Goal: Task Accomplishment & Management: Use online tool/utility

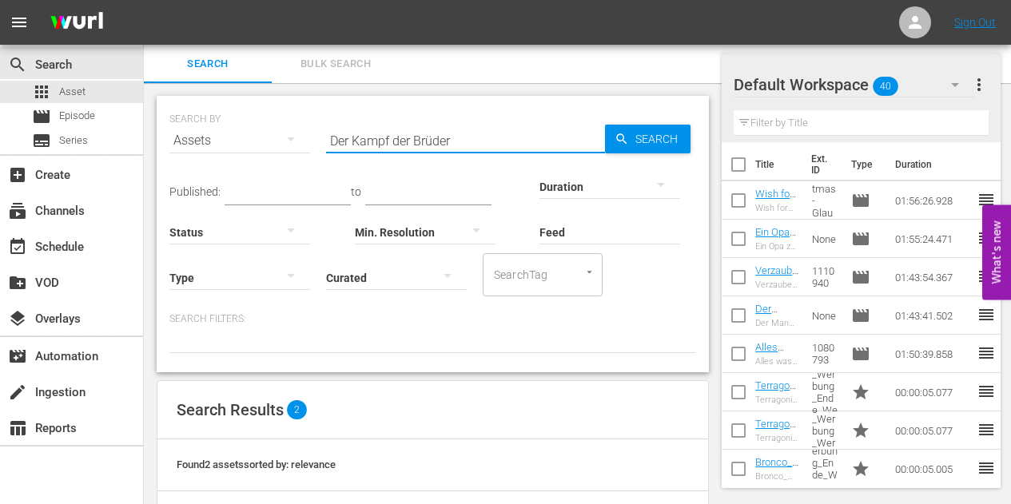
scroll to position [138, 0]
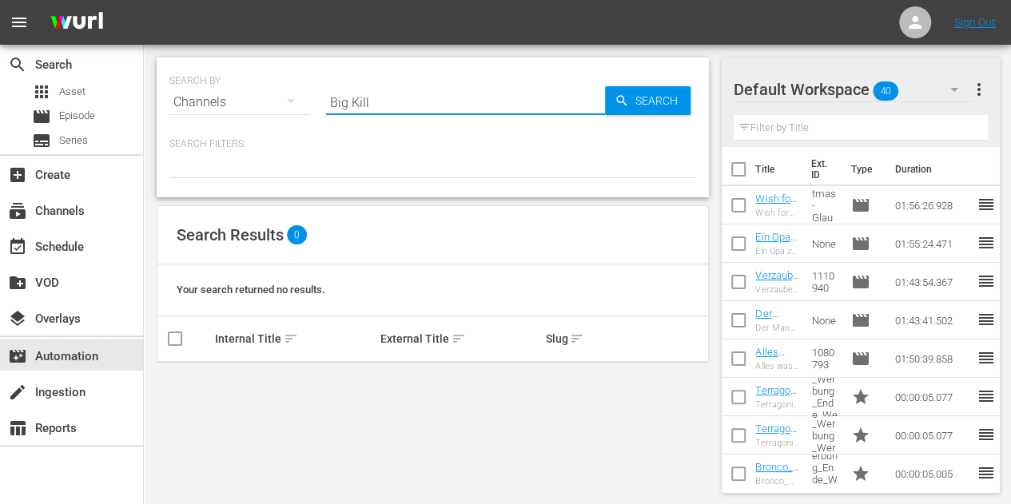
click at [411, 71] on div "SEARCH BY Search By Channels Search ID, Title, Description, Keywords, or Catego…" at bounding box center [432, 93] width 527 height 58
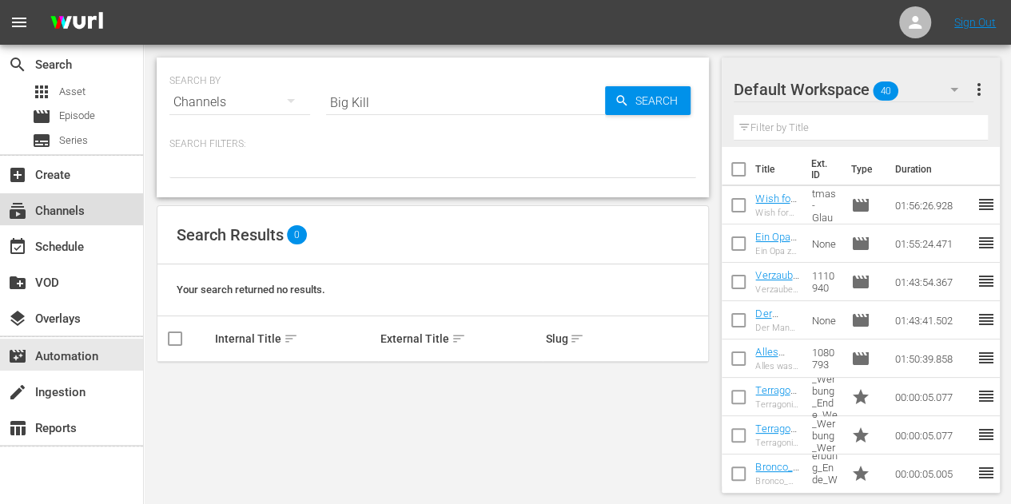
click at [75, 204] on div "subscriptions Channels" at bounding box center [44, 208] width 89 height 14
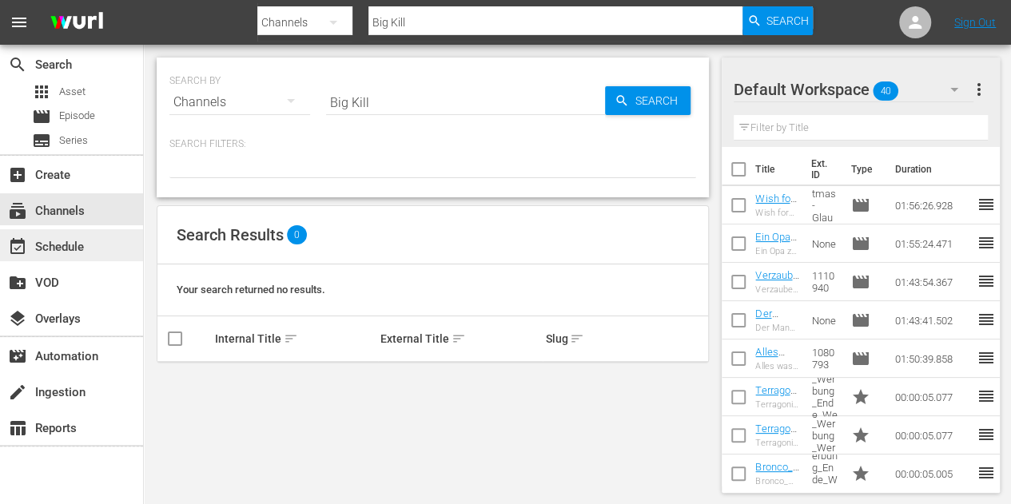
click at [59, 242] on div "event_available Schedule" at bounding box center [44, 244] width 89 height 14
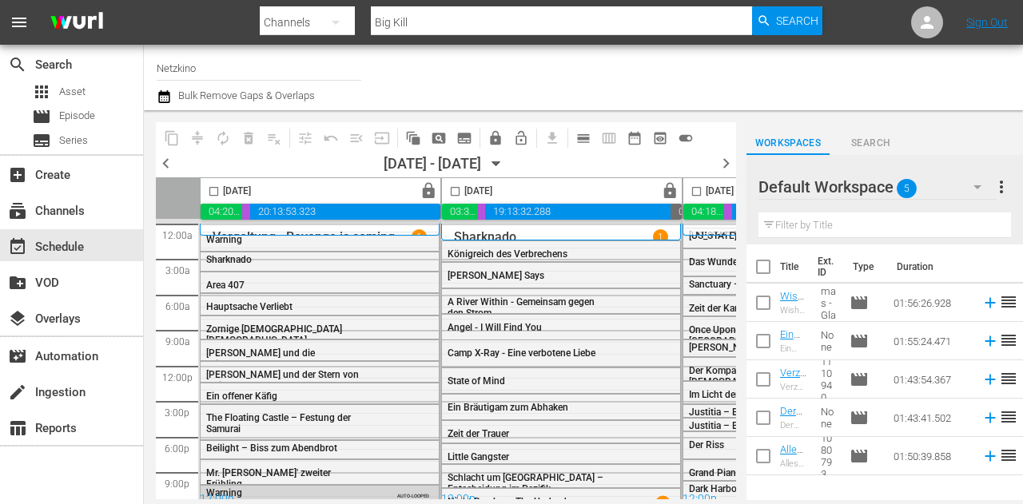
click at [328, 493] on div "12:00p" at bounding box center [320, 500] width 240 height 16
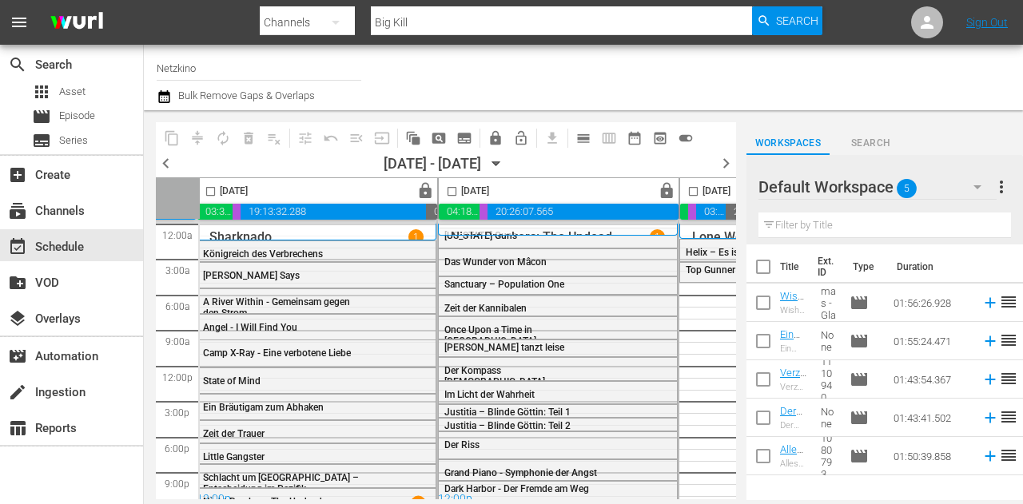
scroll to position [0, 248]
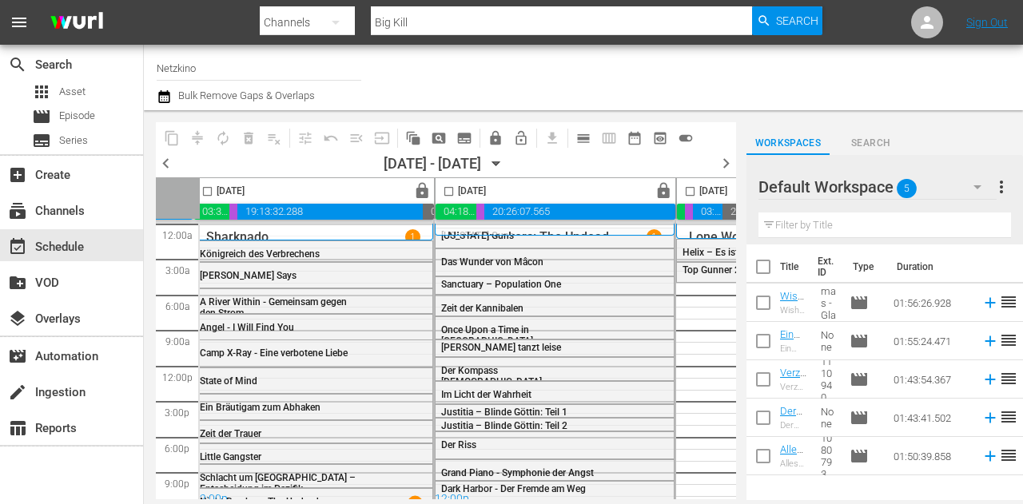
click at [499, 162] on icon "button" at bounding box center [495, 164] width 7 height 4
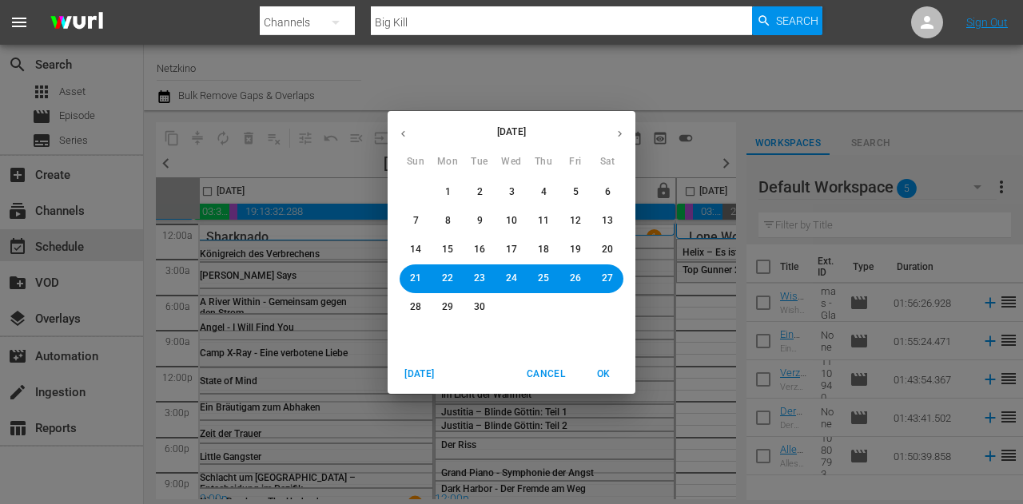
click at [441, 276] on button "22" at bounding box center [447, 278] width 29 height 29
click at [610, 375] on span "OK" at bounding box center [603, 374] width 38 height 17
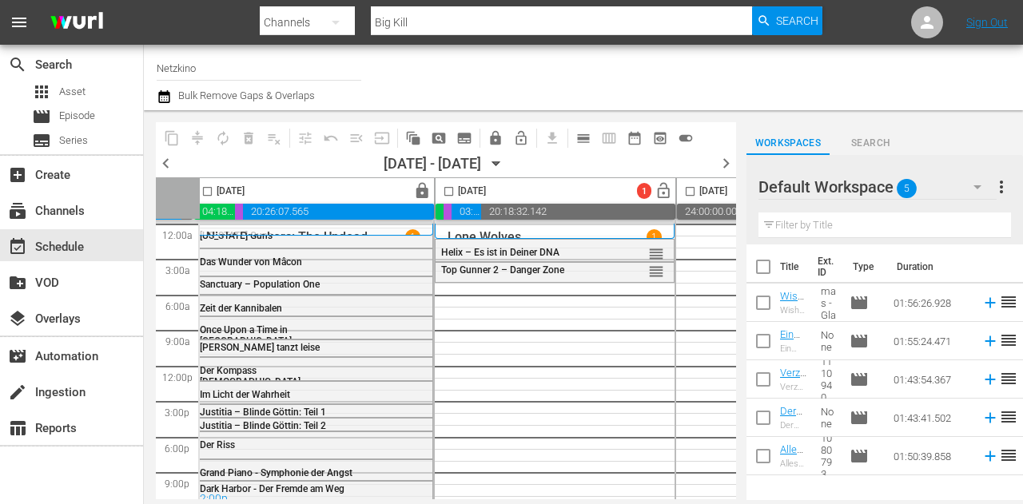
click at [957, 186] on div "Default Workspace 5" at bounding box center [877, 187] width 238 height 38
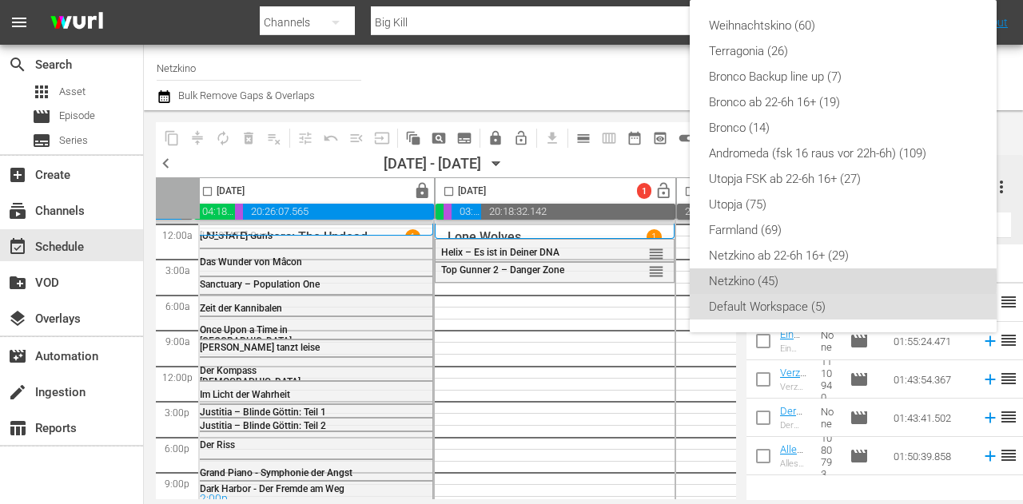
click at [735, 280] on div "Netzkino (45)" at bounding box center [843, 281] width 268 height 26
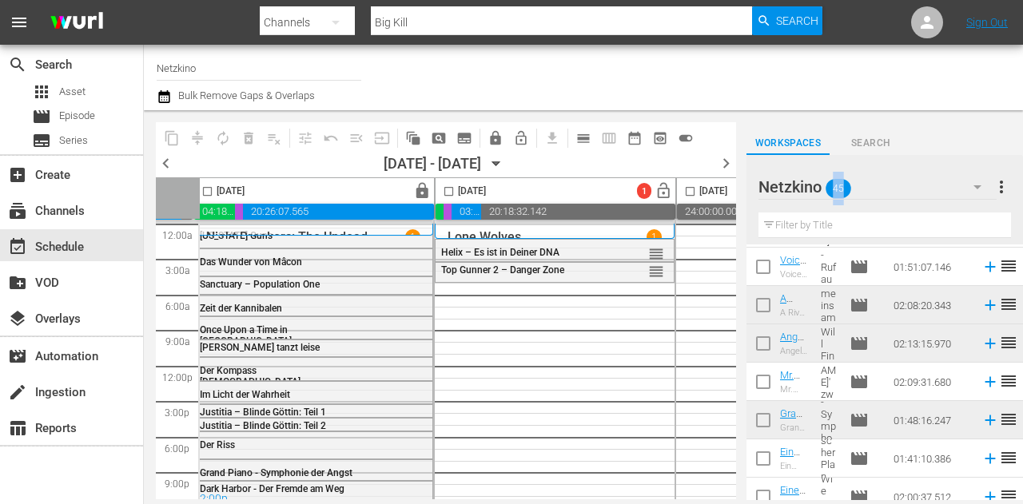
scroll to position [240, 0]
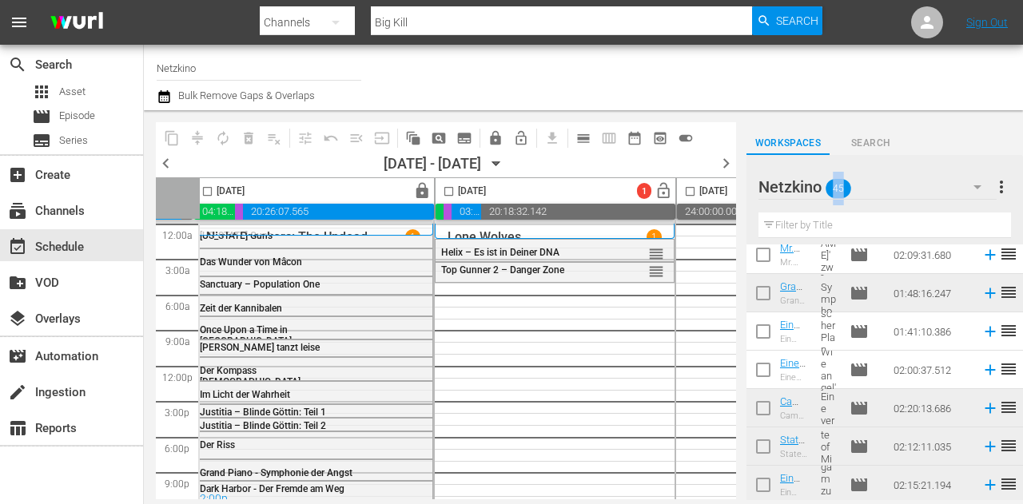
click at [762, 327] on input "checkbox" at bounding box center [763, 335] width 34 height 34
checkbox input "true"
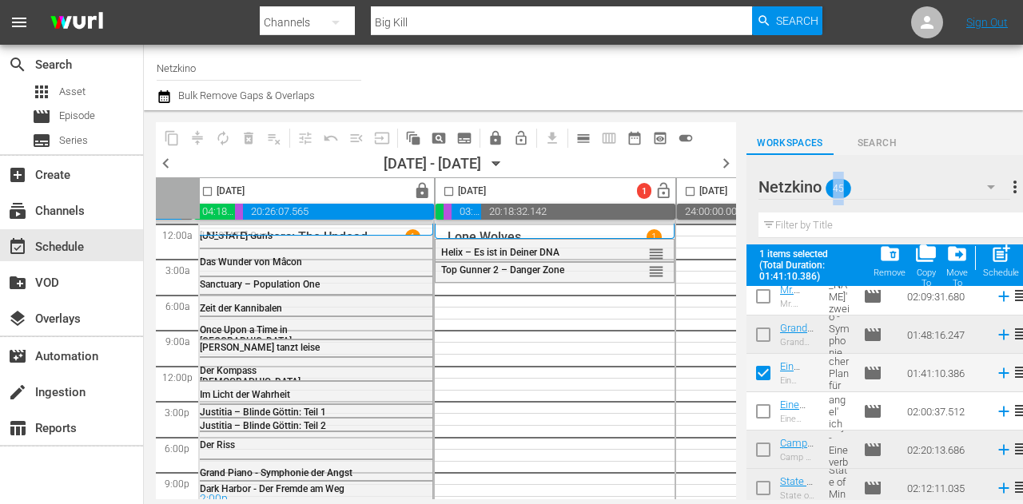
click at [764, 413] on input "checkbox" at bounding box center [763, 415] width 34 height 34
checkbox input "true"
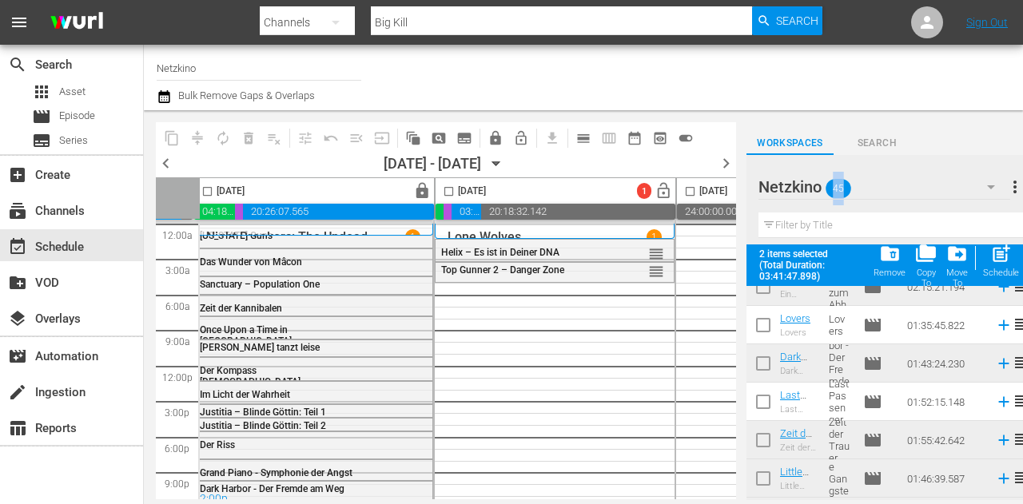
click at [762, 405] on input "checkbox" at bounding box center [763, 405] width 34 height 34
checkbox input "true"
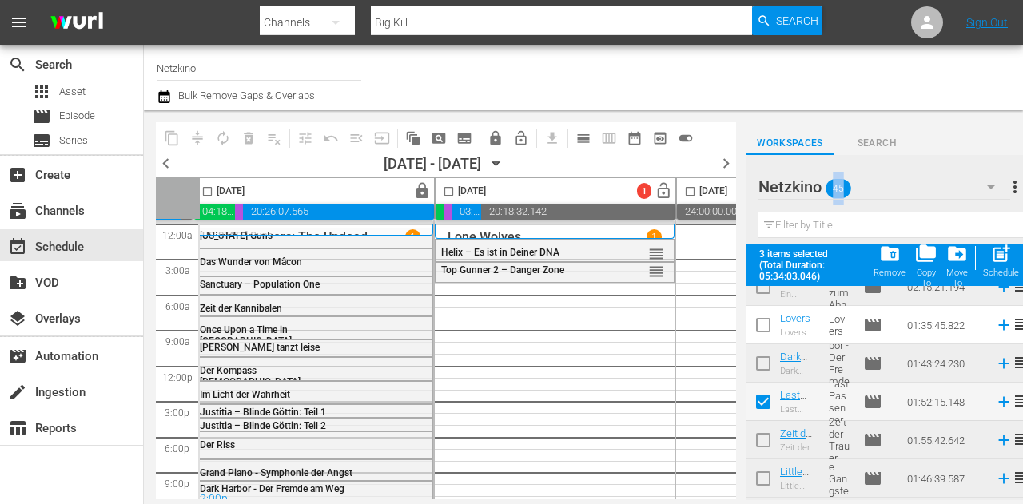
scroll to position [719, 0]
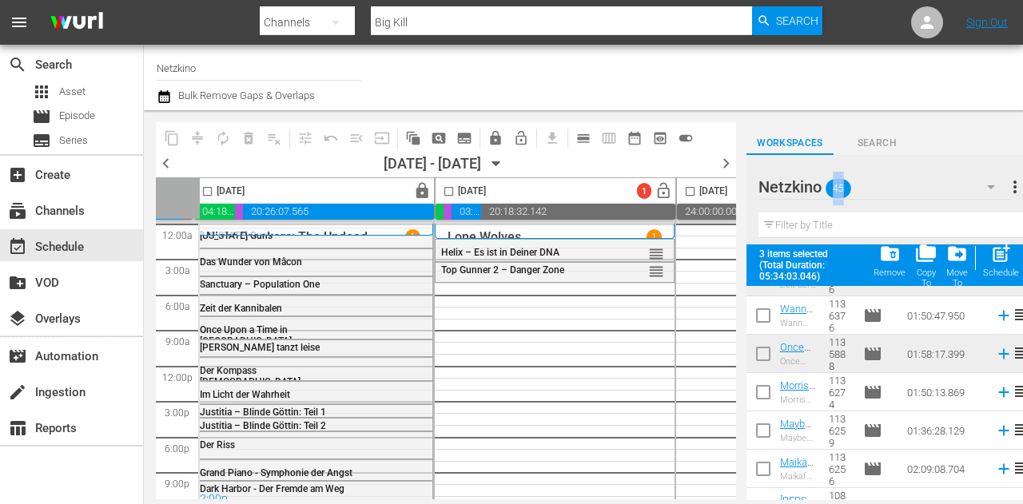
click at [769, 394] on input "checkbox" at bounding box center [763, 396] width 34 height 34
checkbox input "true"
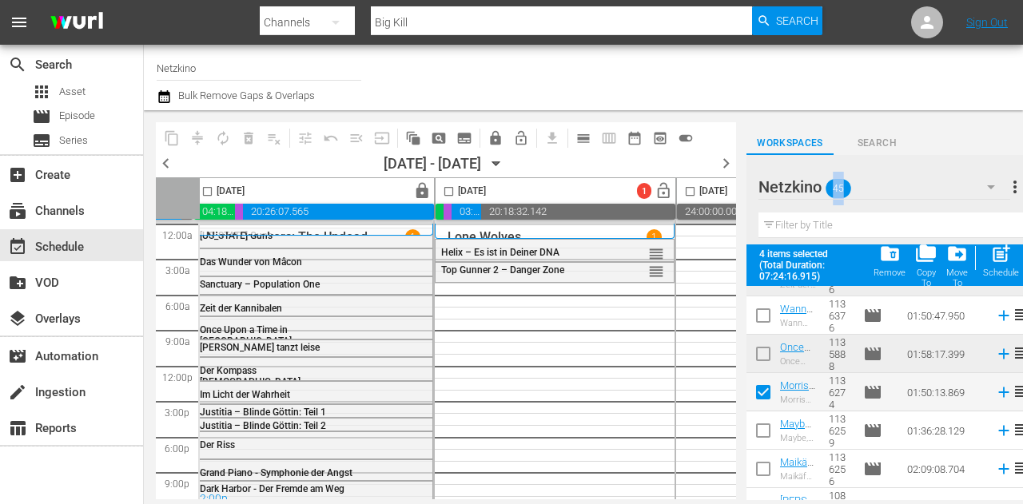
click at [754, 435] on input "checkbox" at bounding box center [763, 434] width 34 height 34
checkbox input "true"
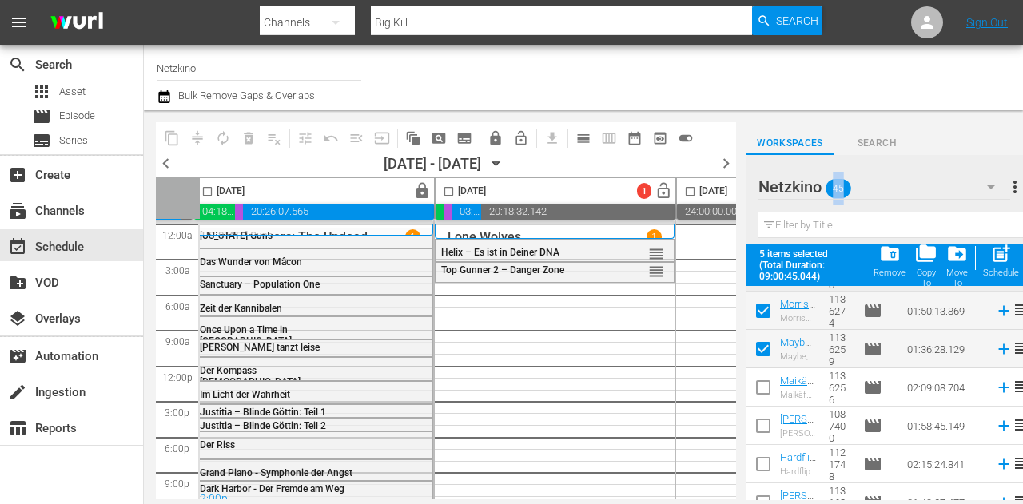
scroll to position [1011, 0]
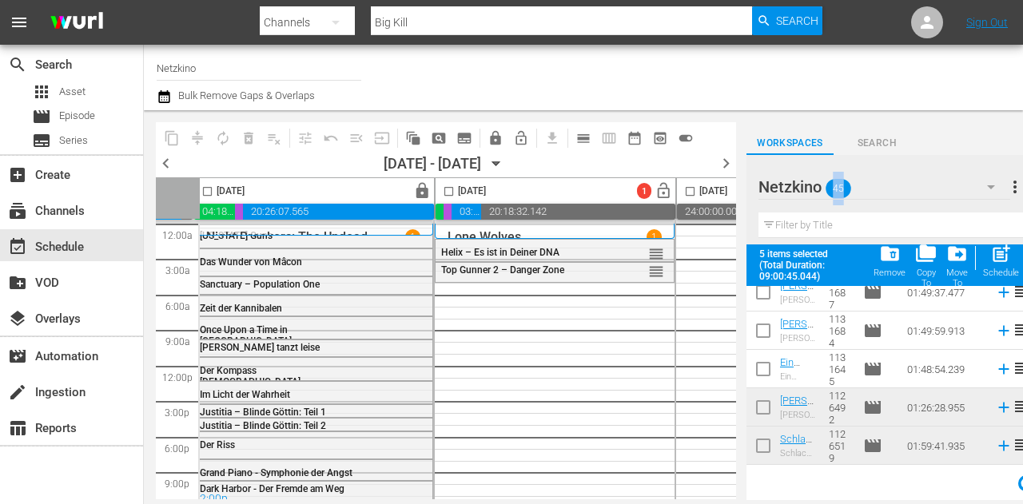
click at [777, 365] on input "checkbox" at bounding box center [763, 373] width 34 height 34
checkbox input "true"
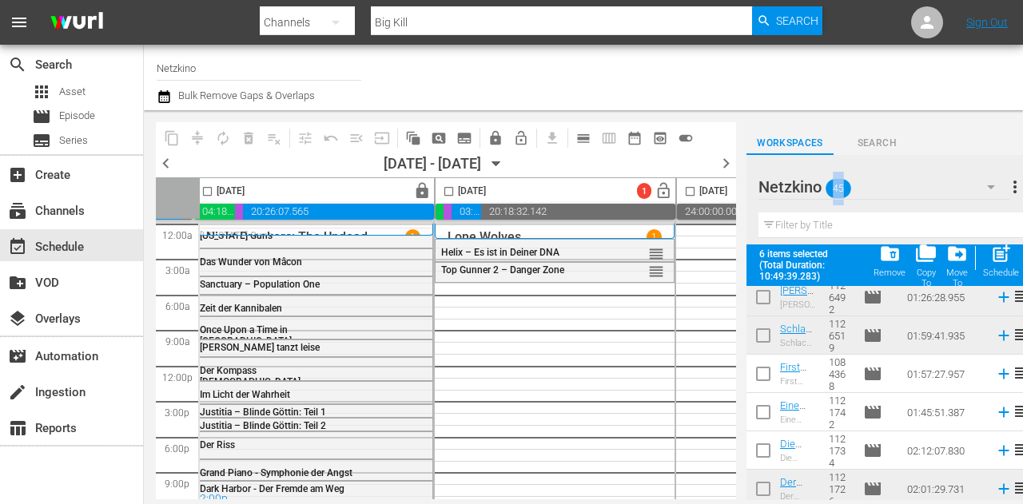
scroll to position [1250, 0]
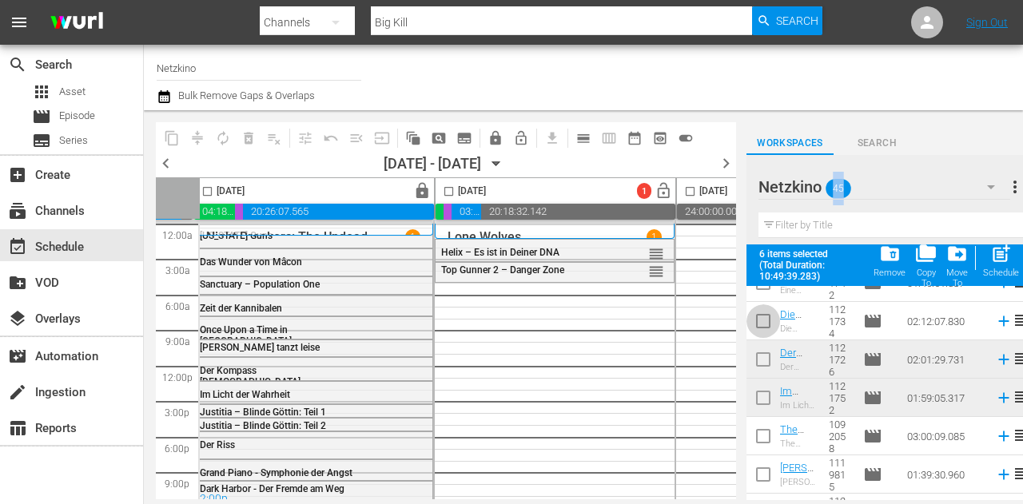
click at [762, 318] on input "checkbox" at bounding box center [763, 325] width 34 height 34
checkbox input "true"
click at [446, 191] on input "checkbox" at bounding box center [448, 194] width 18 height 18
checkbox input "true"
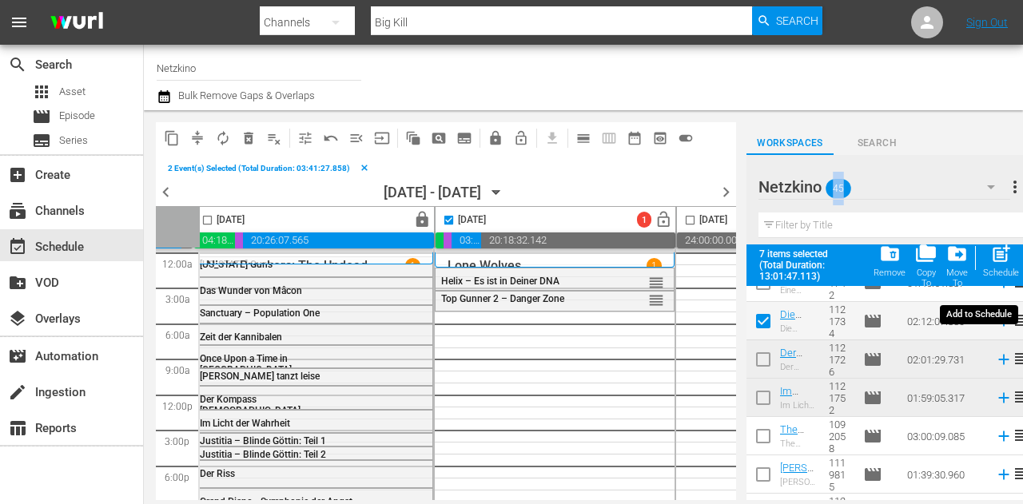
click at [1004, 260] on span "post_add" at bounding box center [1001, 254] width 22 height 22
checkbox input "false"
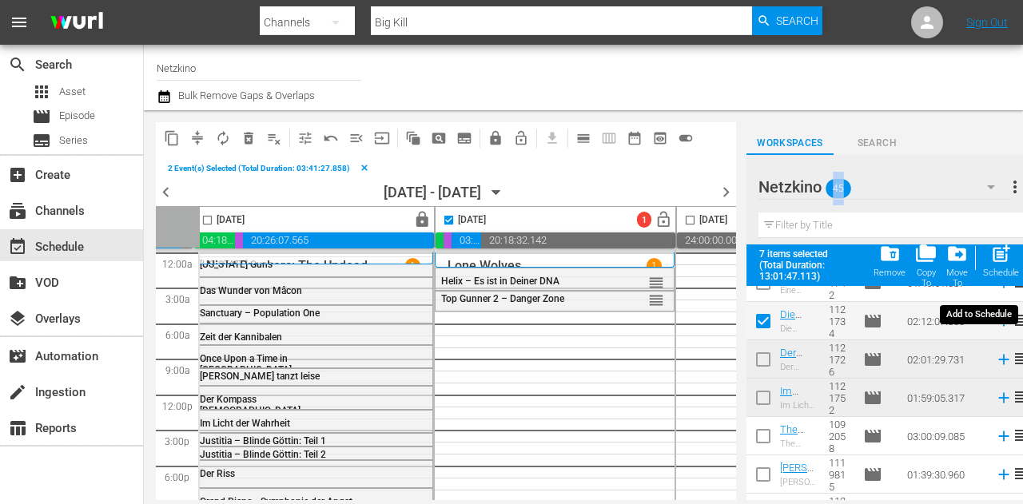
checkbox input "false"
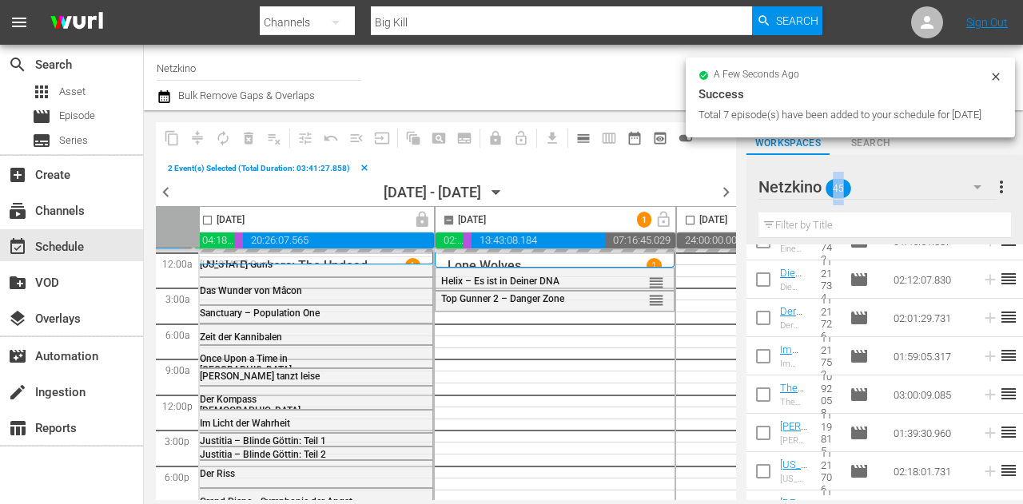
checkbox input "false"
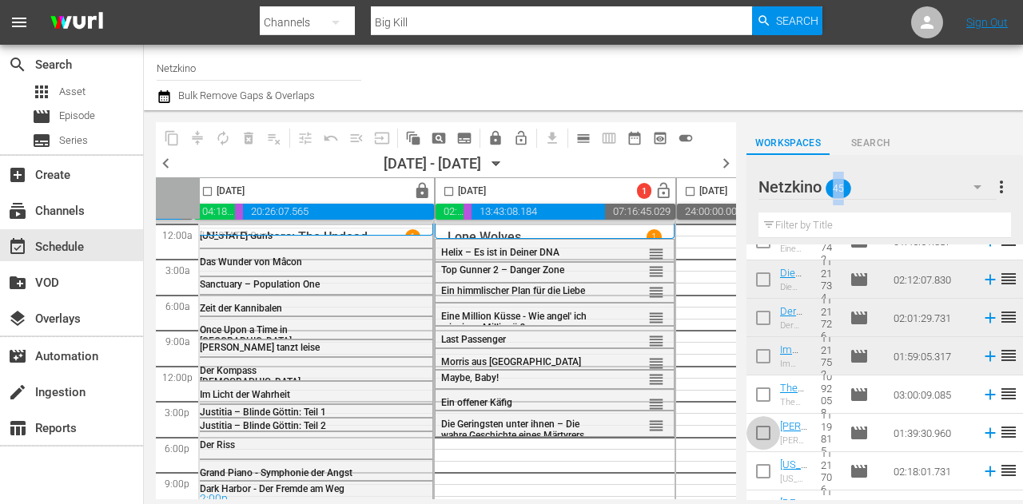
click at [763, 434] on input "checkbox" at bounding box center [763, 436] width 34 height 34
checkbox input "true"
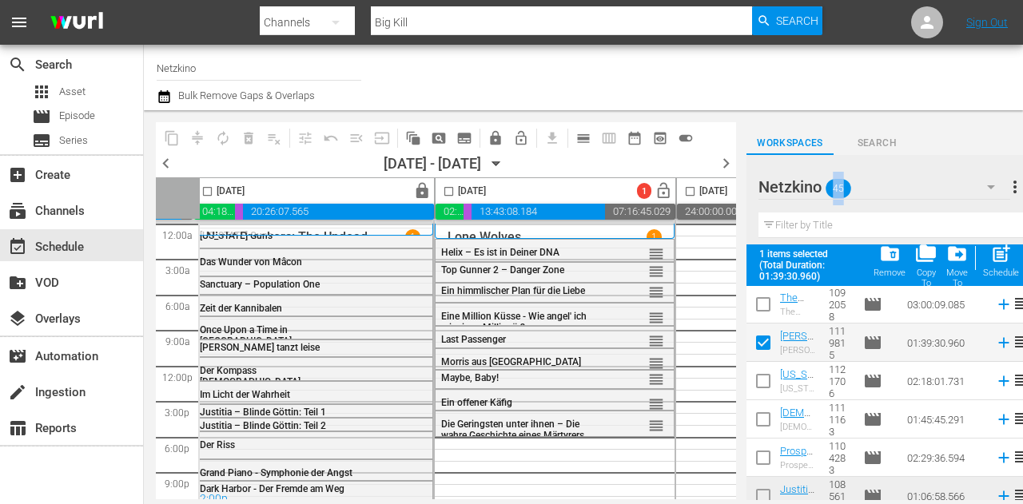
scroll to position [1548, 0]
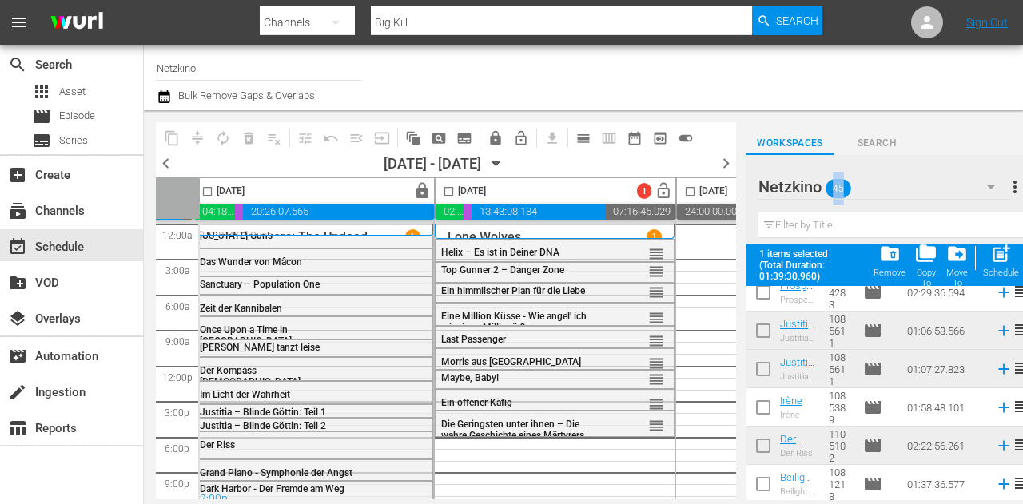
click at [757, 403] on input "checkbox" at bounding box center [763, 411] width 34 height 34
checkbox input "true"
click at [452, 193] on input "checkbox" at bounding box center [448, 194] width 18 height 18
checkbox input "true"
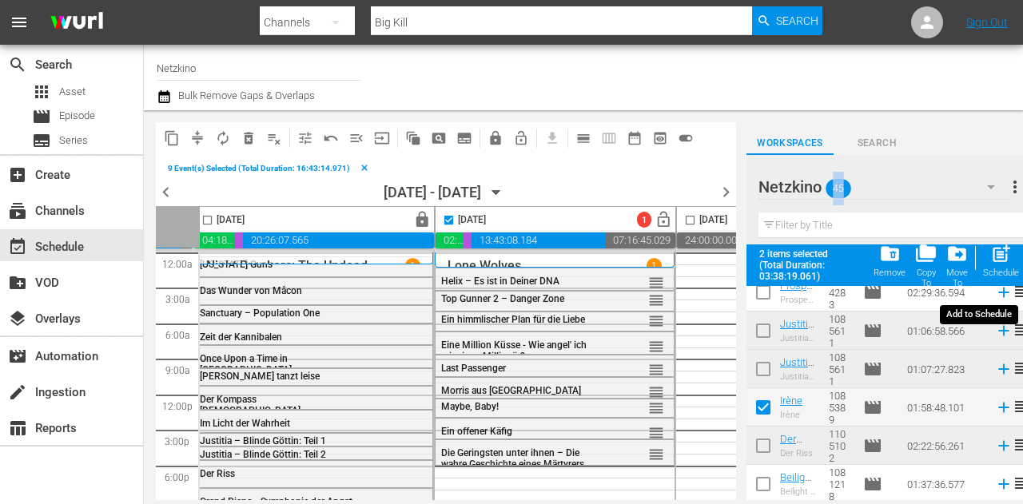
click at [997, 258] on span "post_add" at bounding box center [1001, 254] width 22 height 22
checkbox input "false"
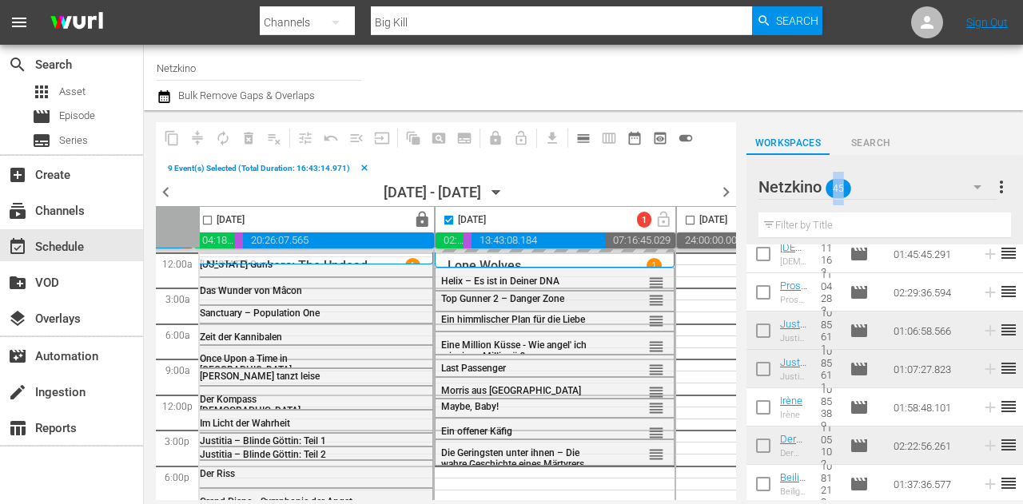
scroll to position [14, 248]
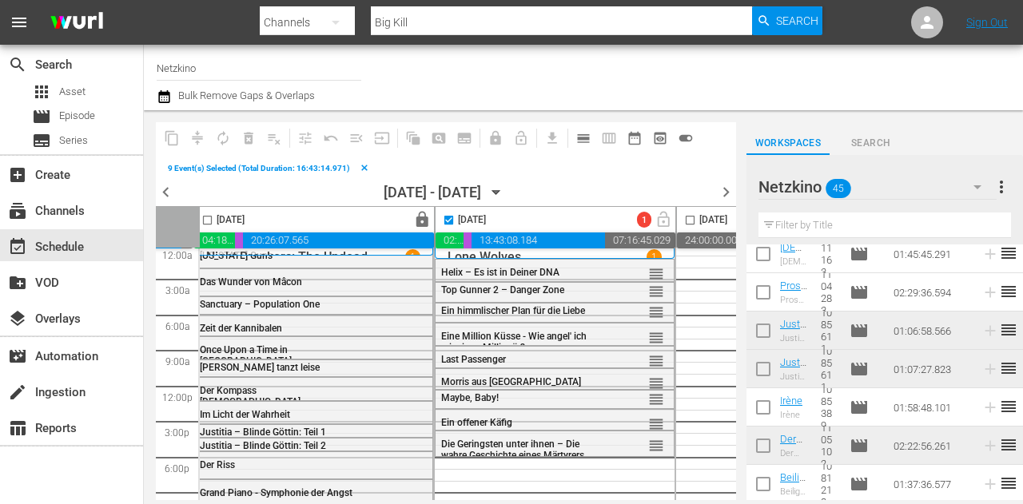
click at [906, 56] on div at bounding box center [816, 78] width 388 height 58
click at [668, 77] on div at bounding box center [816, 78] width 388 height 58
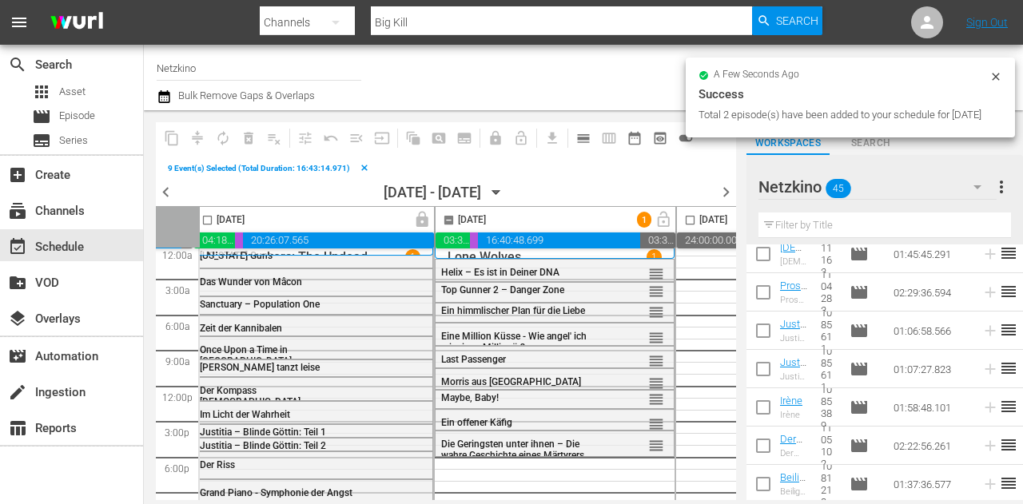
checkbox input "false"
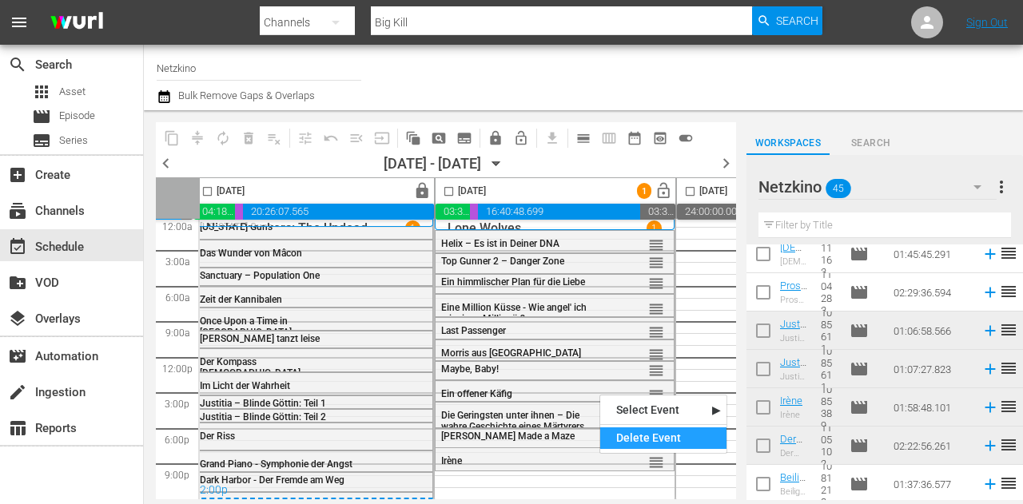
click at [639, 440] on div "Delete Event" at bounding box center [663, 438] width 126 height 22
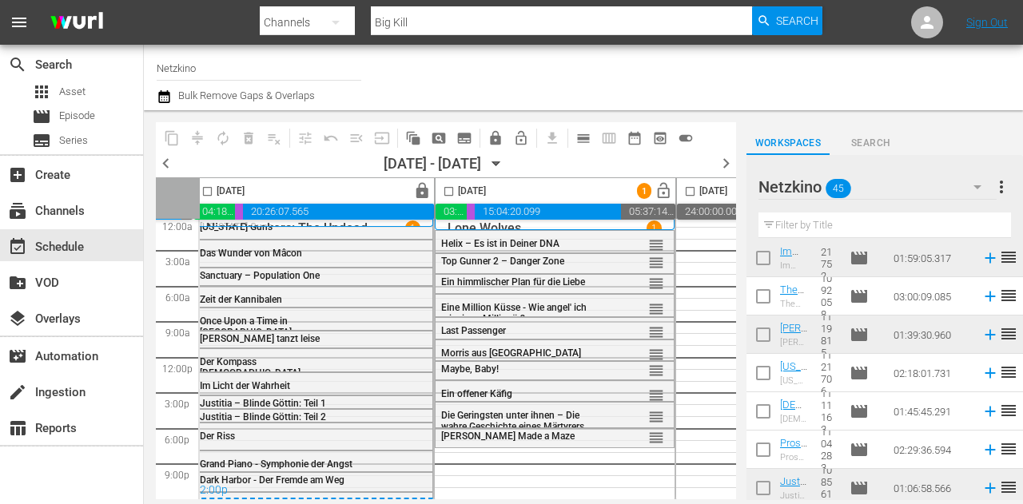
scroll to position [1346, 0]
click at [769, 378] on input "checkbox" at bounding box center [763, 379] width 34 height 34
checkbox input "true"
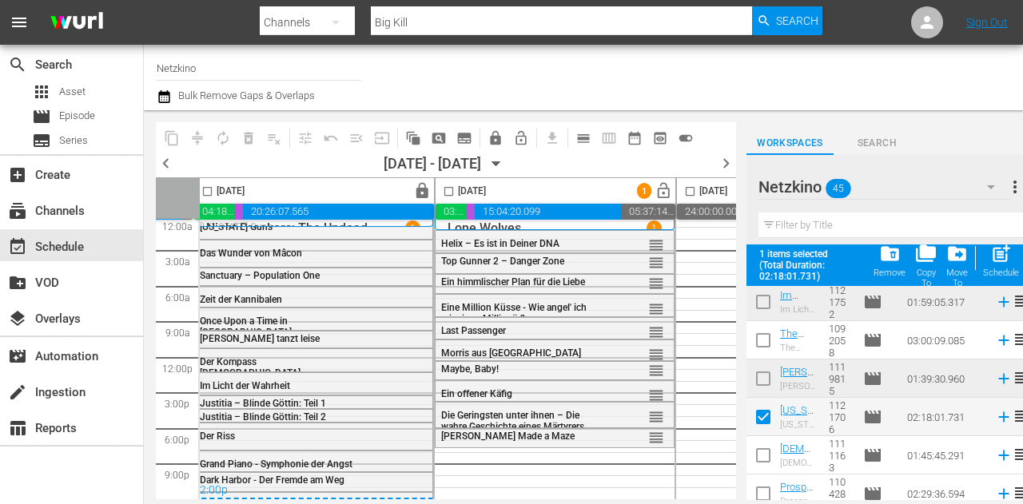
click at [445, 190] on input "checkbox" at bounding box center [448, 194] width 18 height 18
checkbox input "true"
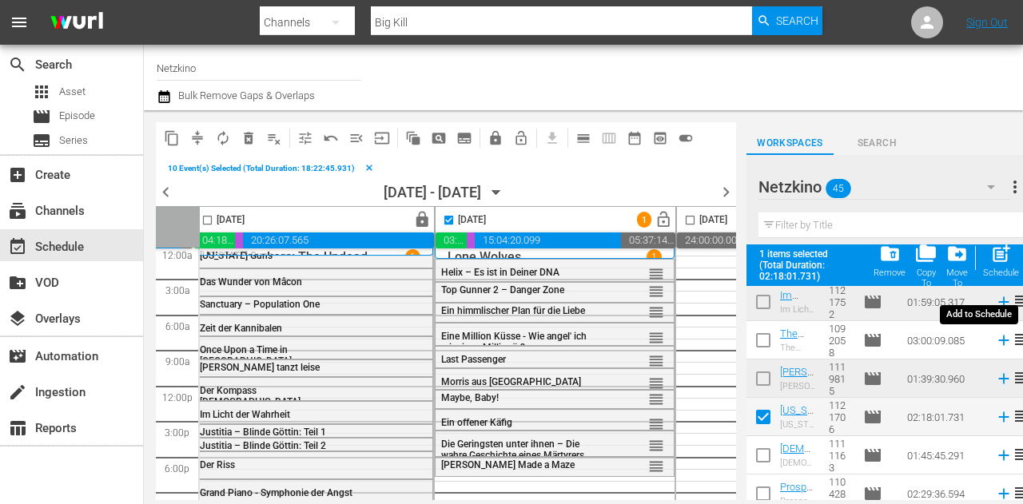
click at [1007, 253] on span "post_add" at bounding box center [1001, 254] width 22 height 22
checkbox input "false"
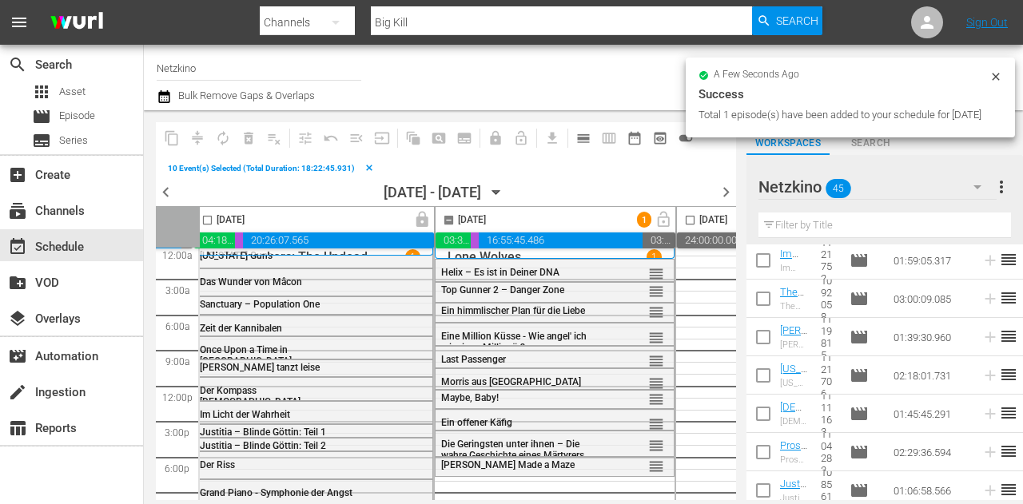
checkbox input "false"
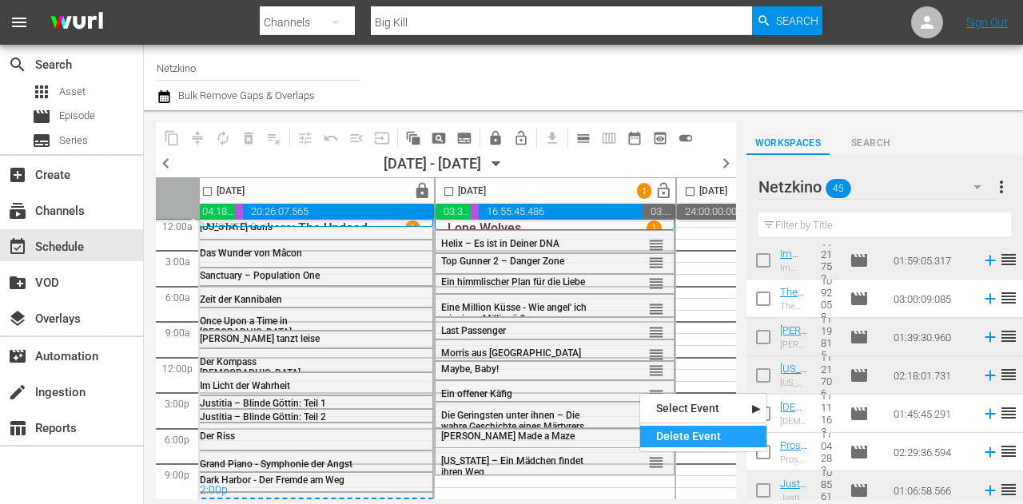
click at [737, 436] on div "Delete Event" at bounding box center [703, 437] width 126 height 22
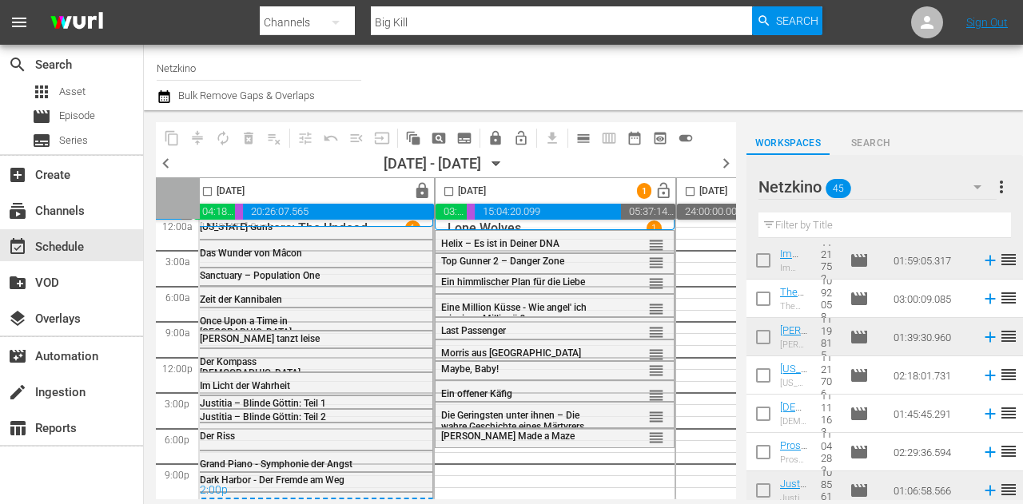
click at [766, 301] on input "checkbox" at bounding box center [763, 302] width 34 height 34
checkbox input "true"
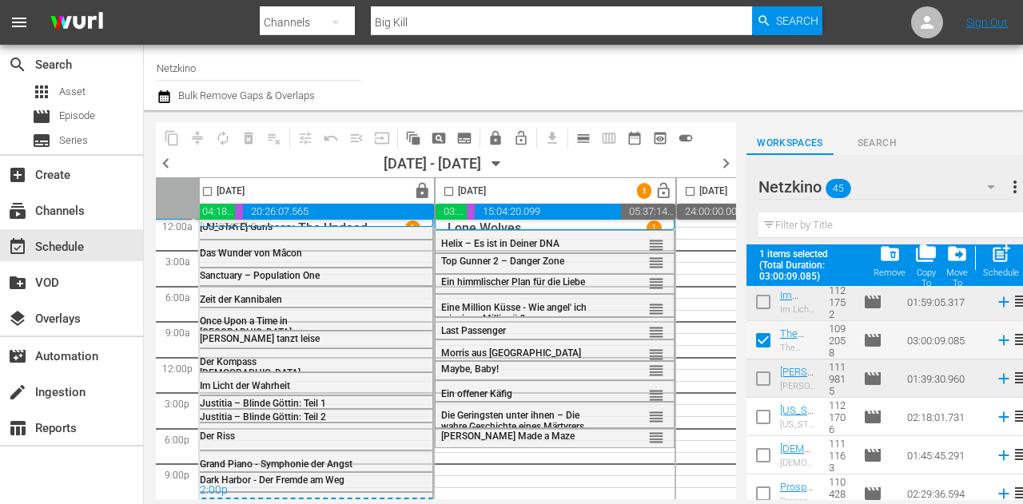
click at [444, 189] on input "checkbox" at bounding box center [448, 194] width 18 height 18
checkbox input "true"
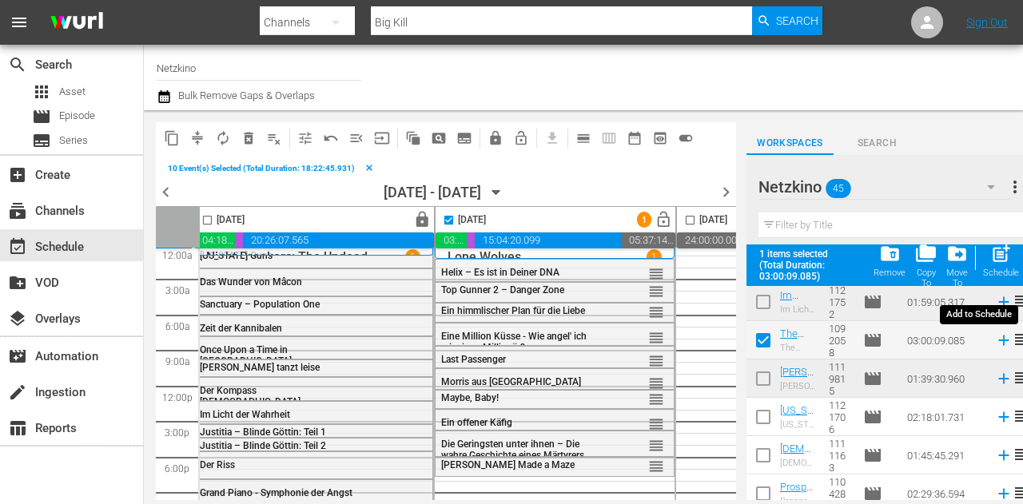
drag, startPoint x: 1000, startPoint y: 253, endPoint x: 1004, endPoint y: 263, distance: 10.1
click at [1002, 255] on span "post_add" at bounding box center [1001, 254] width 22 height 22
checkbox input "false"
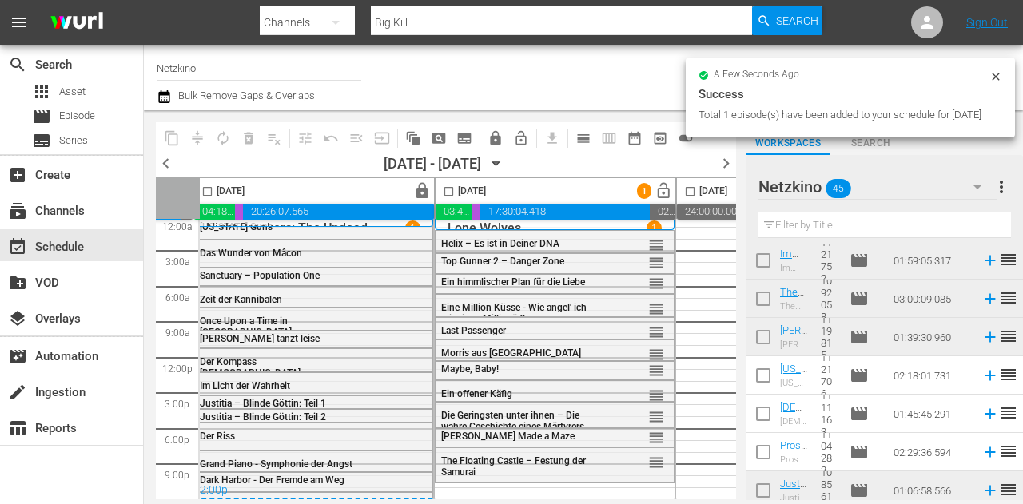
checkbox input "false"
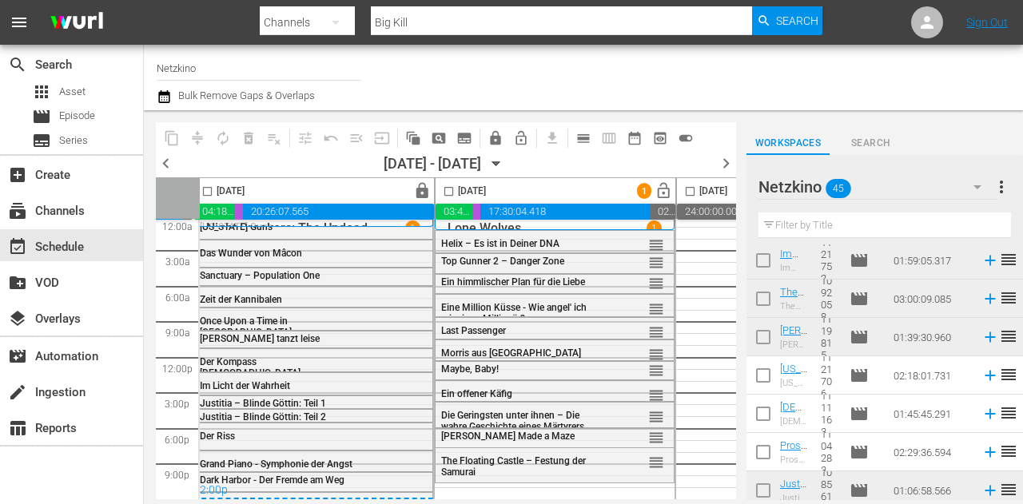
click at [909, 184] on div "Netzkino 45" at bounding box center [877, 187] width 238 height 45
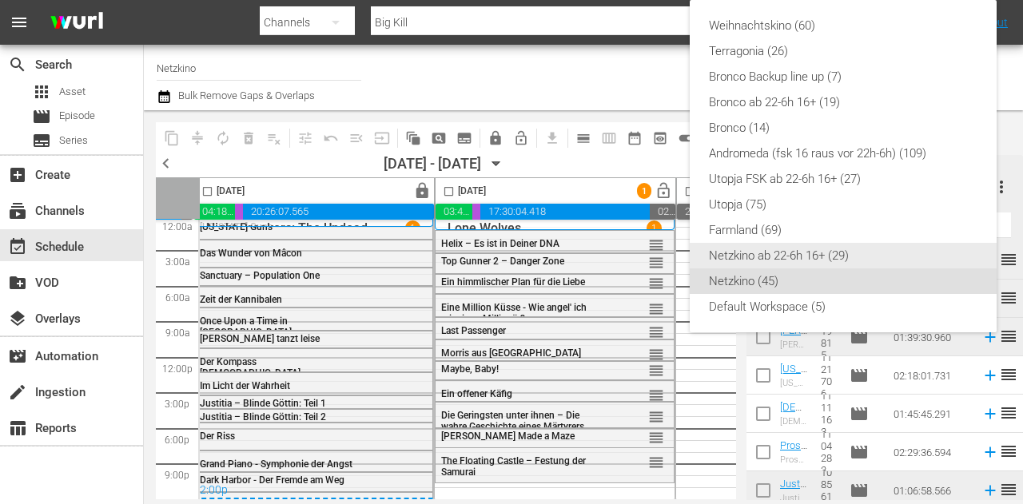
click at [829, 253] on div "Netzkino ab 22-6h 16+ (29)" at bounding box center [843, 256] width 268 height 26
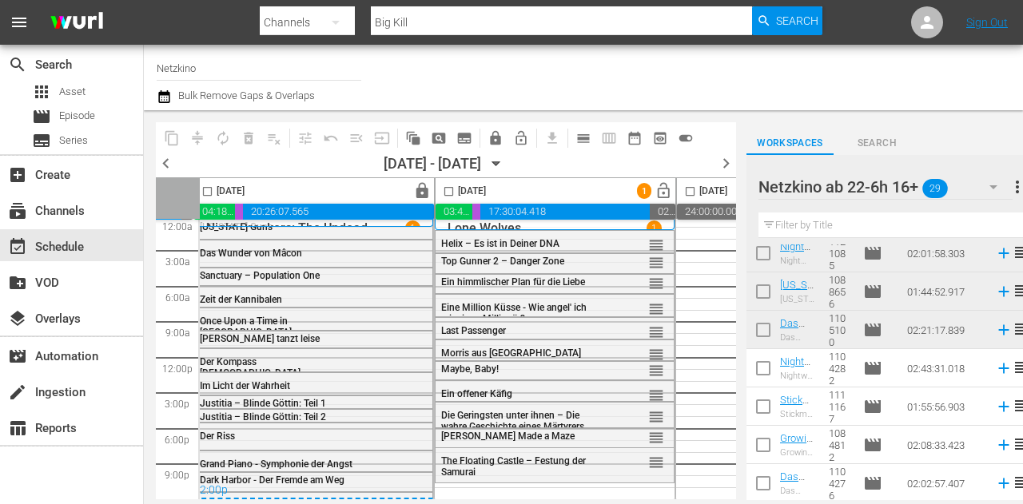
scroll to position [893, 0]
drag, startPoint x: 761, startPoint y: 374, endPoint x: 761, endPoint y: 383, distance: 8.8
click at [761, 373] on input "checkbox" at bounding box center [763, 373] width 34 height 34
checkbox input "true"
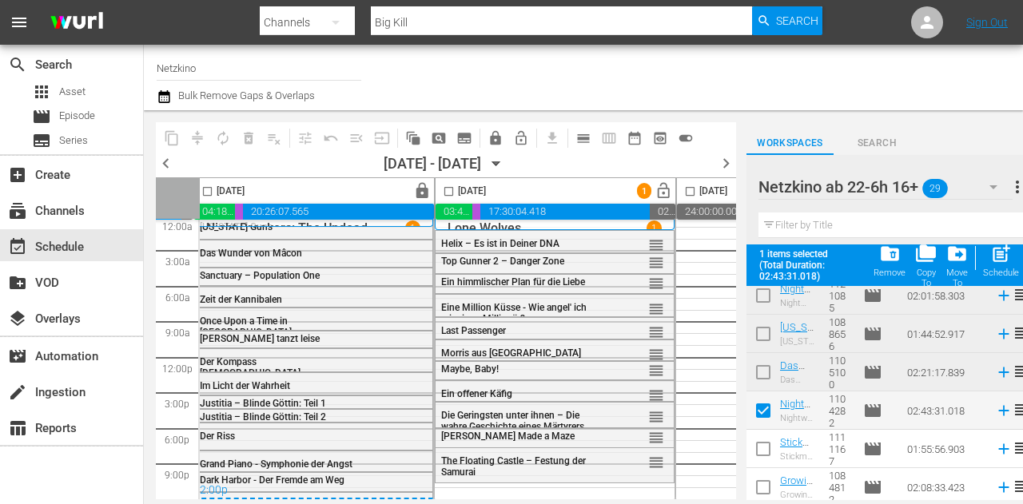
click at [764, 442] on input "checkbox" at bounding box center [763, 452] width 34 height 34
checkbox input "true"
click at [767, 480] on input "checkbox" at bounding box center [763, 491] width 34 height 34
checkbox input "true"
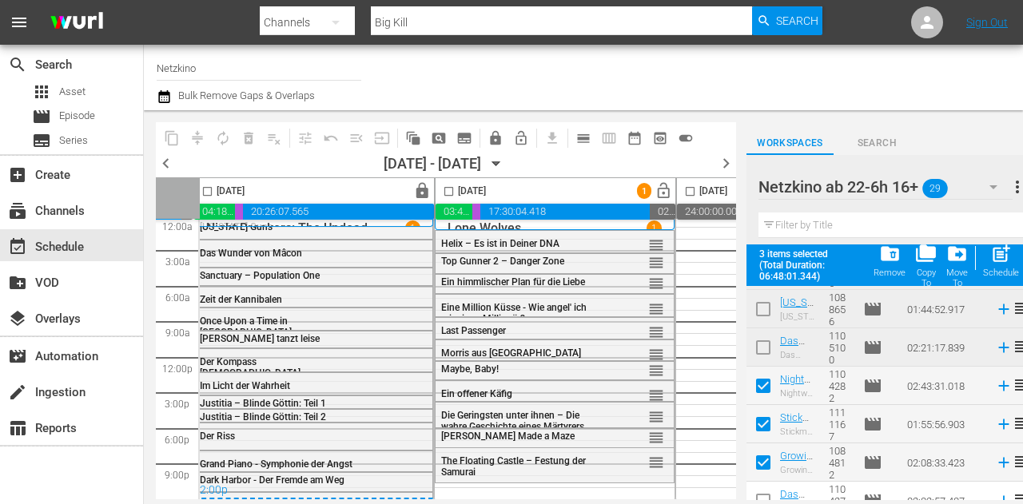
scroll to position [934, 0]
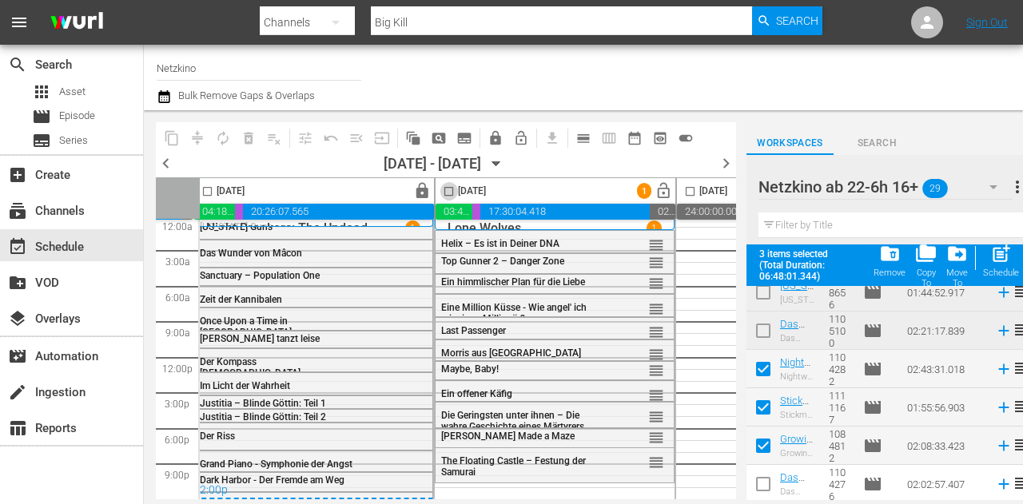
drag, startPoint x: 451, startPoint y: 197, endPoint x: 543, endPoint y: 198, distance: 92.7
click at [451, 197] on input "checkbox" at bounding box center [448, 194] width 18 height 18
checkbox input "true"
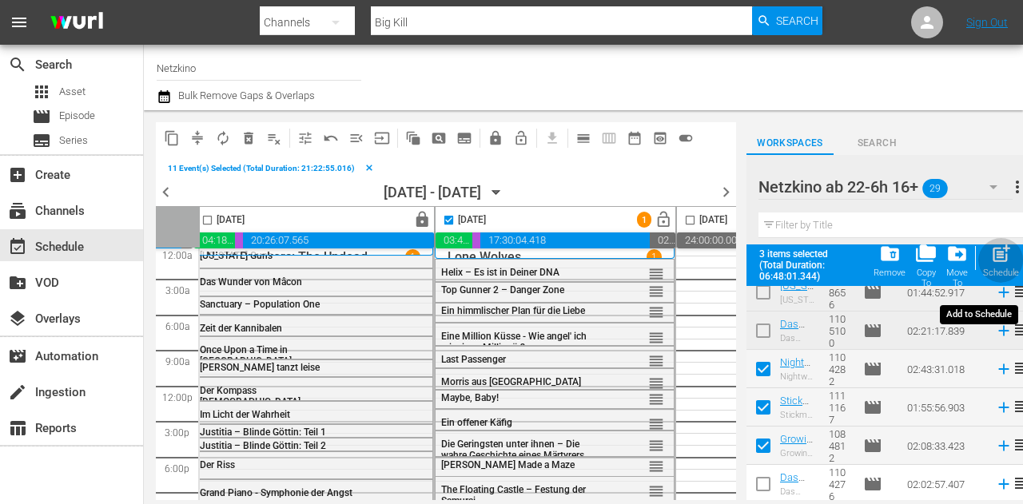
click at [1002, 260] on span "post_add" at bounding box center [1001, 254] width 22 height 22
checkbox input "false"
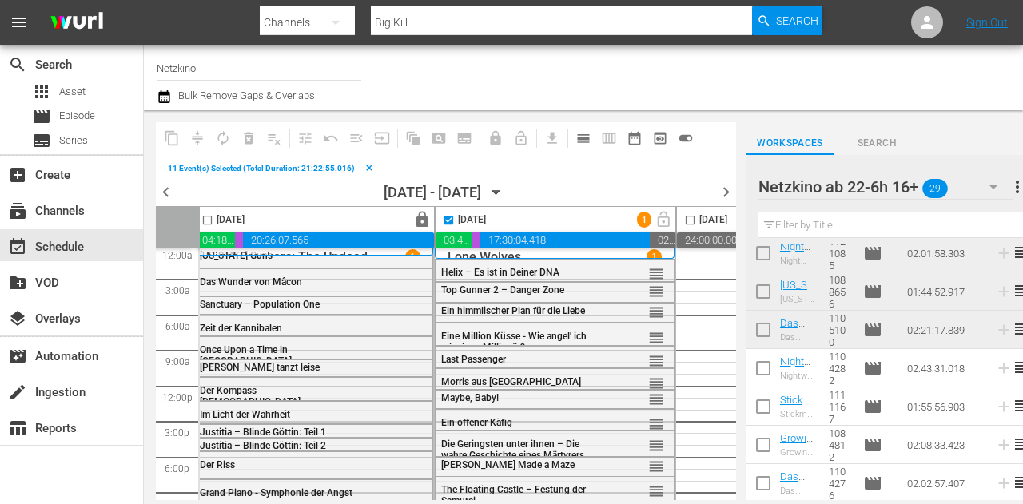
scroll to position [893, 0]
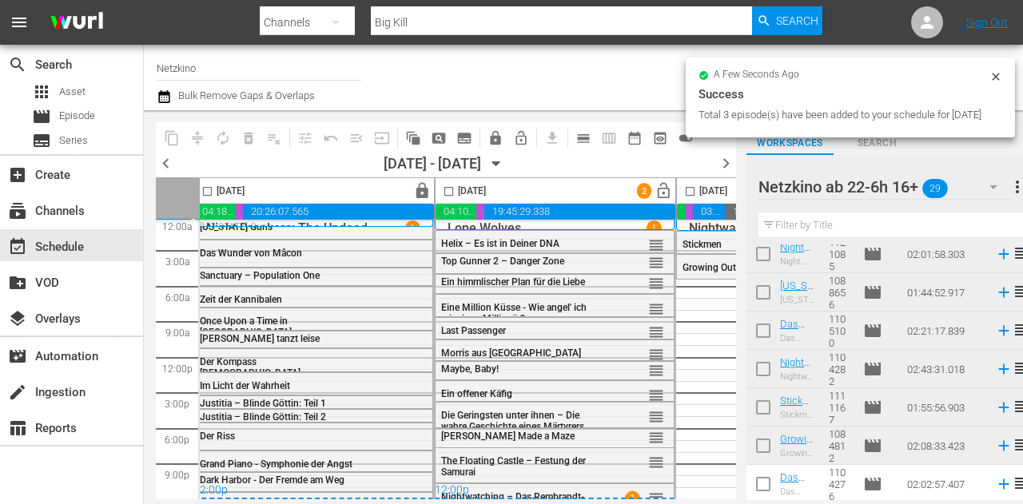
checkbox input "false"
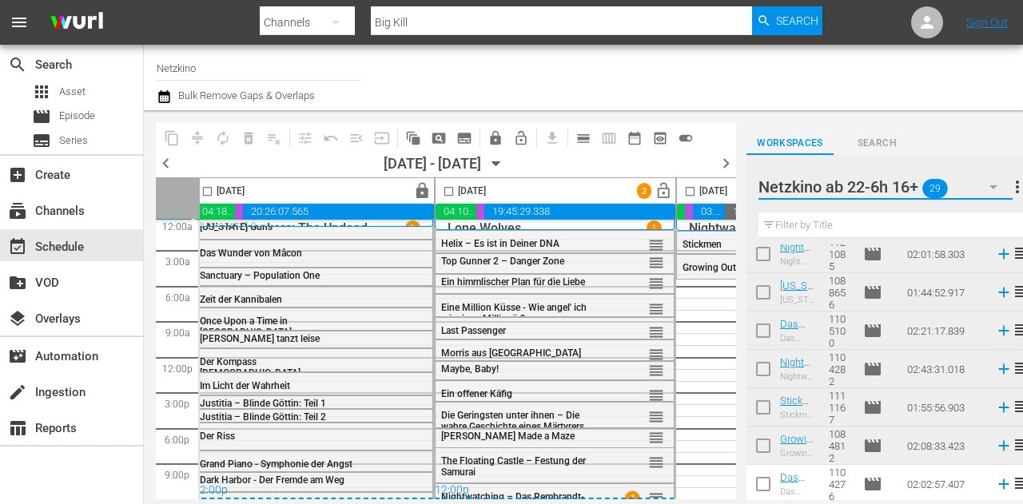
click at [980, 186] on button "button" at bounding box center [993, 187] width 38 height 38
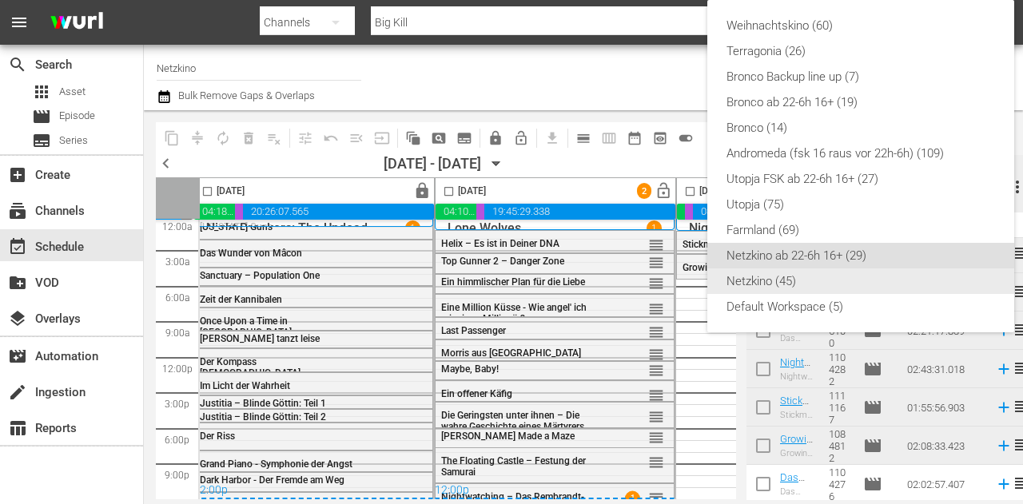
click at [805, 284] on div "Netzkino (45)" at bounding box center [860, 281] width 268 height 26
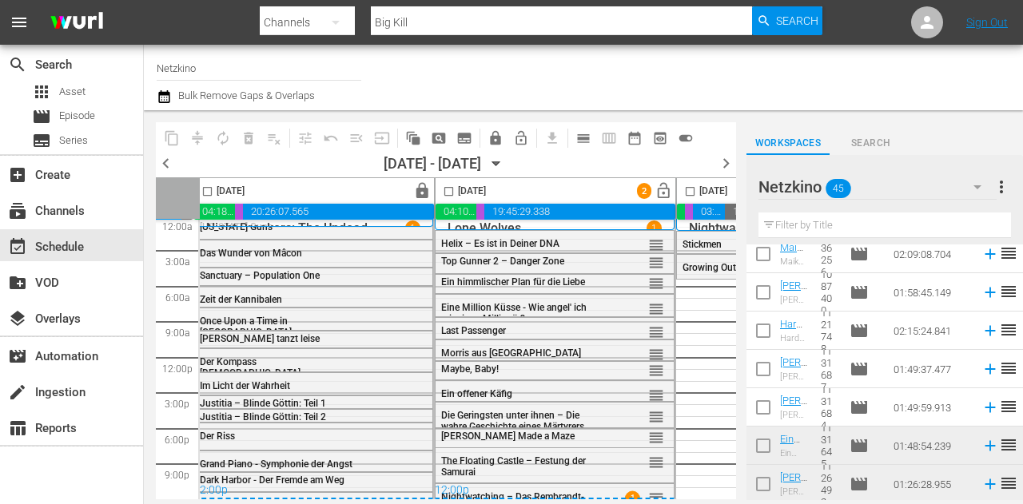
click at [757, 286] on input "checkbox" at bounding box center [763, 296] width 34 height 34
checkbox input "true"
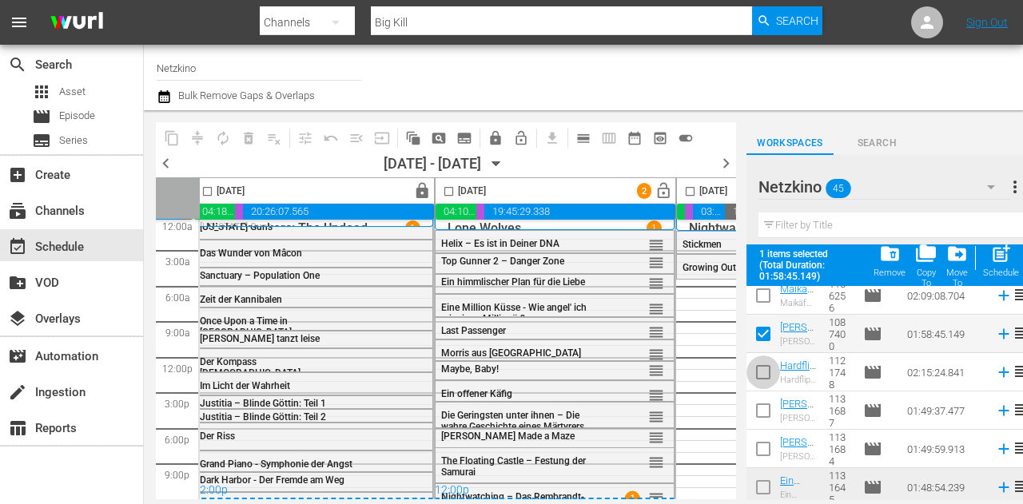
click at [764, 364] on input "checkbox" at bounding box center [763, 376] width 34 height 34
checkbox input "true"
click at [762, 330] on input "checkbox" at bounding box center [763, 337] width 34 height 34
checkbox input "false"
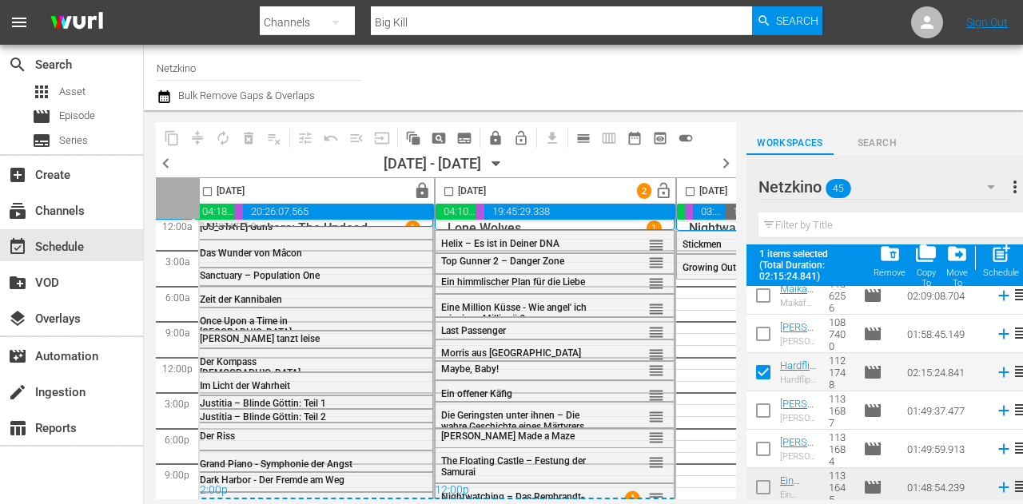
click at [765, 307] on input "checkbox" at bounding box center [763, 299] width 34 height 34
checkbox input "true"
click at [759, 332] on input "checkbox" at bounding box center [763, 337] width 34 height 34
checkbox input "true"
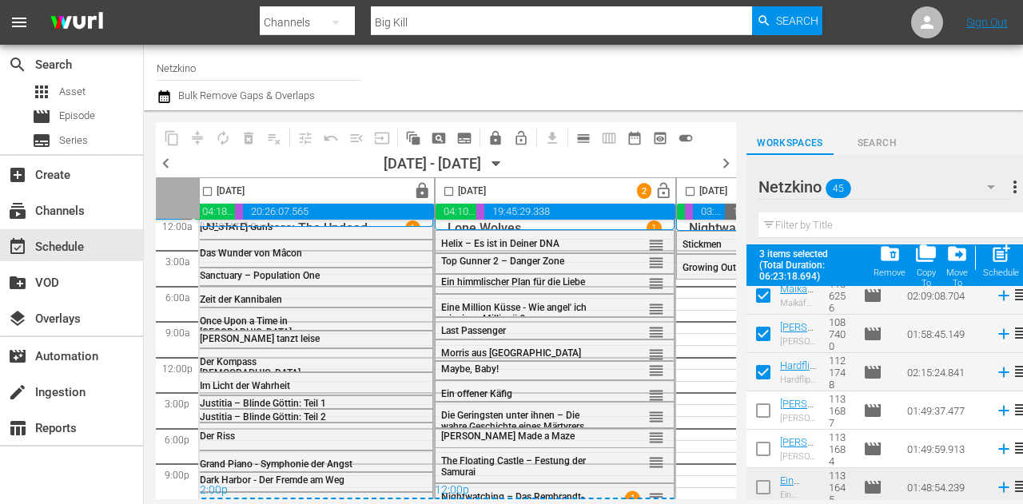
click at [752, 407] on input "checkbox" at bounding box center [763, 414] width 34 height 34
checkbox input "true"
click at [769, 442] on input "checkbox" at bounding box center [763, 452] width 34 height 34
checkbox input "true"
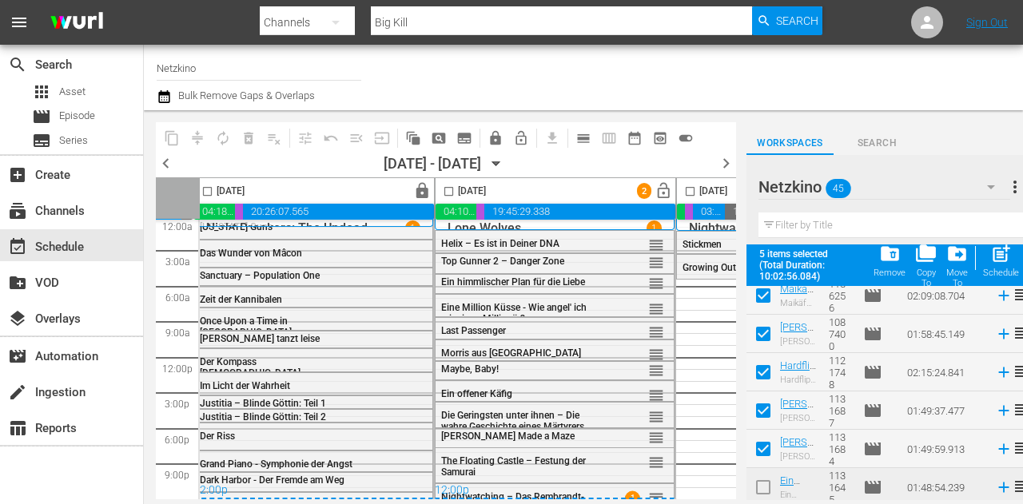
click at [682, 191] on input "checkbox" at bounding box center [690, 194] width 18 height 18
checkbox input "true"
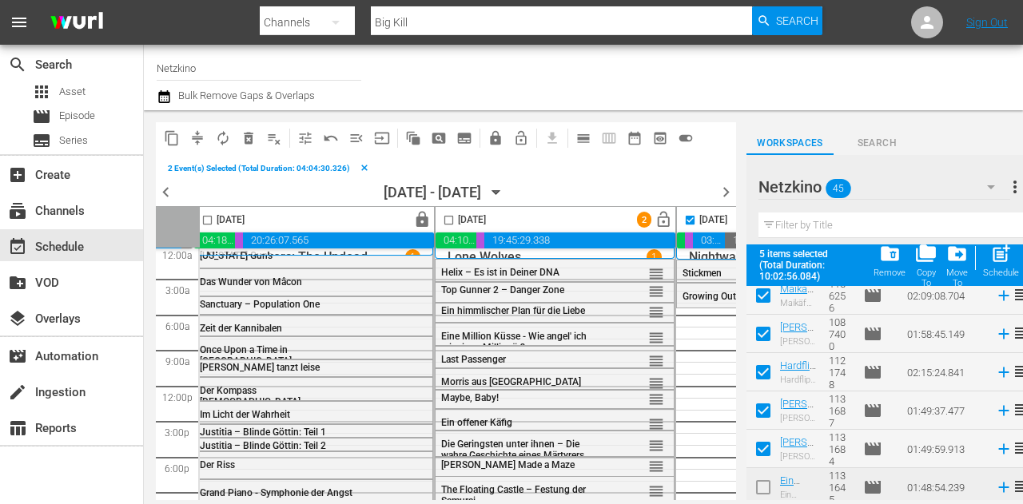
click at [1002, 260] on span "post_add" at bounding box center [1001, 254] width 22 height 22
checkbox input "false"
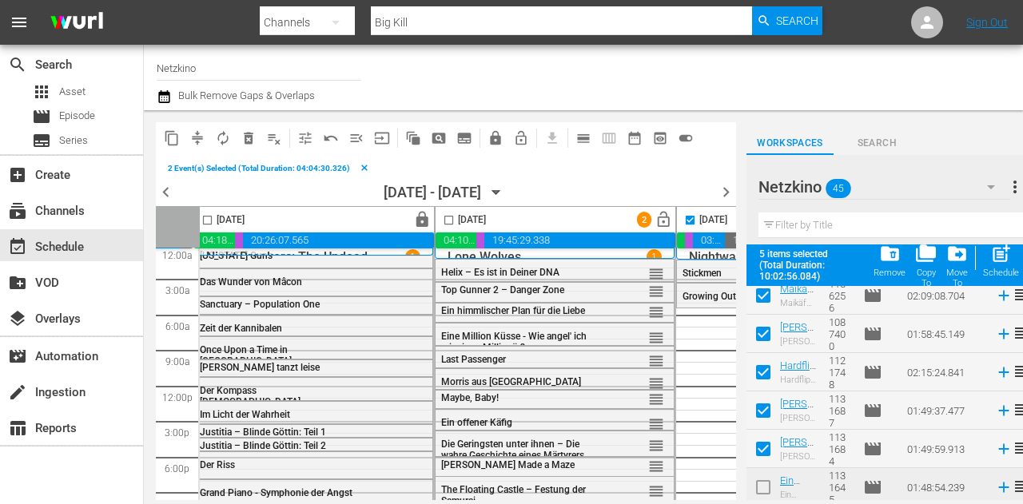
checkbox input "false"
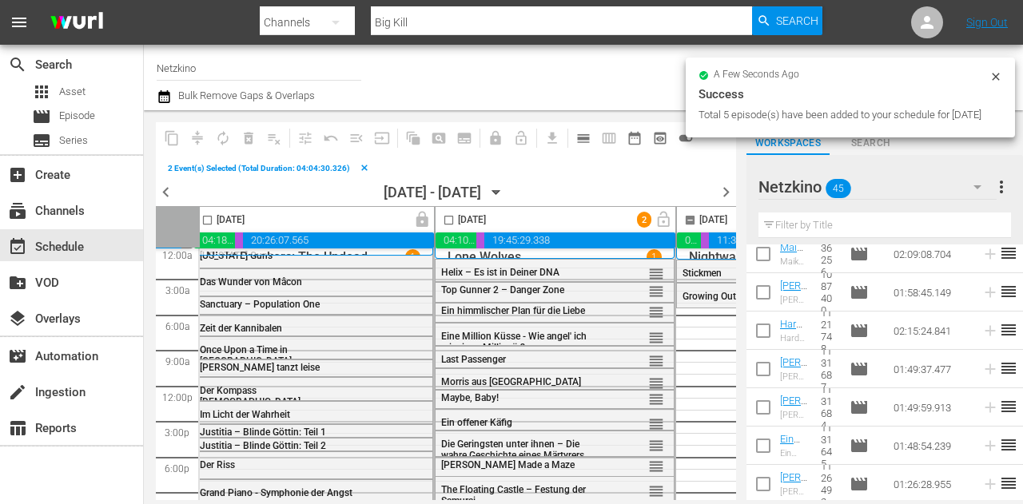
checkbox input "false"
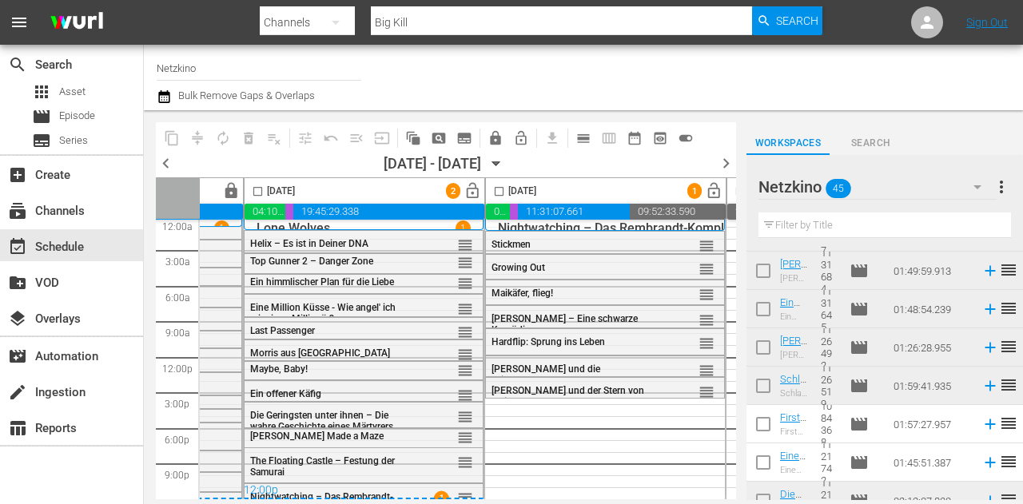
scroll to position [1129, 0]
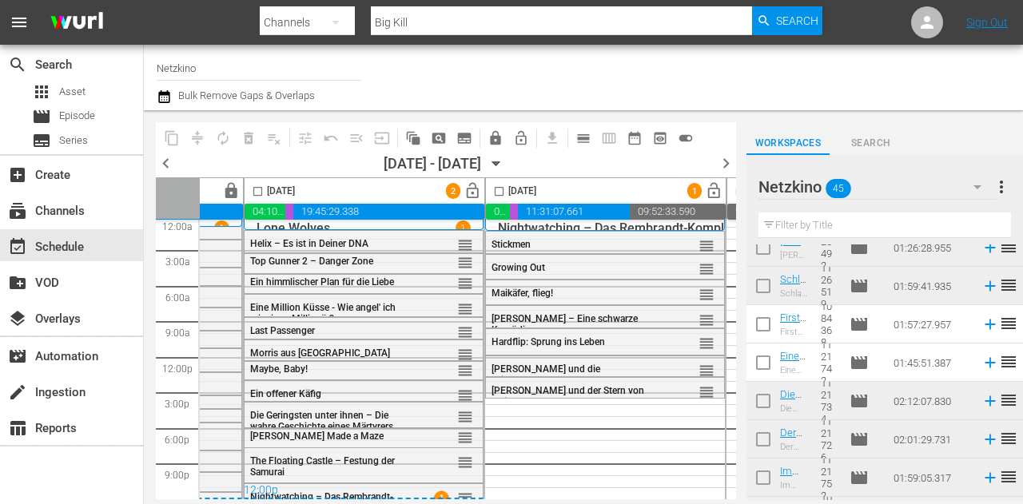
click at [762, 329] on input "checkbox" at bounding box center [763, 328] width 34 height 34
checkbox input "true"
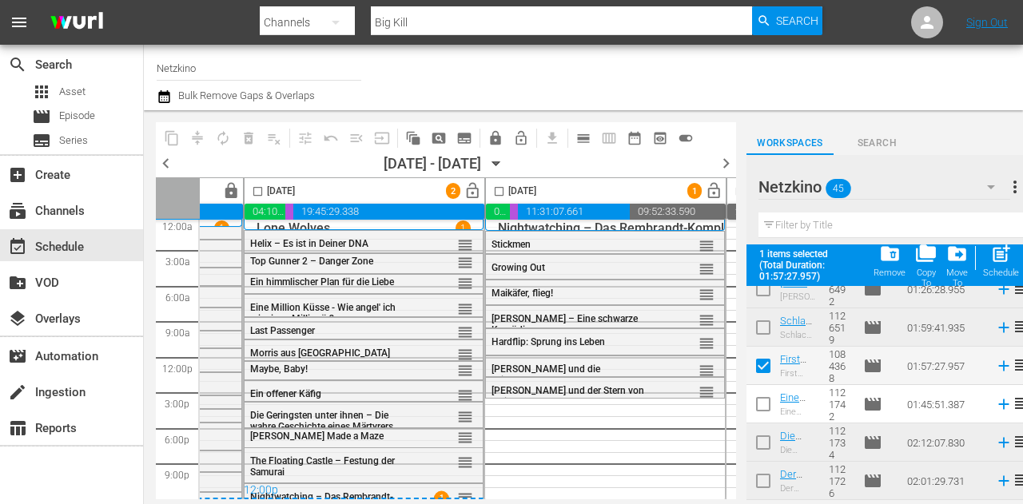
click at [764, 404] on input "checkbox" at bounding box center [763, 408] width 34 height 34
checkbox input "true"
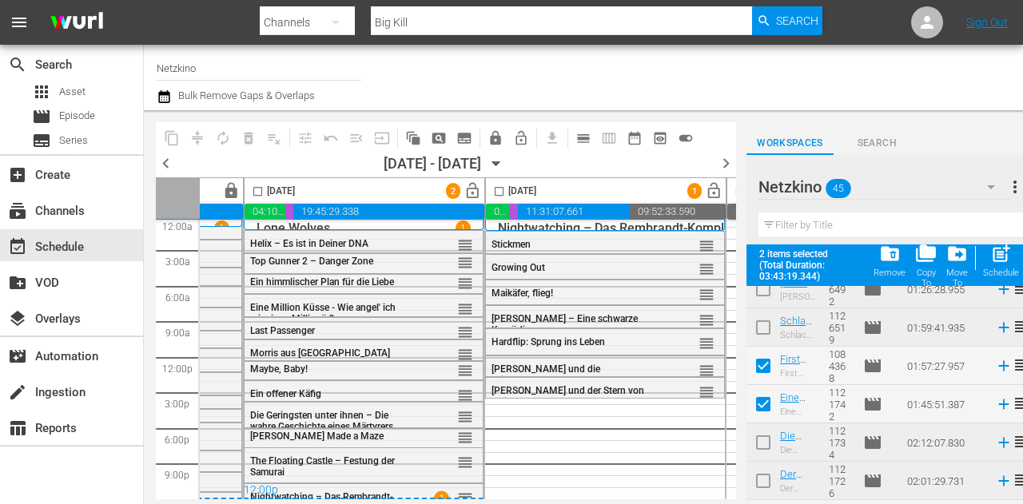
click at [498, 194] on input "checkbox" at bounding box center [499, 194] width 18 height 18
checkbox input "true"
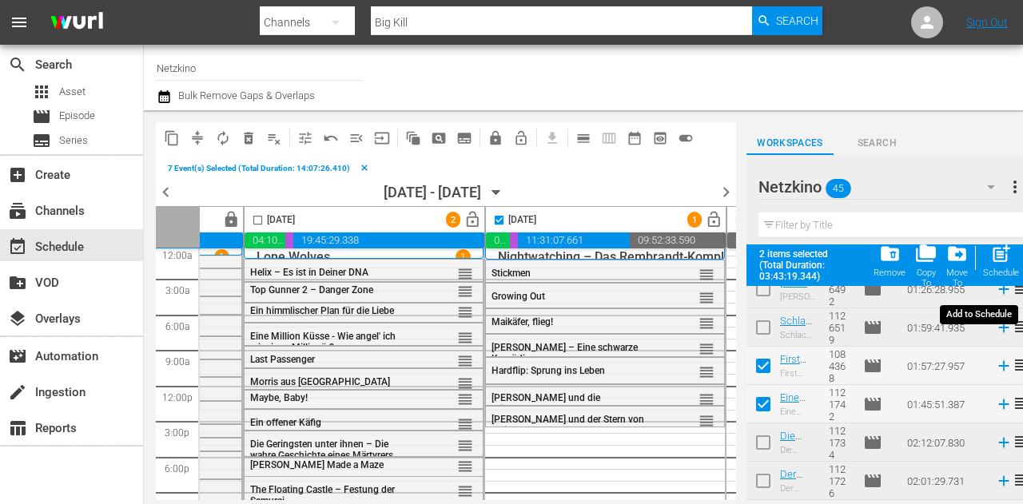
click at [1002, 260] on span "post_add" at bounding box center [1001, 254] width 22 height 22
checkbox input "false"
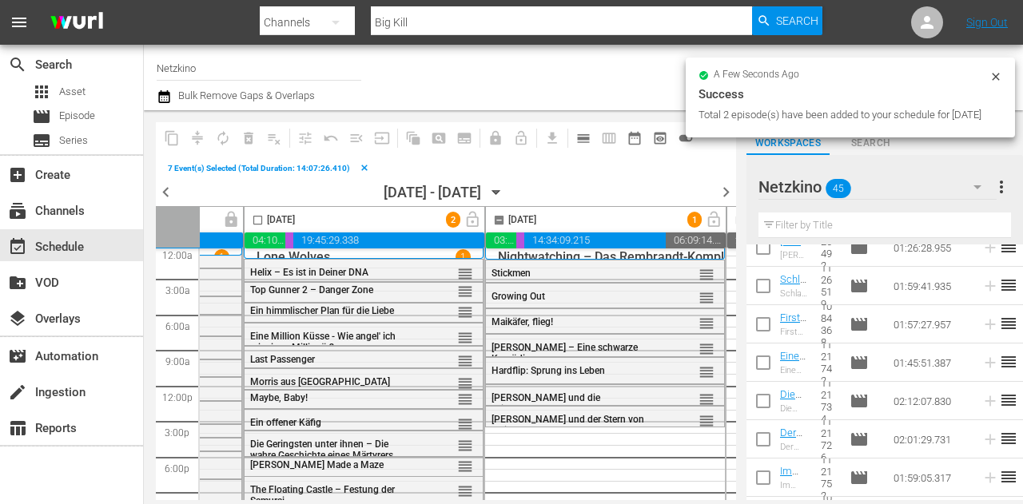
checkbox input "false"
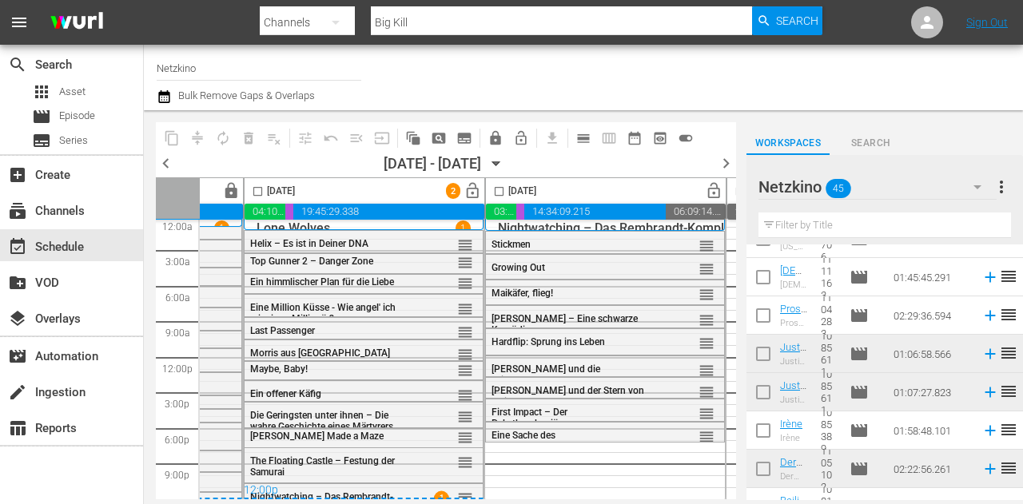
scroll to position [1506, 0]
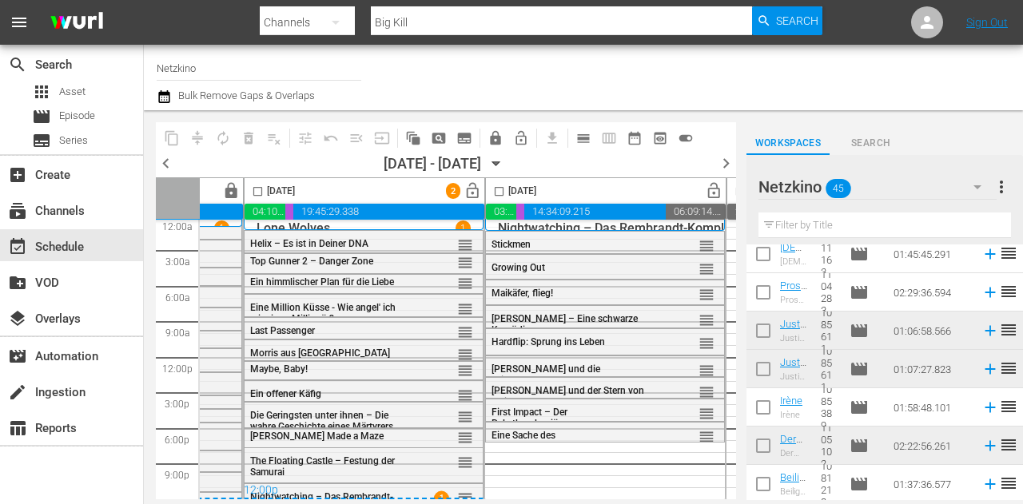
click at [761, 288] on input "checkbox" at bounding box center [763, 296] width 34 height 34
checkbox input "true"
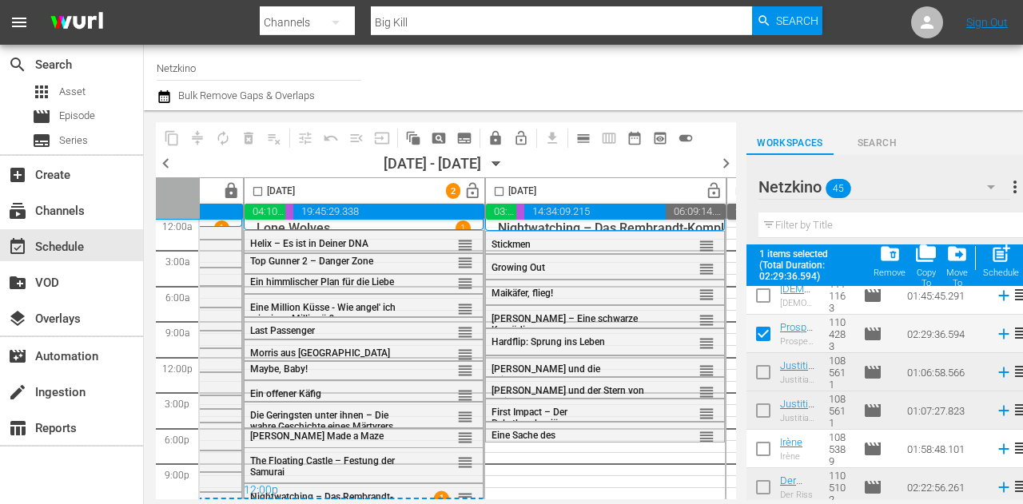
click at [757, 457] on input "checkbox" at bounding box center [763, 452] width 34 height 34
checkbox input "true"
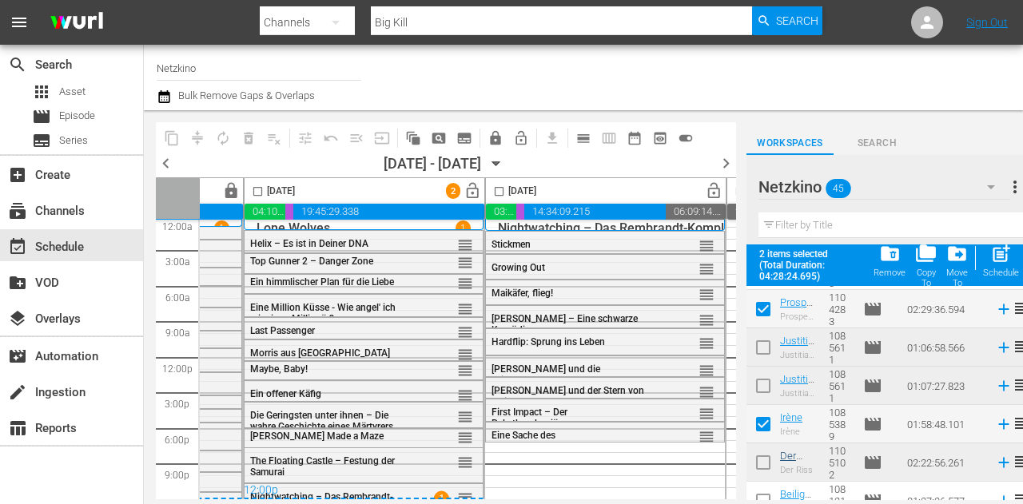
scroll to position [1548, 0]
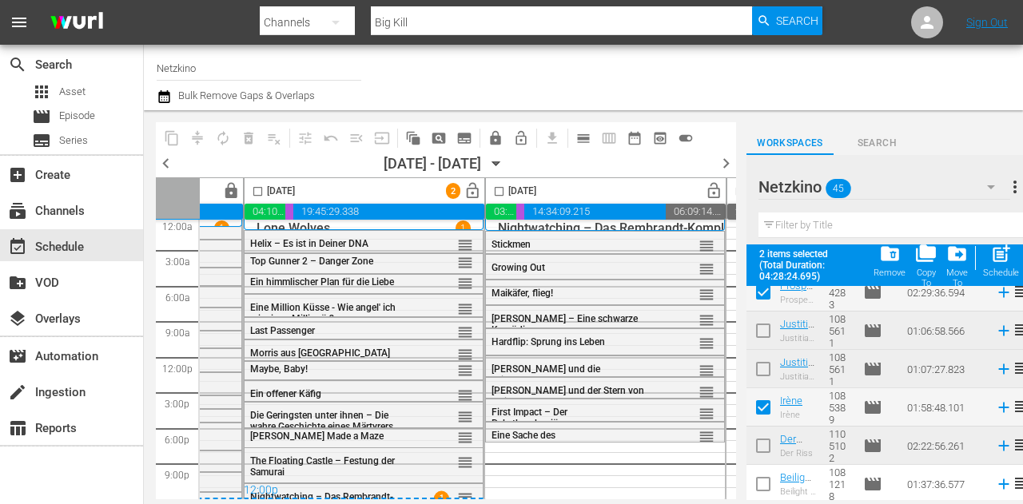
click at [767, 483] on input "checkbox" at bounding box center [763, 488] width 34 height 34
checkbox input "true"
drag, startPoint x: 499, startPoint y: 189, endPoint x: 586, endPoint y: 212, distance: 90.7
click at [499, 189] on input "checkbox" at bounding box center [499, 194] width 18 height 18
checkbox input "true"
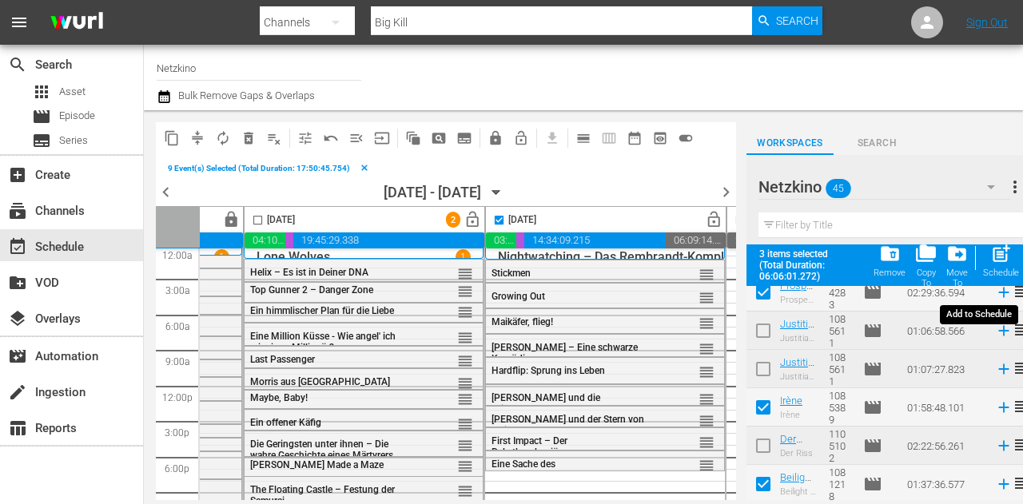
click at [1004, 265] on div "post_add Schedule" at bounding box center [1001, 260] width 36 height 35
checkbox input "false"
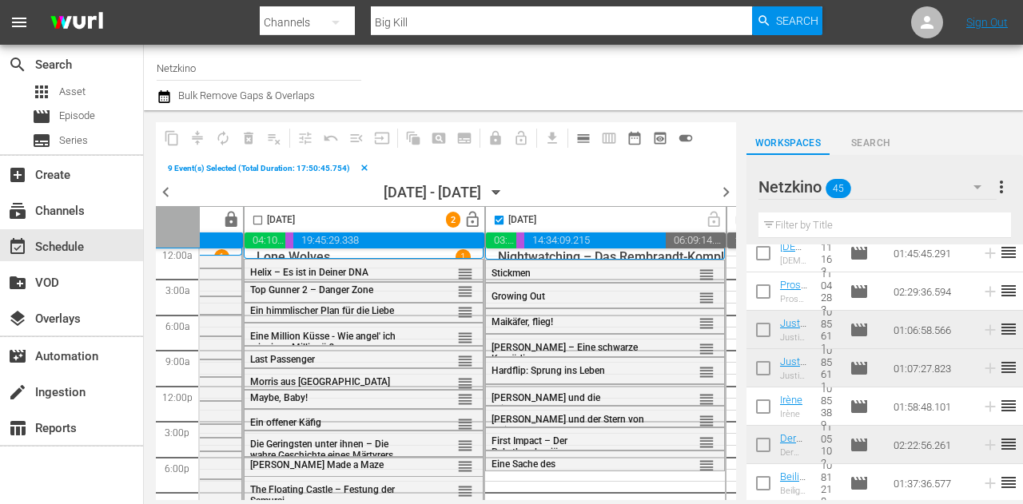
scroll to position [1506, 0]
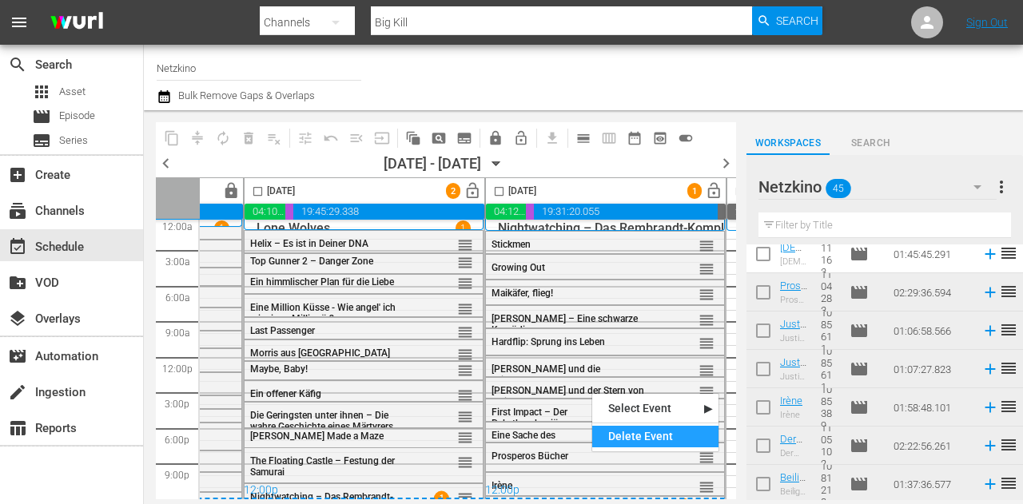
click at [623, 431] on div "Delete Event" at bounding box center [655, 437] width 126 height 22
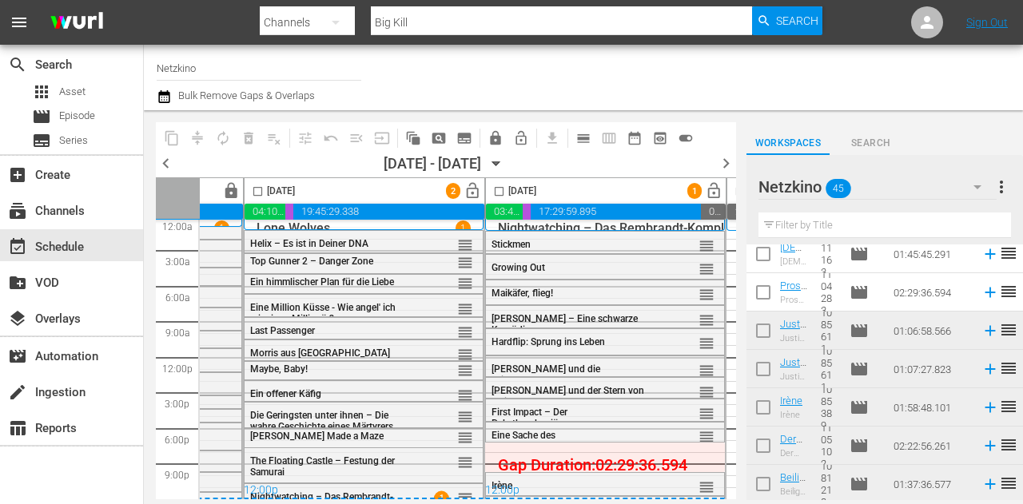
click at [497, 189] on input "checkbox" at bounding box center [499, 194] width 18 height 18
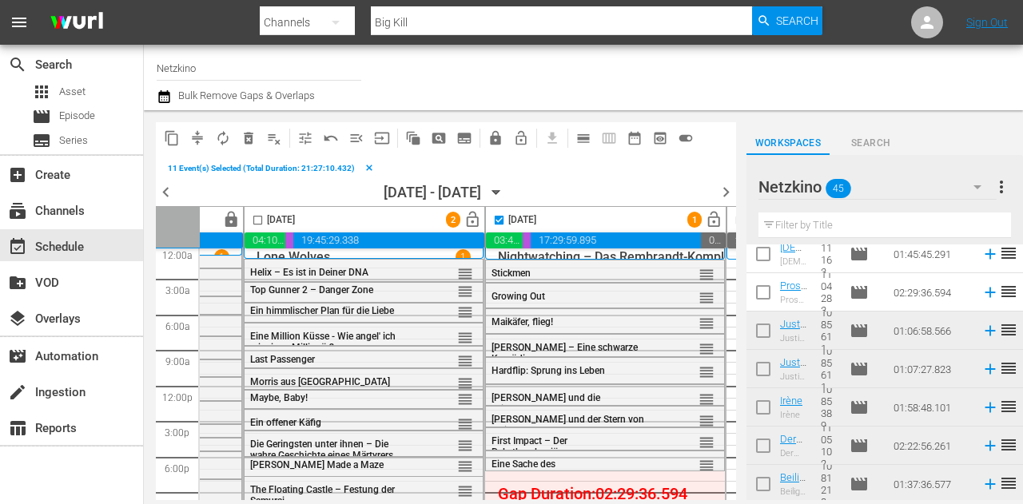
click at [197, 142] on span "compress" at bounding box center [197, 138] width 16 height 16
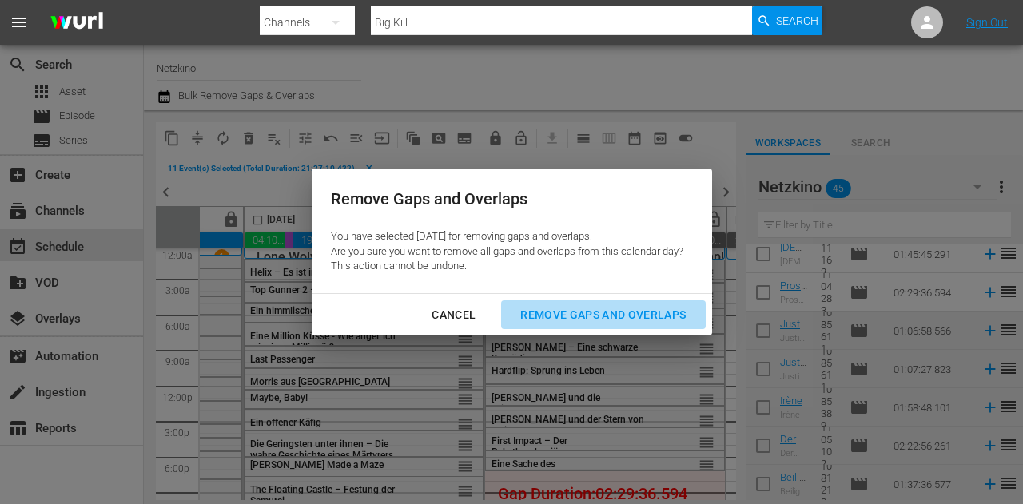
click at [607, 308] on div "Remove Gaps and Overlaps" at bounding box center [602, 315] width 191 height 20
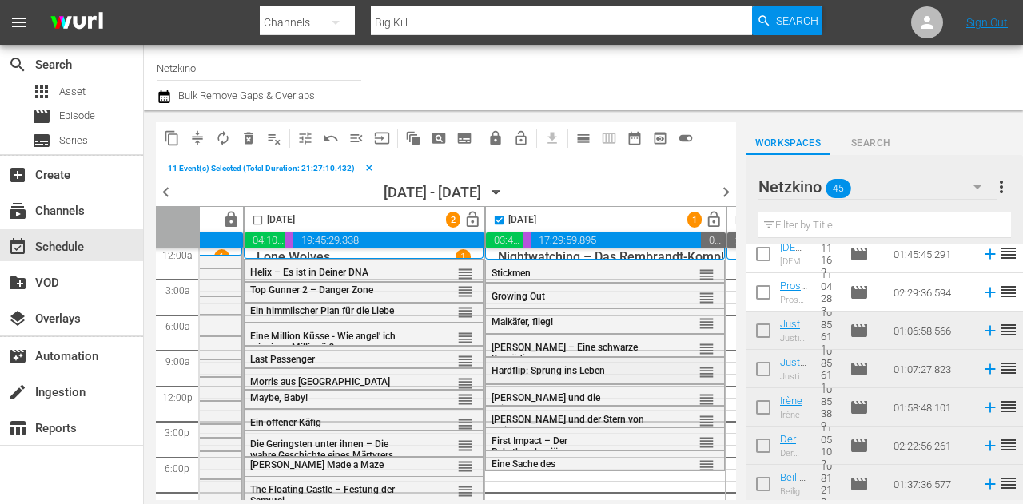
checkbox input "false"
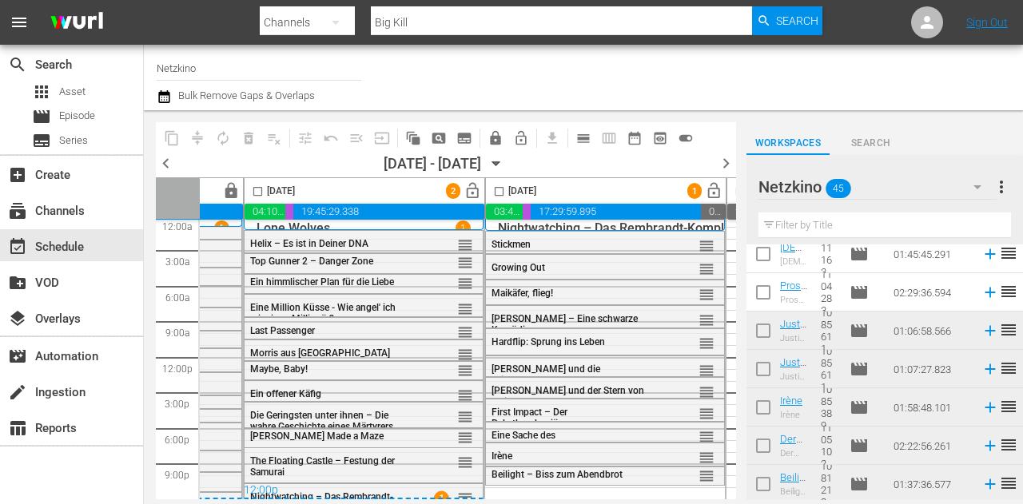
click at [941, 191] on div "Netzkino 45" at bounding box center [877, 187] width 238 height 45
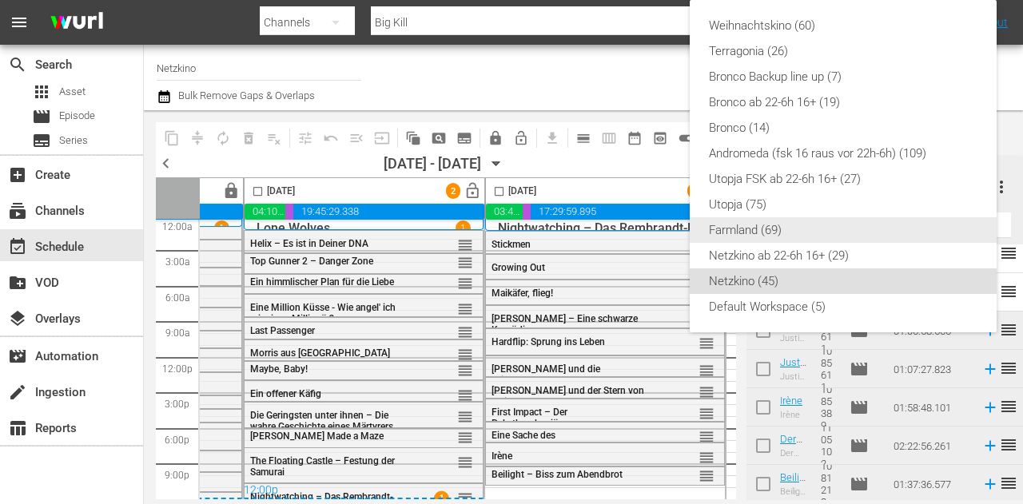
click at [762, 256] on div "Netzkino ab 22-6h 16+ (29)" at bounding box center [843, 256] width 268 height 26
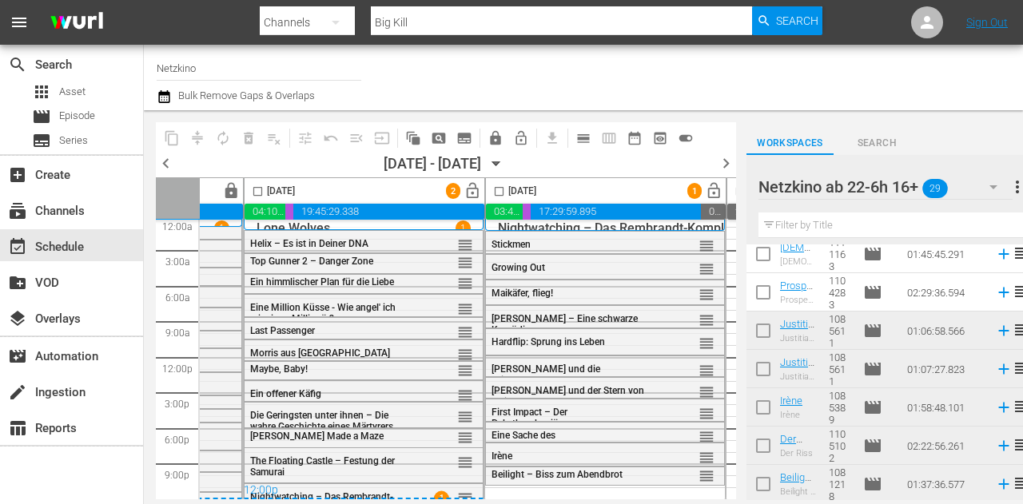
scroll to position [893, 0]
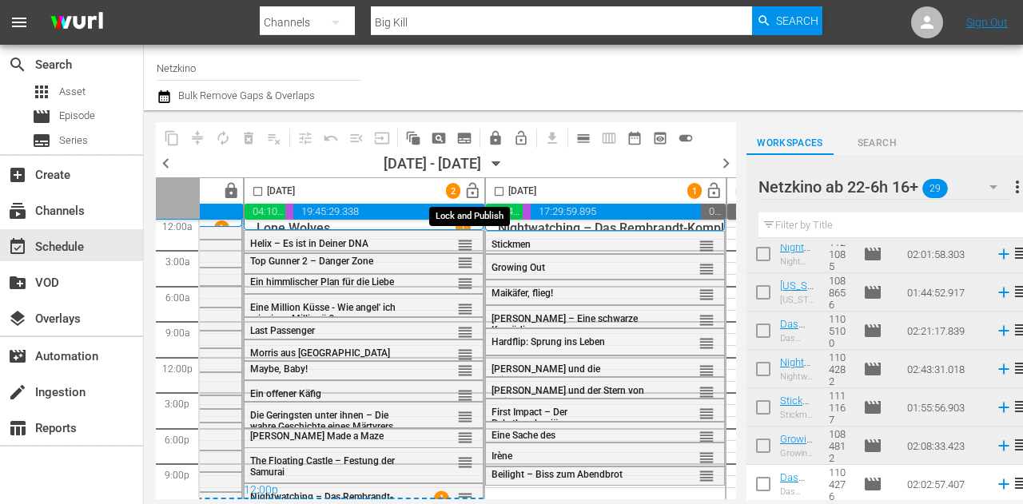
click at [473, 197] on span "lock_open" at bounding box center [472, 191] width 18 height 18
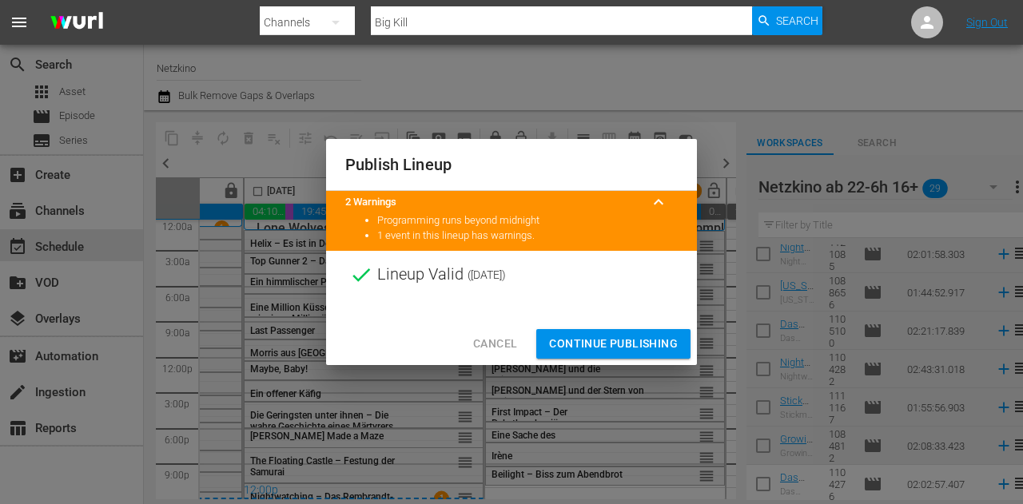
click at [582, 348] on span "Continue Publishing" at bounding box center [613, 344] width 129 height 20
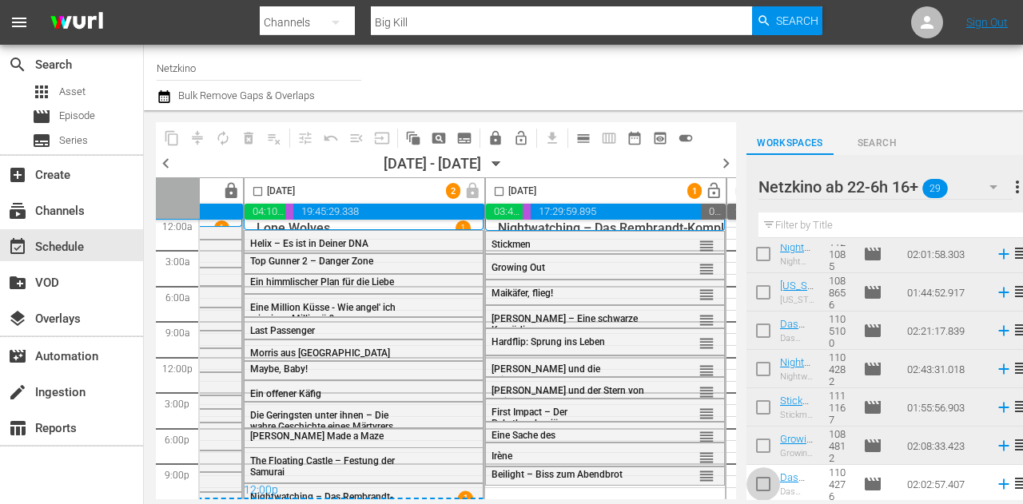
click at [758, 483] on input "checkbox" at bounding box center [763, 488] width 34 height 34
checkbox input "true"
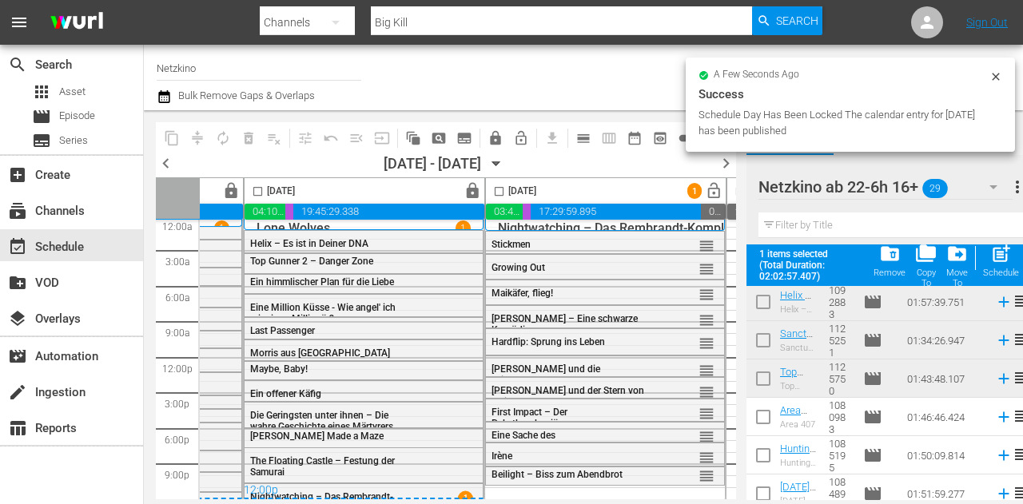
scroll to position [333, 0]
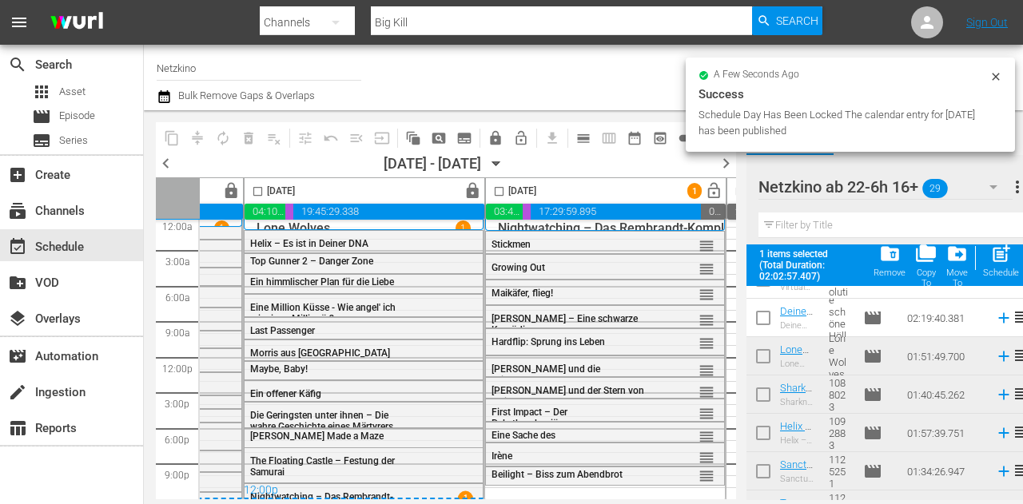
click at [770, 322] on input "checkbox" at bounding box center [763, 321] width 34 height 34
checkbox input "true"
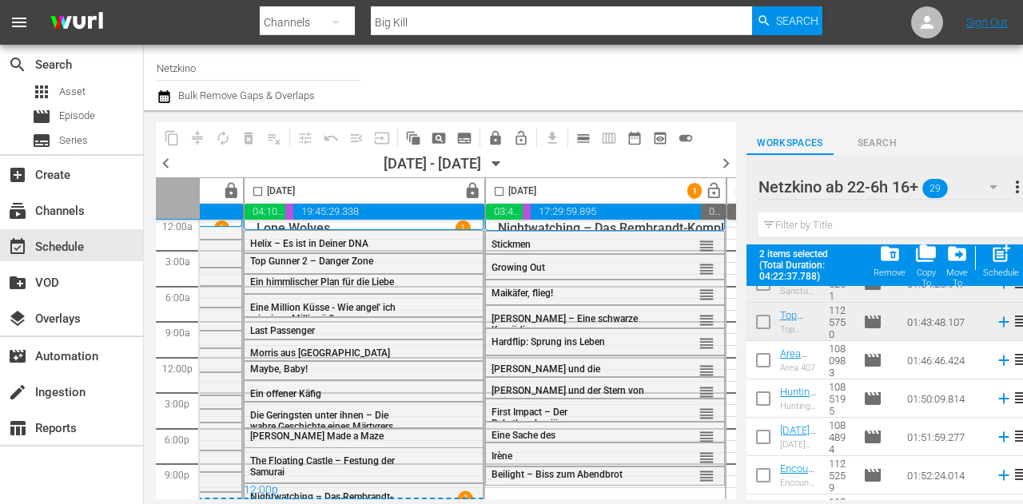
scroll to position [573, 0]
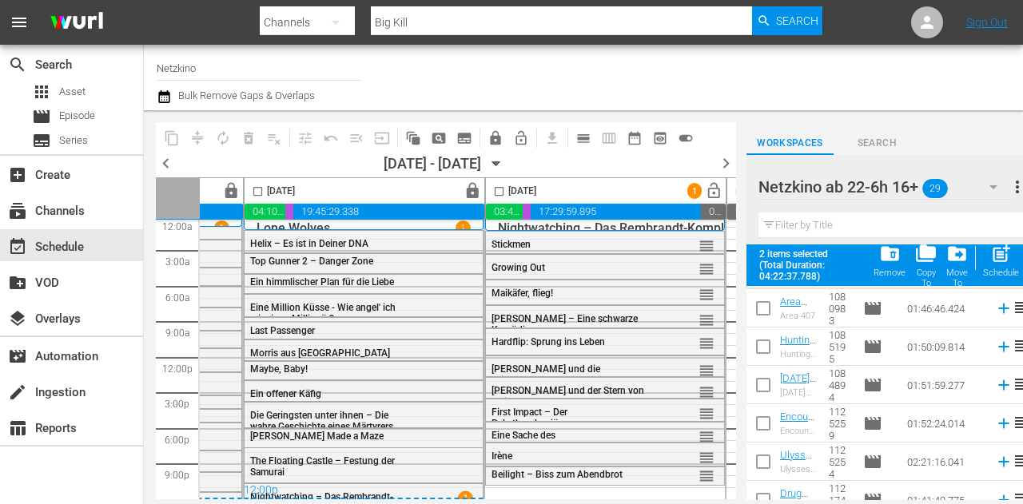
click at [765, 316] on input "checkbox" at bounding box center [763, 312] width 34 height 34
checkbox input "true"
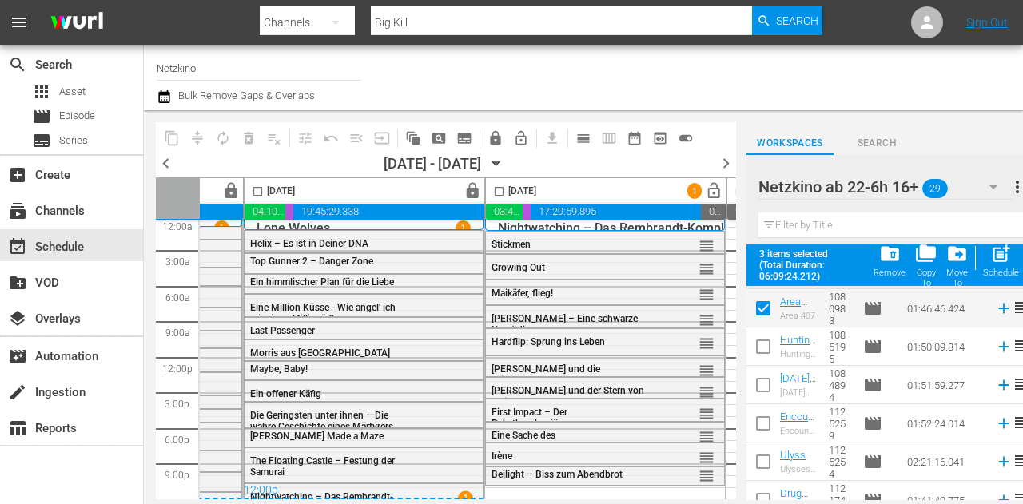
click at [495, 194] on input "checkbox" at bounding box center [499, 194] width 18 height 18
checkbox input "true"
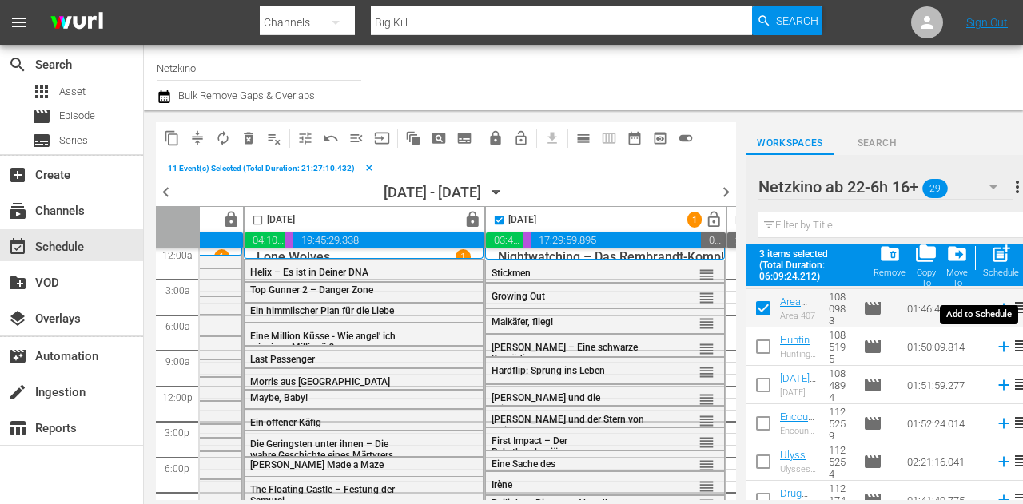
click at [1000, 256] on span "post_add" at bounding box center [1001, 254] width 22 height 22
checkbox input "false"
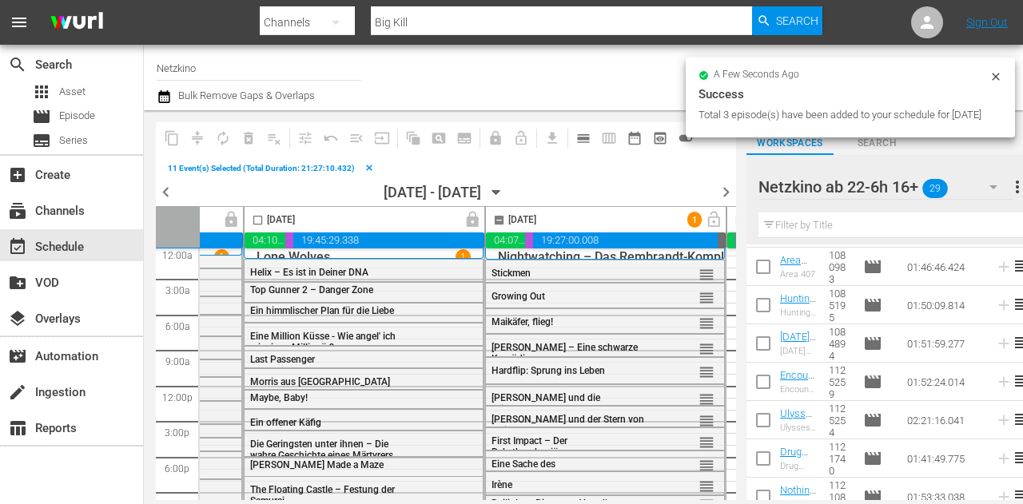
checkbox input "false"
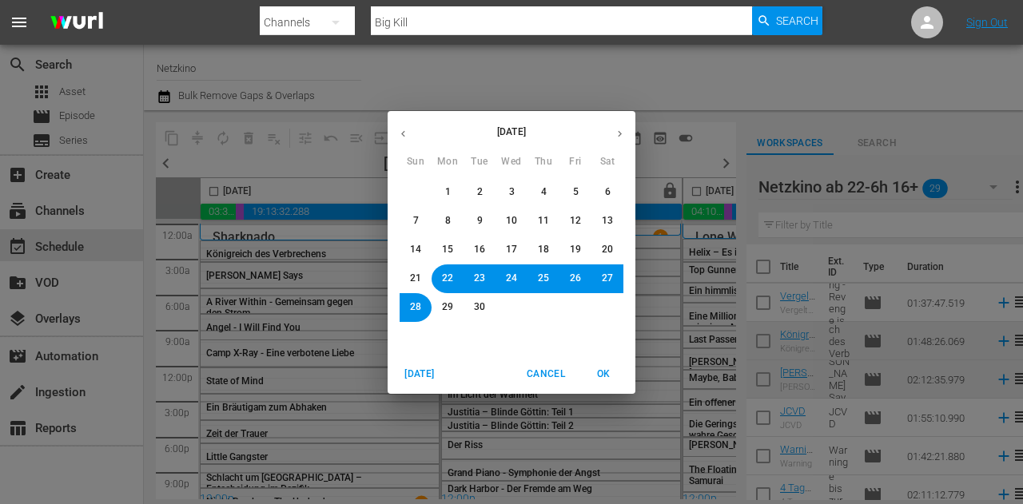
scroll to position [573, 0]
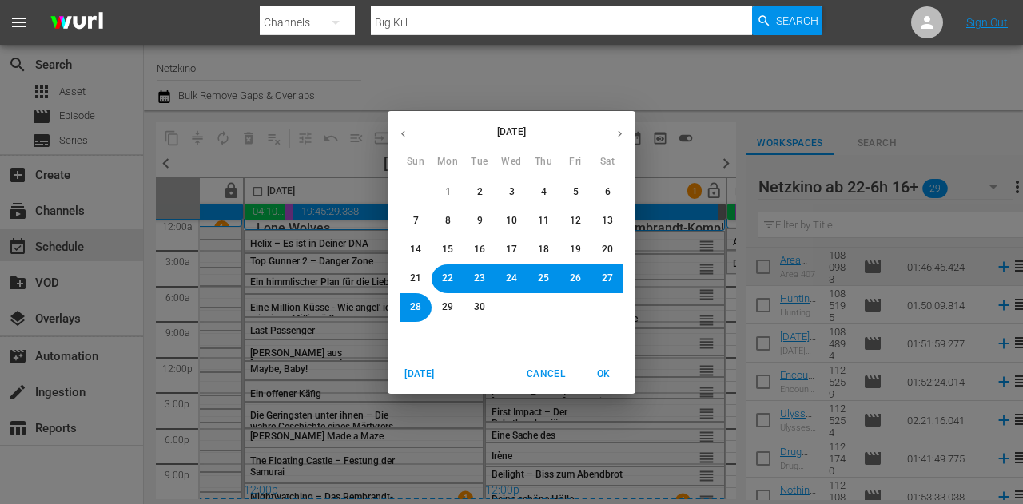
click at [479, 285] on button "23" at bounding box center [479, 278] width 29 height 29
click at [604, 373] on span "OK" at bounding box center [603, 374] width 38 height 17
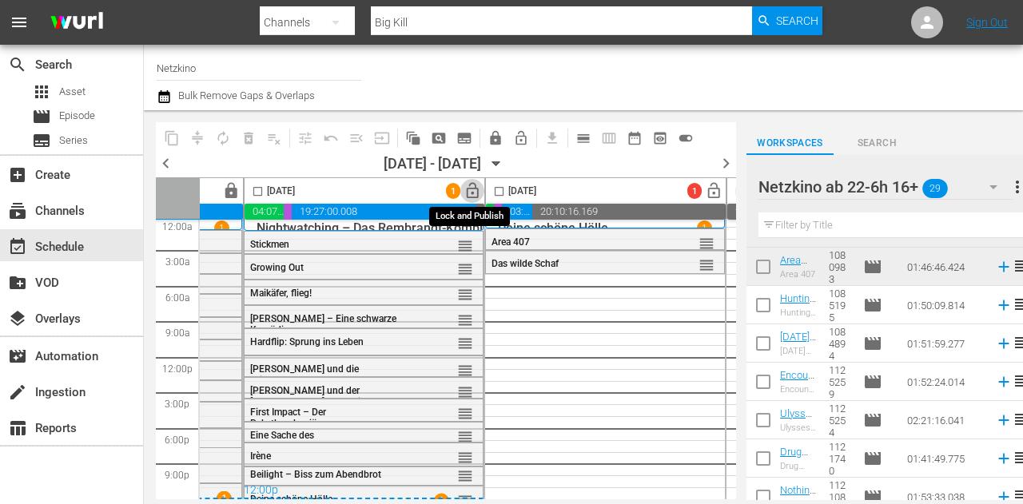
click at [475, 189] on span "lock_open" at bounding box center [472, 191] width 18 height 18
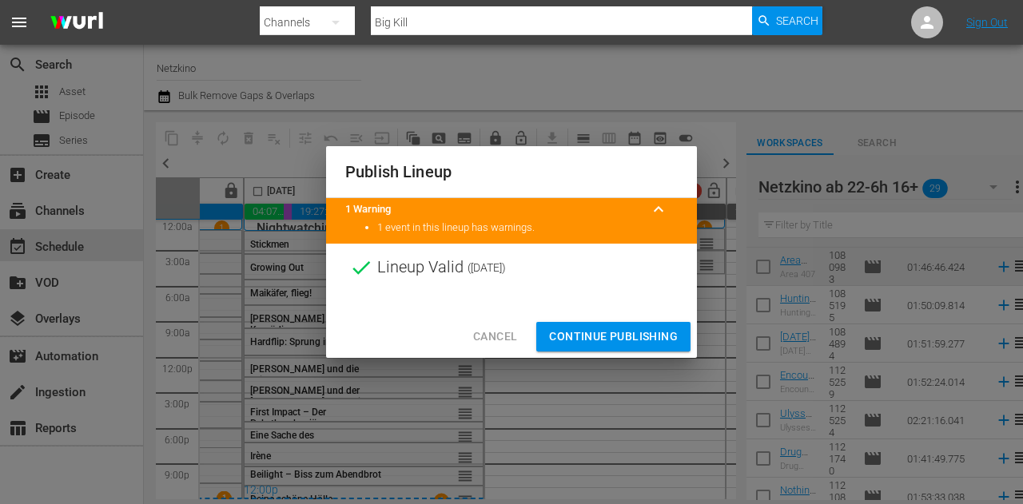
click at [626, 341] on span "Continue Publishing" at bounding box center [613, 337] width 129 height 20
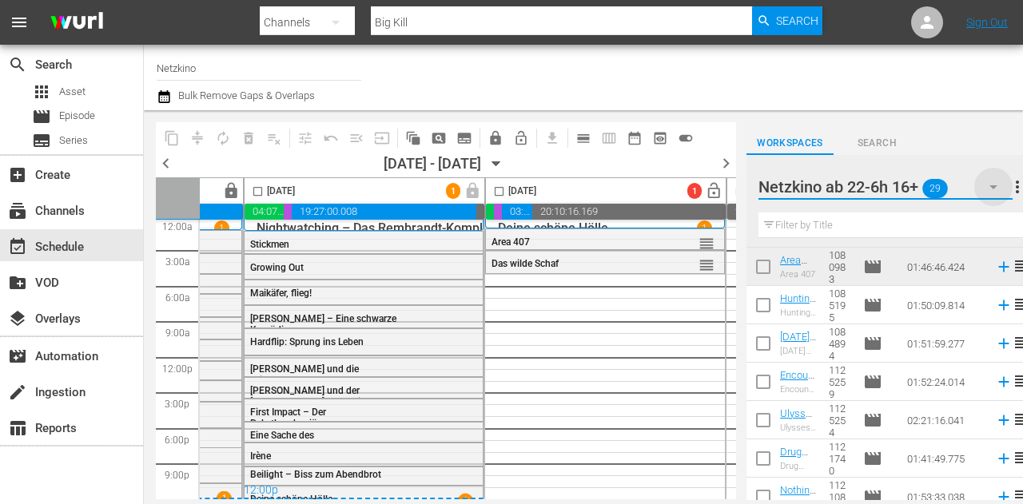
click at [990, 189] on icon "button" at bounding box center [993, 186] width 19 height 19
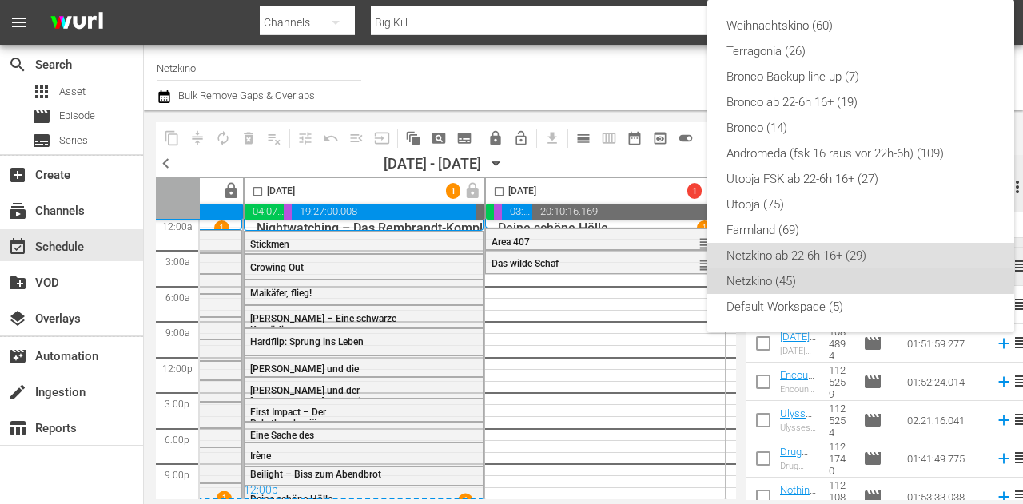
click at [777, 280] on div "Netzkino (45)" at bounding box center [860, 281] width 268 height 26
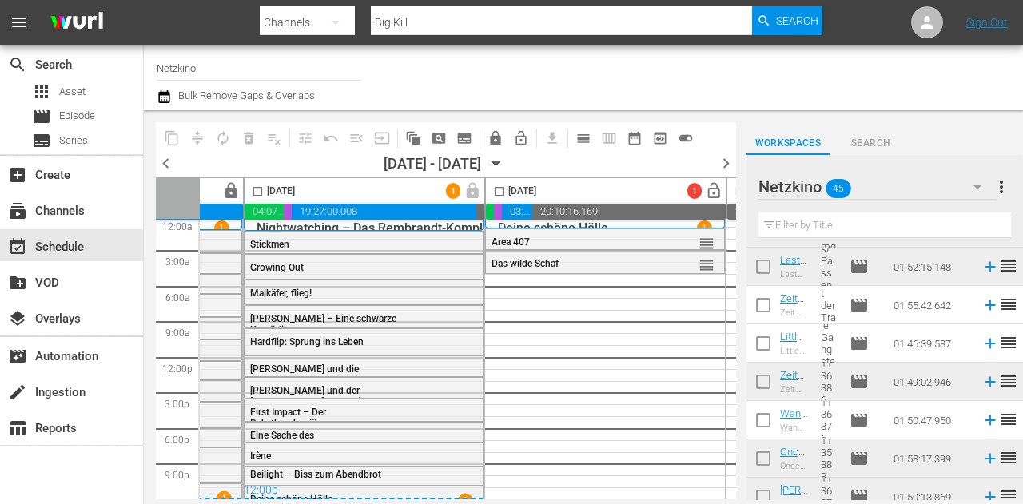
click at [761, 305] on input "checkbox" at bounding box center [763, 309] width 34 height 34
checkbox input "true"
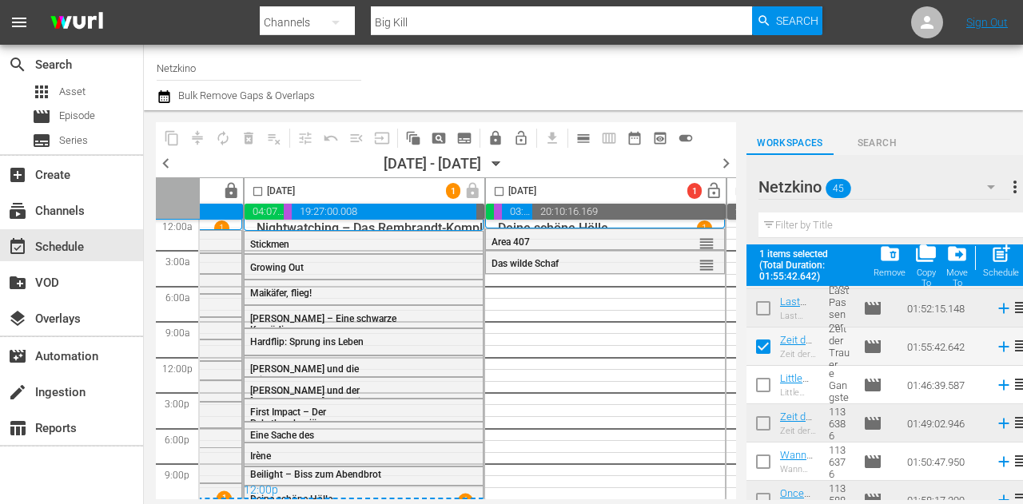
click at [760, 386] on input "checkbox" at bounding box center [763, 389] width 34 height 34
checkbox input "true"
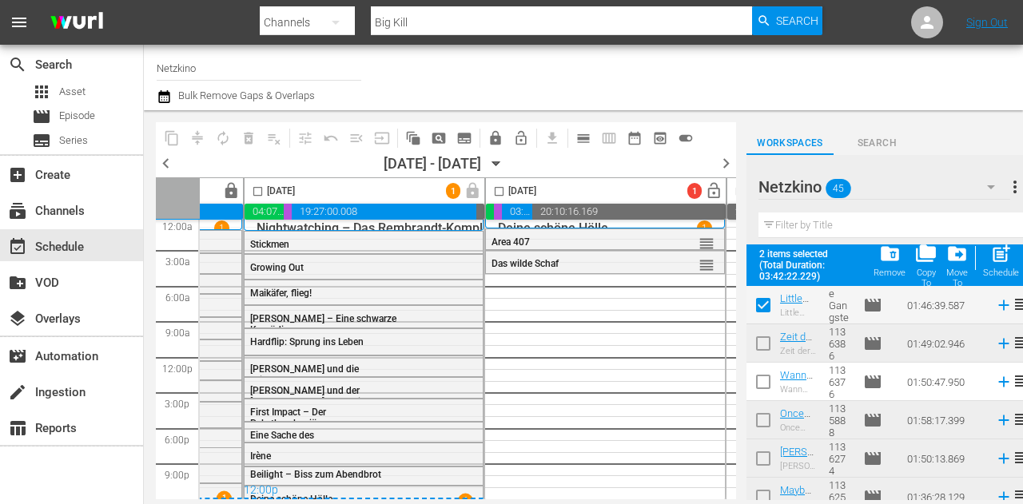
click at [769, 377] on input "checkbox" at bounding box center [763, 385] width 34 height 34
checkbox input "true"
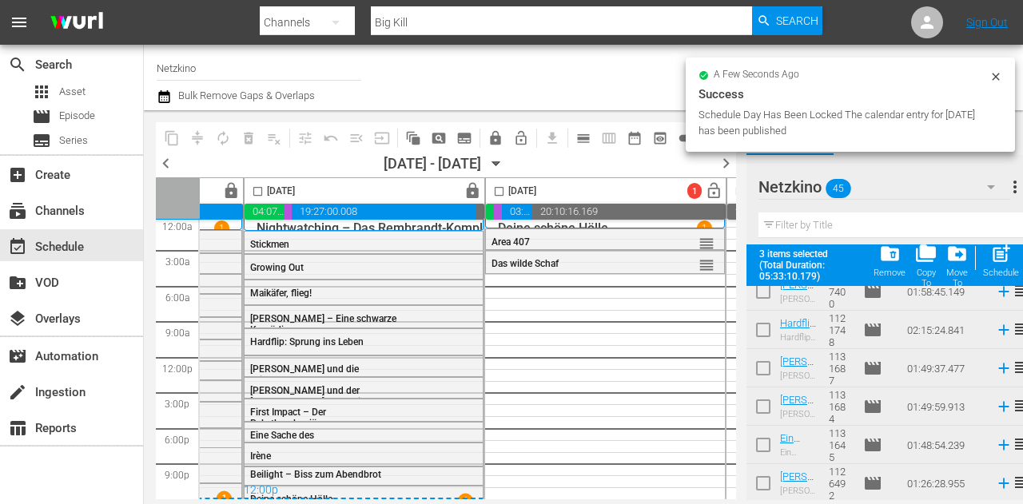
scroll to position [1011, 0]
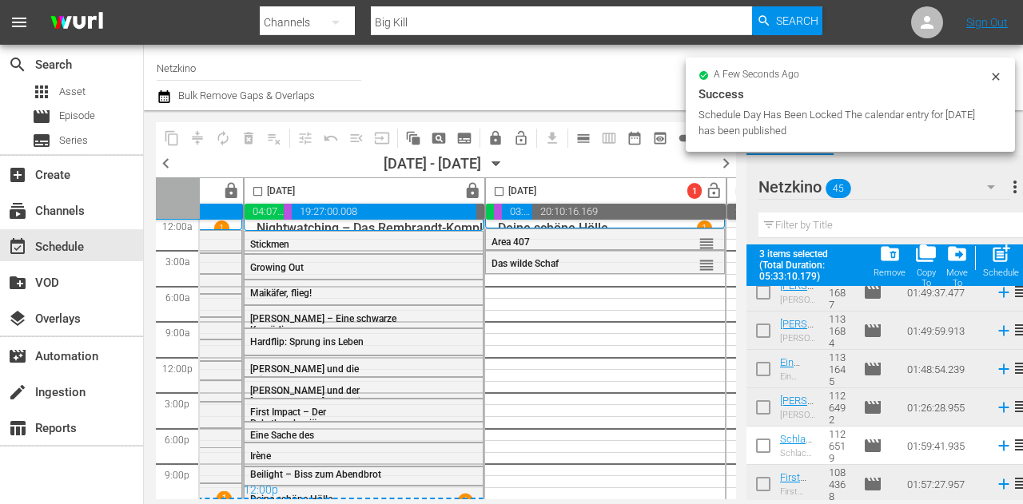
click at [767, 445] on input "checkbox" at bounding box center [763, 449] width 34 height 34
checkbox input "true"
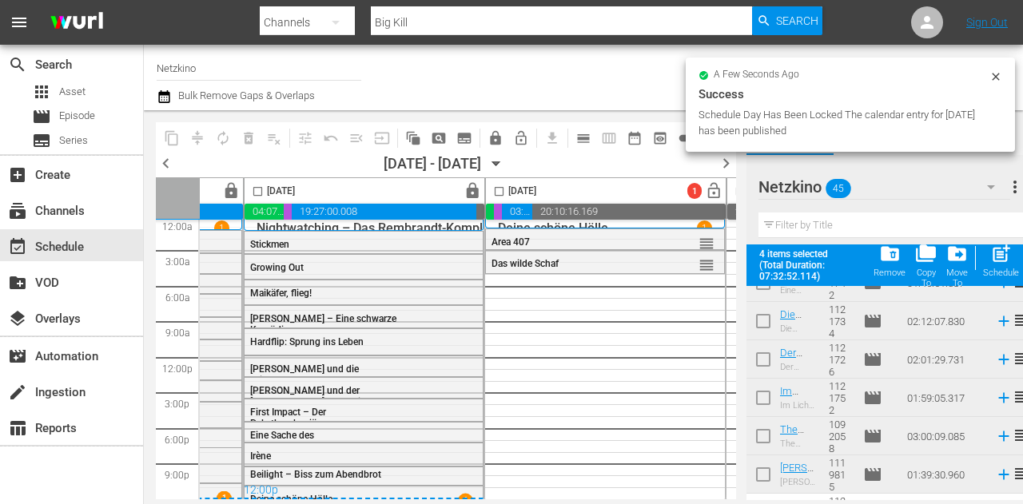
scroll to position [1490, 0]
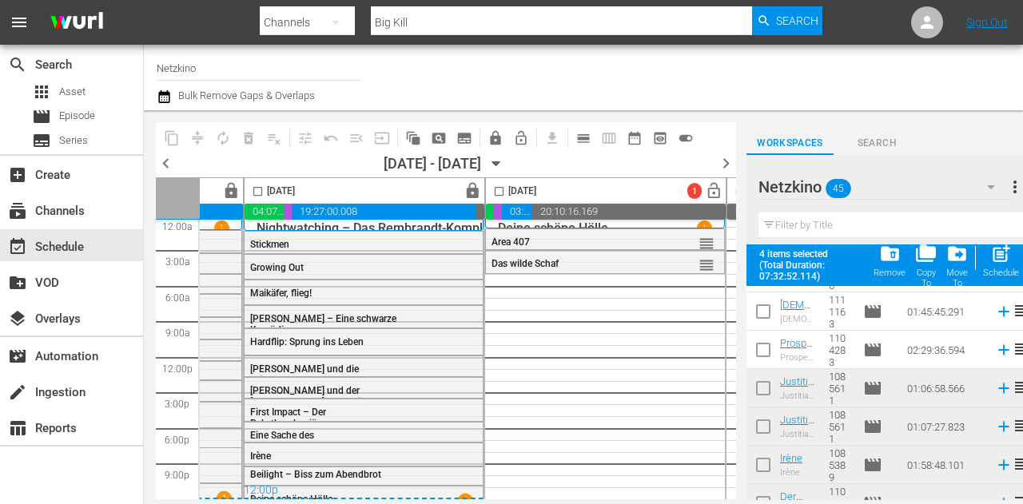
click at [771, 321] on input "checkbox" at bounding box center [763, 315] width 34 height 34
checkbox input "true"
click at [765, 349] on input "checkbox" at bounding box center [763, 353] width 34 height 34
checkbox input "true"
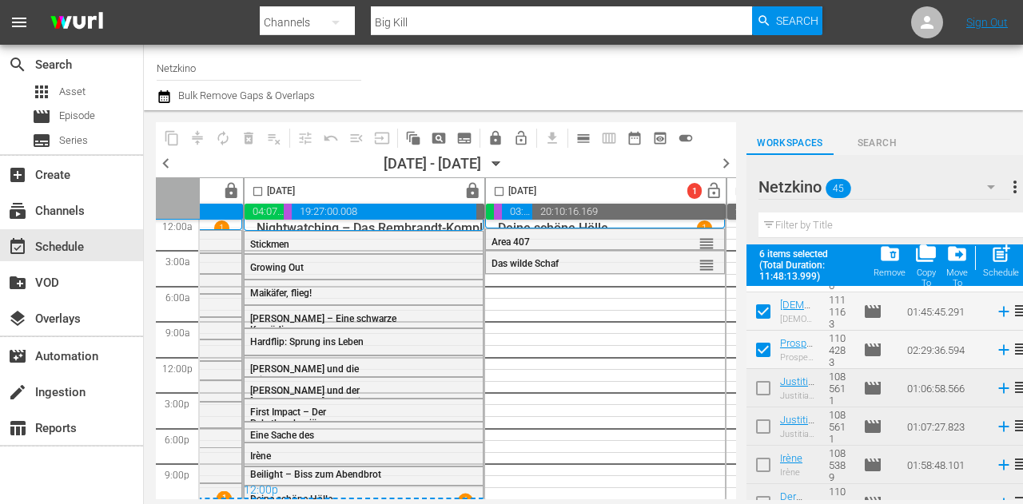
click at [499, 189] on input "checkbox" at bounding box center [499, 194] width 18 height 18
checkbox input "true"
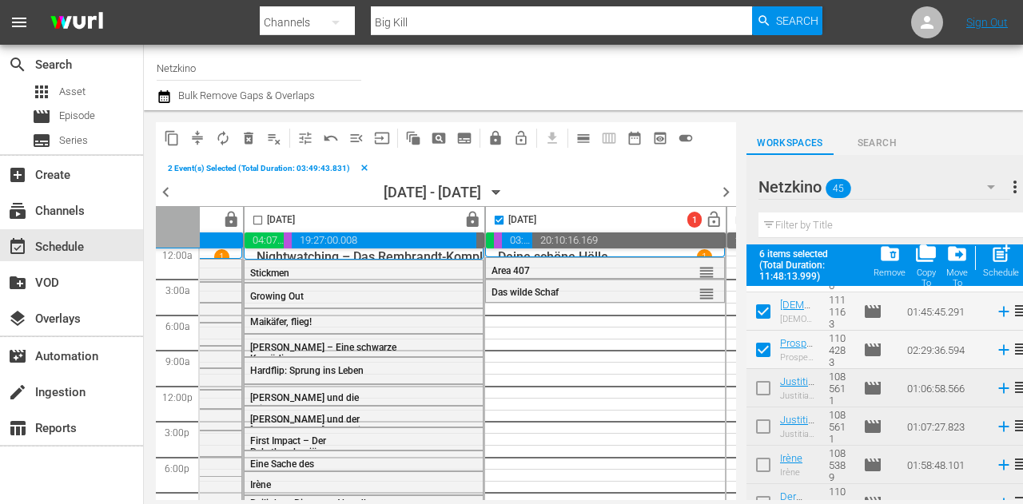
click at [1010, 255] on span "post_add" at bounding box center [1001, 254] width 22 height 22
checkbox input "false"
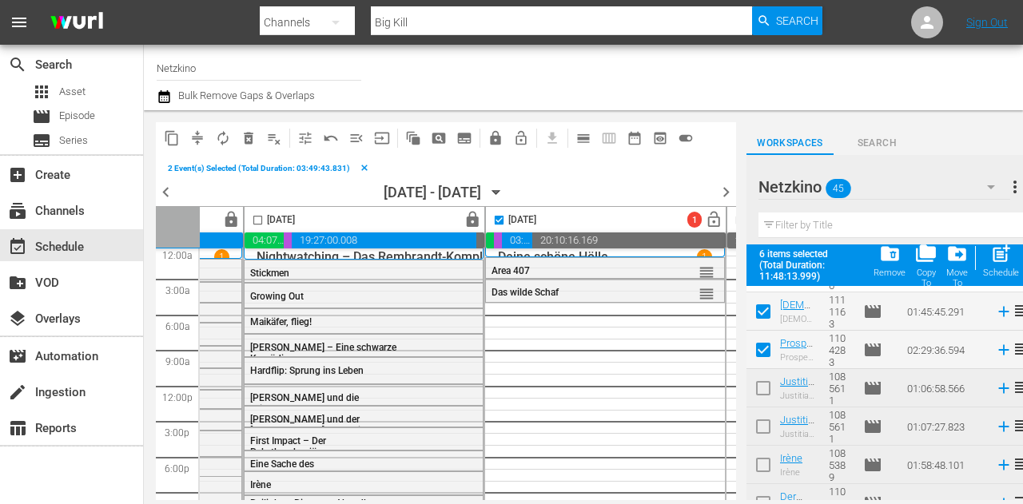
checkbox input "false"
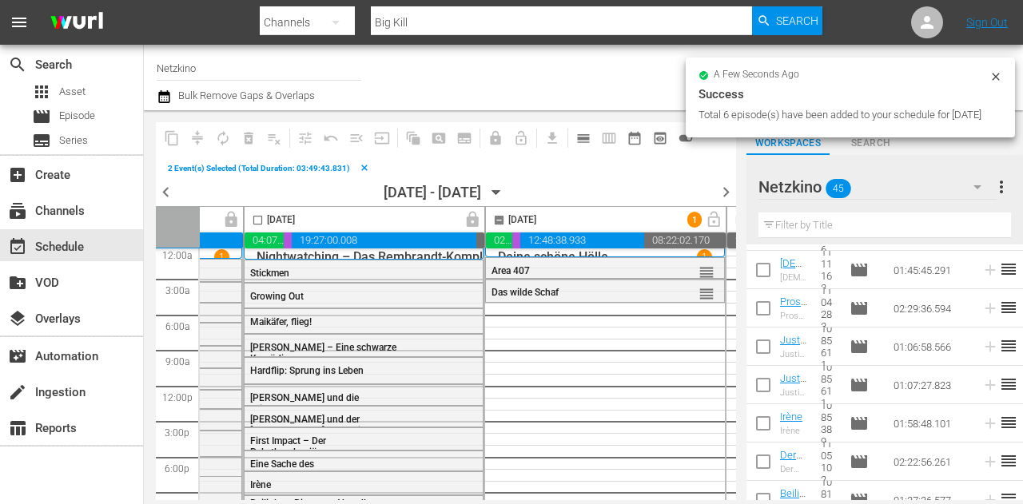
checkbox input "false"
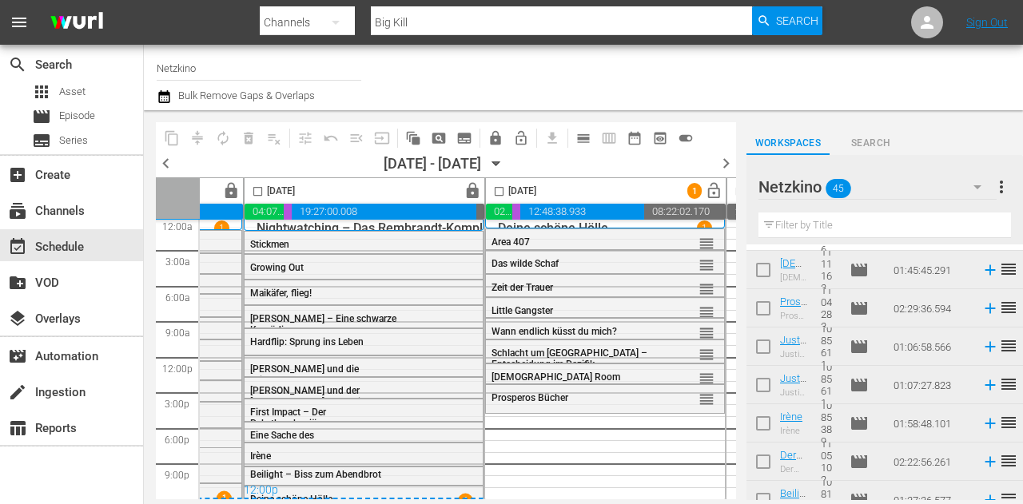
scroll to position [1410, 0]
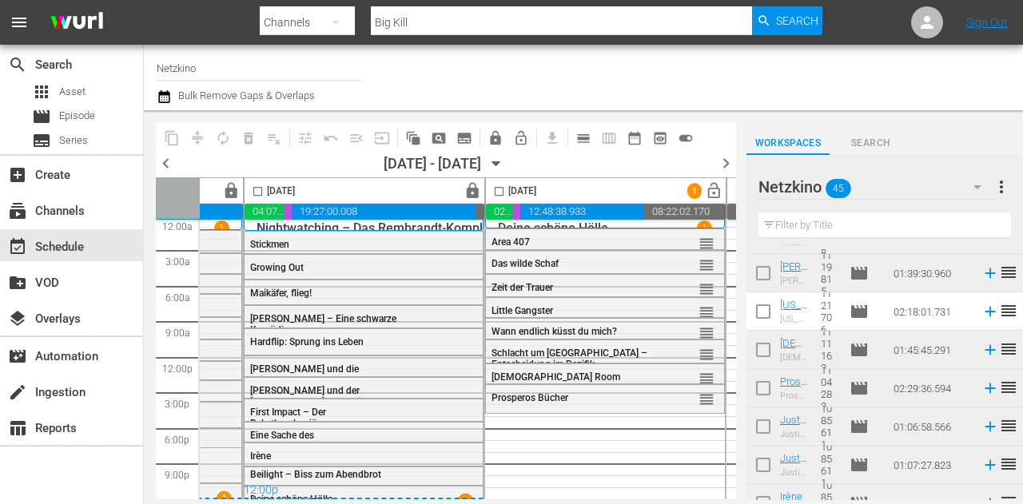
click at [759, 312] on input "checkbox" at bounding box center [763, 315] width 34 height 34
checkbox input "true"
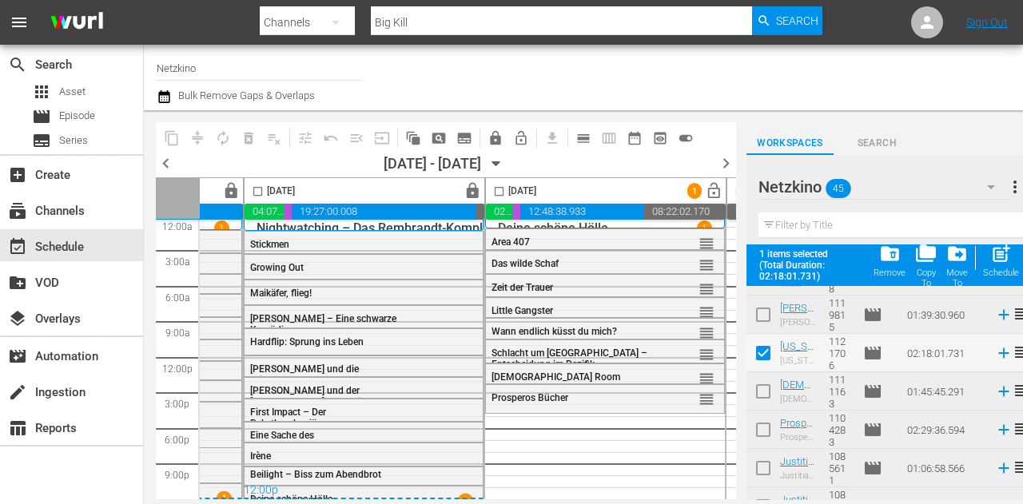
click at [500, 195] on input "checkbox" at bounding box center [499, 194] width 18 height 18
checkbox input "true"
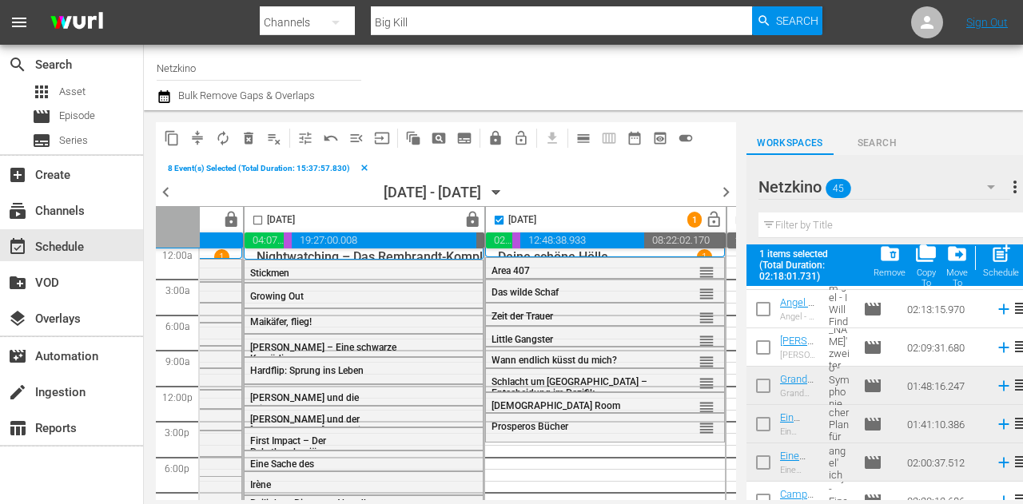
scroll to position [189, 0]
click at [755, 352] on input "checkbox" at bounding box center [763, 350] width 34 height 34
checkbox input "true"
click at [765, 311] on input "checkbox" at bounding box center [763, 312] width 34 height 34
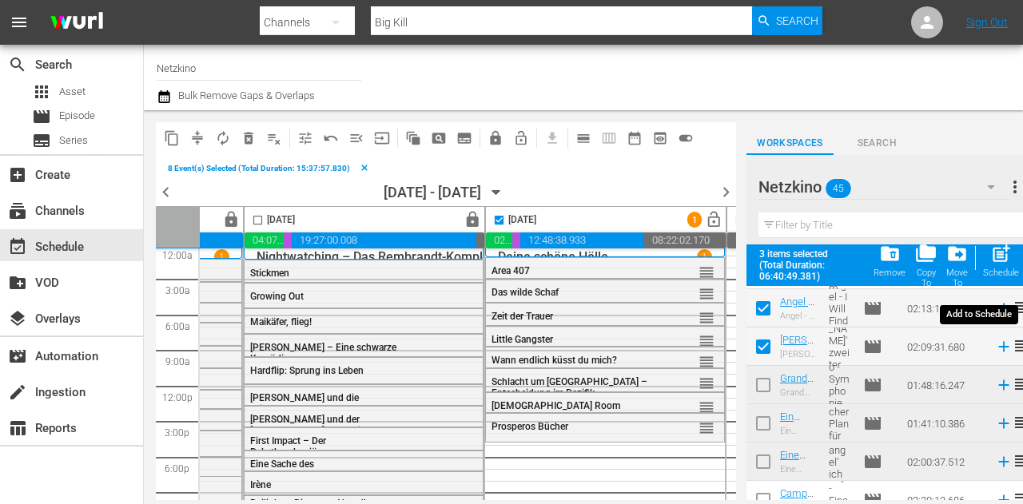
click at [1002, 264] on span "post_add" at bounding box center [1001, 254] width 22 height 22
checkbox input "false"
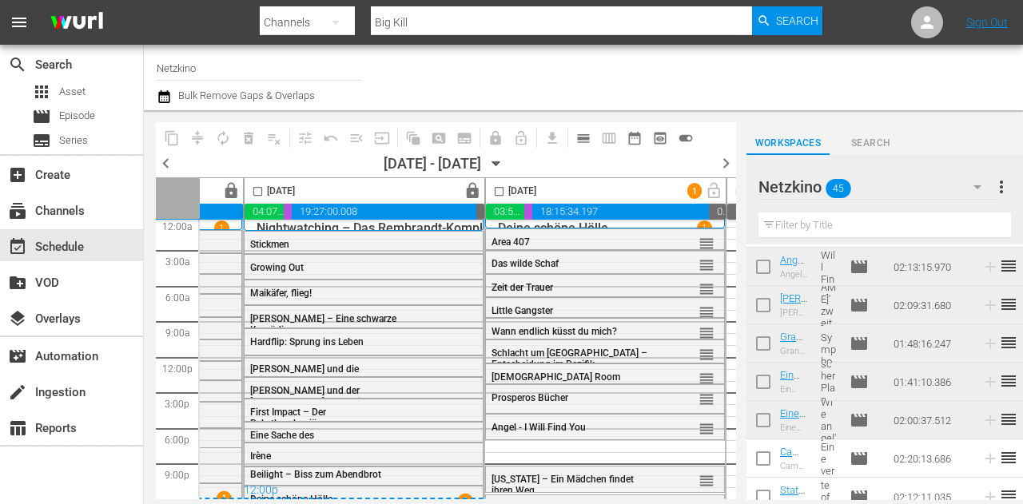
click at [495, 194] on input "checkbox" at bounding box center [499, 194] width 18 height 18
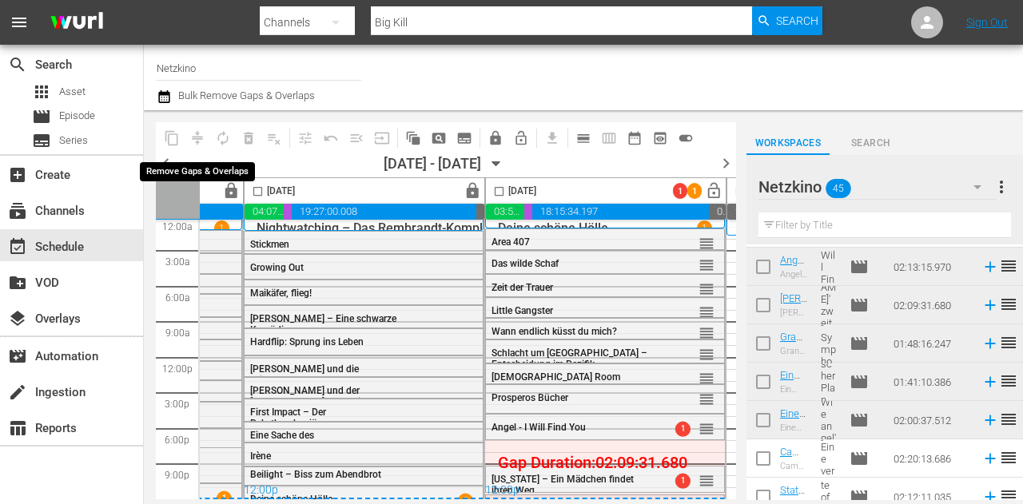
click at [197, 137] on span "compress" at bounding box center [198, 138] width 26 height 26
click at [507, 192] on div "[DATE]" at bounding box center [511, 191] width 50 height 18
click at [495, 191] on input "checkbox" at bounding box center [499, 194] width 18 height 18
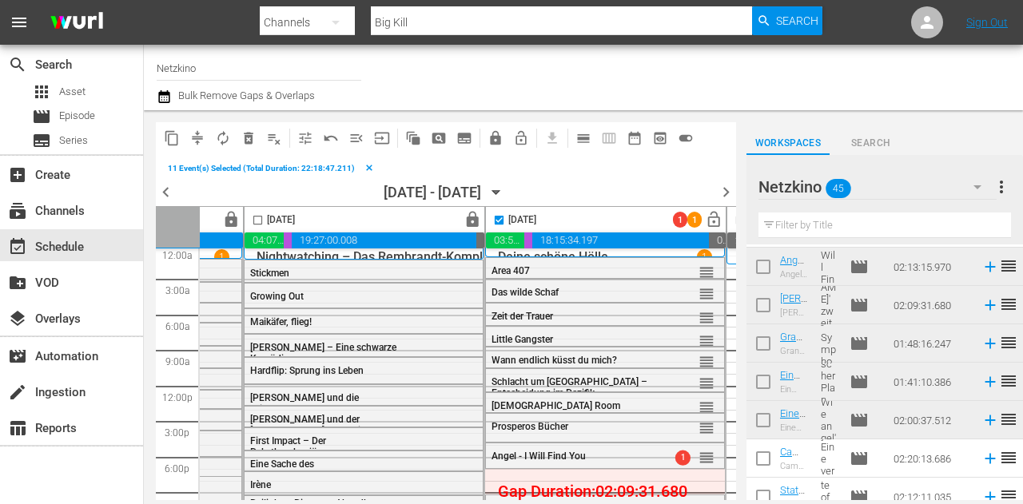
click at [194, 137] on span "compress" at bounding box center [197, 138] width 16 height 16
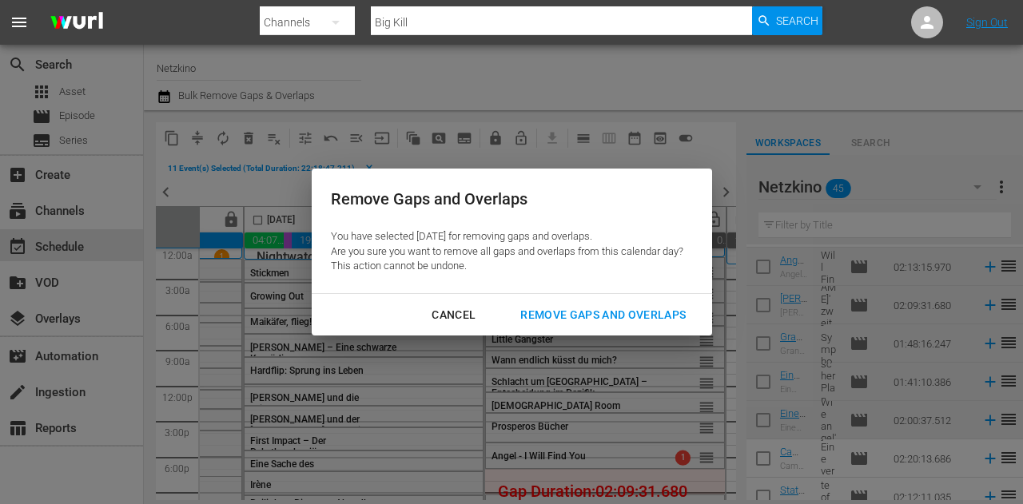
click at [634, 306] on div "Remove Gaps and Overlaps" at bounding box center [602, 315] width 191 height 20
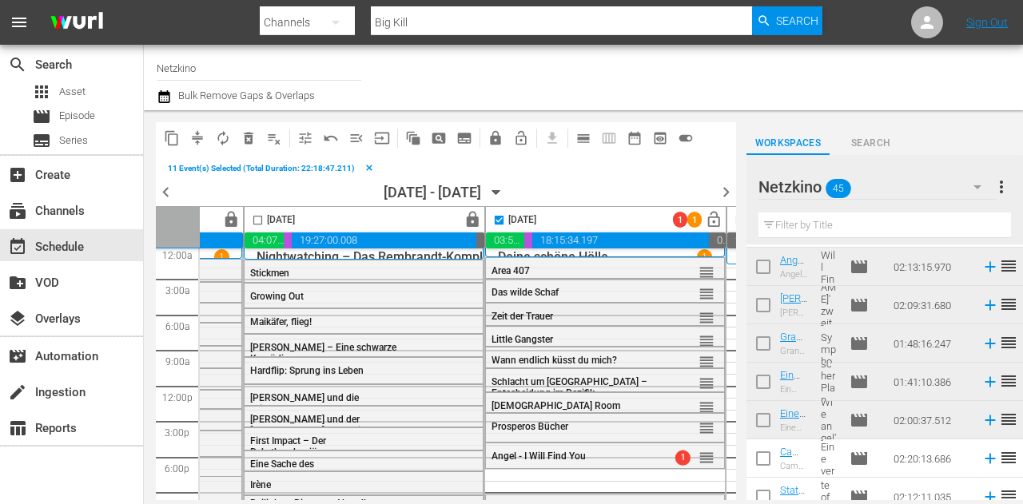
checkbox input "false"
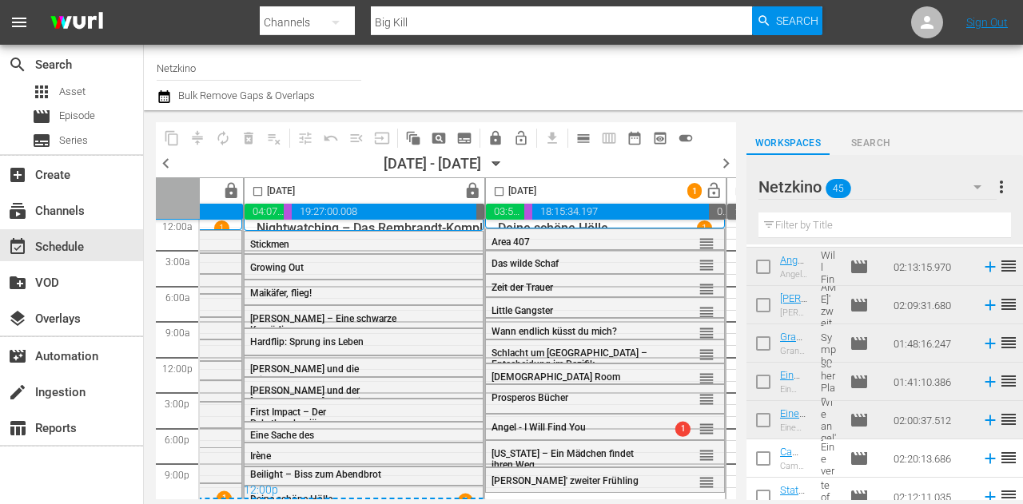
click at [923, 193] on div "Netzkino 45" at bounding box center [877, 187] width 238 height 45
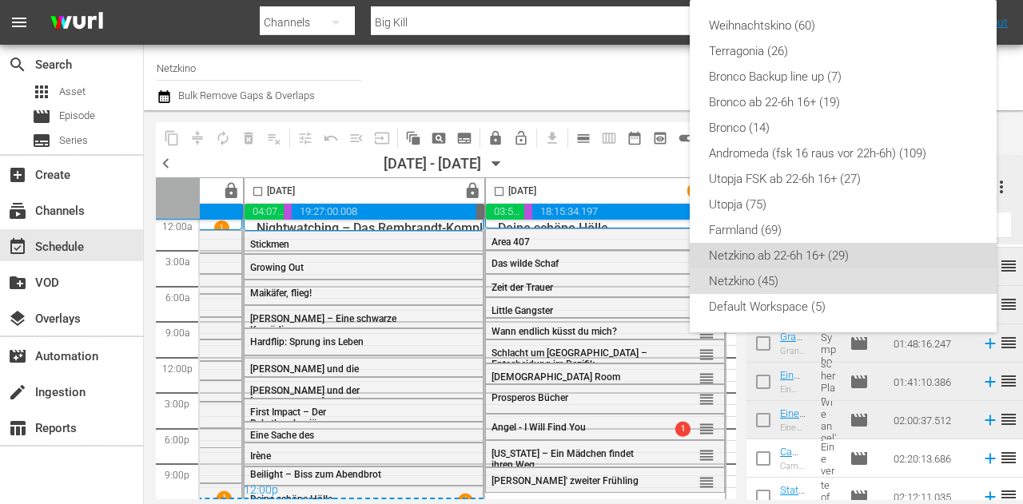
click at [782, 262] on div "Netzkino ab 22-6h 16+ (29)" at bounding box center [843, 256] width 268 height 26
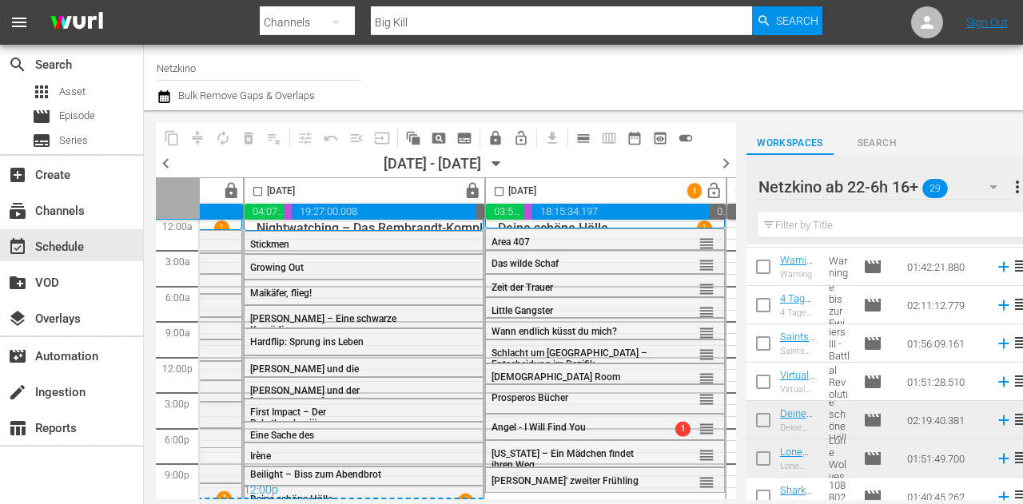
click at [763, 307] on input "checkbox" at bounding box center [763, 309] width 34 height 34
checkbox input "true"
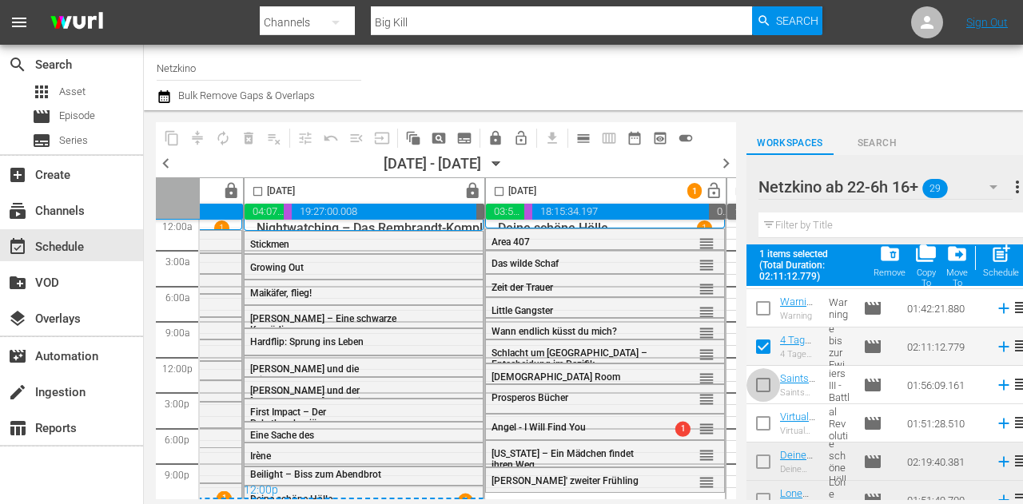
click at [756, 395] on input "checkbox" at bounding box center [763, 389] width 34 height 34
checkbox input "true"
click at [759, 425] on input "checkbox" at bounding box center [763, 427] width 34 height 34
checkbox input "true"
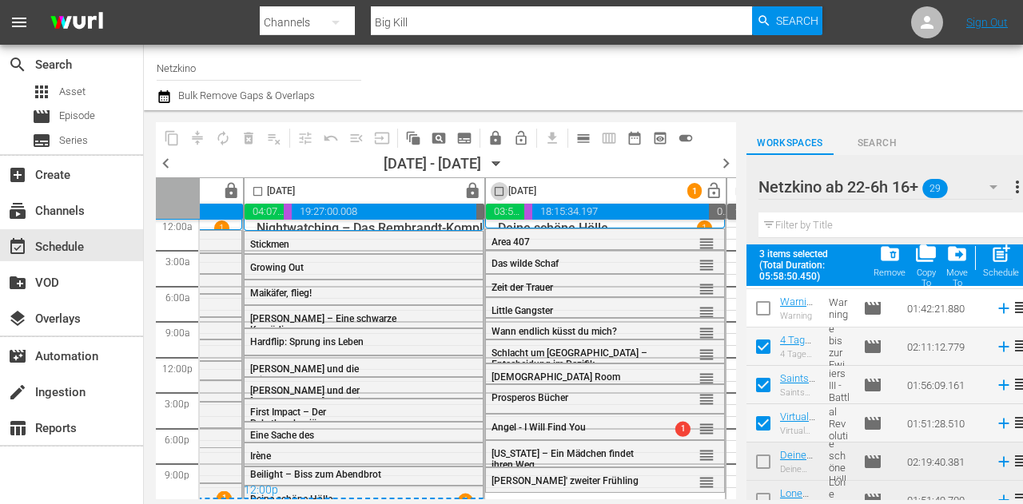
click at [502, 189] on input "checkbox" at bounding box center [499, 194] width 18 height 18
checkbox input "true"
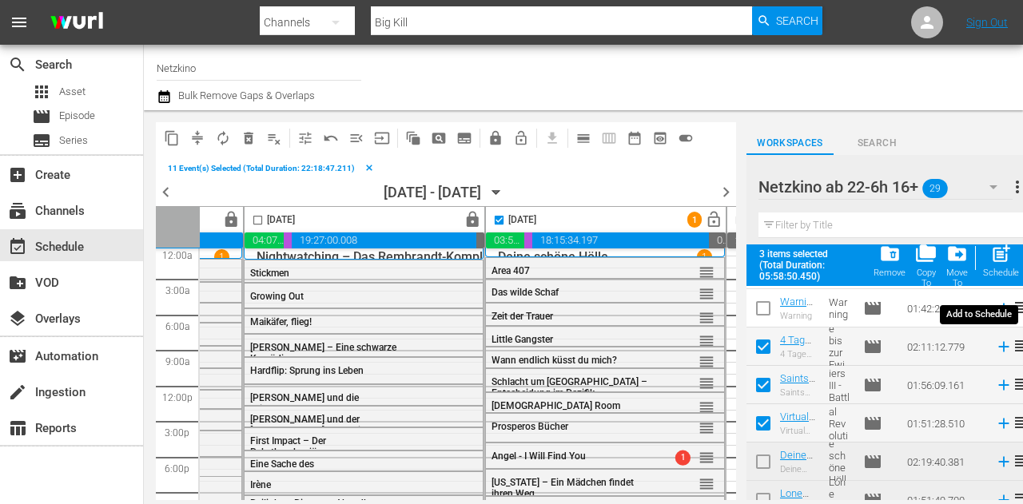
click at [1000, 261] on span "post_add" at bounding box center [1001, 254] width 22 height 22
checkbox input "false"
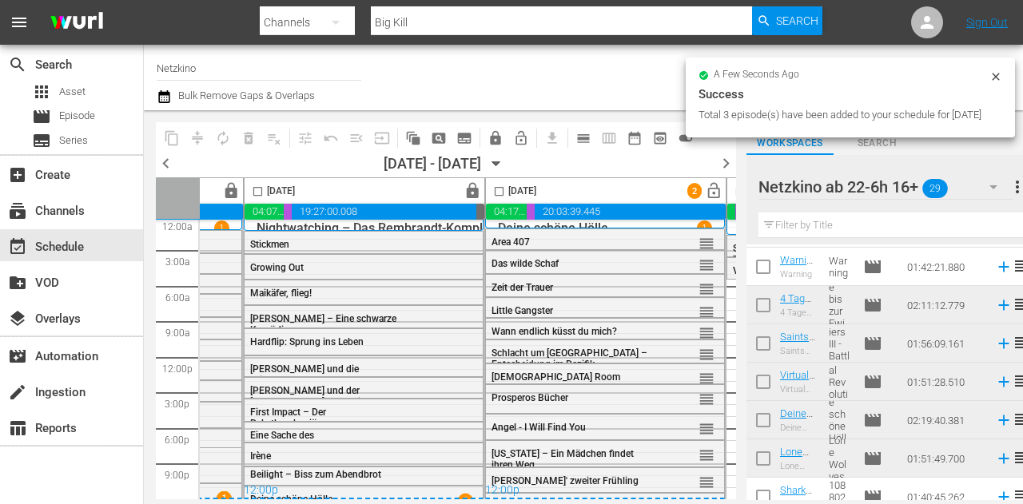
checkbox input "false"
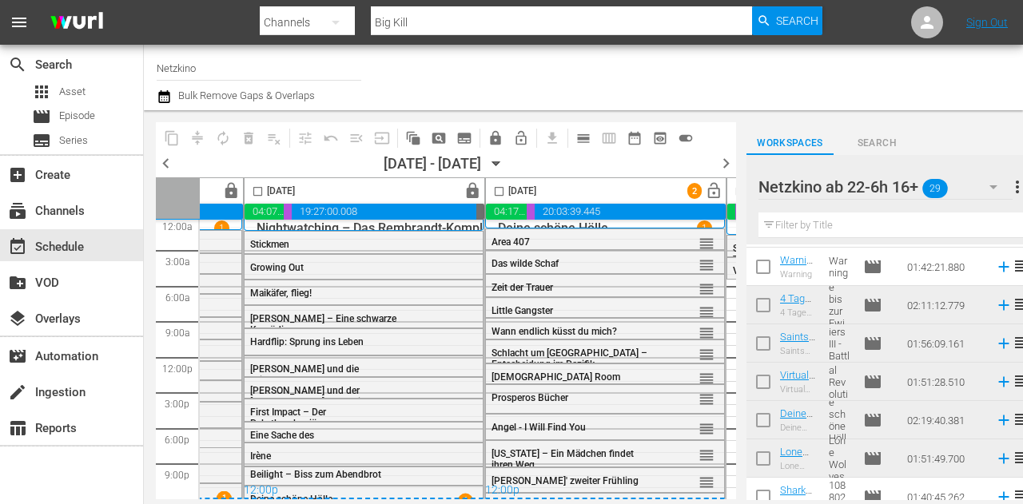
click at [505, 163] on icon "button" at bounding box center [496, 164] width 18 height 18
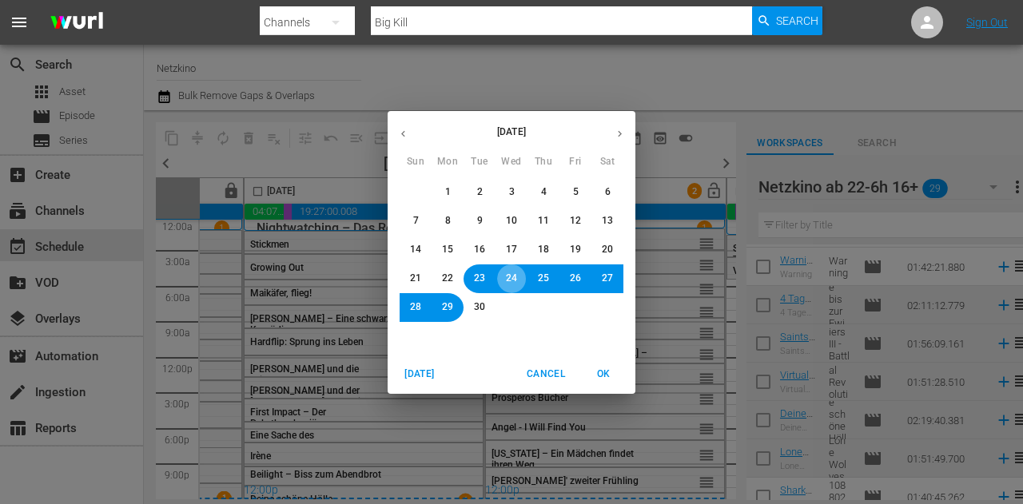
click at [510, 280] on span "24" at bounding box center [511, 279] width 11 height 14
drag, startPoint x: 598, startPoint y: 371, endPoint x: 607, endPoint y: 371, distance: 9.6
click at [598, 371] on span "OK" at bounding box center [603, 374] width 38 height 17
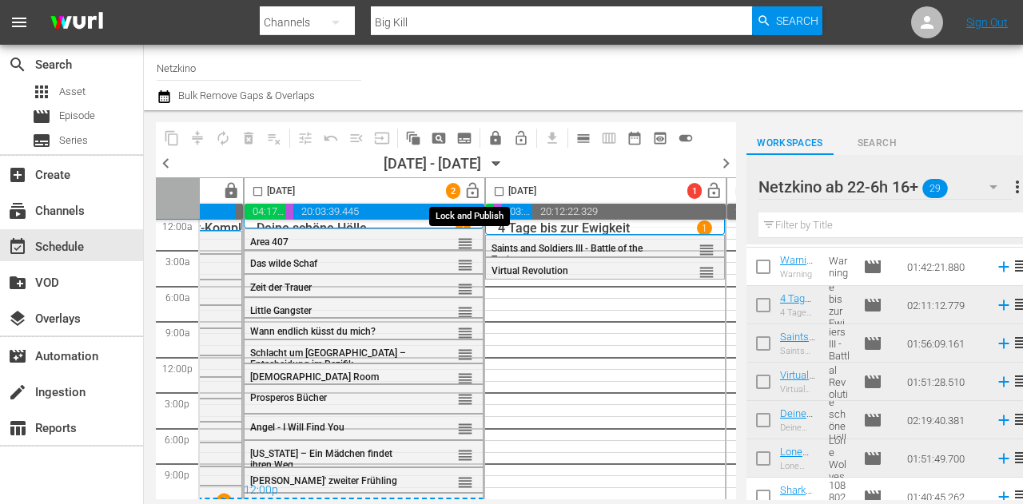
click at [473, 189] on span "lock_open" at bounding box center [472, 191] width 18 height 18
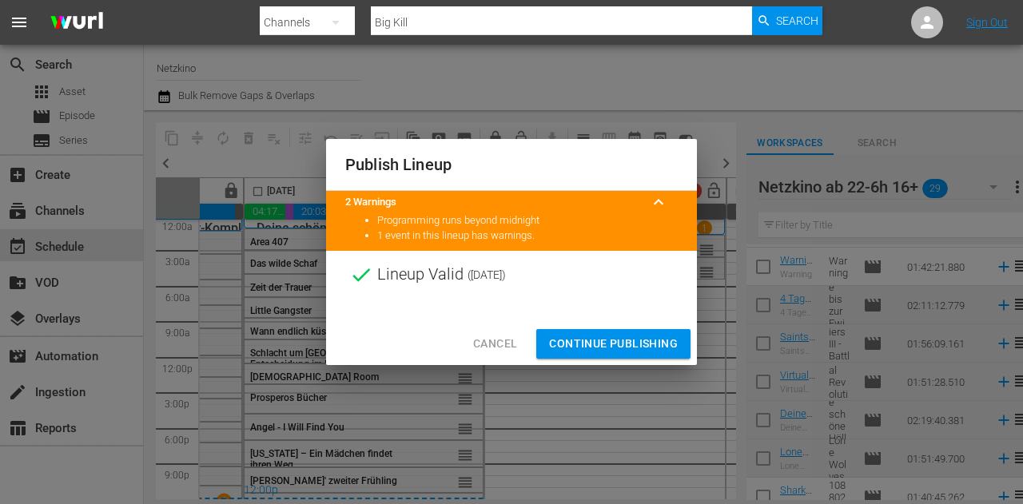
click at [605, 343] on span "Continue Publishing" at bounding box center [613, 344] width 129 height 20
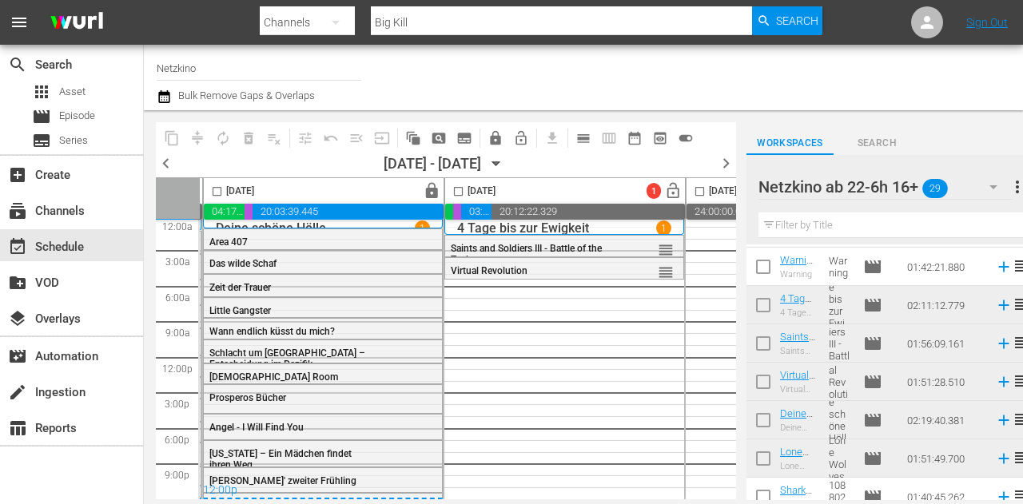
scroll to position [14, 483]
click at [505, 158] on icon "button" at bounding box center [496, 164] width 18 height 18
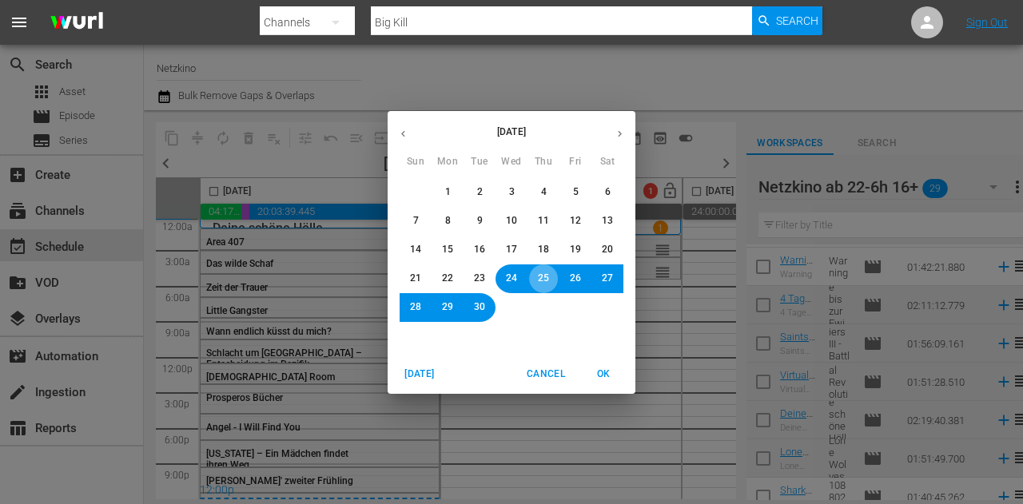
click at [543, 276] on span "25" at bounding box center [543, 279] width 11 height 14
click at [602, 367] on span "OK" at bounding box center [603, 374] width 38 height 17
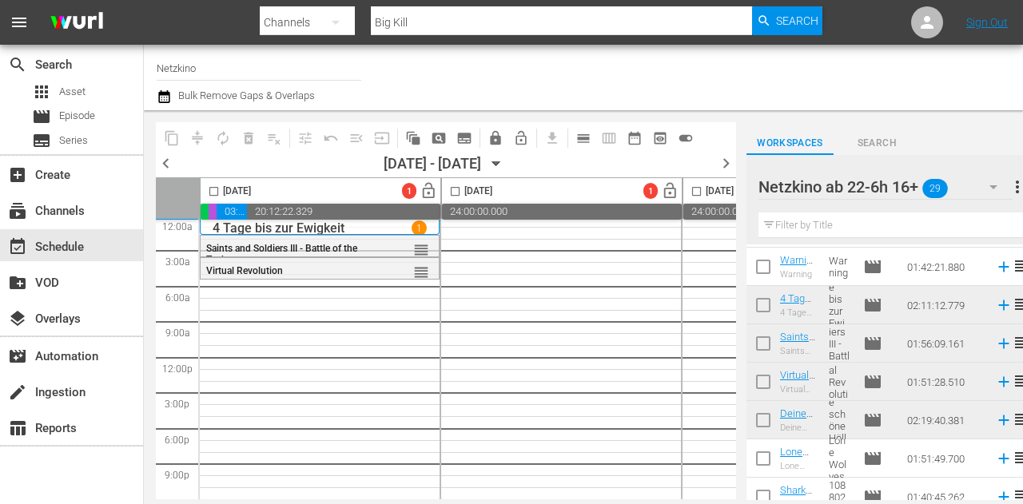
click at [978, 193] on button "button" at bounding box center [993, 187] width 38 height 38
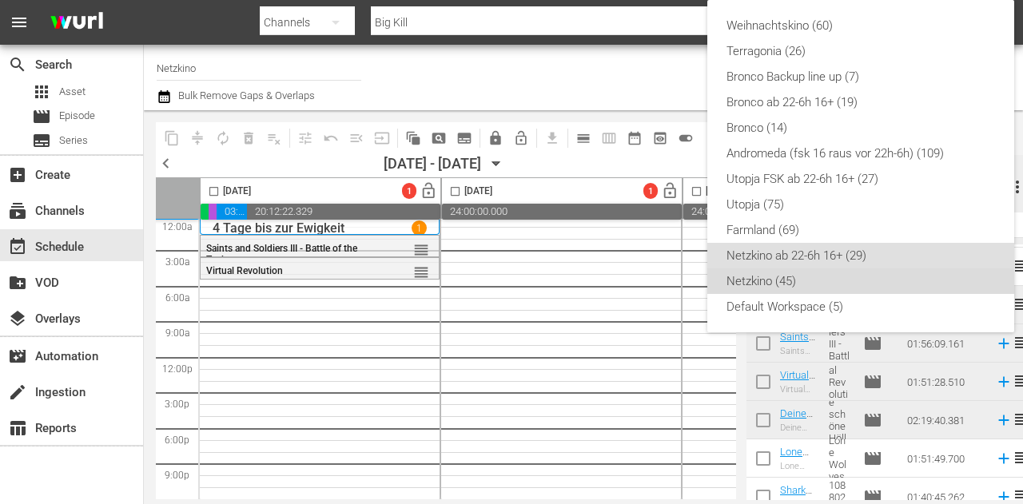
click at [789, 292] on div "Netzkino (45)" at bounding box center [860, 281] width 268 height 26
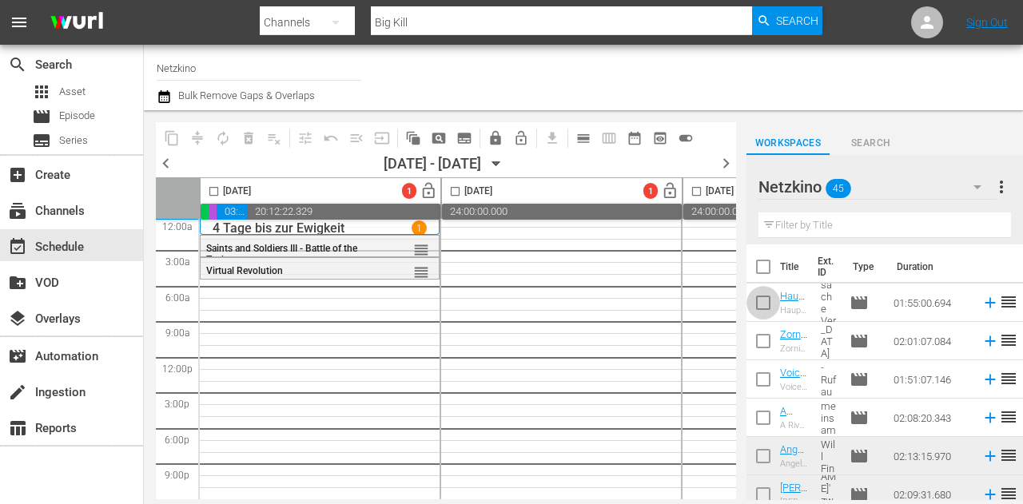
click at [769, 298] on input "checkbox" at bounding box center [763, 306] width 34 height 34
checkbox input "true"
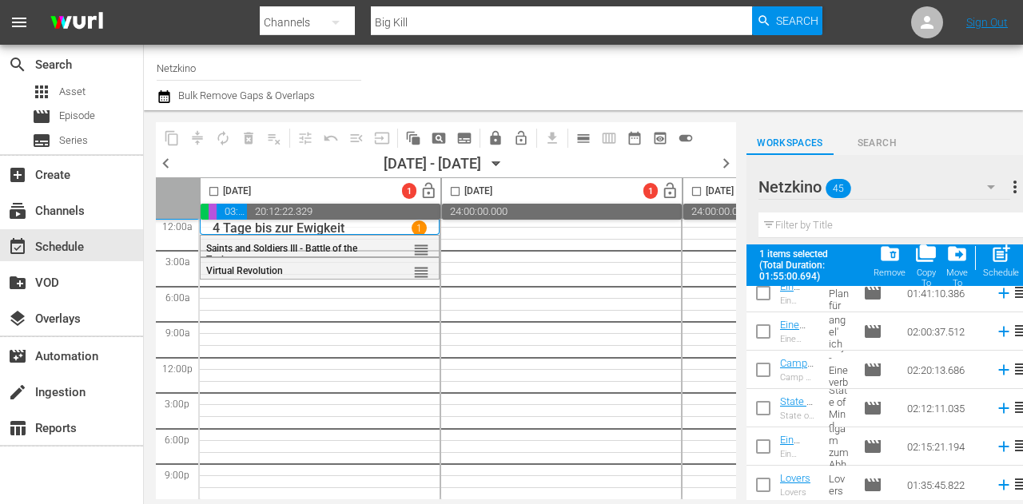
click at [771, 359] on input "checkbox" at bounding box center [763, 373] width 34 height 34
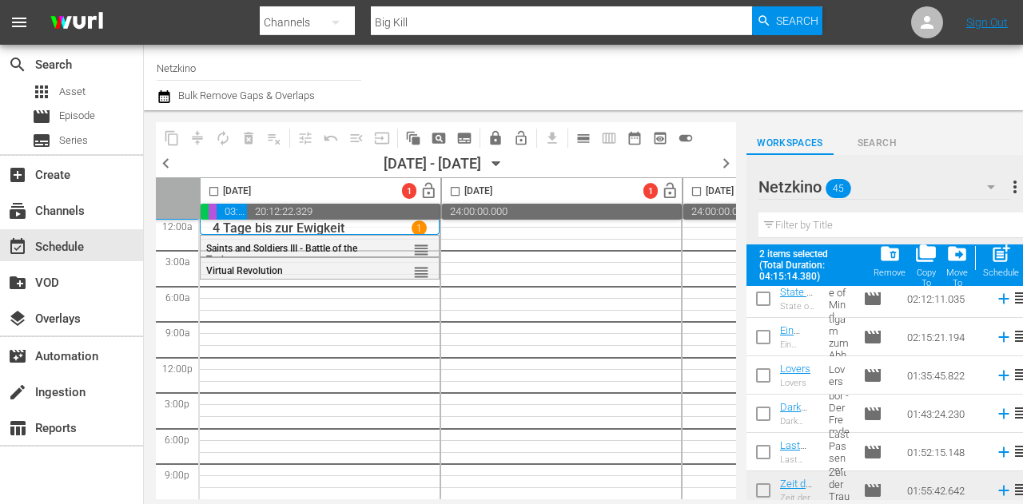
scroll to position [400, 0]
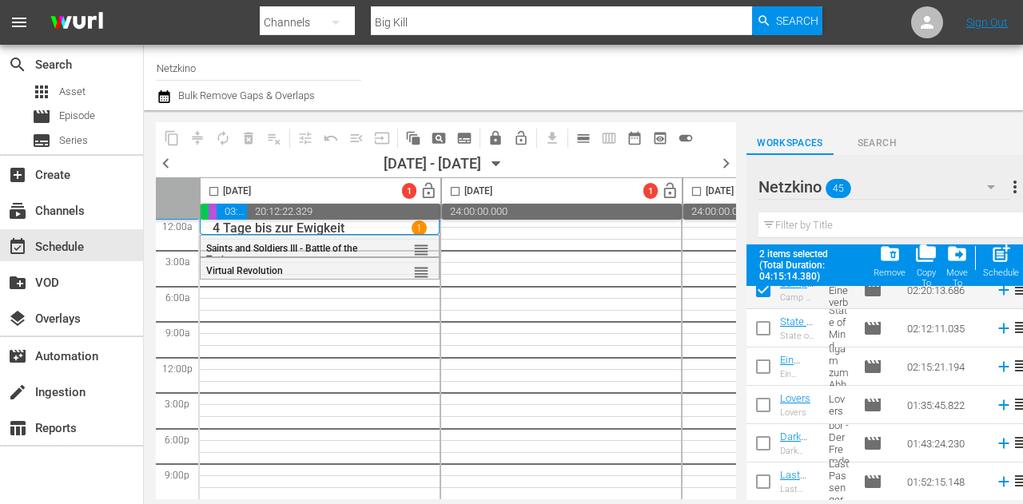
click at [762, 292] on input "checkbox" at bounding box center [763, 293] width 34 height 34
checkbox input "false"
click at [768, 330] on input "checkbox" at bounding box center [763, 332] width 34 height 34
checkbox input "true"
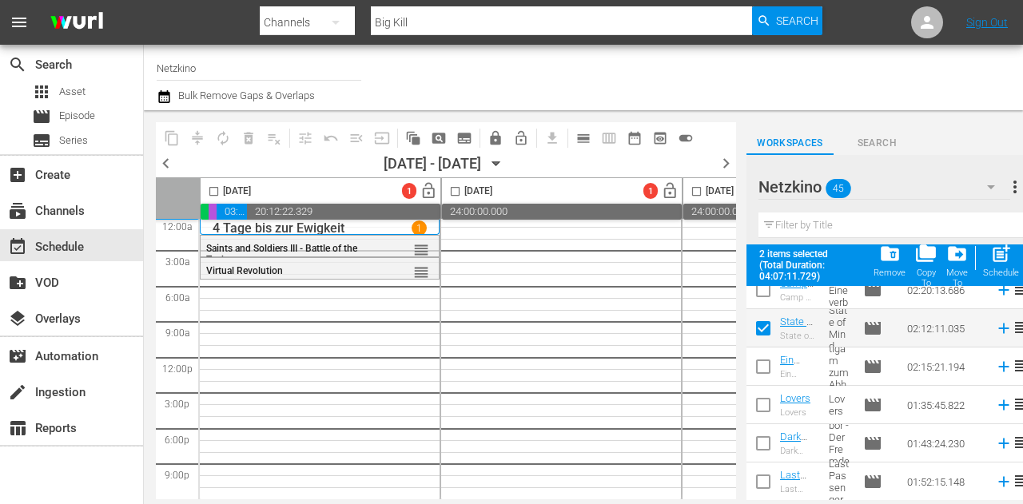
click at [759, 400] on input "checkbox" at bounding box center [763, 409] width 34 height 34
checkbox input "true"
click at [760, 447] on input "checkbox" at bounding box center [763, 447] width 34 height 34
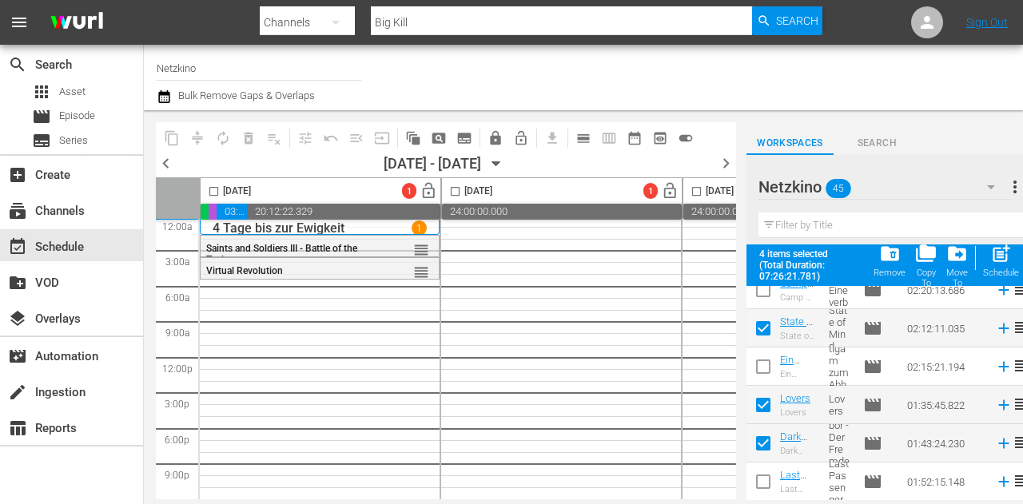
drag, startPoint x: 752, startPoint y: 437, endPoint x: 762, endPoint y: 449, distance: 15.9
click at [752, 439] on input "checkbox" at bounding box center [763, 447] width 34 height 34
checkbox input "false"
click at [760, 477] on input "checkbox" at bounding box center [763, 485] width 34 height 34
checkbox input "true"
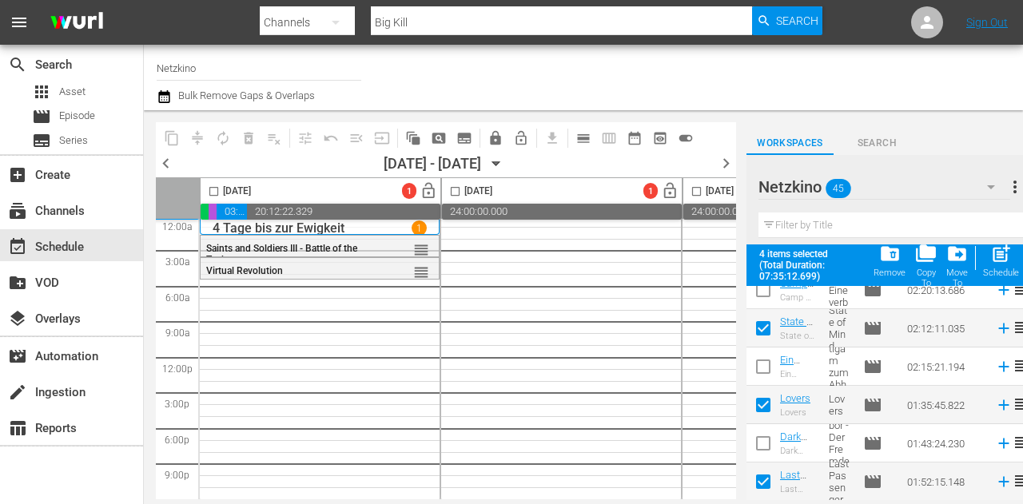
click at [221, 190] on input "checkbox" at bounding box center [214, 194] width 18 height 18
checkbox input "true"
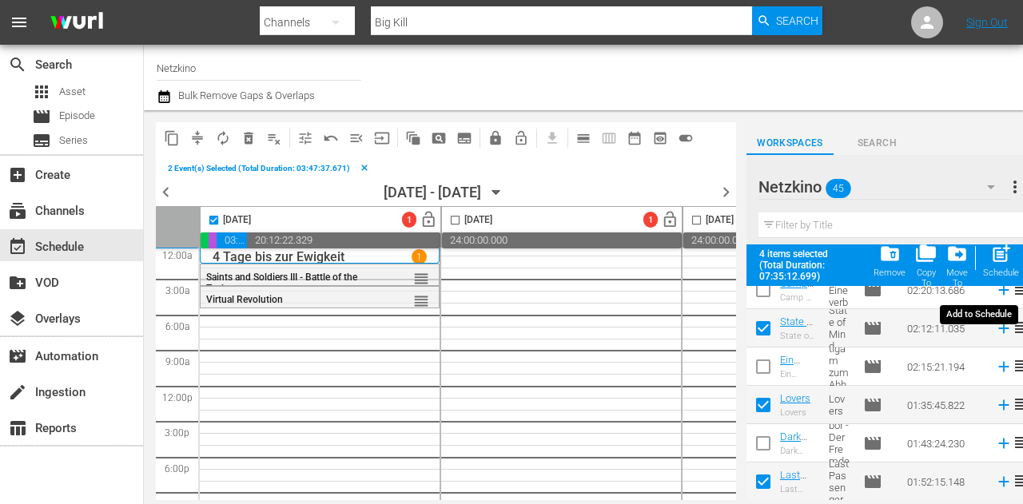
click at [1004, 258] on span "post_add" at bounding box center [1001, 254] width 22 height 22
checkbox input "false"
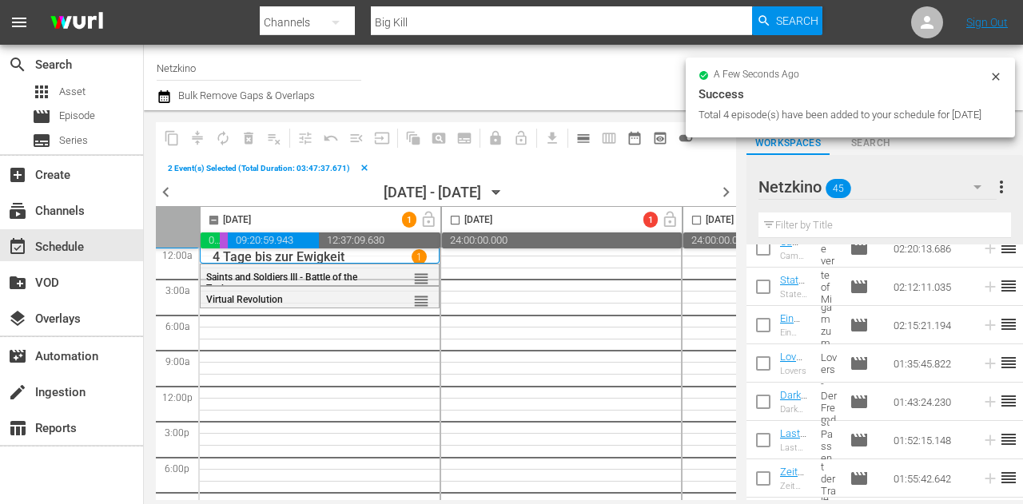
checkbox input "false"
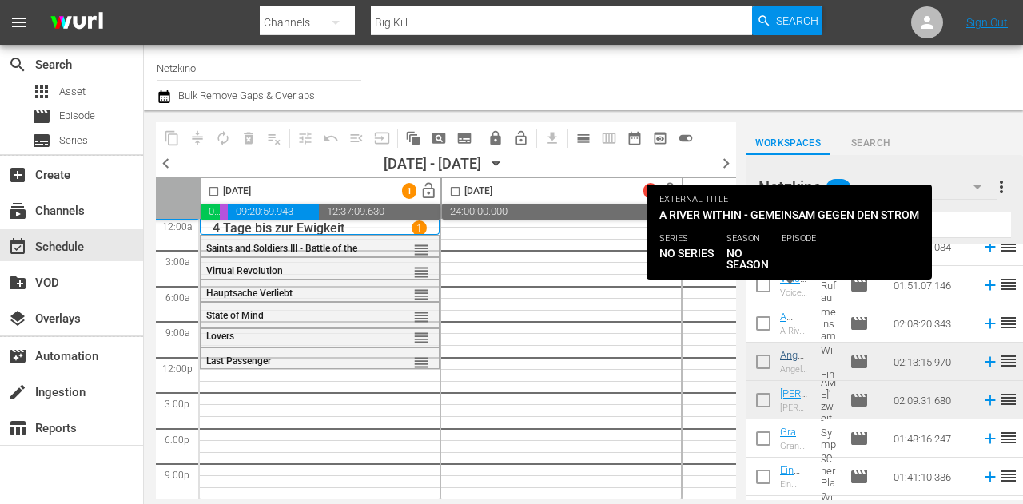
scroll to position [0, 0]
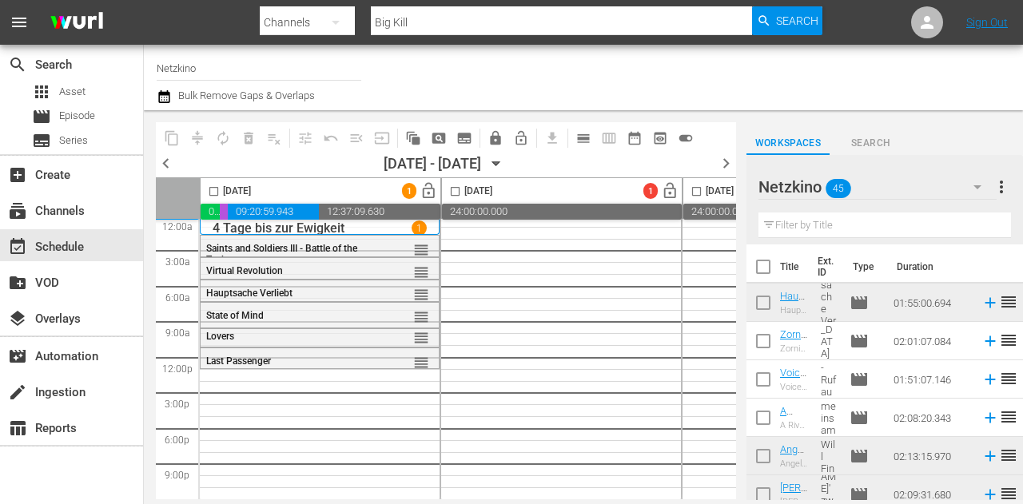
click at [761, 333] on input "checkbox" at bounding box center [763, 345] width 34 height 34
checkbox input "true"
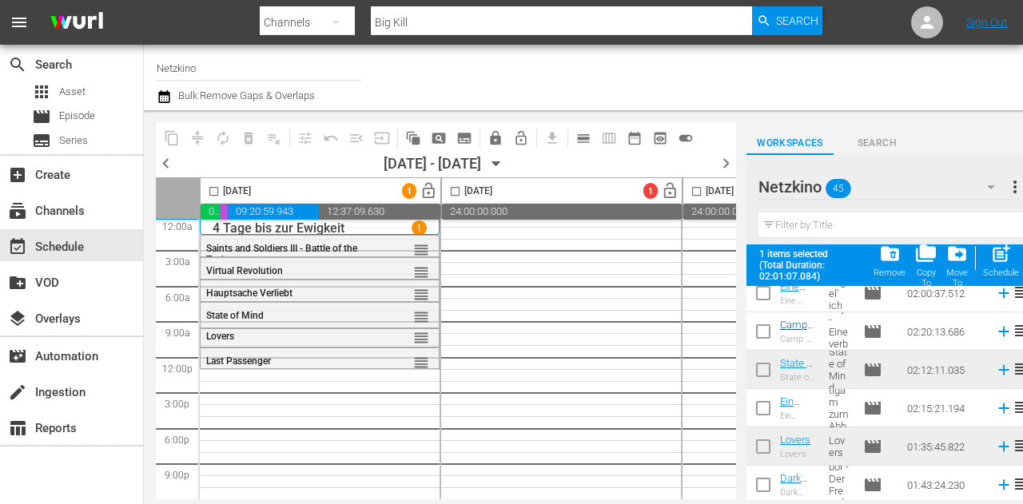
scroll to position [559, 0]
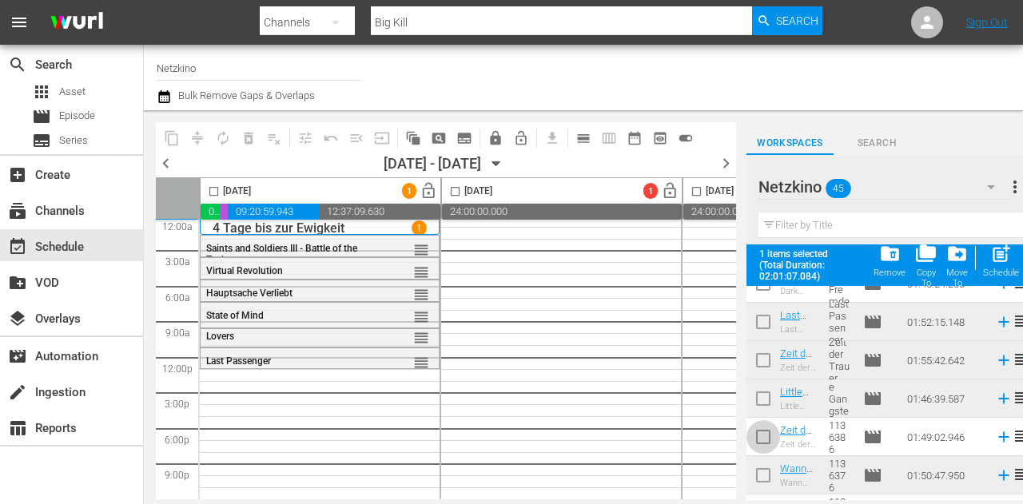
click at [765, 427] on input "checkbox" at bounding box center [763, 440] width 34 height 34
checkbox input "true"
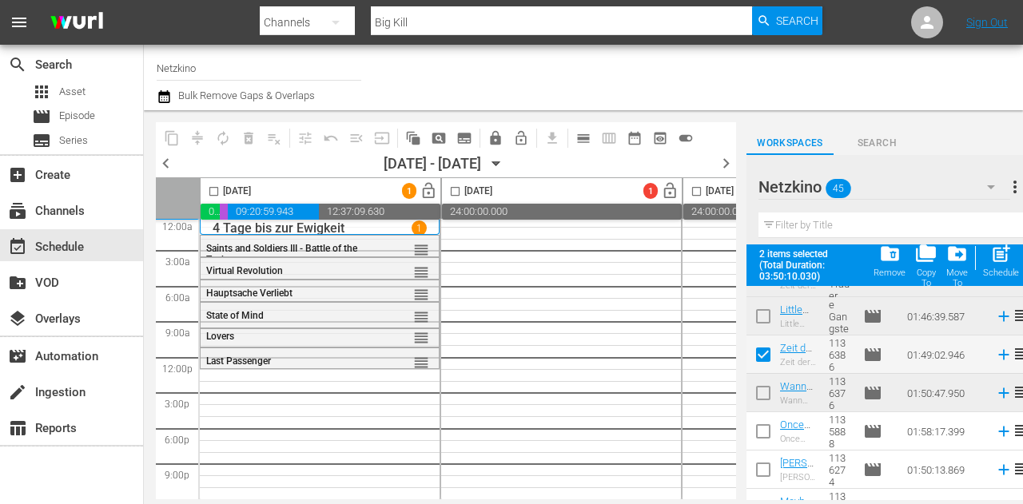
scroll to position [719, 0]
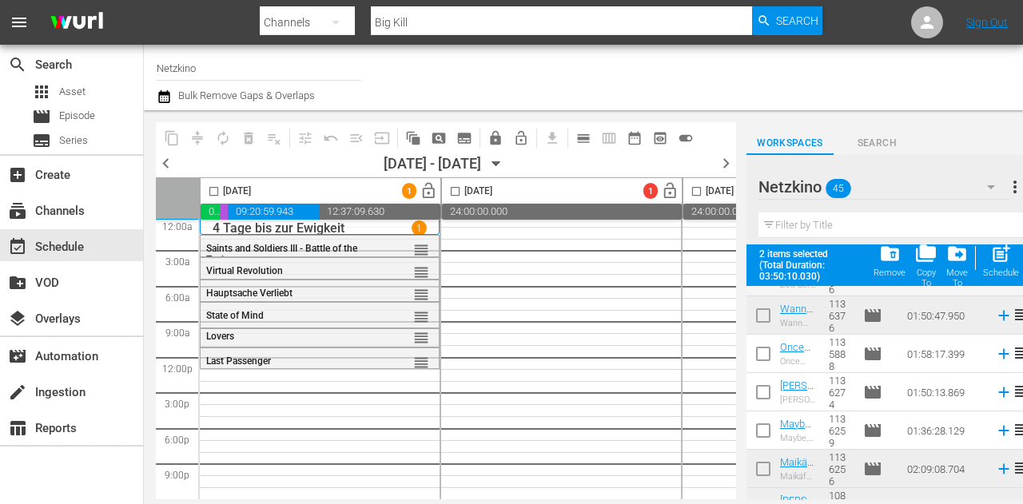
click at [765, 351] on input "checkbox" at bounding box center [763, 357] width 34 height 34
checkbox input "true"
click at [205, 189] on input "checkbox" at bounding box center [214, 194] width 18 height 18
checkbox input "true"
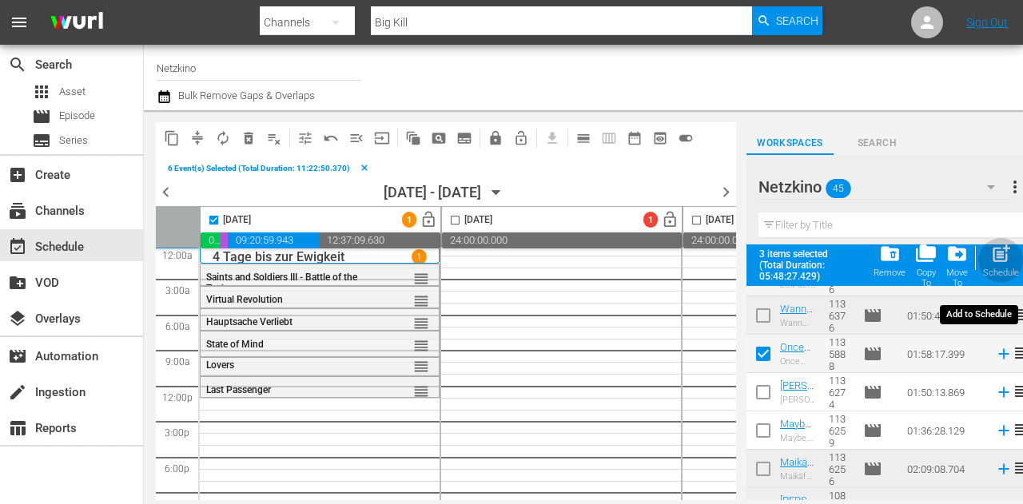
click at [1004, 262] on span "post_add" at bounding box center [1001, 254] width 22 height 22
checkbox input "false"
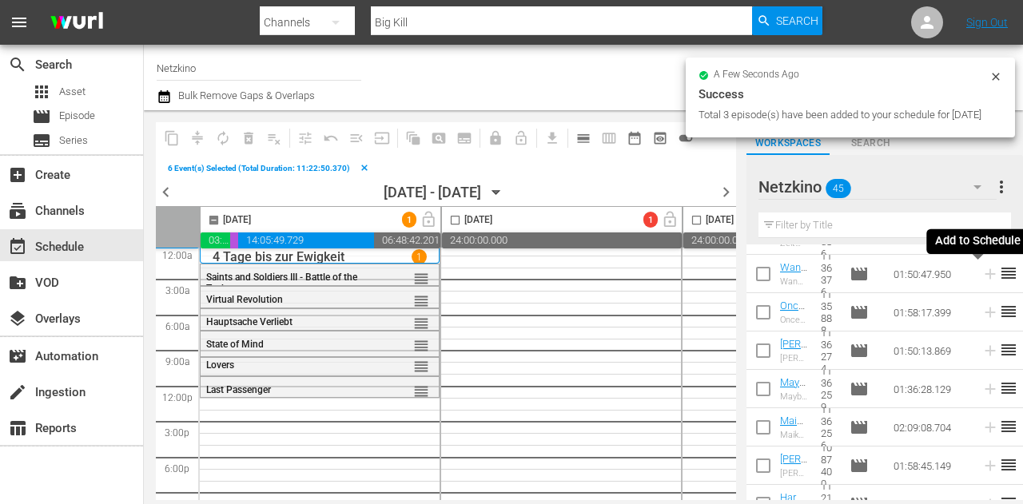
checkbox input "false"
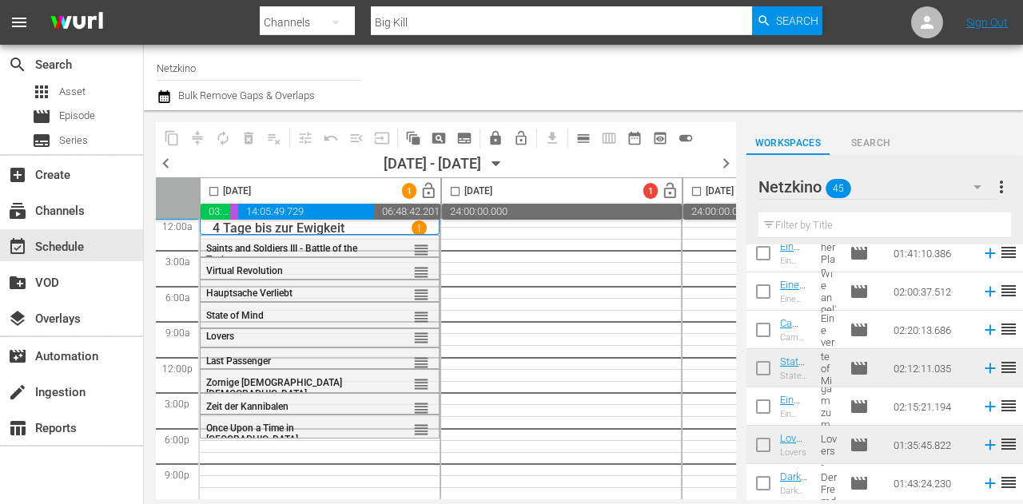
scroll to position [320, 0]
click at [768, 280] on input "checkbox" at bounding box center [763, 293] width 34 height 34
checkbox input "true"
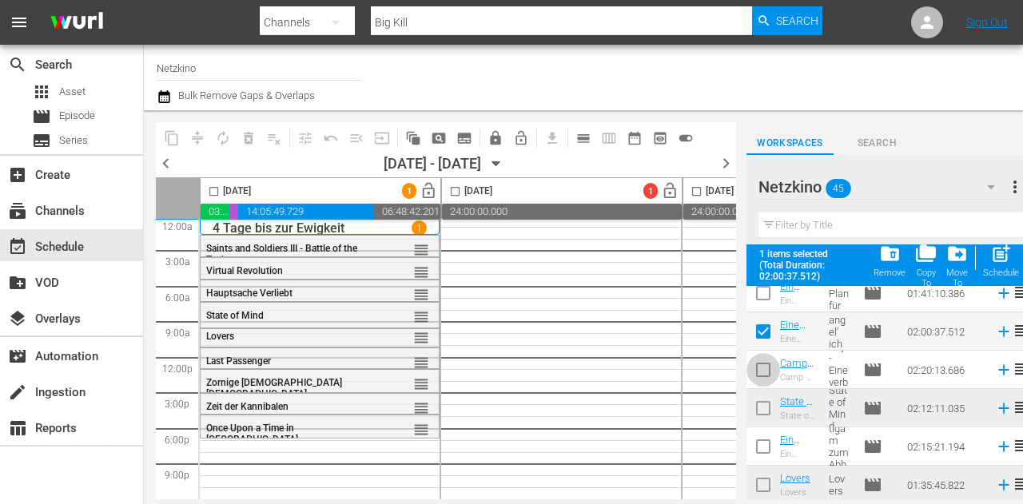
click at [762, 370] on input "checkbox" at bounding box center [763, 373] width 34 height 34
checkbox input "true"
click at [212, 187] on input "checkbox" at bounding box center [214, 194] width 18 height 18
checkbox input "true"
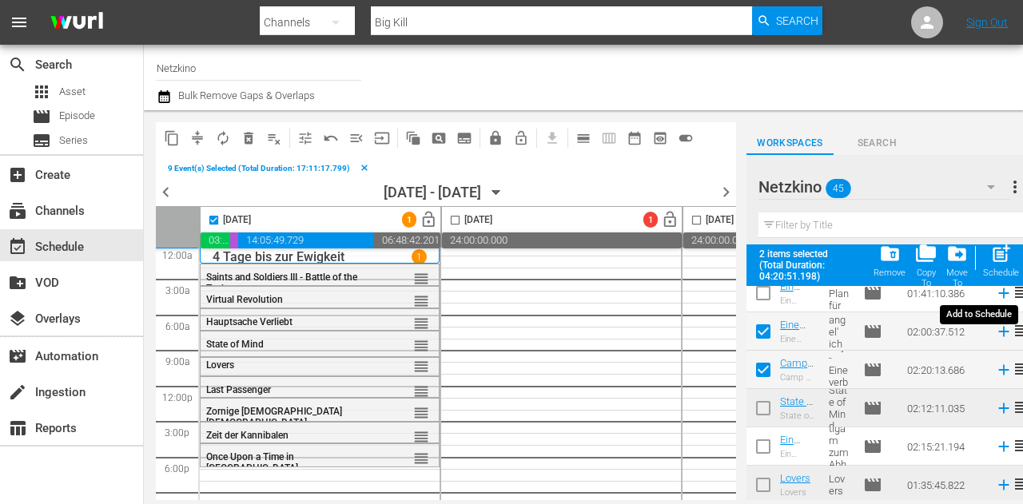
click at [1001, 249] on span "post_add" at bounding box center [1001, 254] width 22 height 22
checkbox input "false"
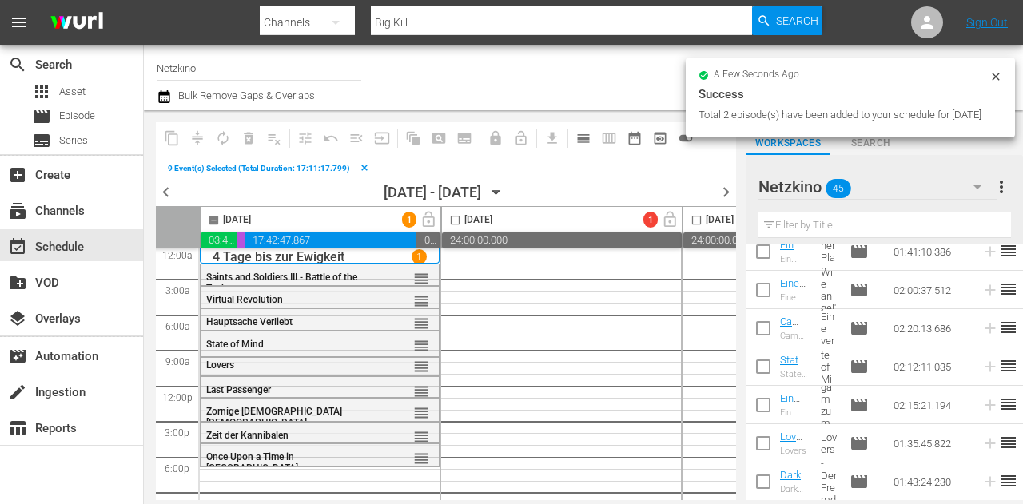
checkbox input "false"
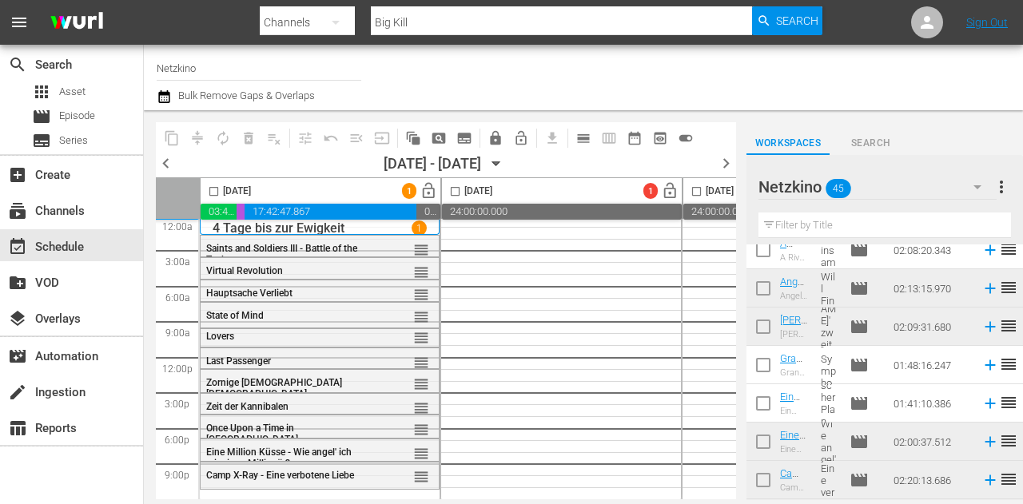
scroll to position [160, 0]
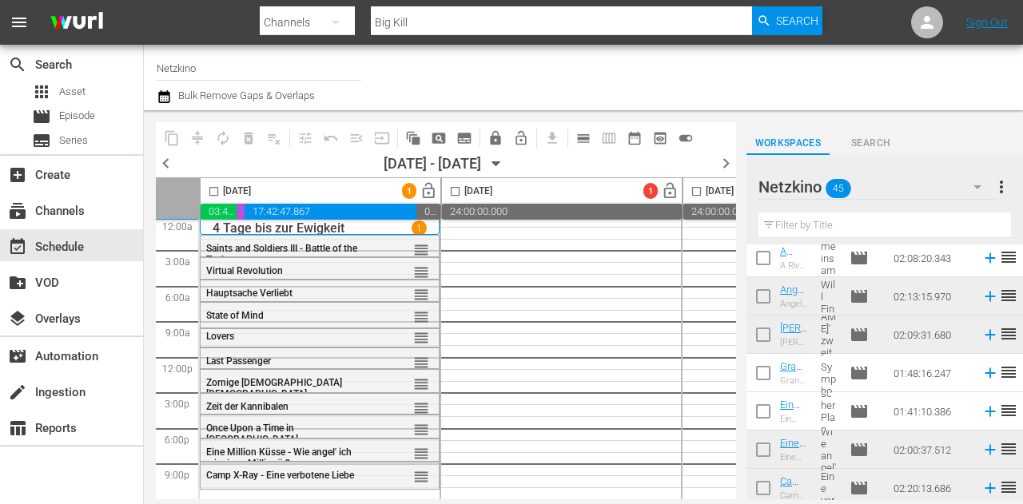
click at [928, 183] on div "Netzkino 45" at bounding box center [877, 187] width 238 height 45
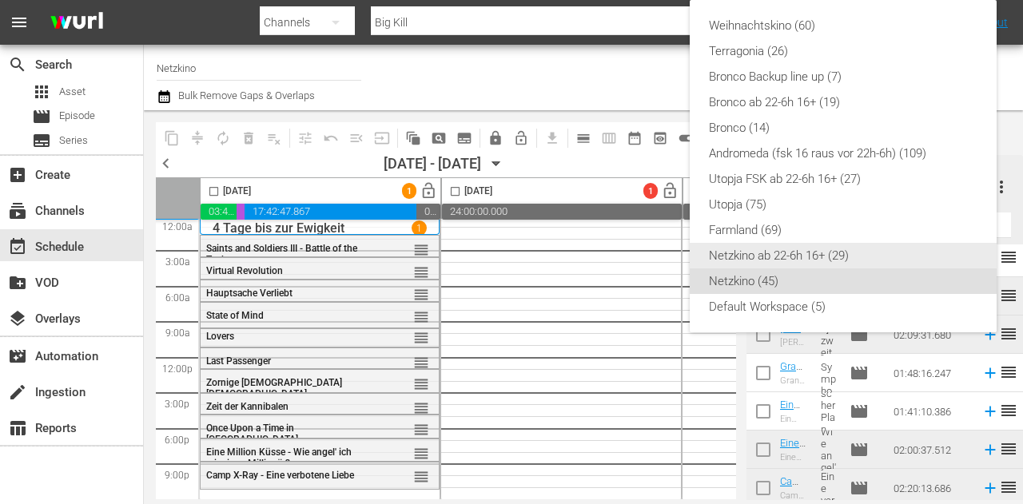
click at [801, 256] on div "Netzkino ab 22-6h 16+ (29)" at bounding box center [843, 256] width 268 height 26
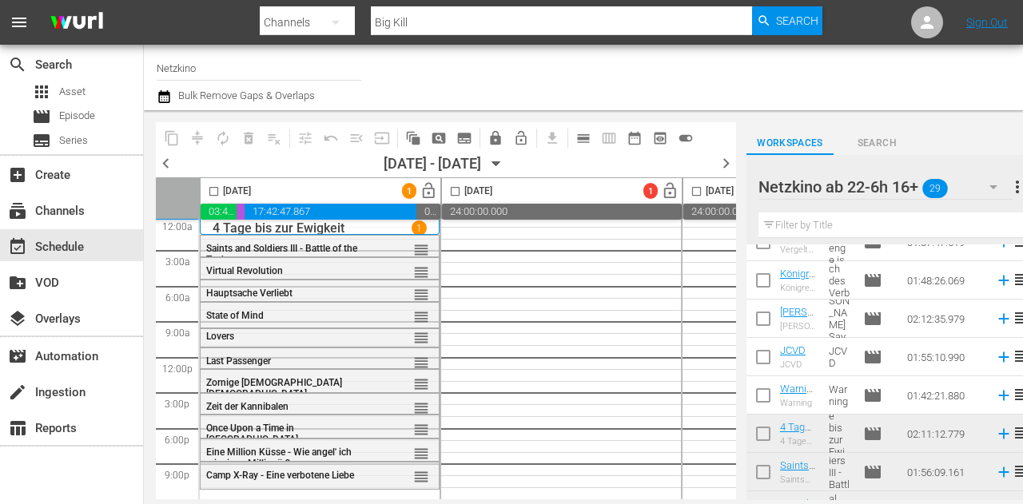
scroll to position [0, 0]
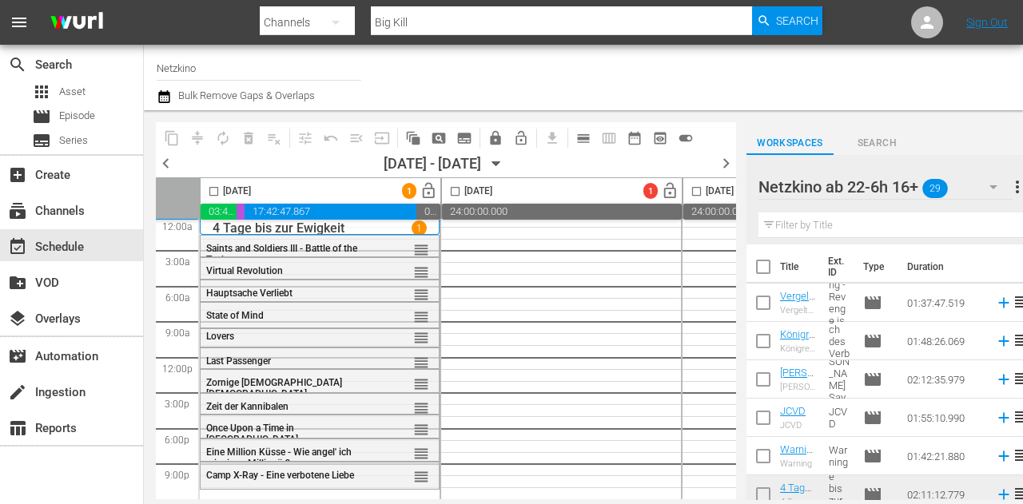
click at [764, 297] on input "checkbox" at bounding box center [763, 306] width 34 height 34
checkbox input "true"
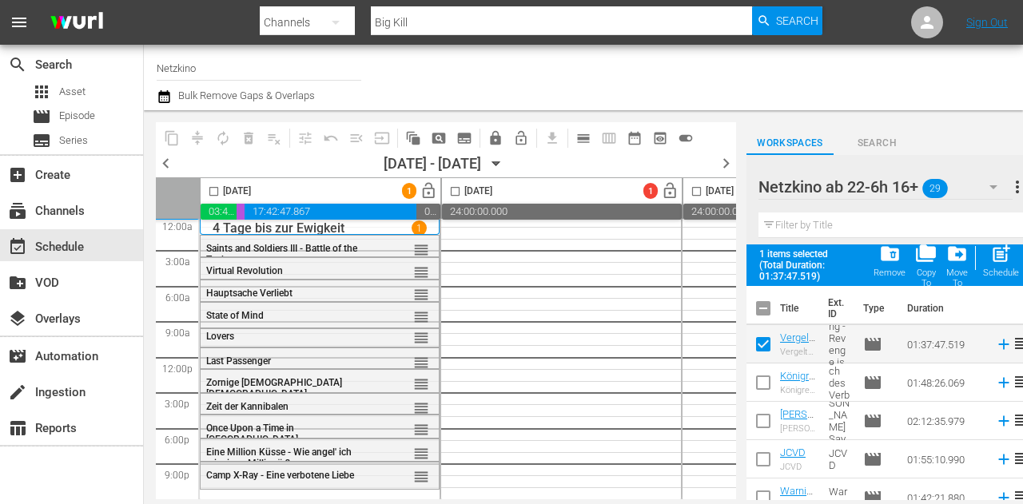
click at [773, 381] on input "checkbox" at bounding box center [763, 386] width 34 height 34
checkbox input "true"
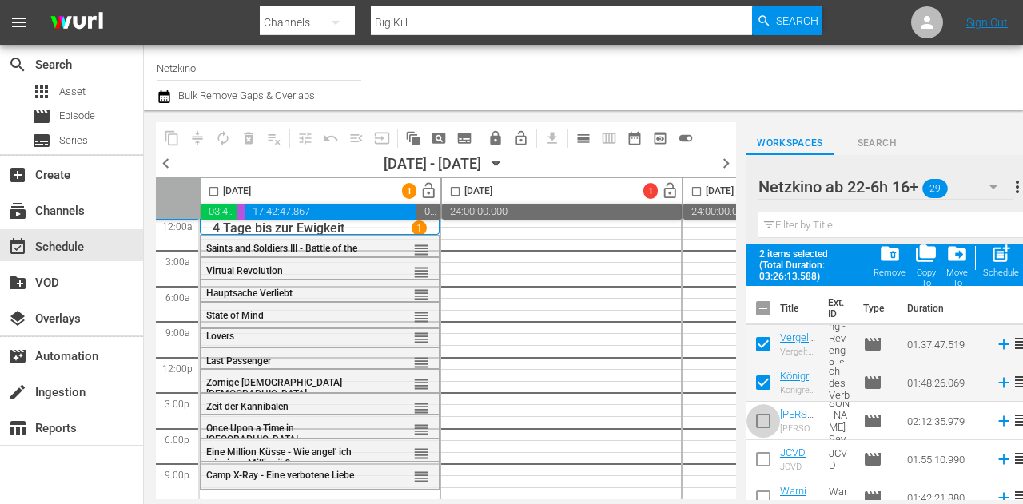
click at [763, 412] on input "checkbox" at bounding box center [763, 425] width 34 height 34
checkbox input "true"
click at [211, 186] on input "checkbox" at bounding box center [214, 194] width 18 height 18
checkbox input "true"
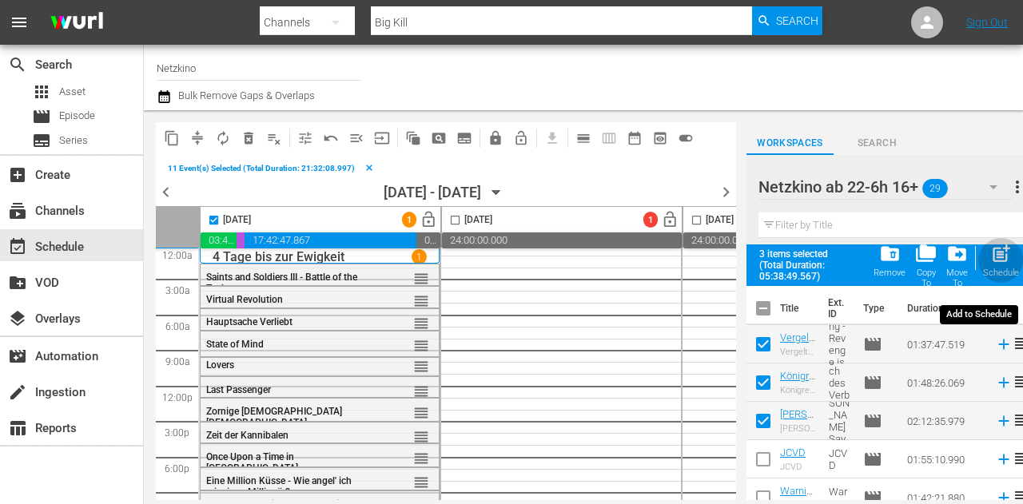
click at [1002, 268] on div "Schedule" at bounding box center [1001, 273] width 36 height 10
checkbox input "false"
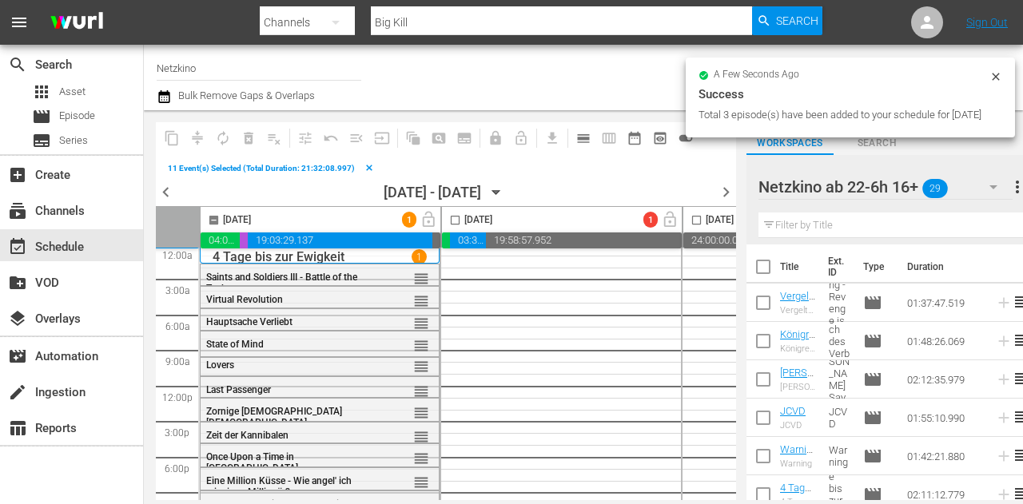
checkbox input "false"
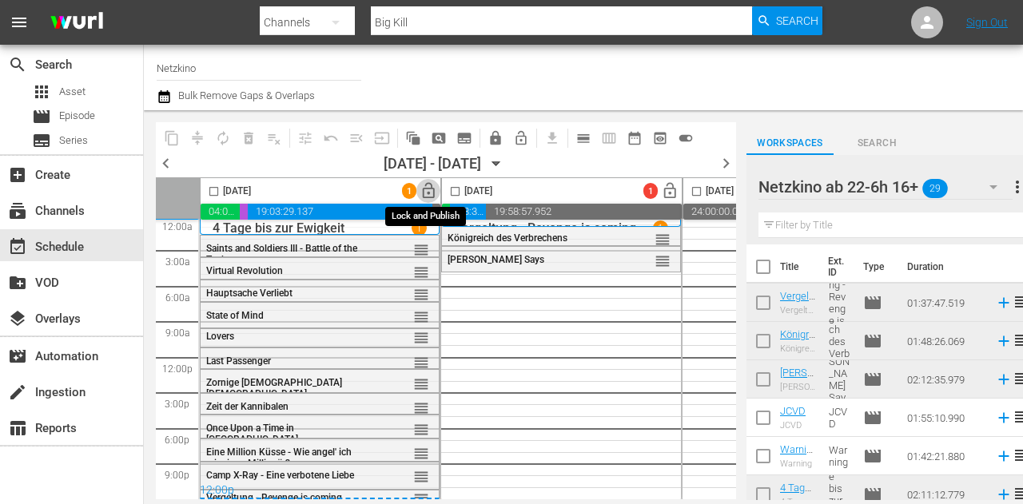
click at [424, 192] on span "lock_open" at bounding box center [428, 191] width 18 height 18
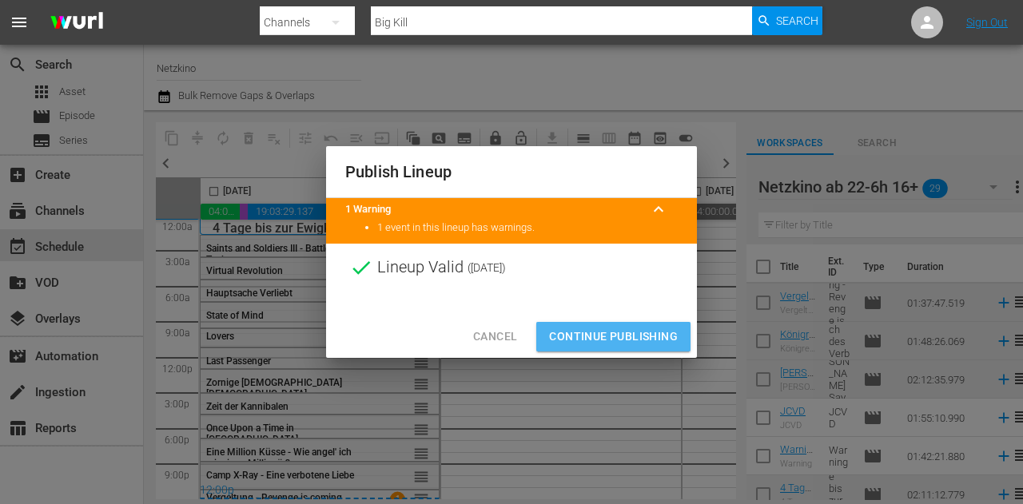
click at [594, 330] on span "Continue Publishing" at bounding box center [613, 337] width 129 height 20
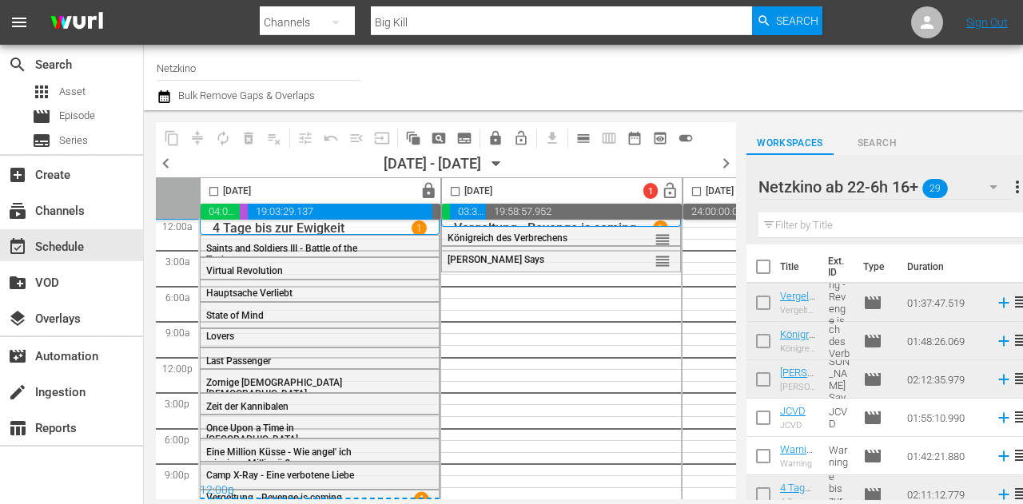
click at [988, 192] on icon "button" at bounding box center [993, 186] width 19 height 19
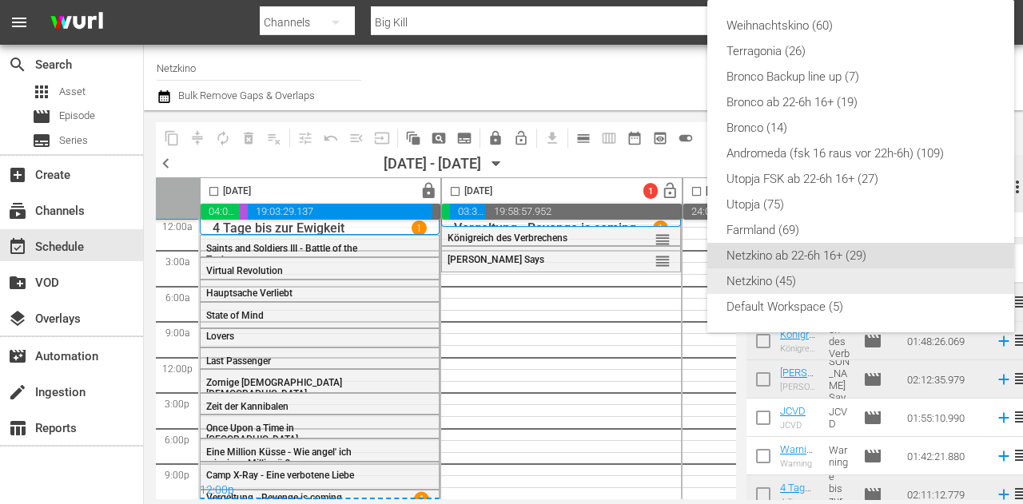
click at [797, 279] on div "Netzkino (45)" at bounding box center [860, 281] width 268 height 26
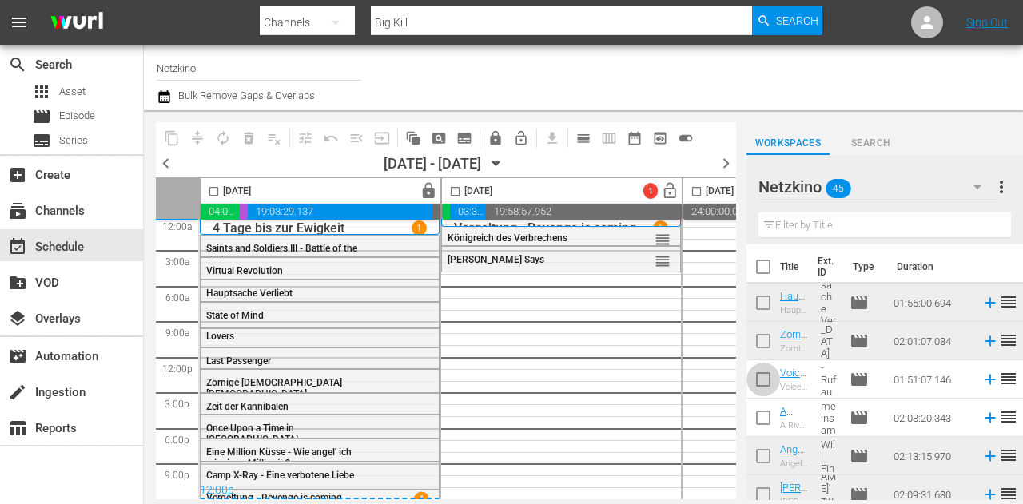
click at [767, 373] on input "checkbox" at bounding box center [763, 383] width 34 height 34
checkbox input "true"
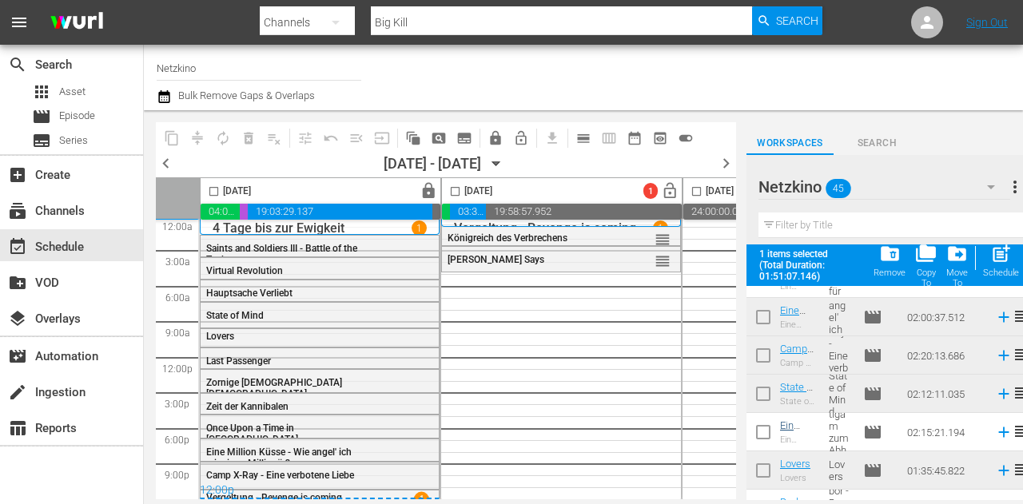
scroll to position [400, 0]
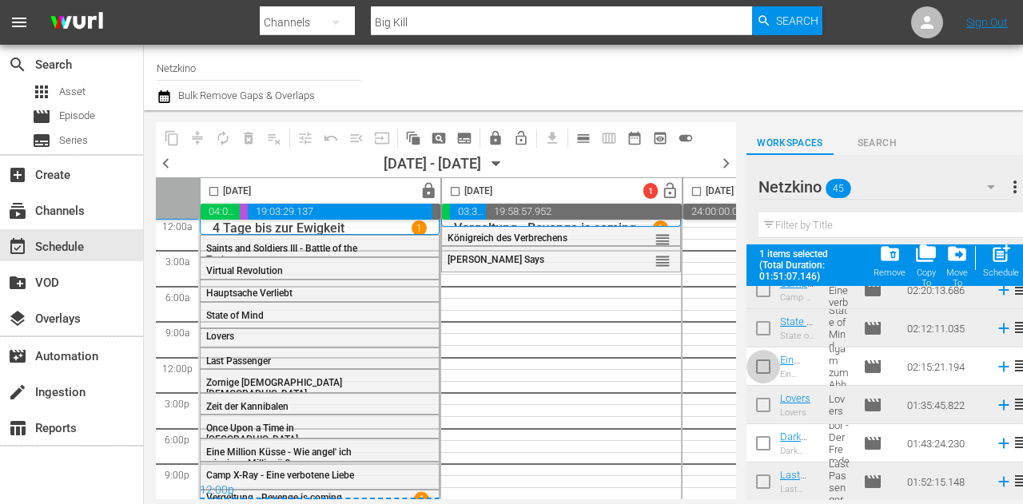
click at [771, 365] on input "checkbox" at bounding box center [763, 370] width 34 height 34
checkbox input "true"
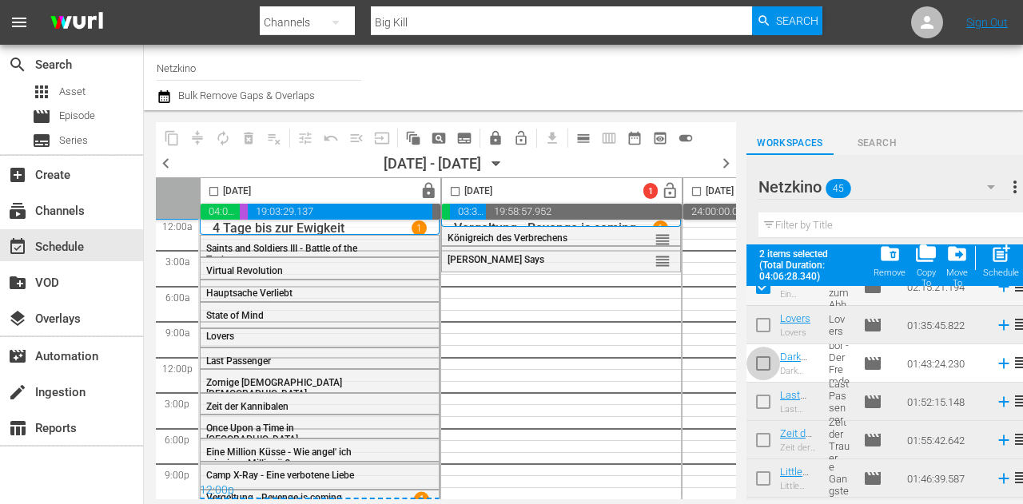
click at [771, 353] on input "checkbox" at bounding box center [763, 367] width 34 height 34
checkbox input "true"
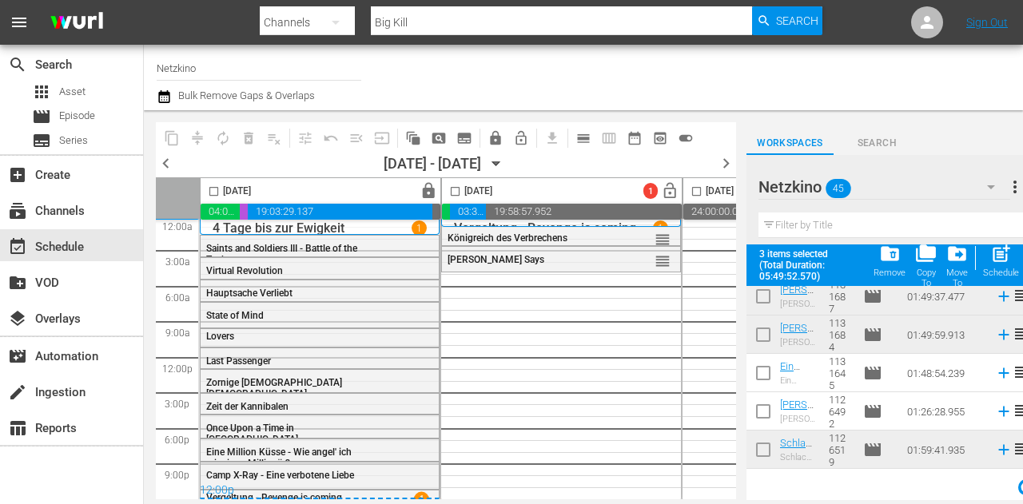
scroll to position [1011, 0]
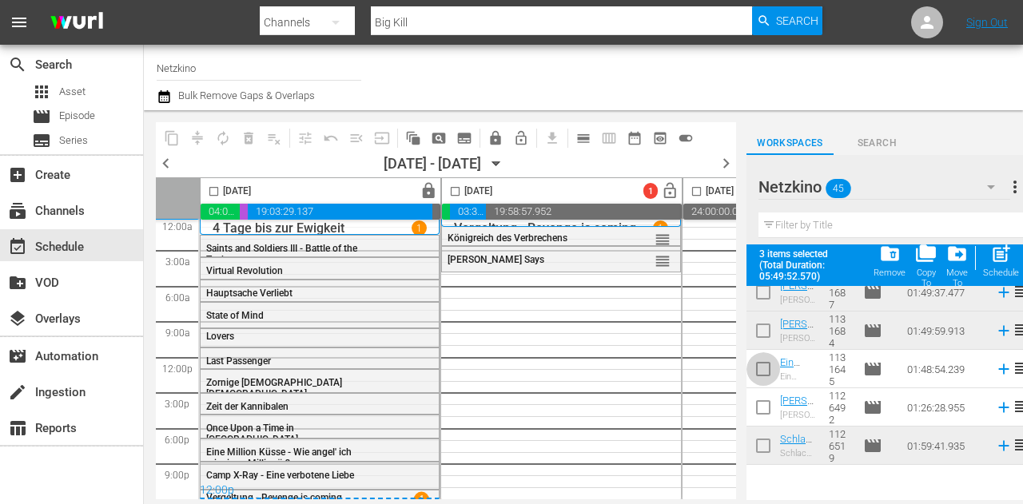
click at [773, 360] on input "checkbox" at bounding box center [763, 373] width 34 height 34
checkbox input "true"
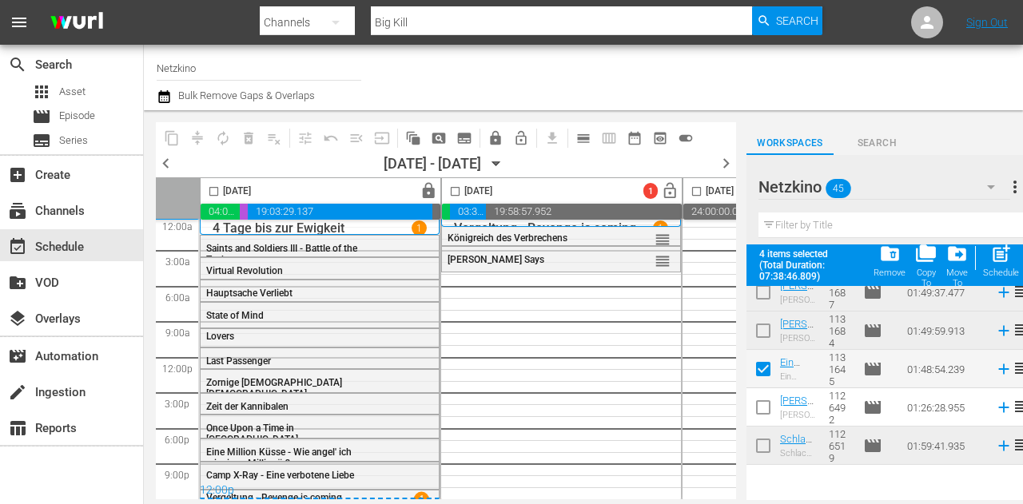
click at [770, 402] on input "checkbox" at bounding box center [763, 411] width 34 height 34
checkbox input "true"
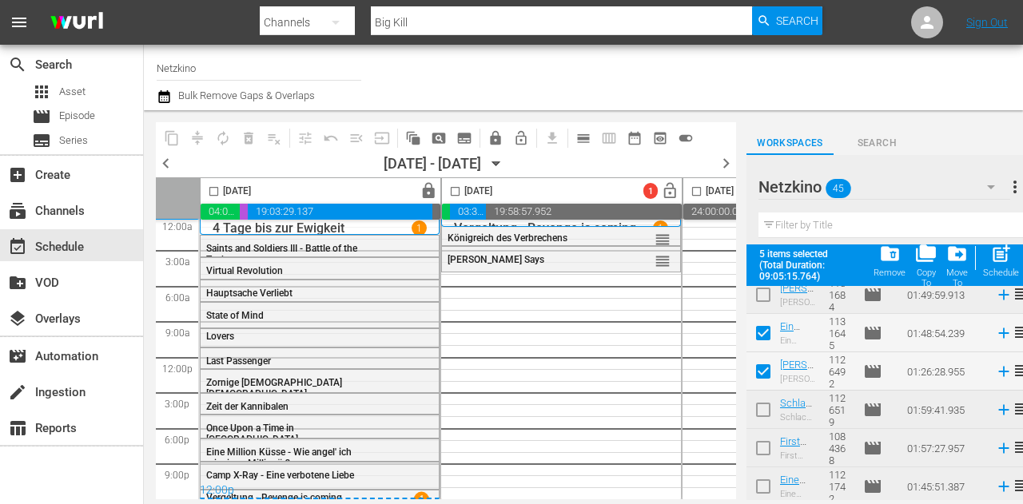
scroll to position [1250, 0]
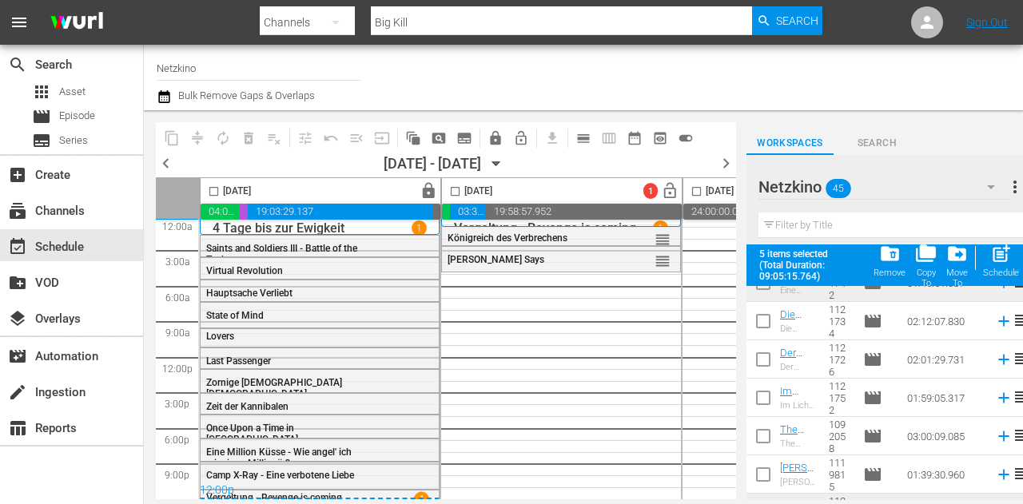
click at [756, 352] on input "checkbox" at bounding box center [763, 363] width 34 height 34
checkbox input "true"
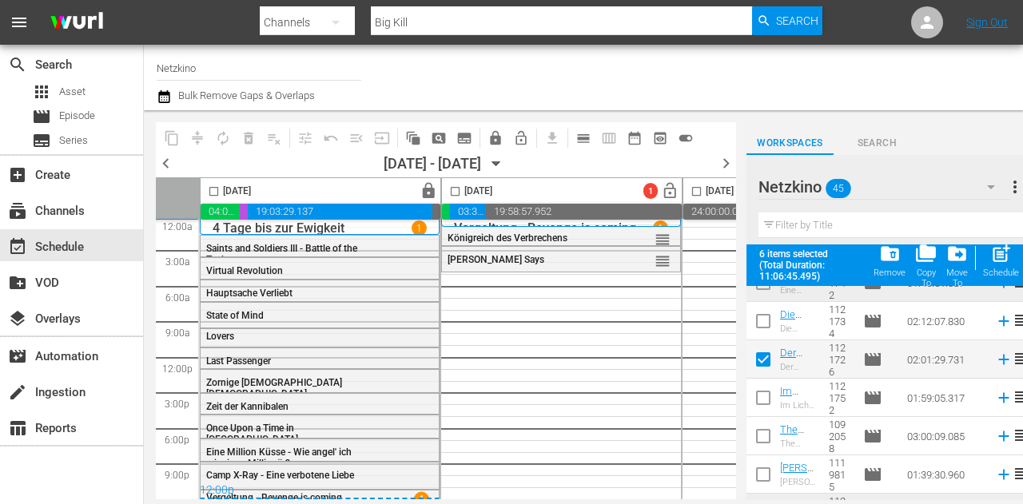
click at [767, 401] on input "checkbox" at bounding box center [763, 401] width 34 height 34
checkbox input "true"
click at [771, 440] on input "checkbox" at bounding box center [763, 440] width 34 height 34
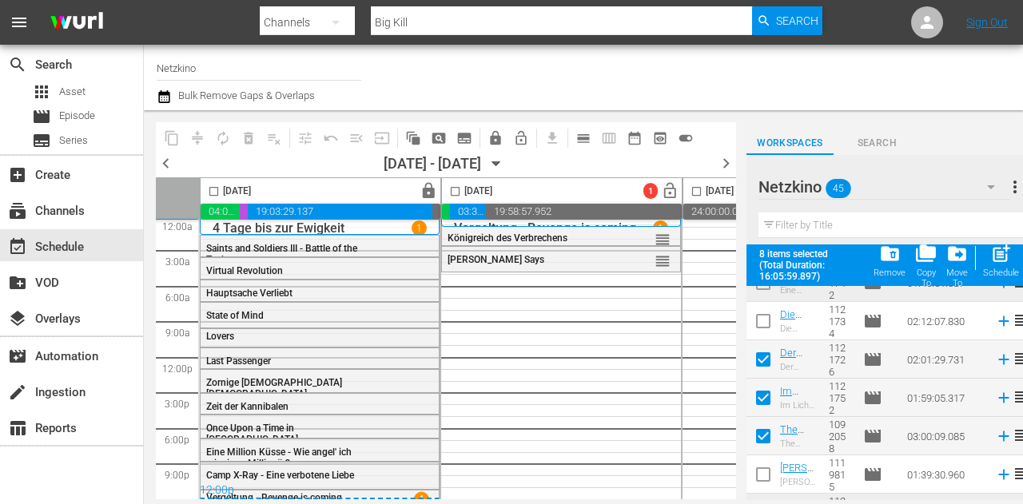
click at [767, 440] on input "checkbox" at bounding box center [763, 440] width 34 height 34
checkbox input "false"
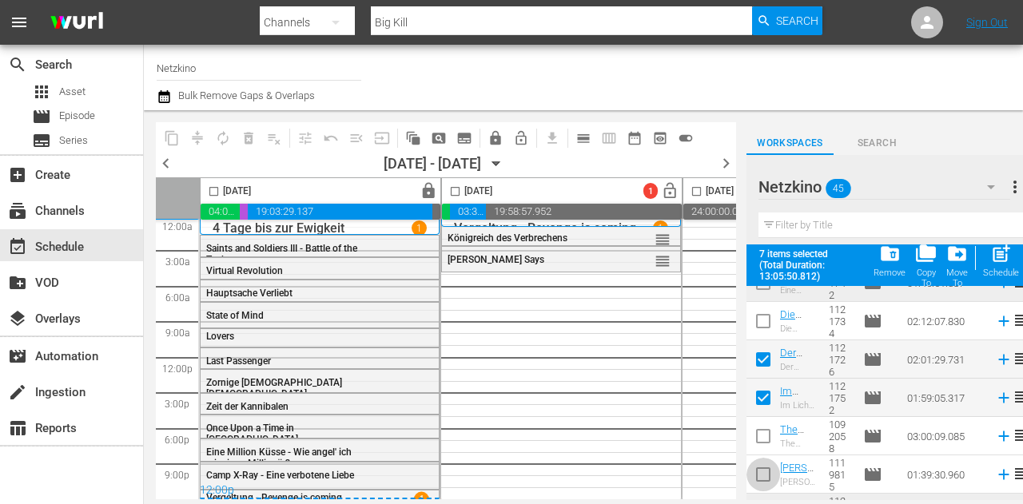
drag, startPoint x: 769, startPoint y: 471, endPoint x: 745, endPoint y: 426, distance: 51.1
click at [771, 472] on input "checkbox" at bounding box center [763, 478] width 34 height 34
checkbox input "true"
click at [455, 194] on input "checkbox" at bounding box center [455, 194] width 18 height 18
checkbox input "true"
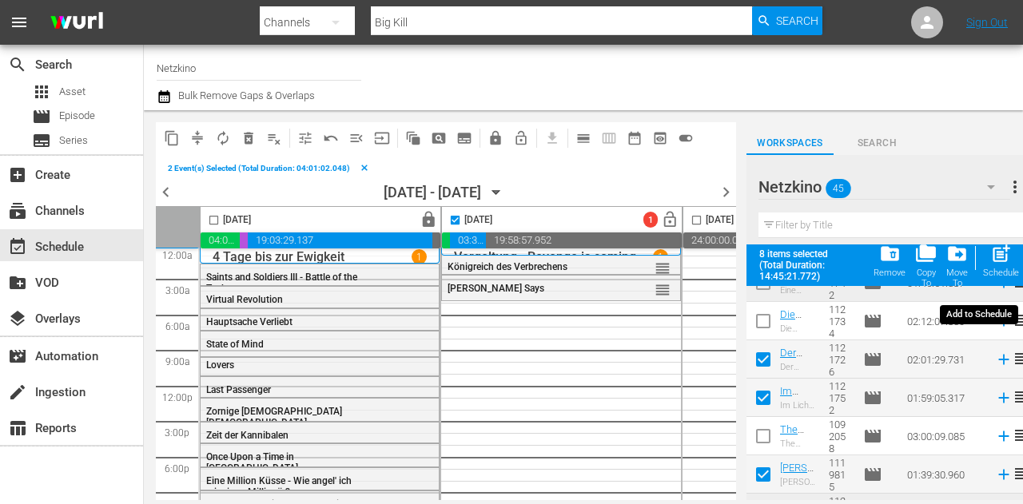
click at [1004, 266] on div "post_add Schedule" at bounding box center [1001, 260] width 36 height 35
checkbox input "false"
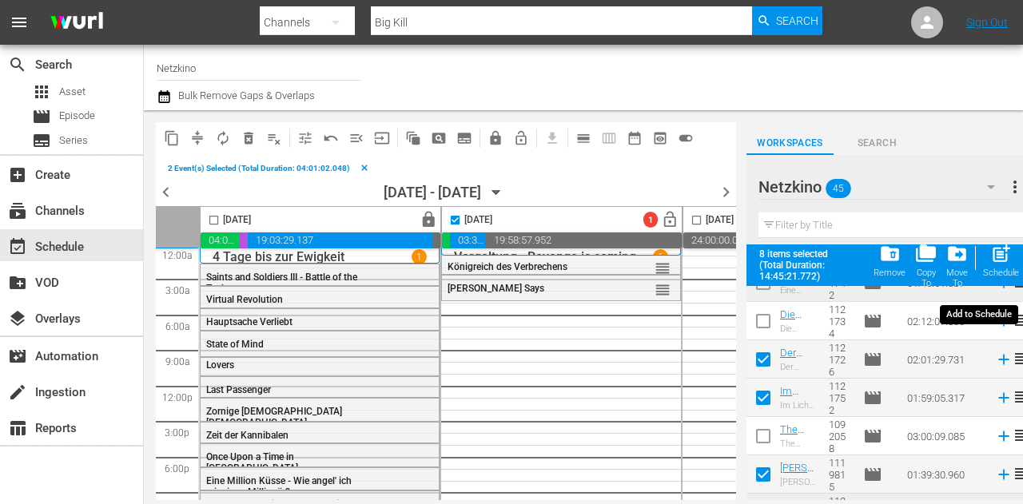
checkbox input "false"
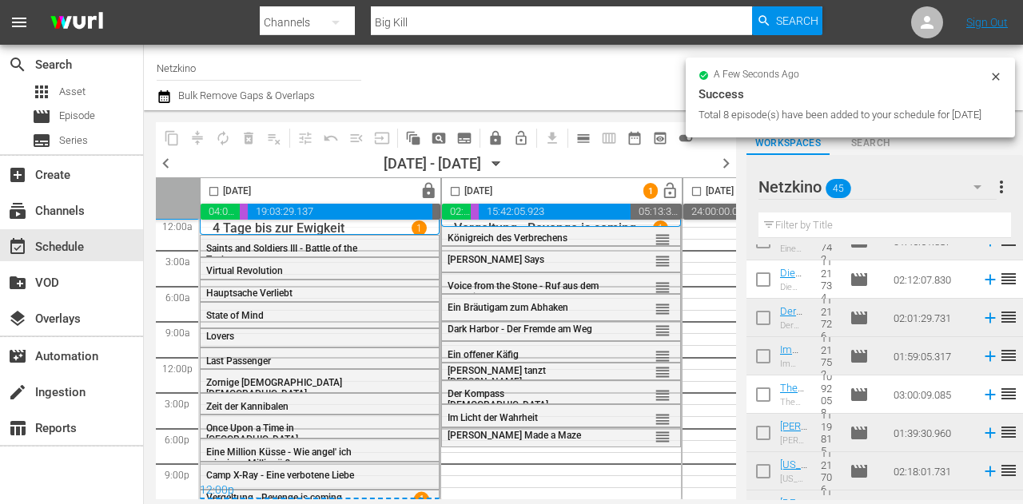
checkbox input "false"
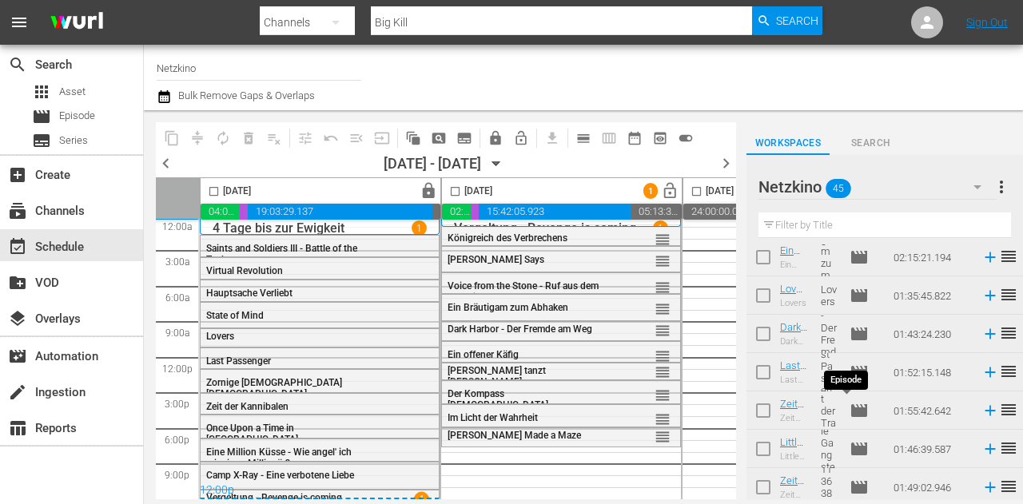
scroll to position [0, 0]
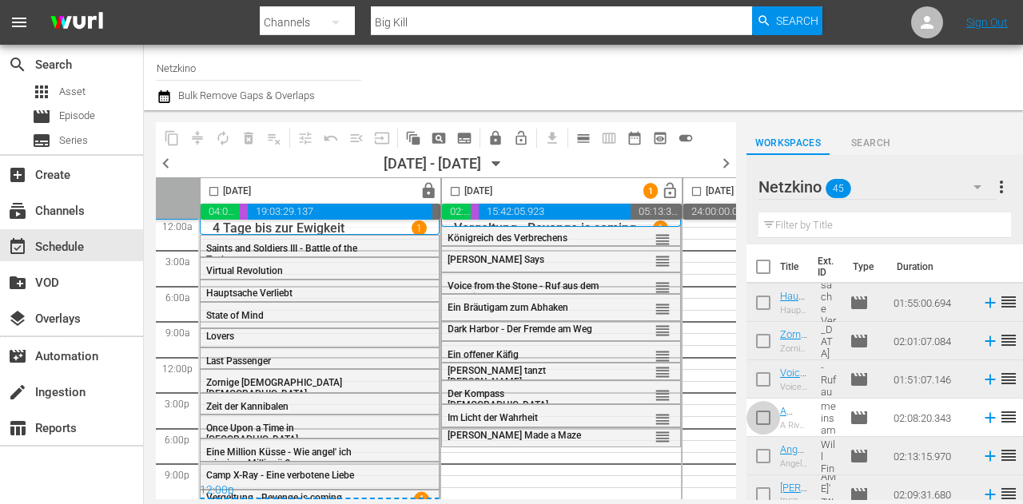
click at [775, 423] on input "checkbox" at bounding box center [763, 421] width 34 height 34
checkbox input "true"
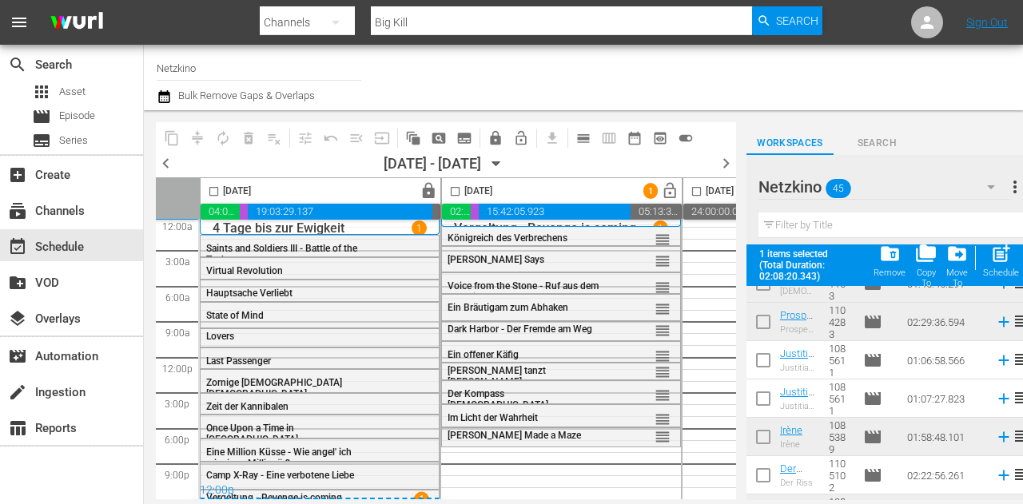
scroll to position [1548, 0]
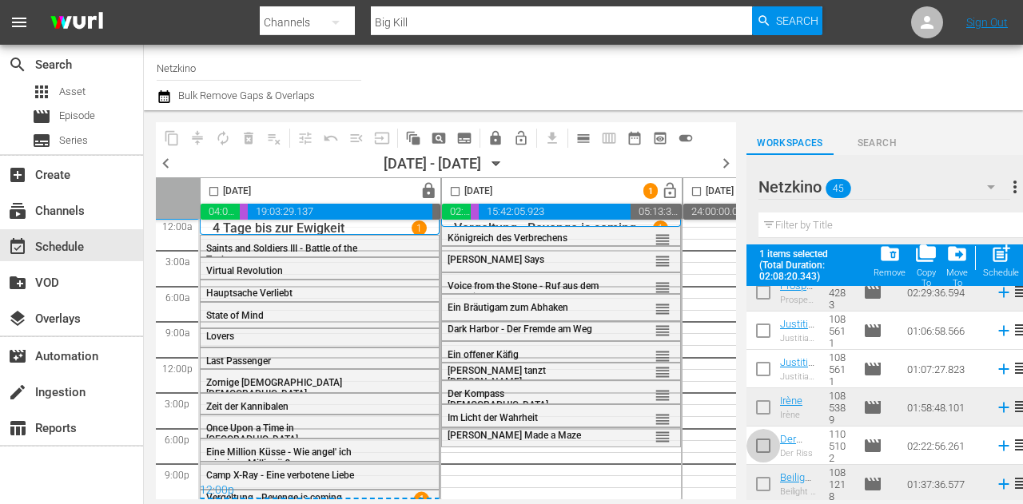
click at [769, 448] on input "checkbox" at bounding box center [763, 449] width 34 height 34
checkbox input "true"
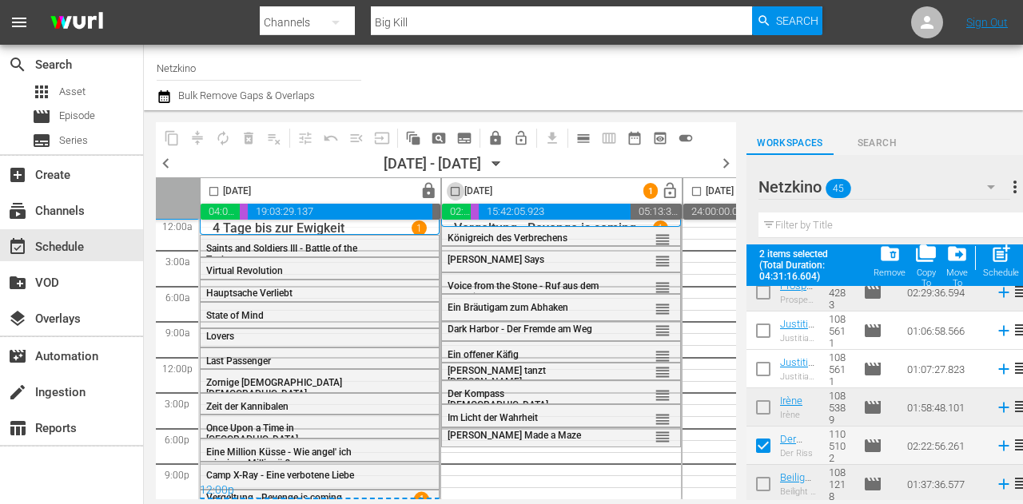
click at [451, 191] on input "checkbox" at bounding box center [455, 194] width 18 height 18
checkbox input "true"
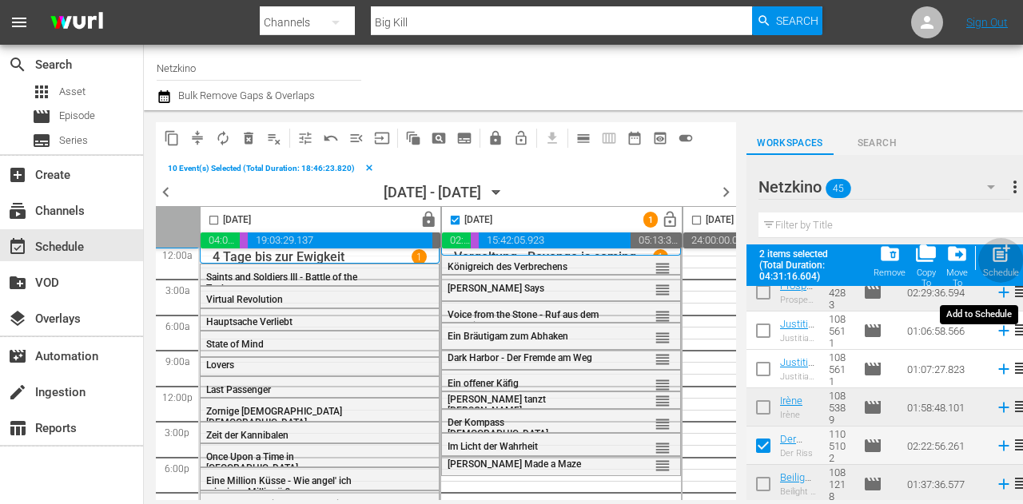
click at [1004, 268] on div "Schedule" at bounding box center [1001, 273] width 36 height 10
checkbox input "false"
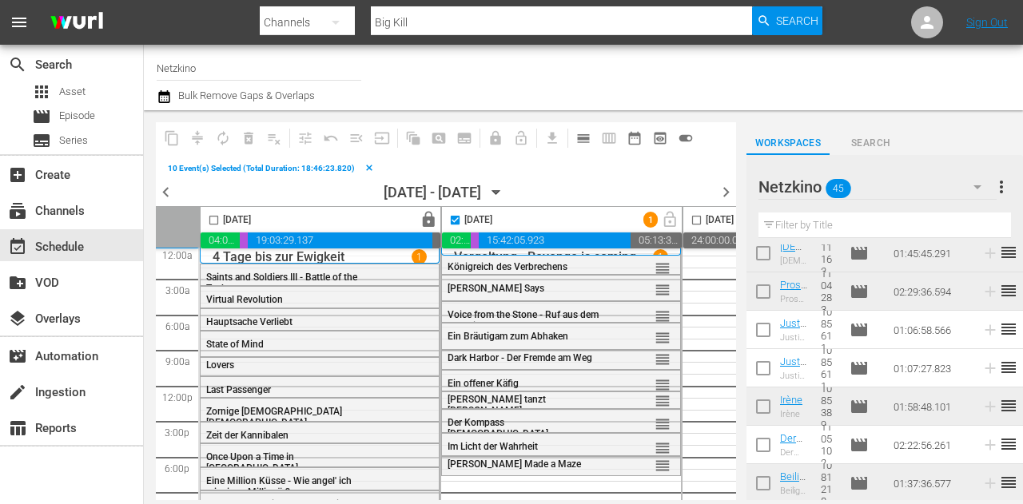
scroll to position [1506, 0]
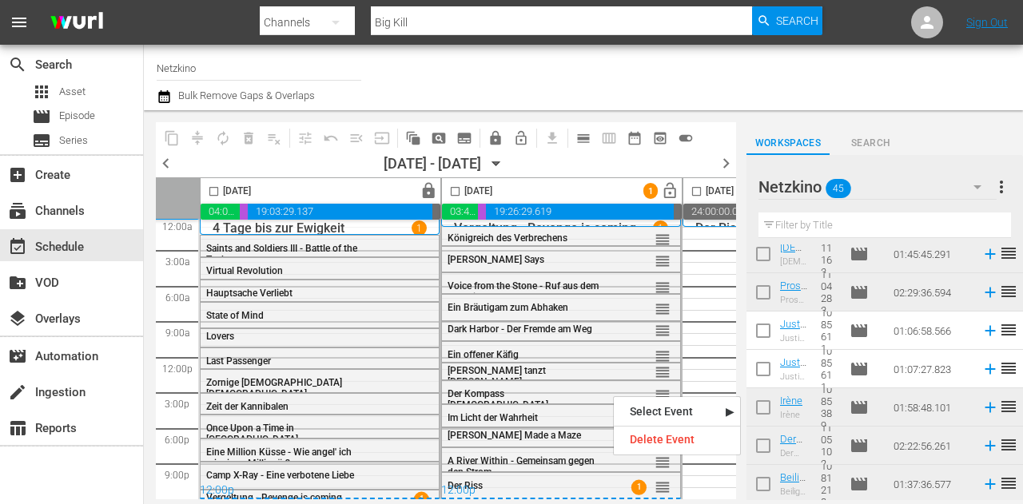
click at [663, 447] on div "Delete Event" at bounding box center [677, 440] width 126 height 22
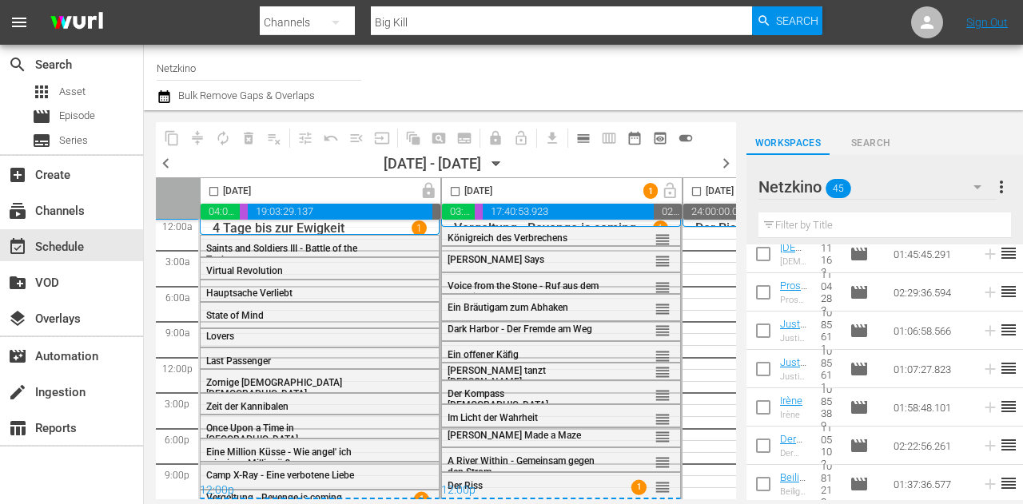
drag, startPoint x: 455, startPoint y: 188, endPoint x: 427, endPoint y: 181, distance: 29.5
click at [455, 188] on input "checkbox" at bounding box center [455, 194] width 18 height 18
click at [199, 142] on span "compress" at bounding box center [198, 138] width 26 height 26
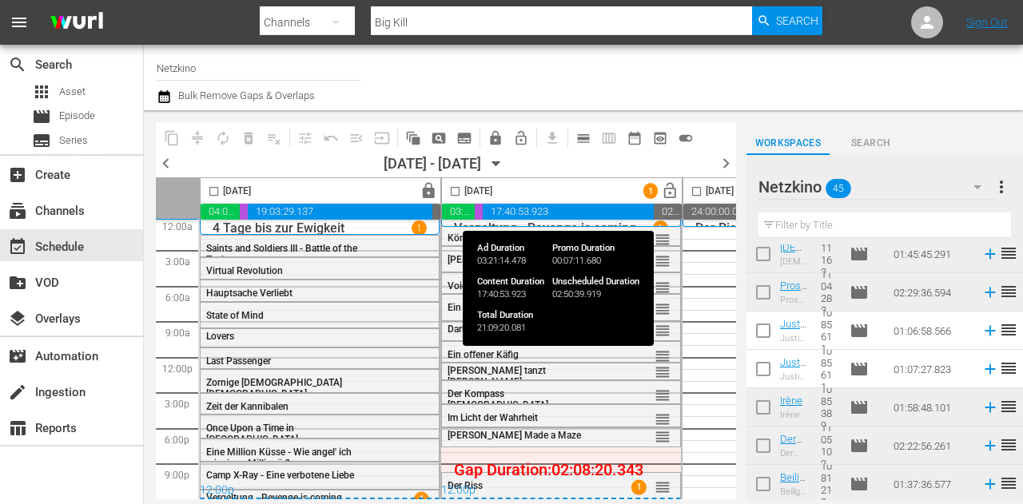
click at [462, 189] on input "checkbox" at bounding box center [455, 194] width 18 height 18
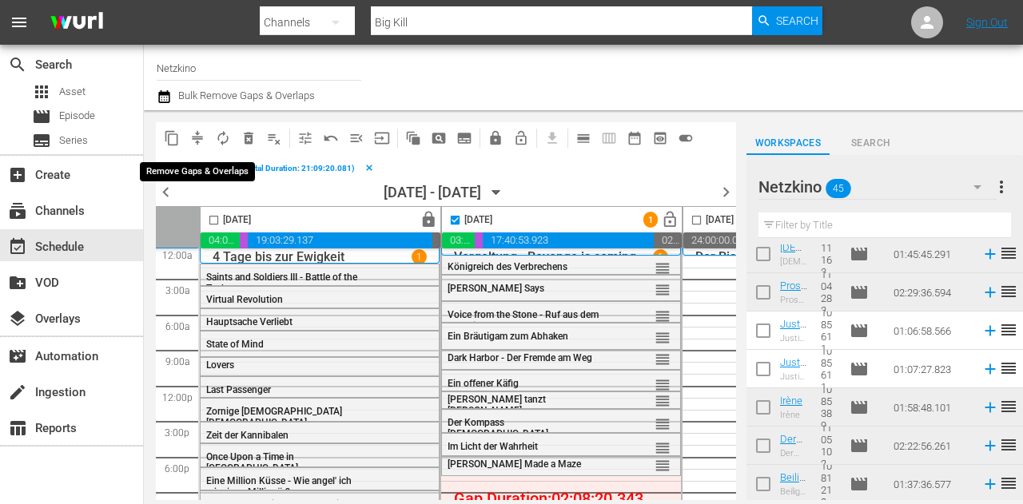
click at [189, 143] on button "compress" at bounding box center [198, 138] width 26 height 26
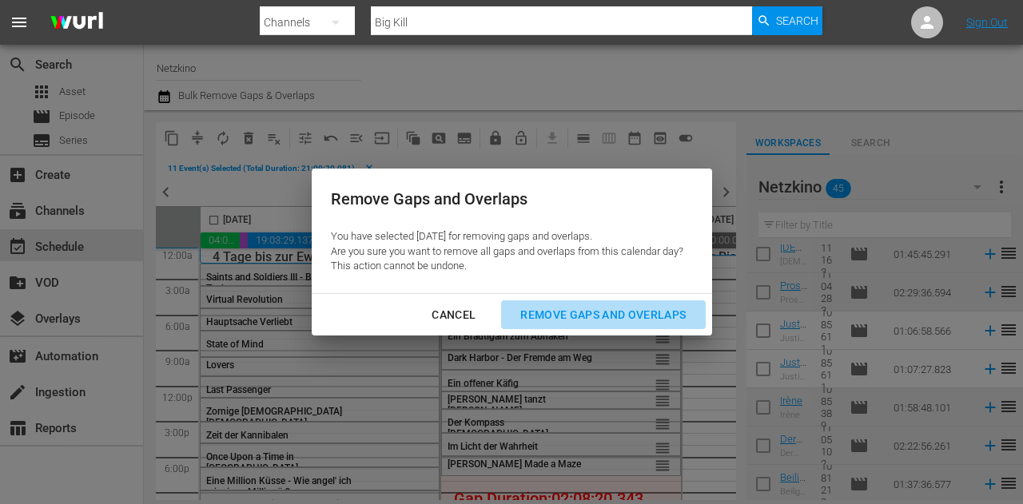
click at [598, 306] on div "Remove Gaps and Overlaps" at bounding box center [602, 315] width 191 height 20
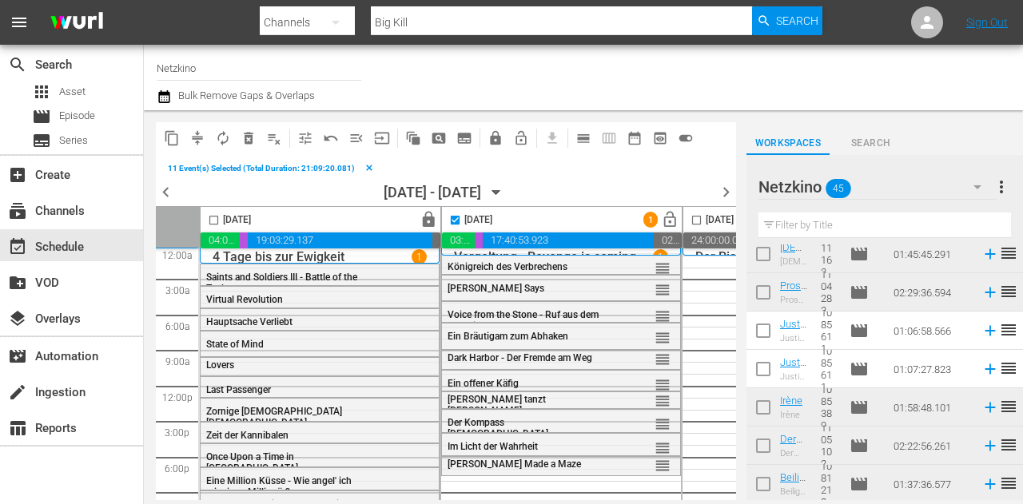
checkbox input "false"
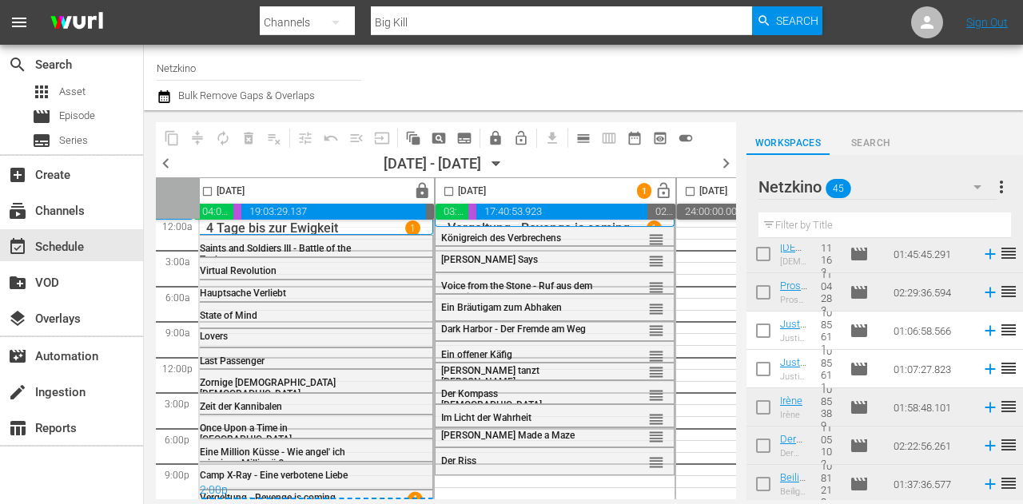
scroll to position [14, 476]
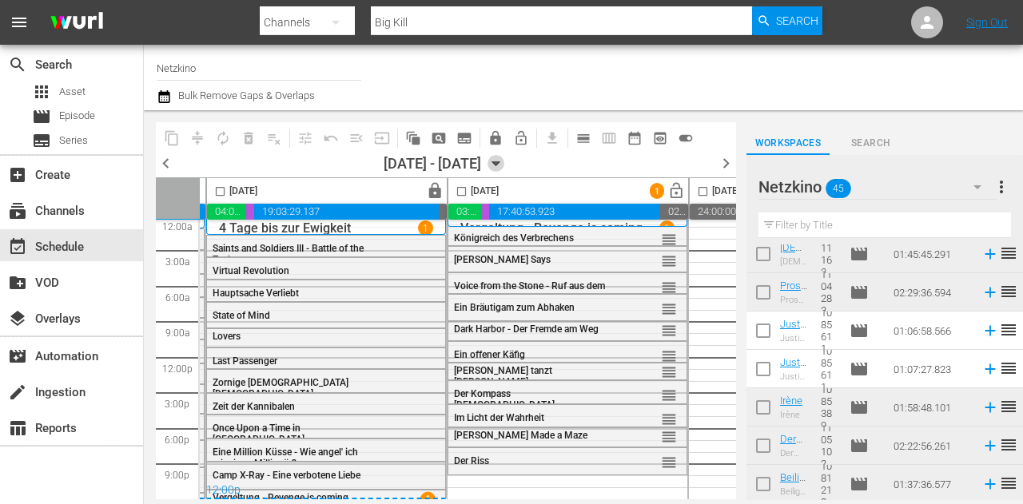
click at [505, 161] on icon "button" at bounding box center [496, 164] width 18 height 18
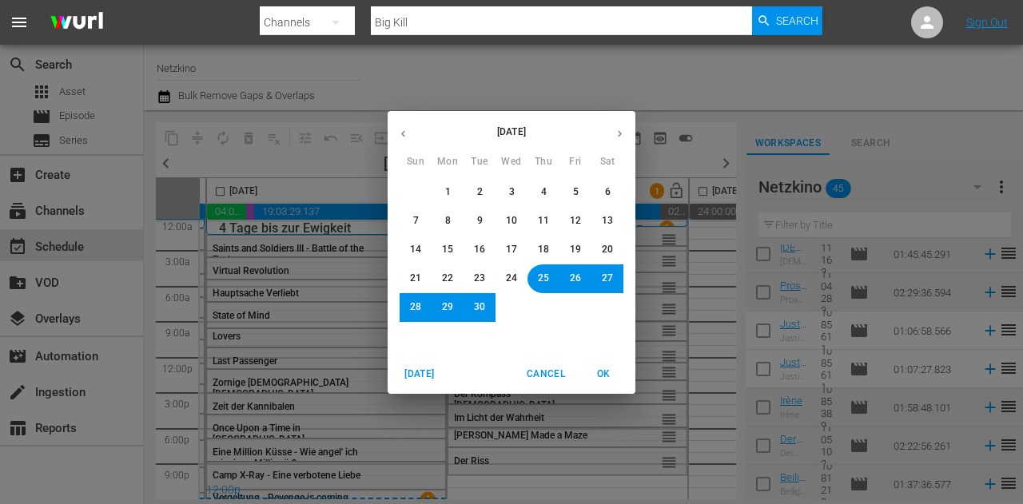
click at [542, 273] on span "25" at bounding box center [543, 279] width 11 height 14
click at [565, 276] on button "26" at bounding box center [575, 278] width 29 height 29
click at [603, 381] on button "OK" at bounding box center [603, 374] width 51 height 26
click at [605, 377] on span "OK" at bounding box center [603, 374] width 38 height 17
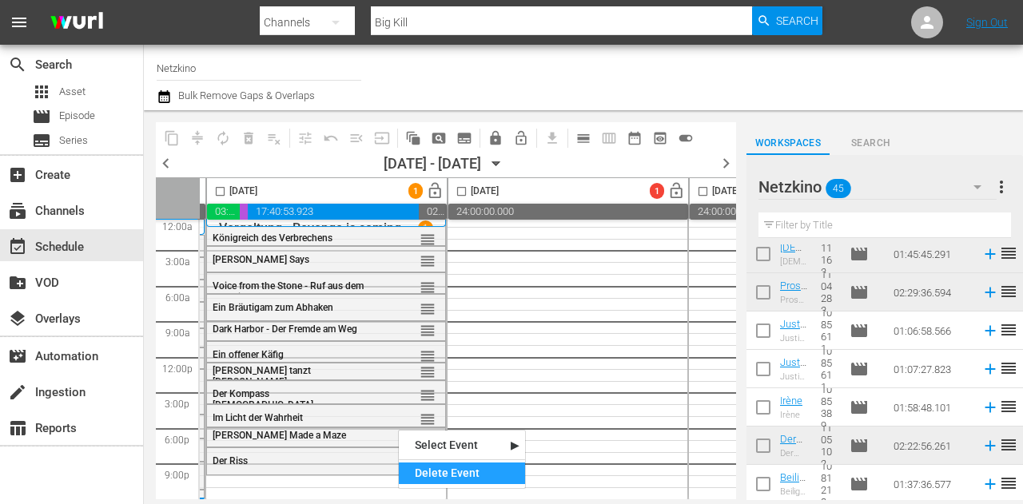
click at [441, 468] on div "Delete Event" at bounding box center [462, 474] width 126 height 22
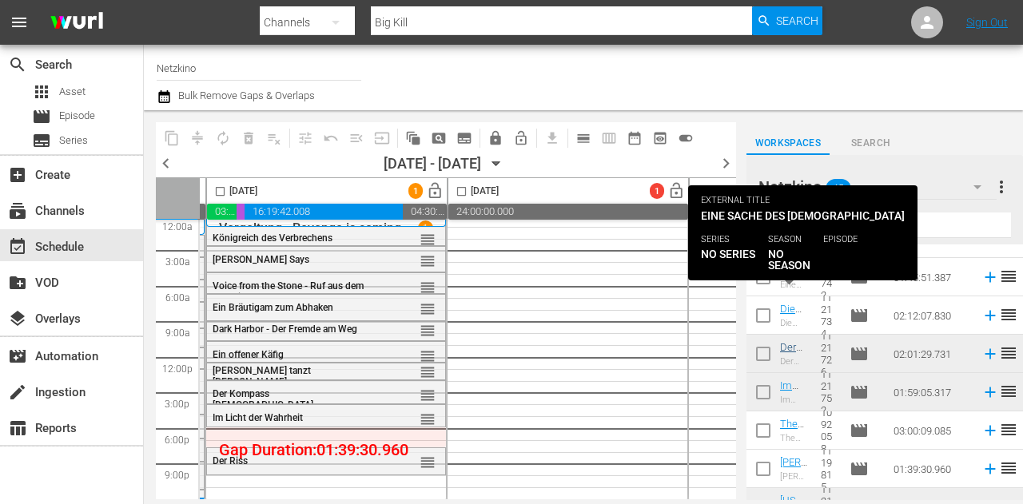
scroll to position [1187, 0]
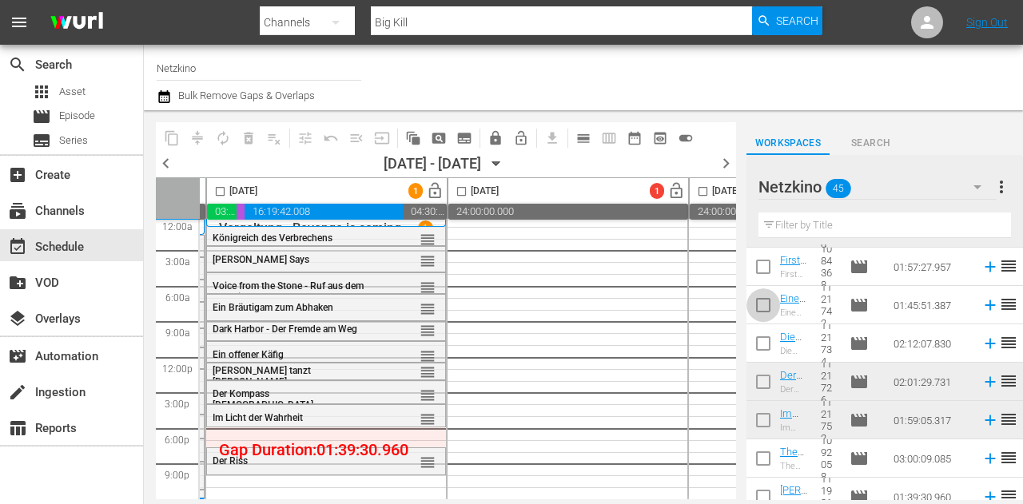
click at [772, 303] on input "checkbox" at bounding box center [763, 309] width 34 height 34
checkbox input "true"
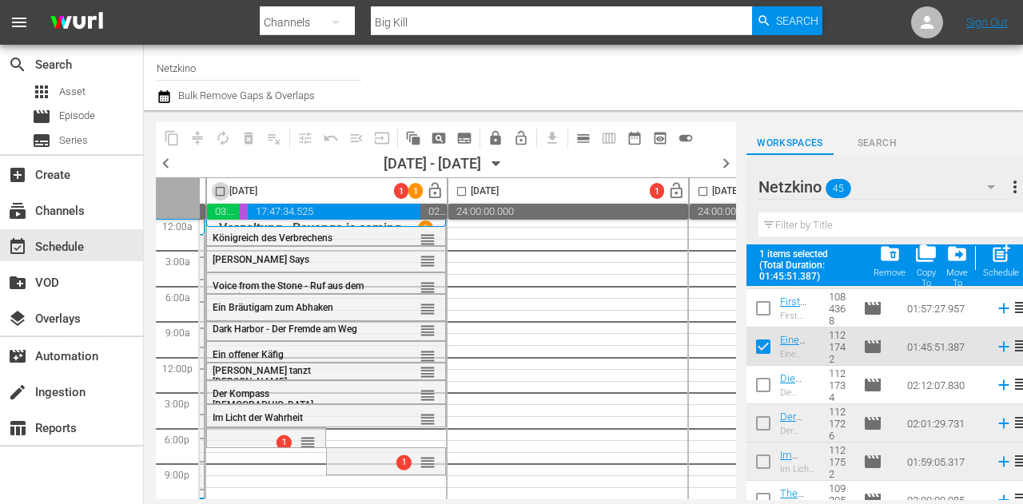
click at [221, 190] on input "checkbox" at bounding box center [220, 194] width 18 height 18
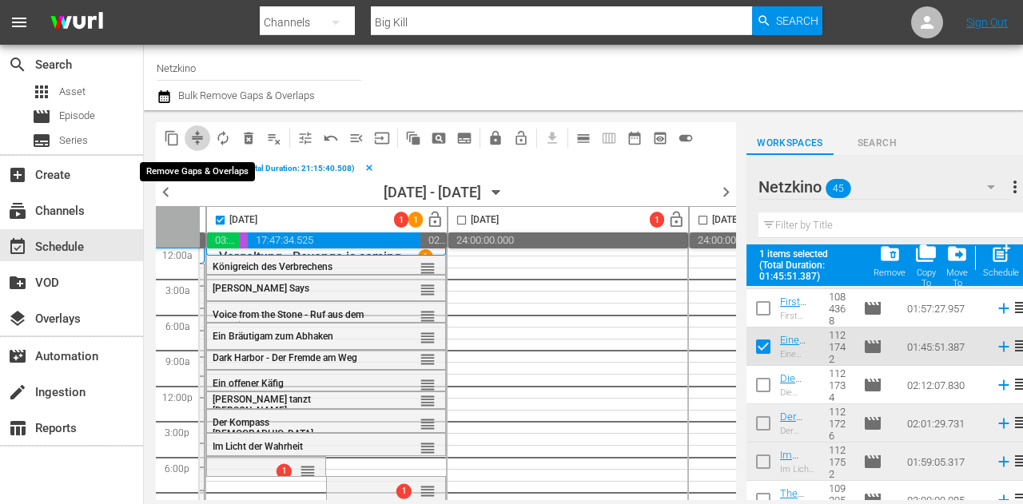
click at [201, 140] on span "compress" at bounding box center [197, 138] width 16 height 16
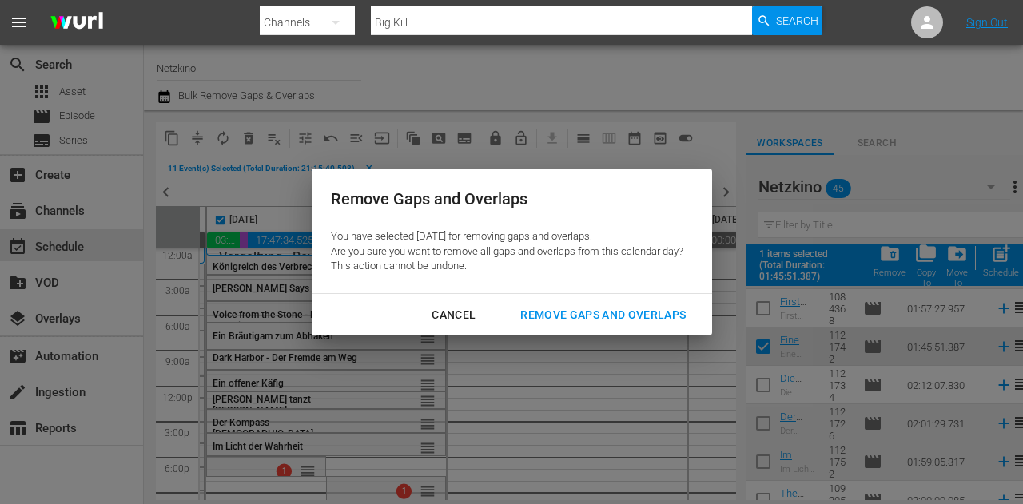
click at [598, 315] on div "Remove Gaps and Overlaps" at bounding box center [602, 315] width 191 height 20
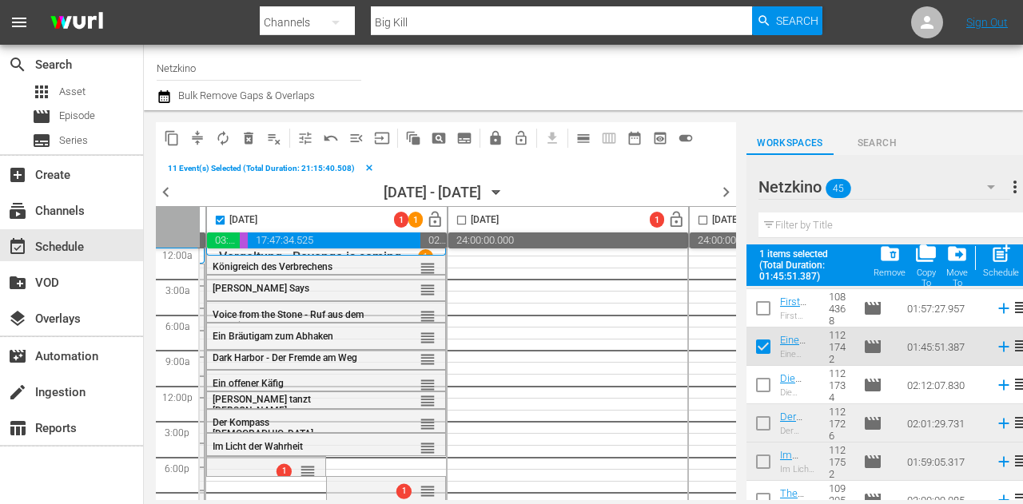
checkbox input "false"
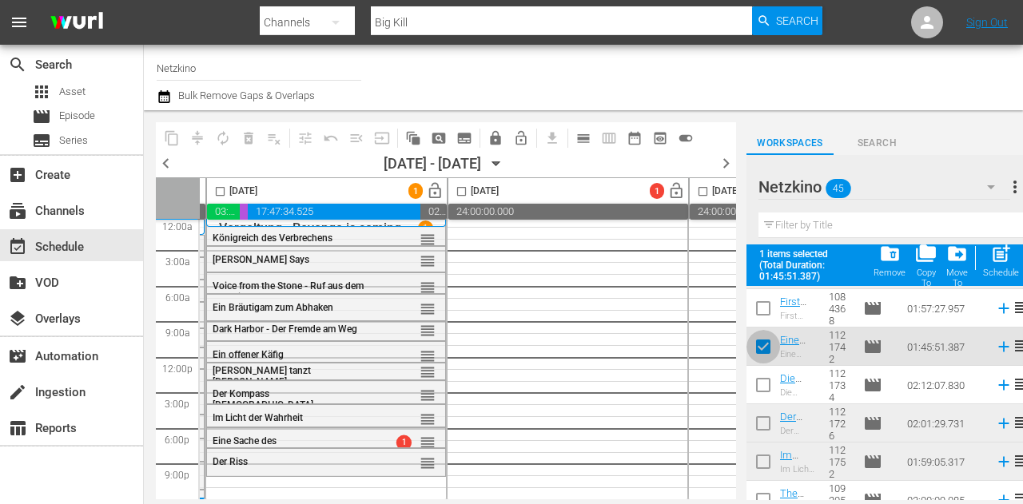
drag, startPoint x: 753, startPoint y: 350, endPoint x: 809, endPoint y: 289, distance: 82.0
click at [753, 350] on input "checkbox" at bounding box center [763, 350] width 34 height 34
checkbox input "false"
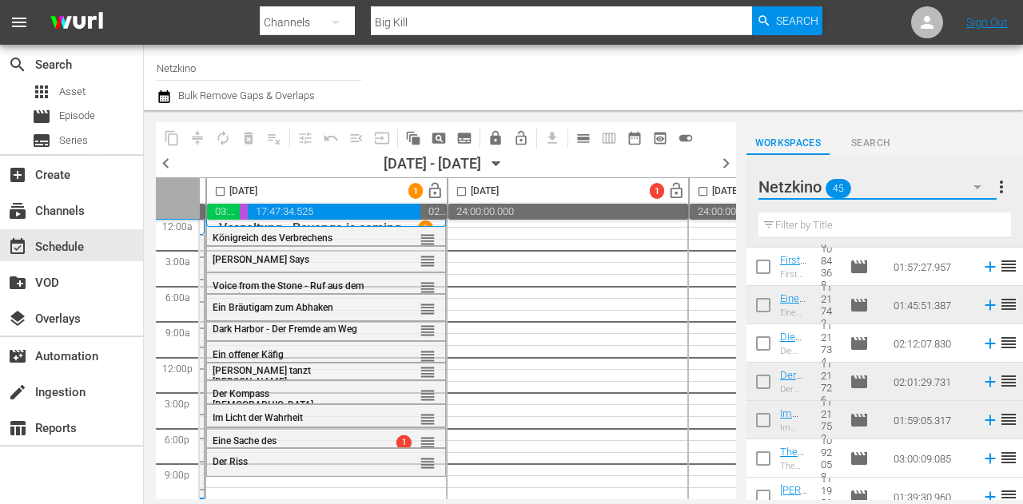
click at [967, 186] on button "button" at bounding box center [977, 187] width 38 height 38
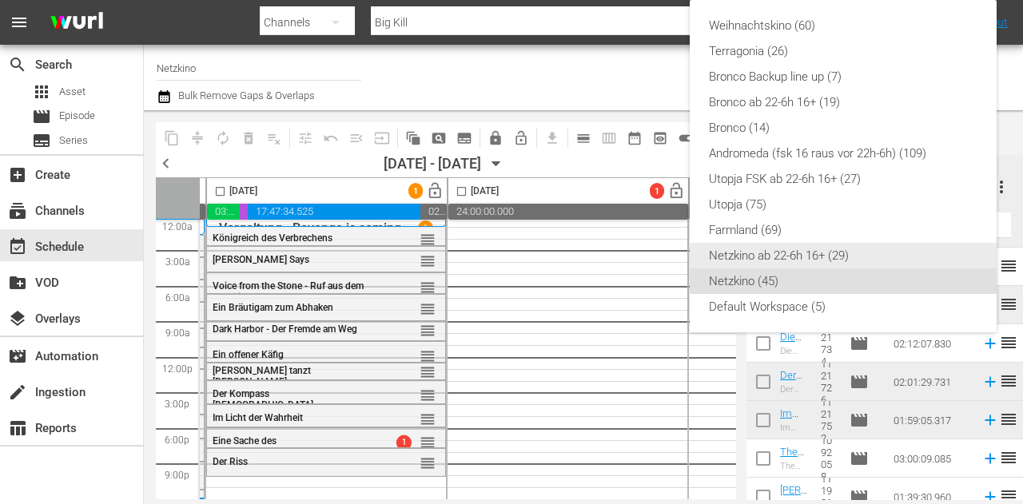
drag, startPoint x: 813, startPoint y: 260, endPoint x: 805, endPoint y: 263, distance: 8.3
click at [813, 260] on div "Netzkino ab 22-6h 16+ (29)" at bounding box center [843, 256] width 268 height 26
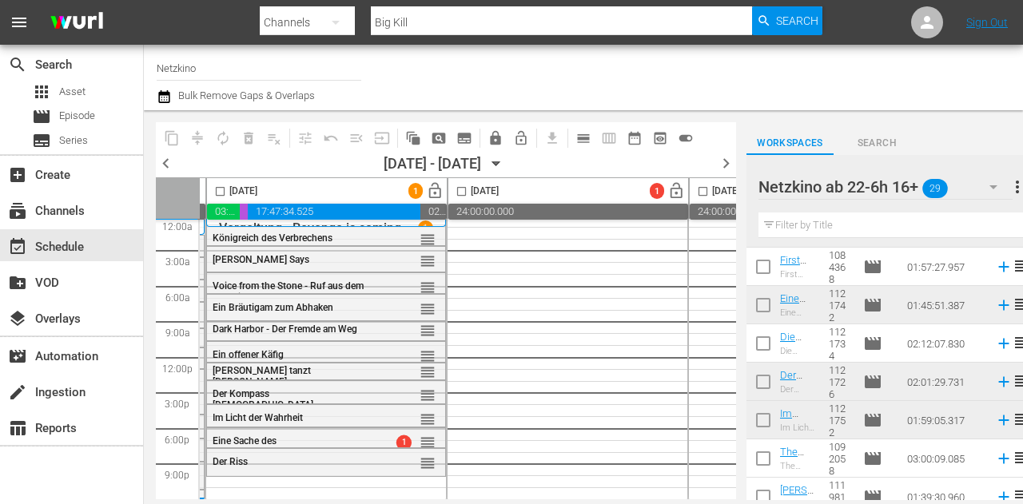
scroll to position [893, 0]
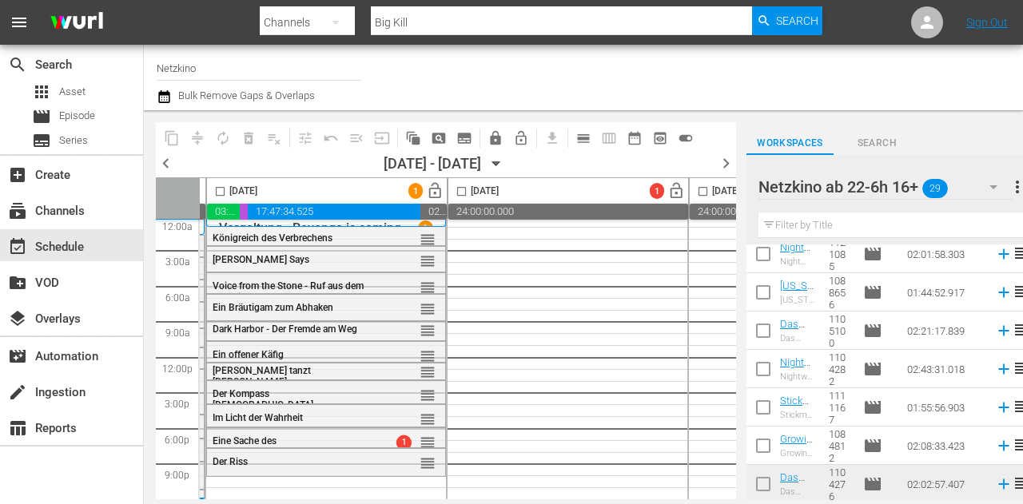
click at [765, 294] on input "checkbox" at bounding box center [763, 296] width 34 height 34
checkbox input "true"
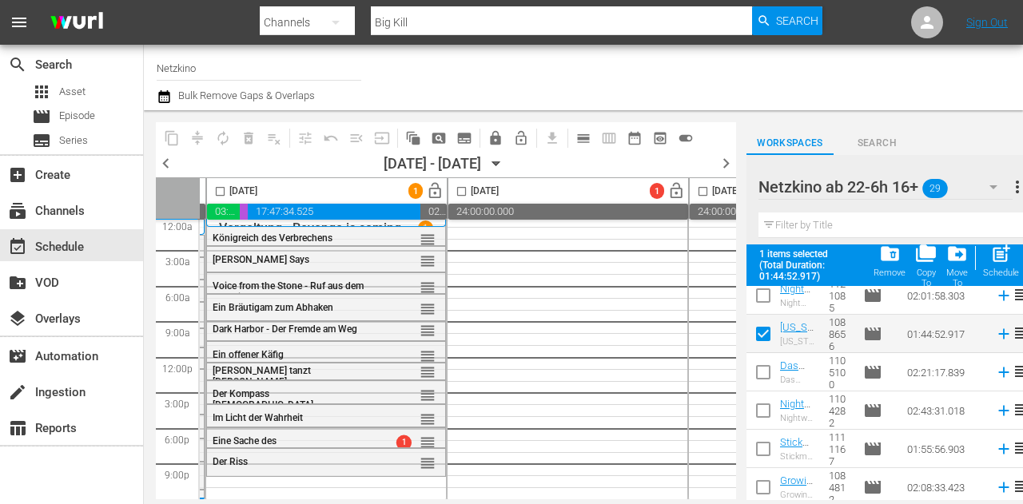
click at [765, 356] on span at bounding box center [763, 373] width 34 height 34
click at [762, 400] on input "checkbox" at bounding box center [763, 414] width 34 height 34
checkbox input "true"
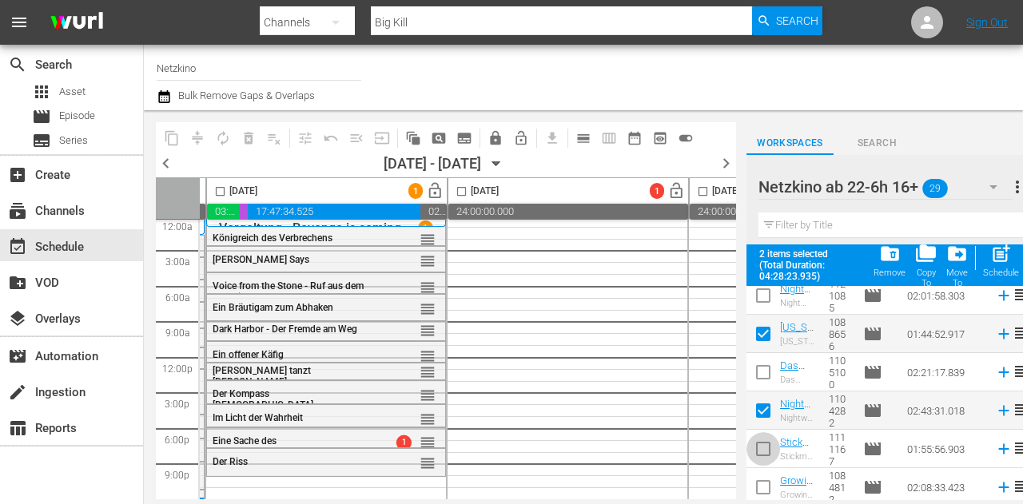
click at [769, 459] on input "checkbox" at bounding box center [763, 452] width 34 height 34
checkbox input "true"
click at [220, 191] on input "checkbox" at bounding box center [220, 194] width 18 height 18
checkbox input "true"
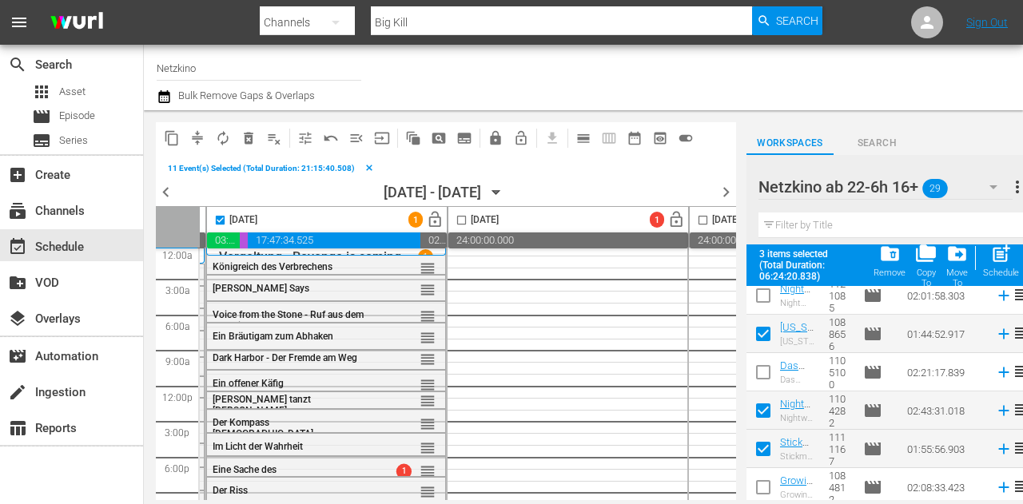
click at [1005, 268] on div "Schedule" at bounding box center [1001, 273] width 36 height 10
checkbox input "false"
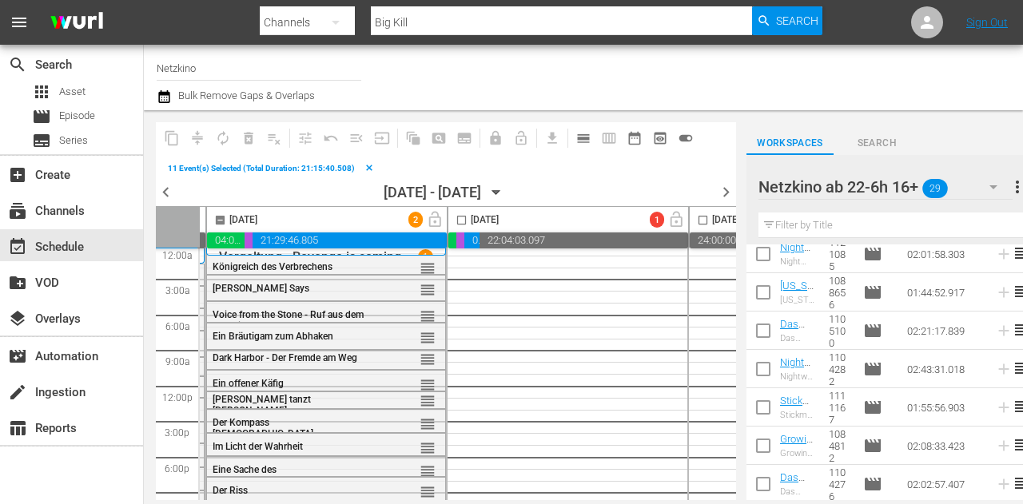
checkbox input "false"
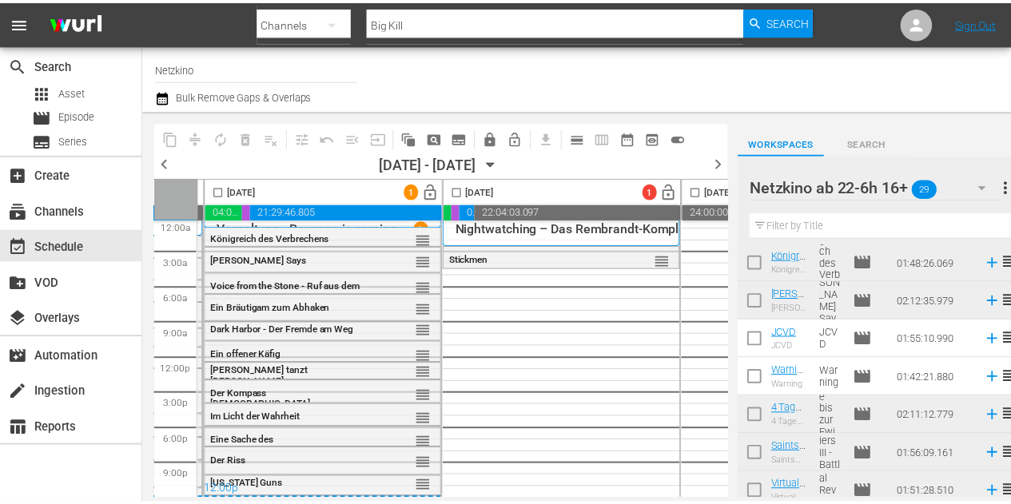
scroll to position [0, 0]
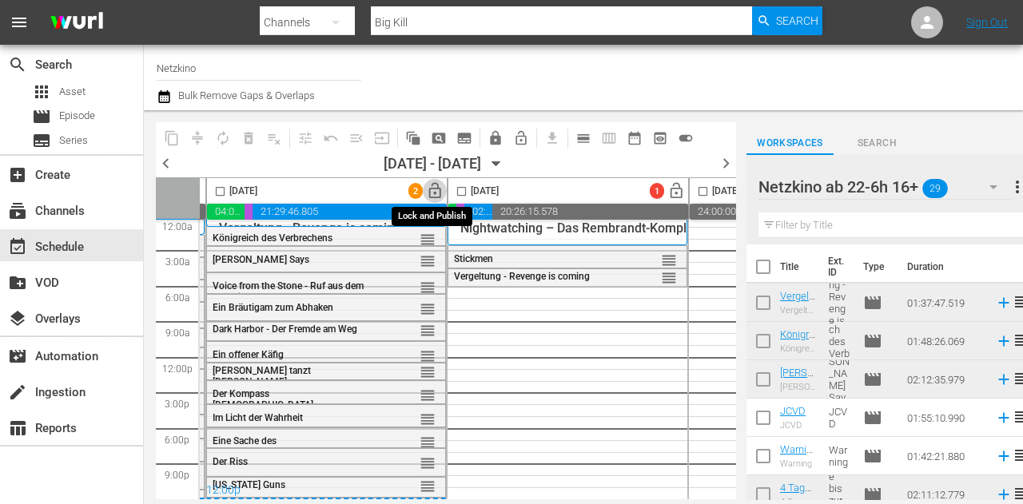
click at [435, 188] on span "lock_open" at bounding box center [435, 191] width 18 height 18
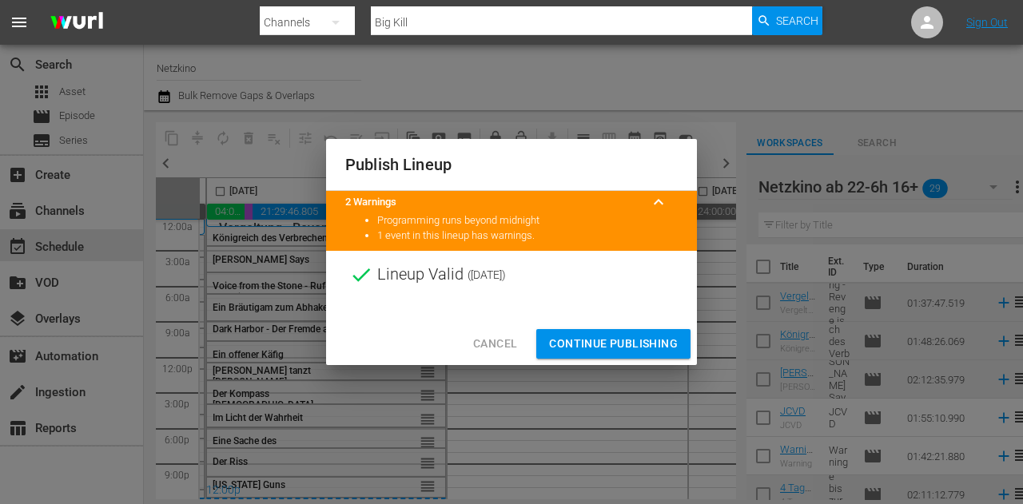
click at [607, 341] on span "Continue Publishing" at bounding box center [613, 344] width 129 height 20
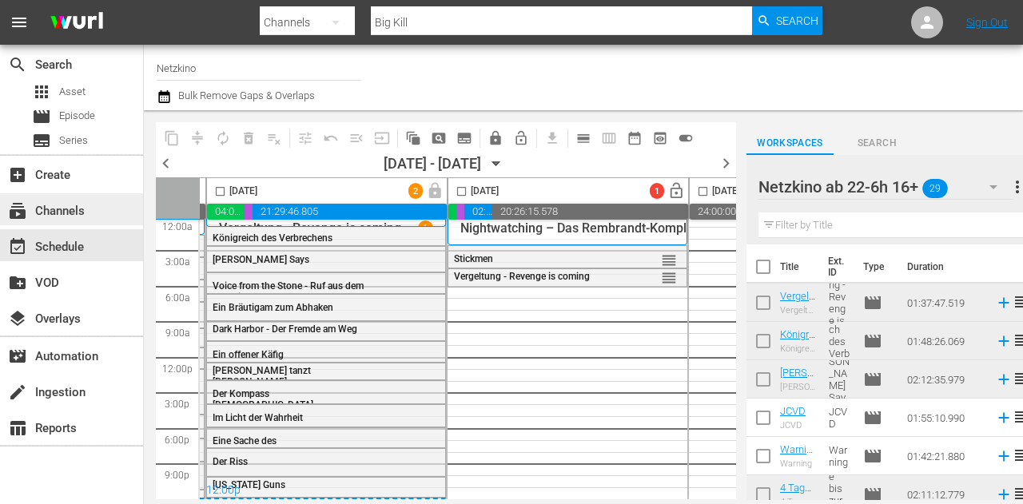
click at [110, 213] on div "subscriptions Channels" at bounding box center [71, 209] width 143 height 32
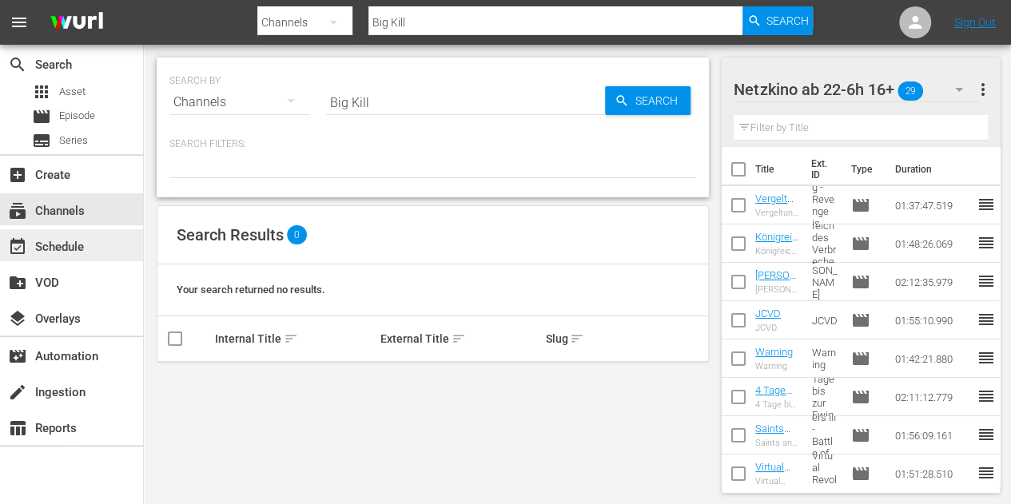
click at [72, 249] on div "event_available Schedule" at bounding box center [44, 244] width 89 height 14
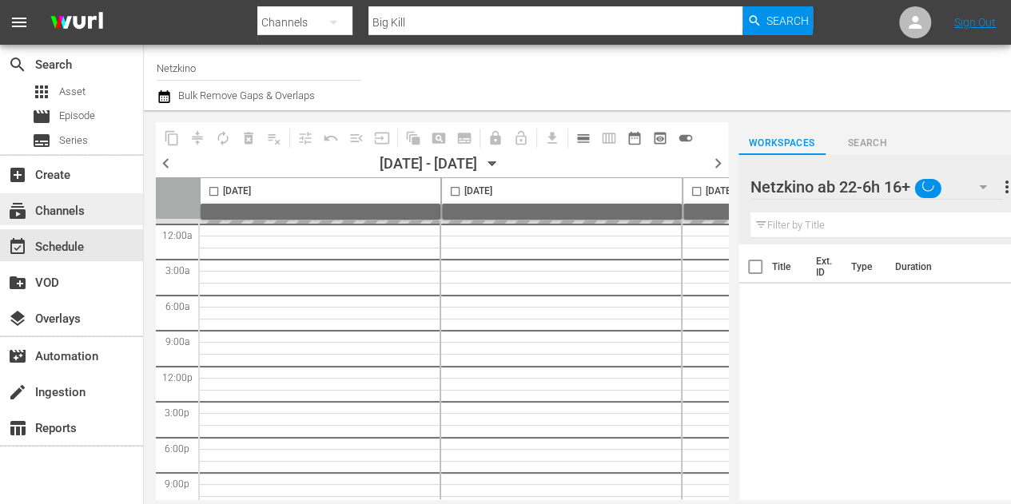
click at [96, 209] on div "subscriptions Channels" at bounding box center [71, 209] width 143 height 32
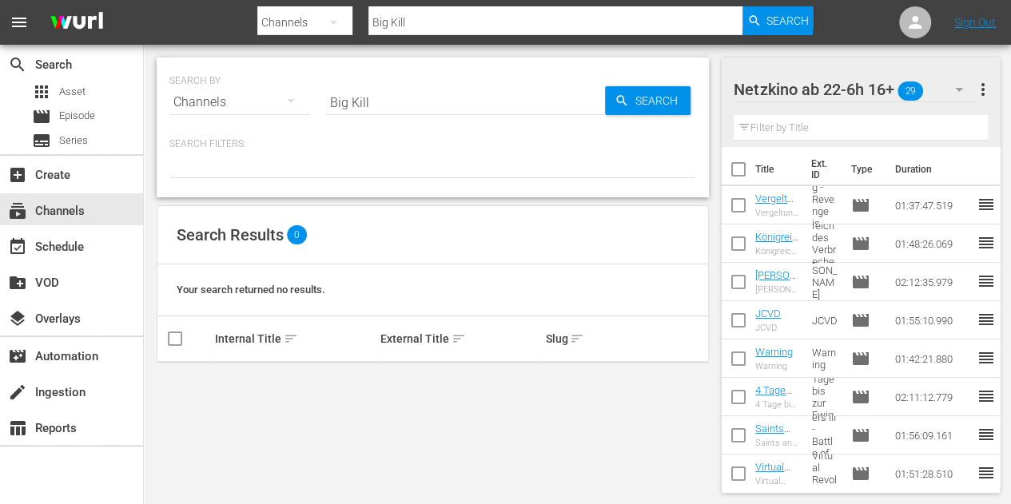
click at [451, 105] on input "Big Kill" at bounding box center [465, 102] width 279 height 38
type input "B"
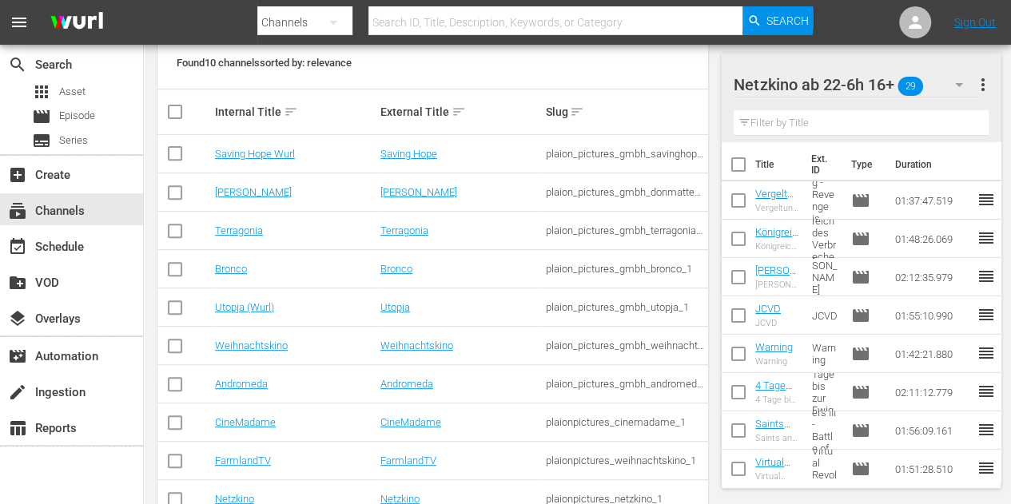
scroll to position [240, 0]
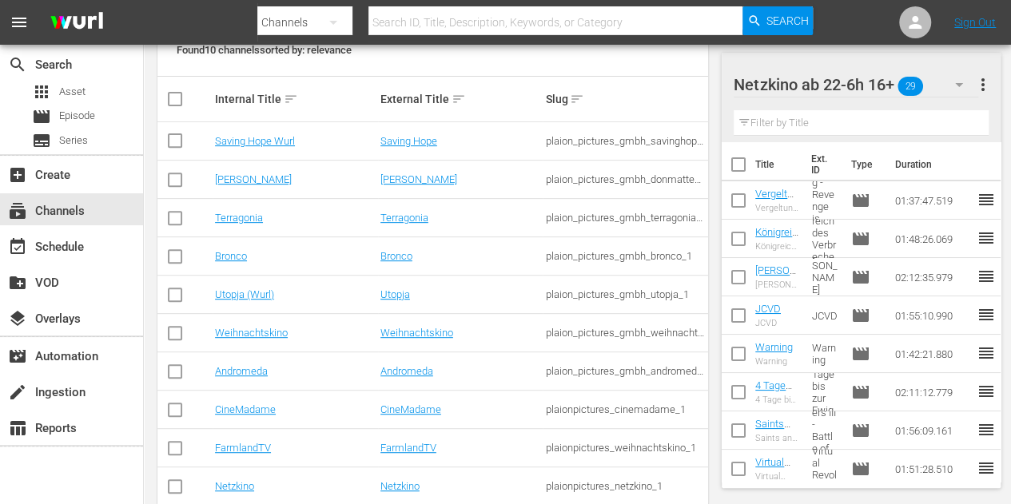
click at [248, 254] on div "Bronco" at bounding box center [295, 256] width 161 height 12
click at [241, 255] on link "Bronco" at bounding box center [231, 256] width 32 height 12
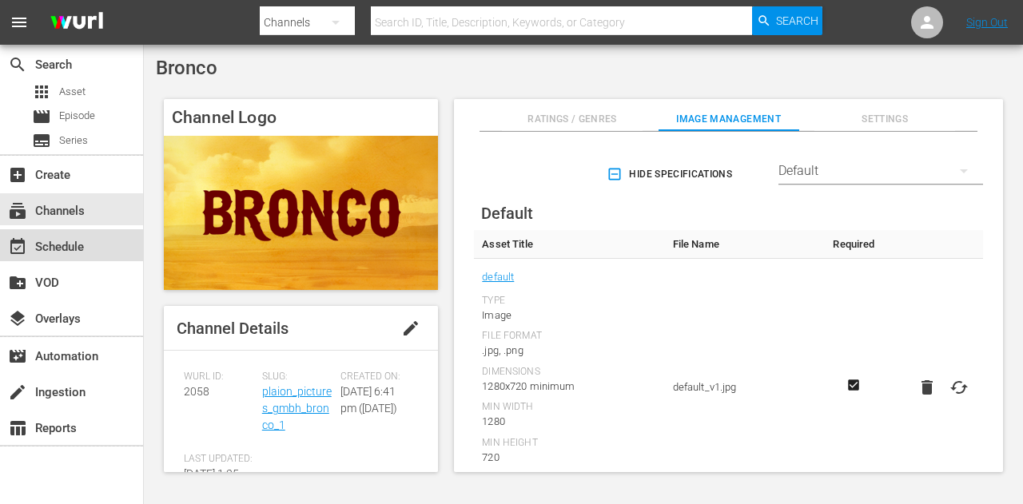
click at [97, 253] on div "event_available Schedule" at bounding box center [71, 245] width 143 height 32
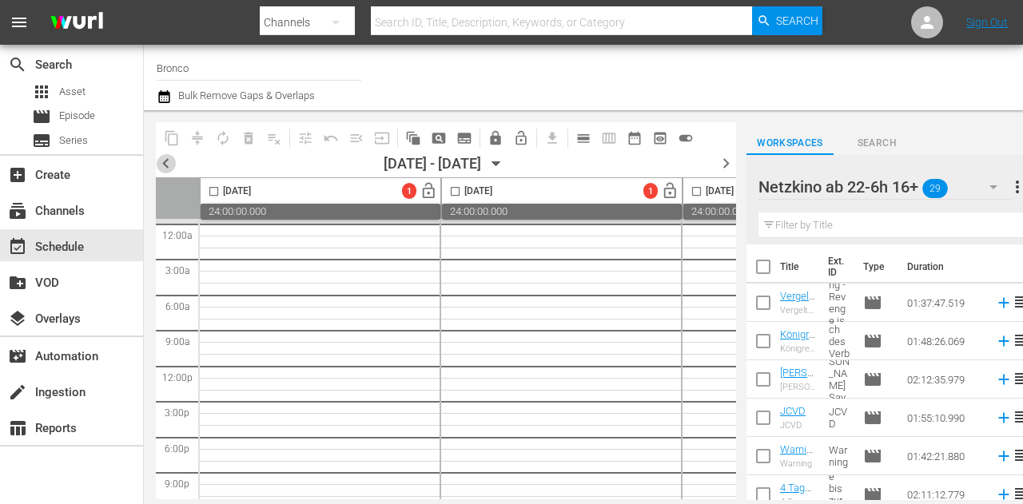
click at [171, 165] on span "chevron_left" at bounding box center [166, 163] width 20 height 20
click at [171, 169] on span "chevron_left" at bounding box center [166, 163] width 20 height 20
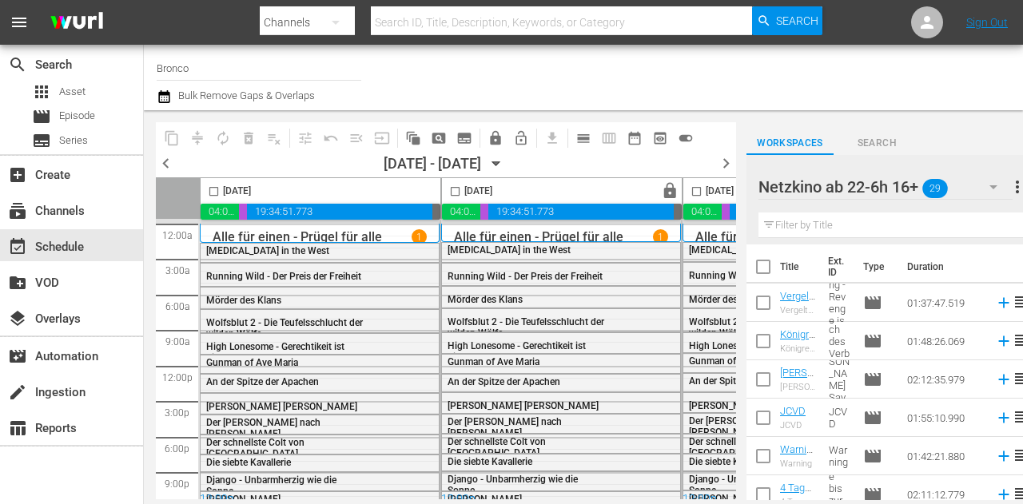
click at [505, 165] on icon "button" at bounding box center [496, 164] width 18 height 18
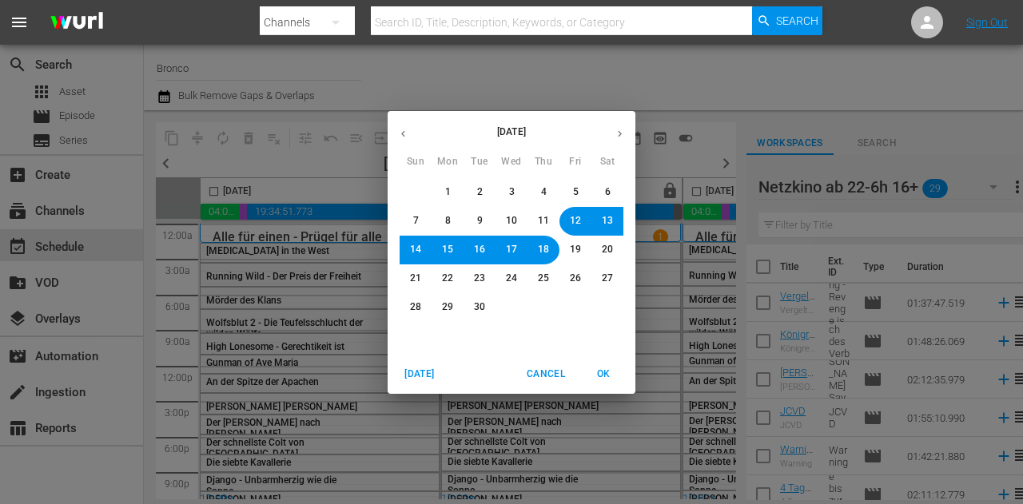
click at [410, 253] on span "14" at bounding box center [415, 250] width 11 height 14
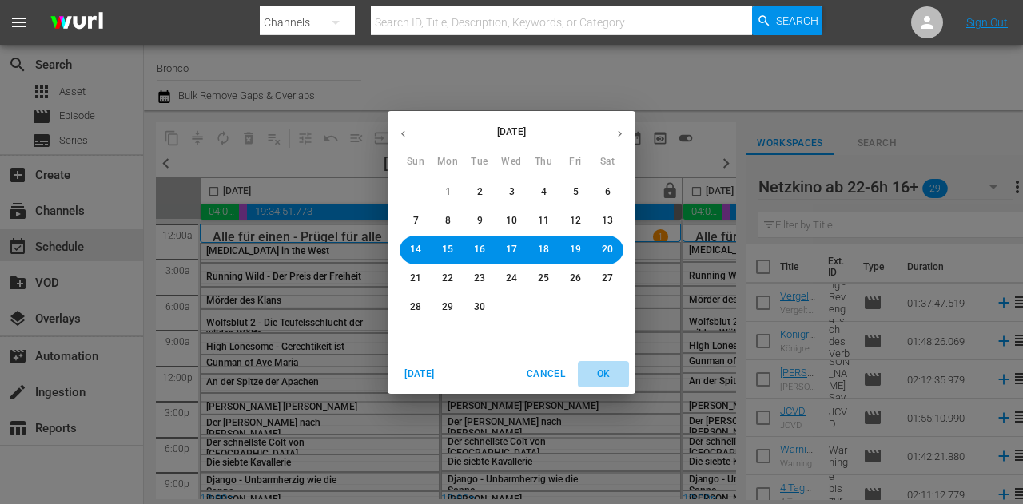
click at [612, 375] on span "OK" at bounding box center [603, 374] width 38 height 17
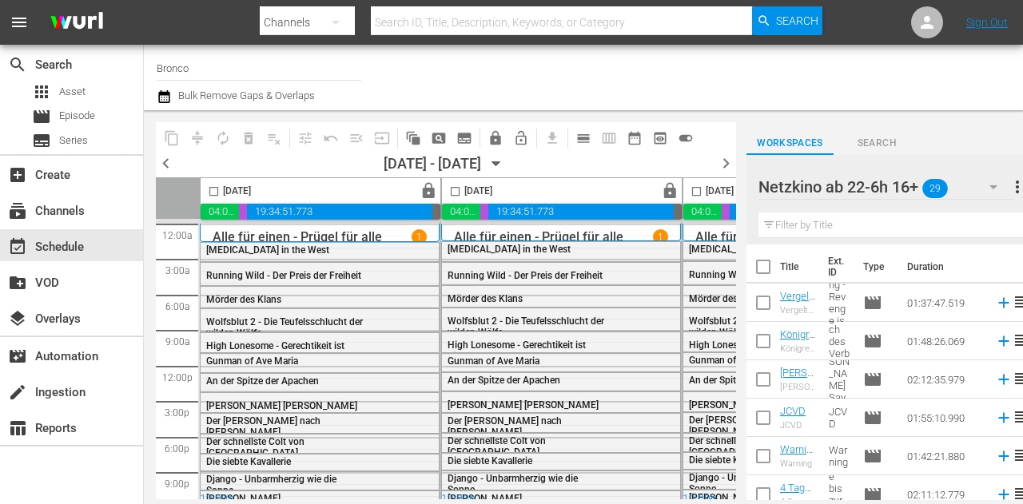
click at [342, 493] on div "12:00p" at bounding box center [320, 500] width 240 height 16
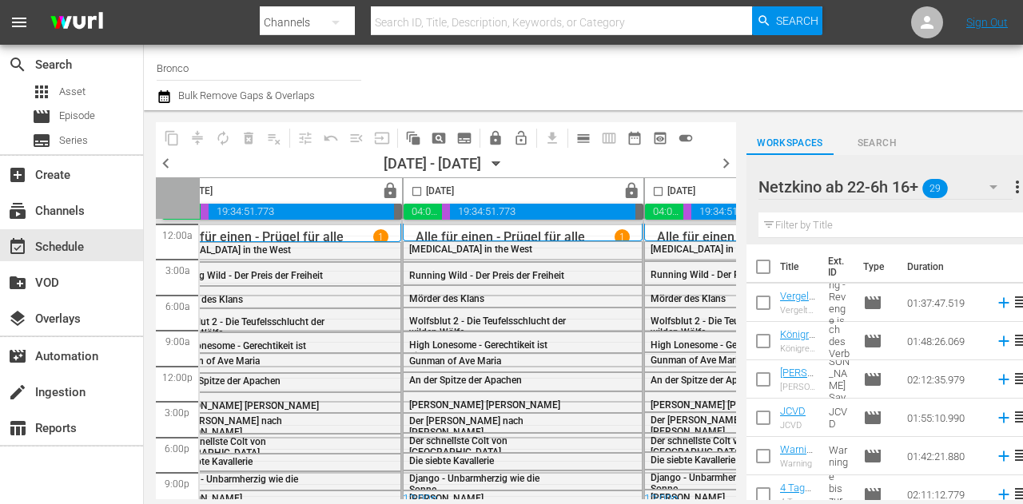
scroll to position [0, 35]
click at [541, 164] on div "chevron_left 09/14/2025 - 09/20/2025 September 14th chevron_right" at bounding box center [446, 165] width 580 height 24
click at [505, 164] on icon "button" at bounding box center [496, 164] width 18 height 18
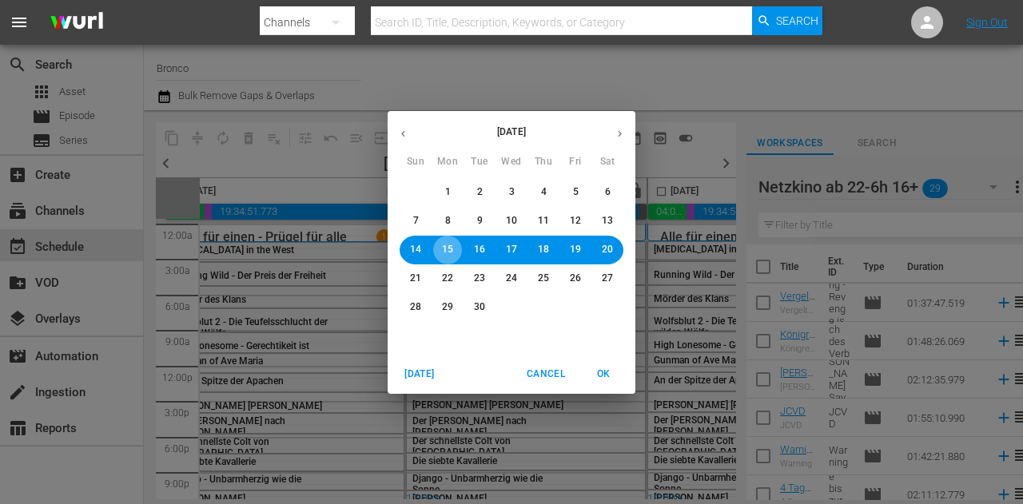
click at [453, 241] on button "15" at bounding box center [447, 250] width 29 height 29
click at [602, 372] on span "OK" at bounding box center [603, 374] width 38 height 17
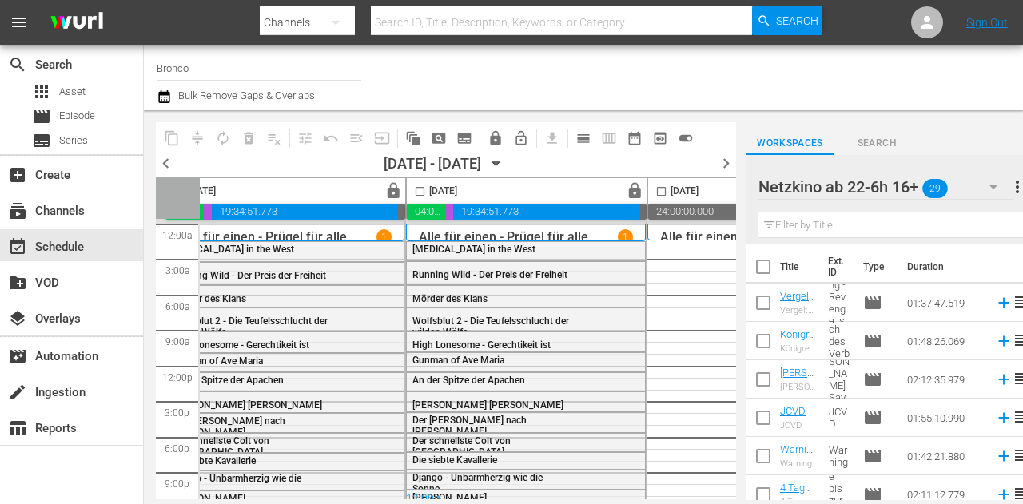
click at [664, 55] on div at bounding box center [816, 78] width 388 height 58
click at [505, 164] on icon "button" at bounding box center [496, 164] width 18 height 18
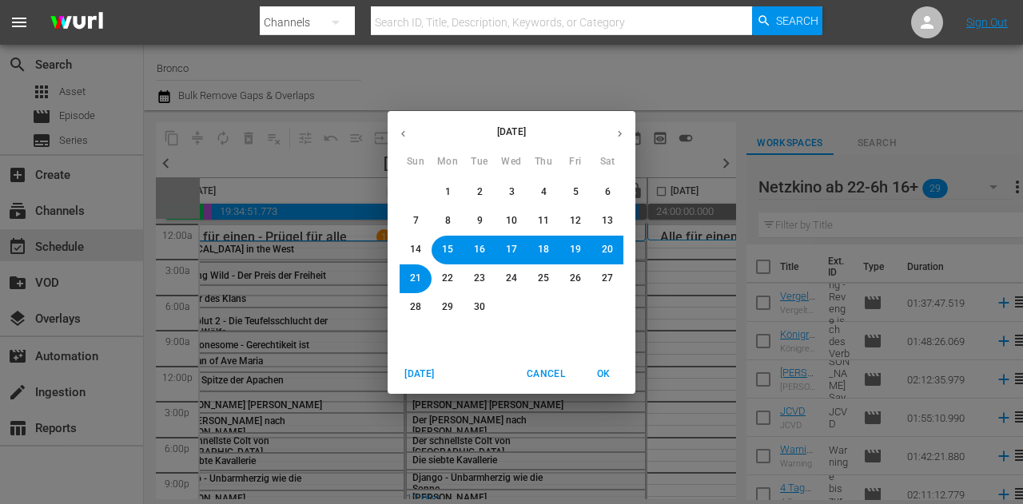
click at [480, 255] on span "16" at bounding box center [479, 250] width 11 height 14
click at [606, 365] on button "OK" at bounding box center [603, 374] width 51 height 26
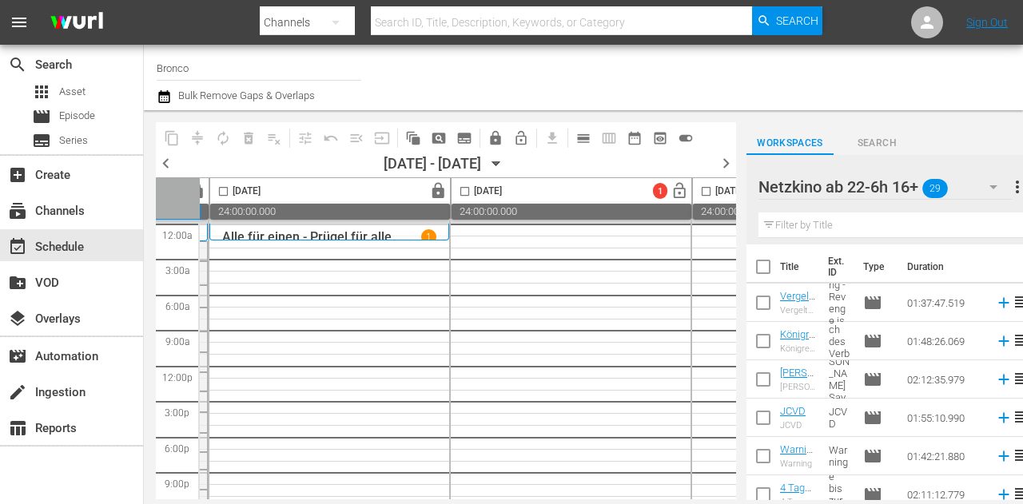
scroll to position [0, 238]
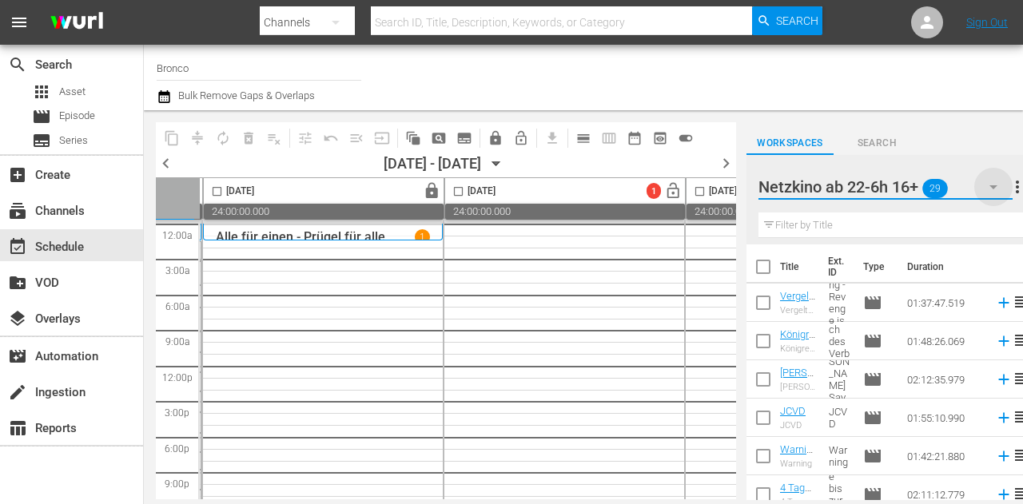
click at [992, 183] on icon "button" at bounding box center [993, 186] width 19 height 19
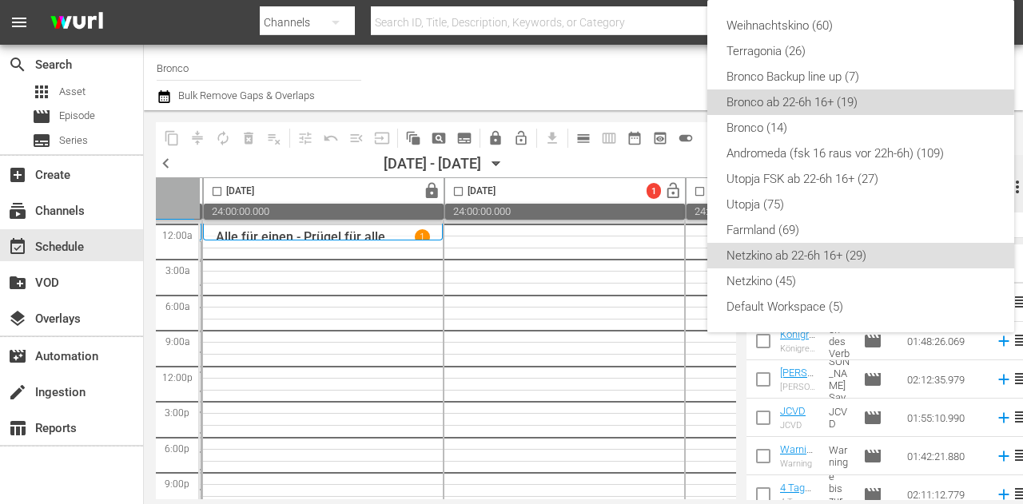
click at [812, 100] on div "Bronco ab 22-6h 16+ (19)" at bounding box center [860, 102] width 268 height 26
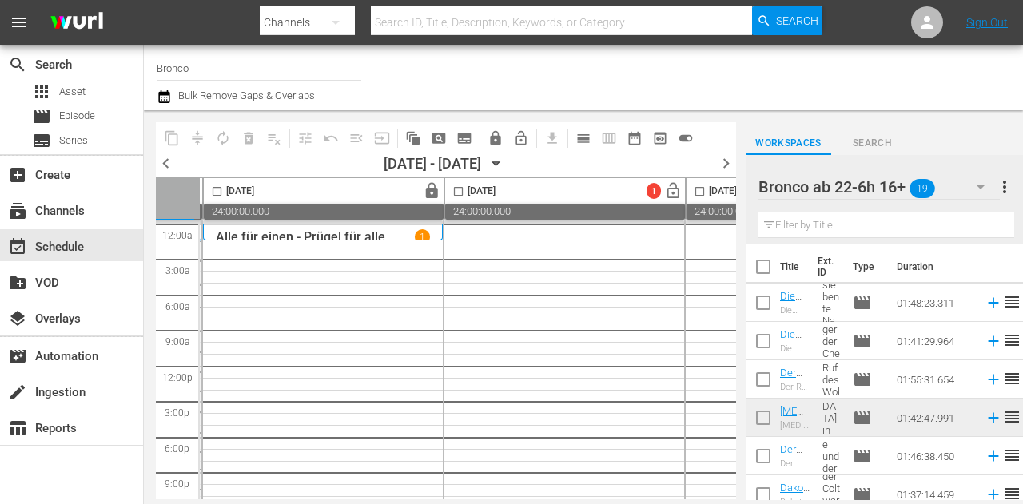
click at [767, 297] on input "checkbox" at bounding box center [763, 306] width 34 height 34
checkbox input "true"
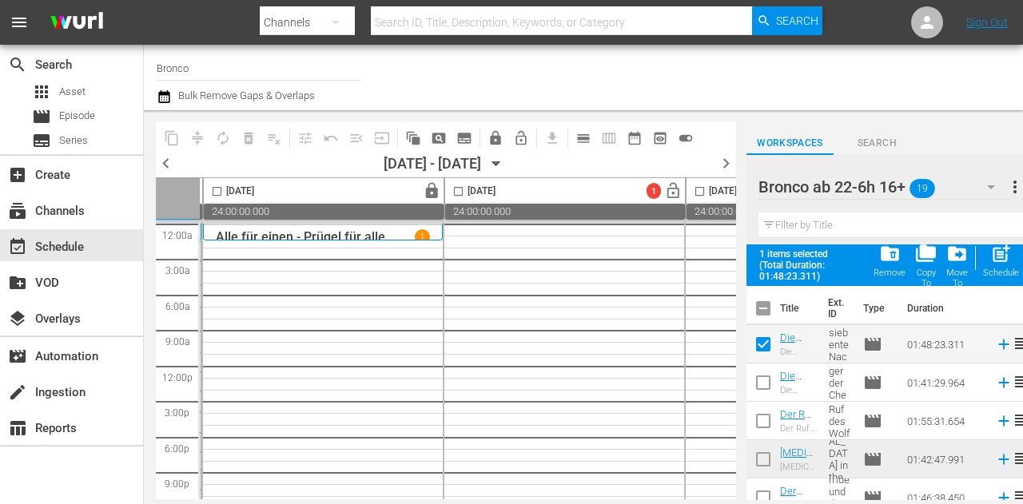
click at [765, 382] on input "checkbox" at bounding box center [763, 386] width 34 height 34
checkbox input "true"
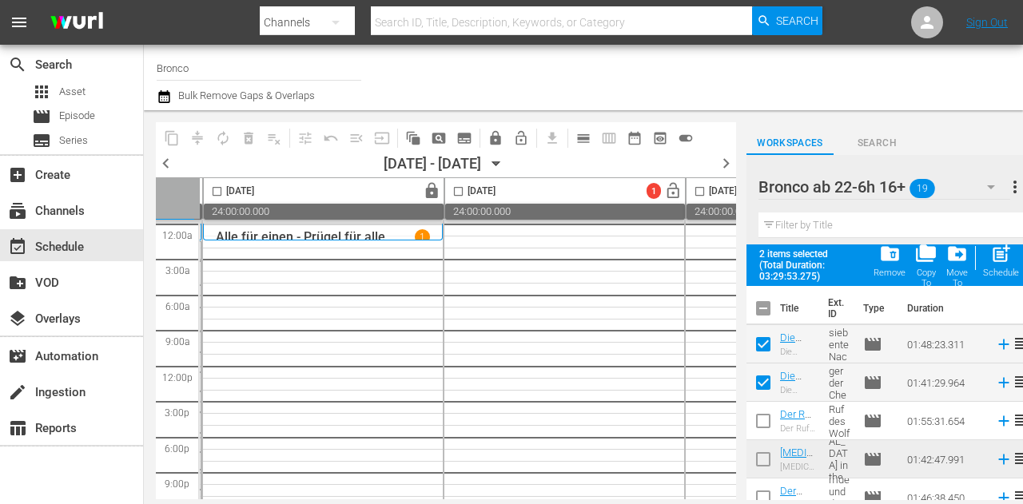
drag, startPoint x: 219, startPoint y: 194, endPoint x: 267, endPoint y: 205, distance: 49.2
click at [219, 194] on input "checkbox" at bounding box center [217, 194] width 18 height 18
checkbox input "true"
click at [989, 254] on div "post_add Schedule" at bounding box center [1001, 260] width 36 height 35
checkbox input "false"
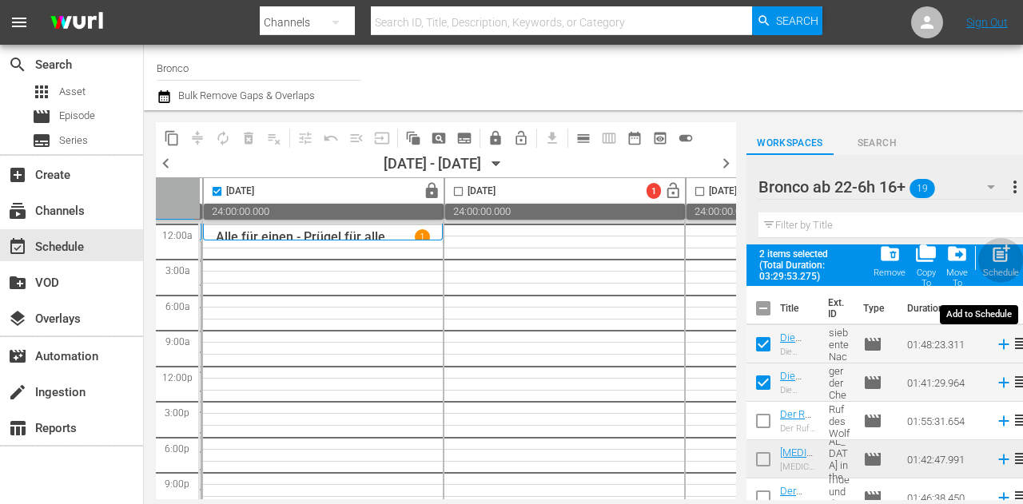
checkbox input "false"
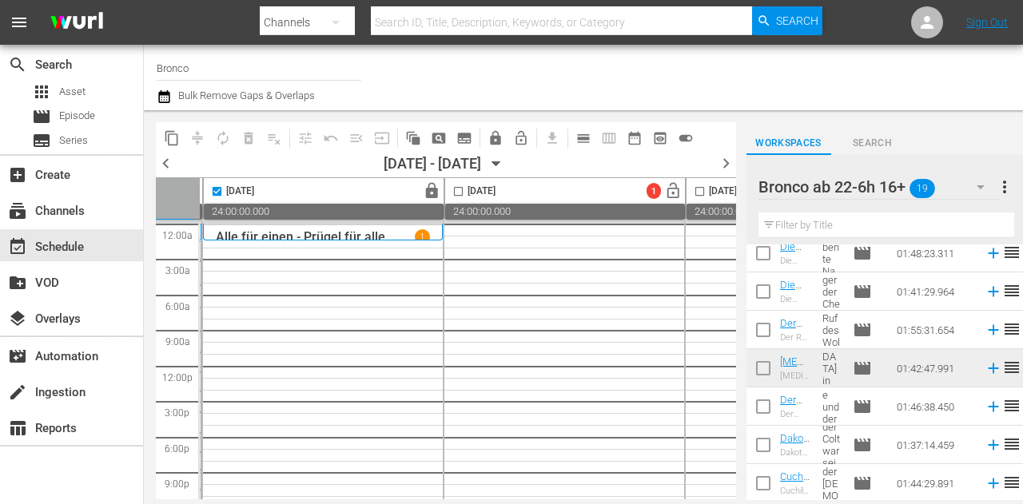
scroll to position [80, 0]
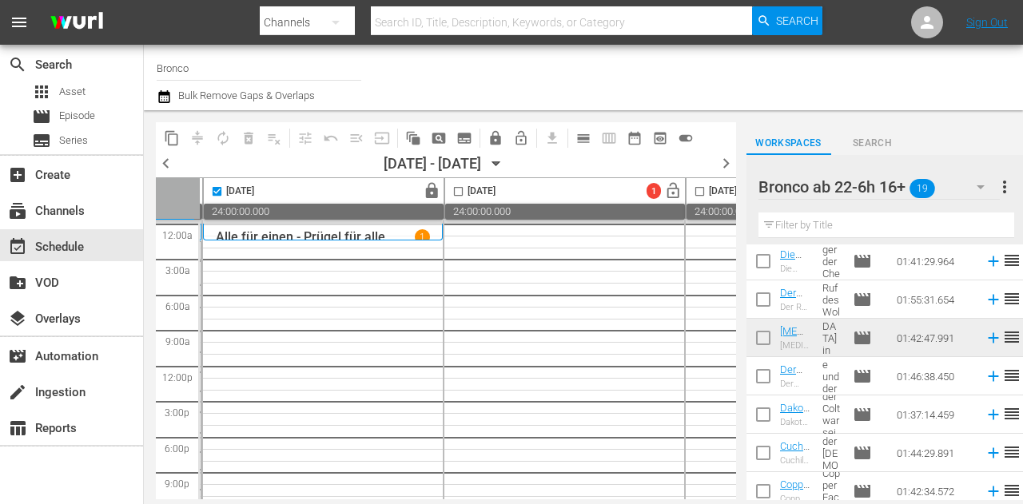
click at [770, 296] on input "checkbox" at bounding box center [763, 303] width 34 height 34
checkbox input "true"
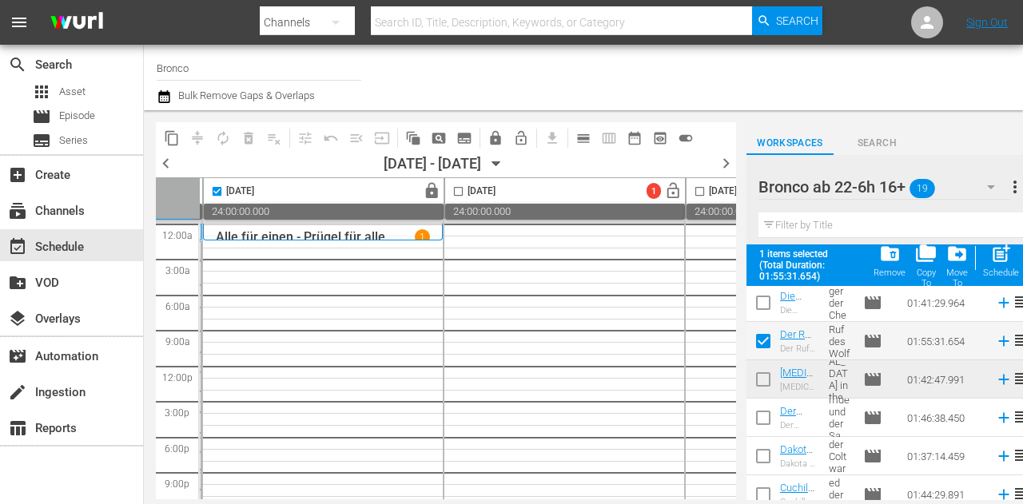
click at [774, 419] on input "checkbox" at bounding box center [763, 421] width 34 height 34
checkbox input "true"
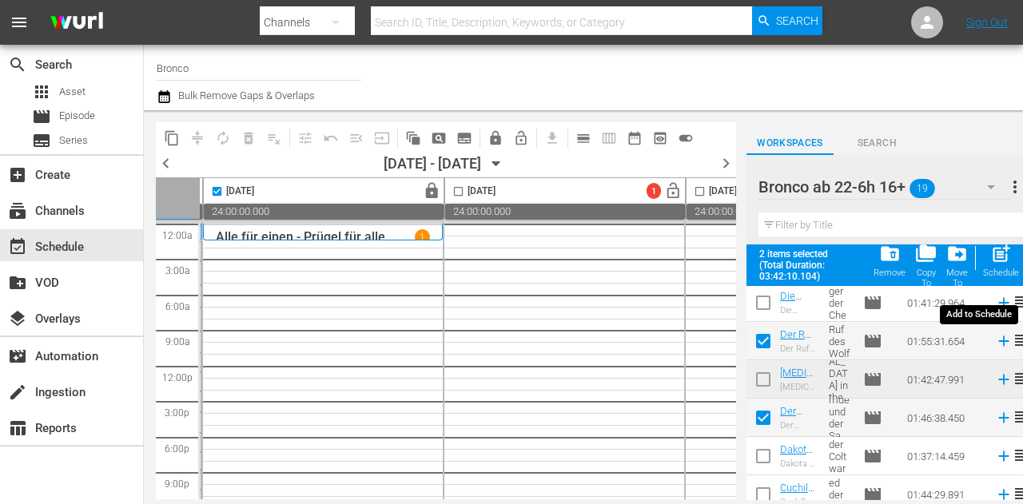
click at [1004, 264] on div "post_add Schedule" at bounding box center [1001, 260] width 36 height 35
checkbox input "false"
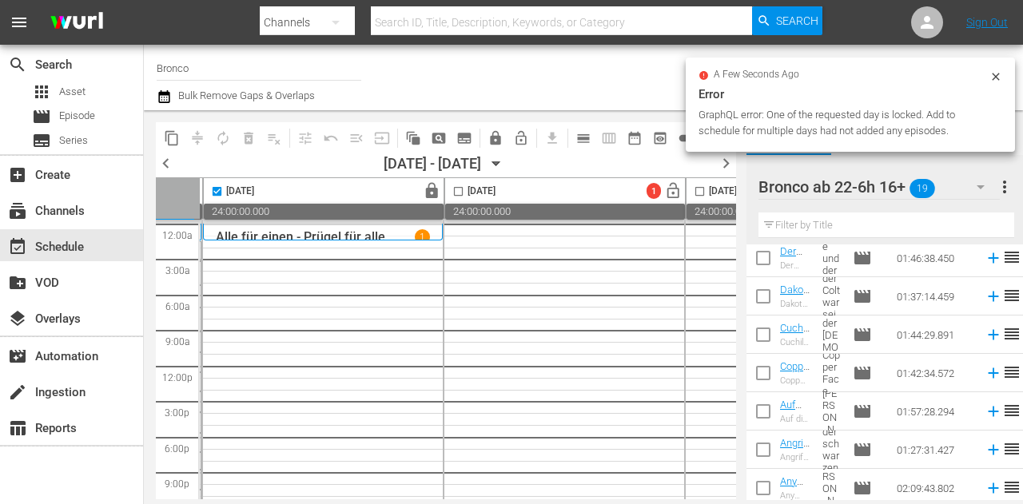
scroll to position [240, 0]
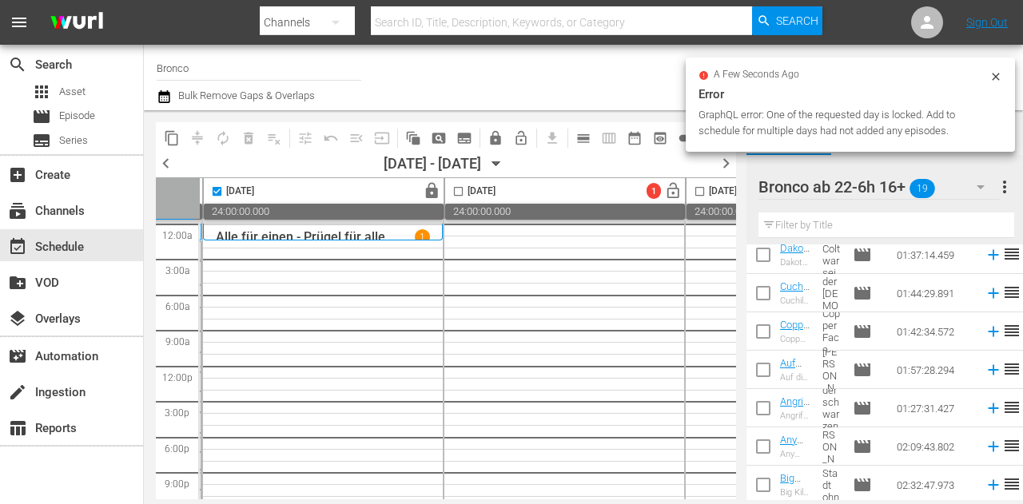
click at [762, 378] on input "checkbox" at bounding box center [763, 373] width 34 height 34
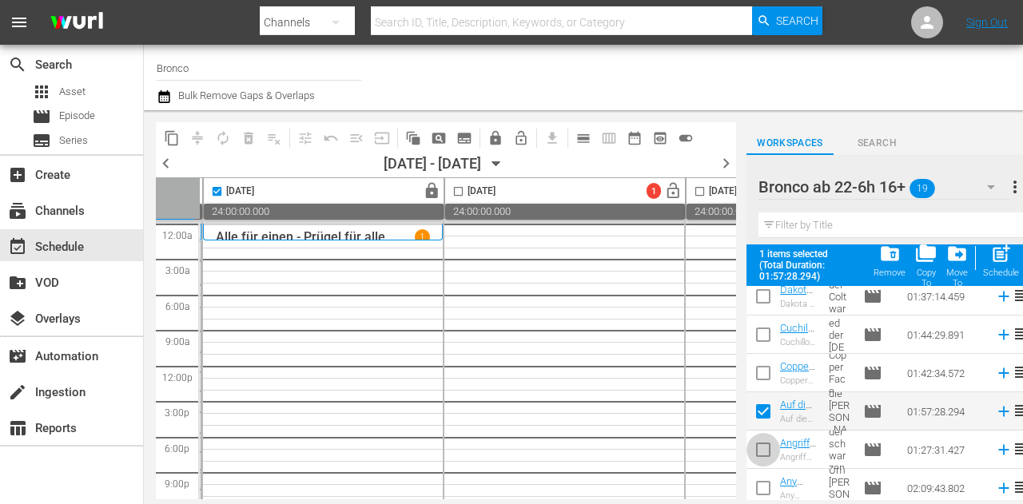
click at [770, 435] on span at bounding box center [763, 450] width 34 height 34
click at [1002, 250] on span "post_add" at bounding box center [1001, 254] width 22 height 22
checkbox input "false"
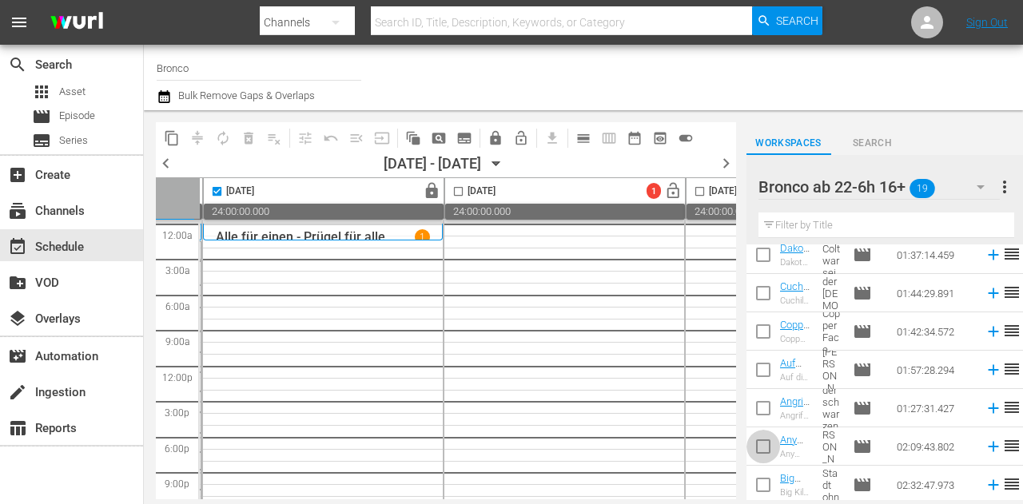
click at [766, 451] on input "checkbox" at bounding box center [763, 450] width 34 height 34
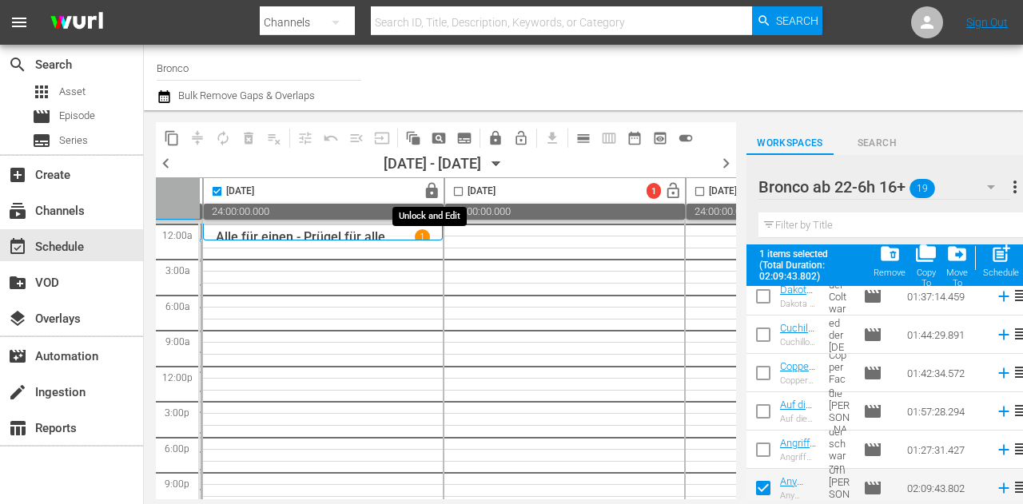
click at [428, 194] on span "lock" at bounding box center [432, 191] width 18 height 18
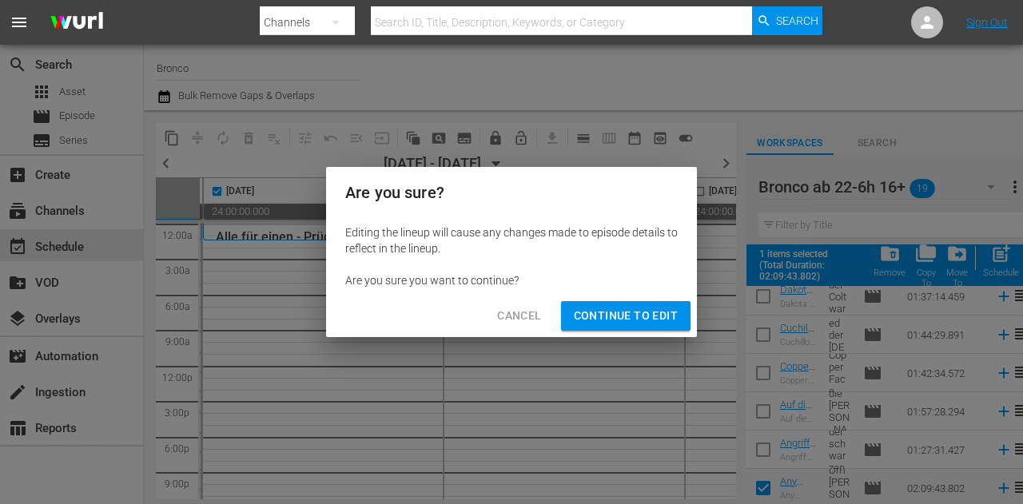
click at [630, 316] on span "Continue to Edit" at bounding box center [626, 316] width 104 height 20
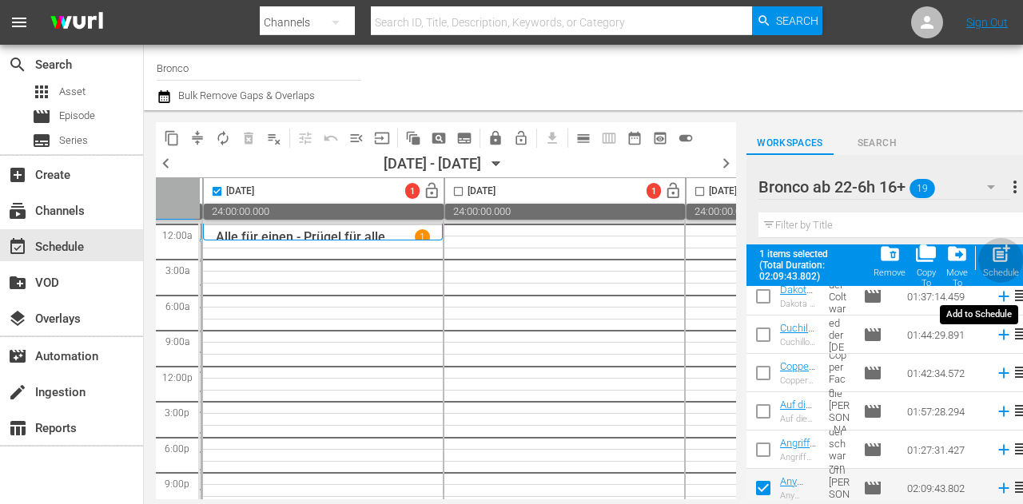
click at [1008, 263] on span "post_add" at bounding box center [1001, 254] width 22 height 22
checkbox input "false"
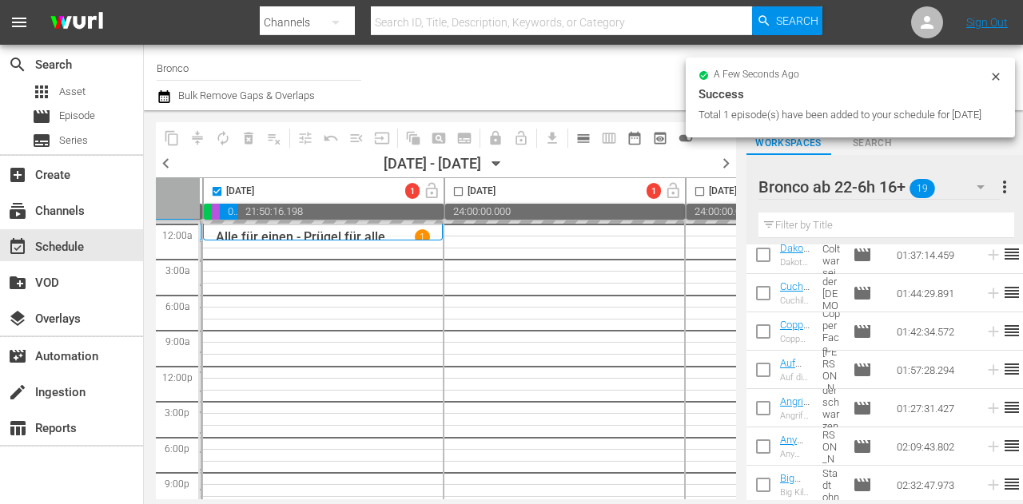
checkbox input "false"
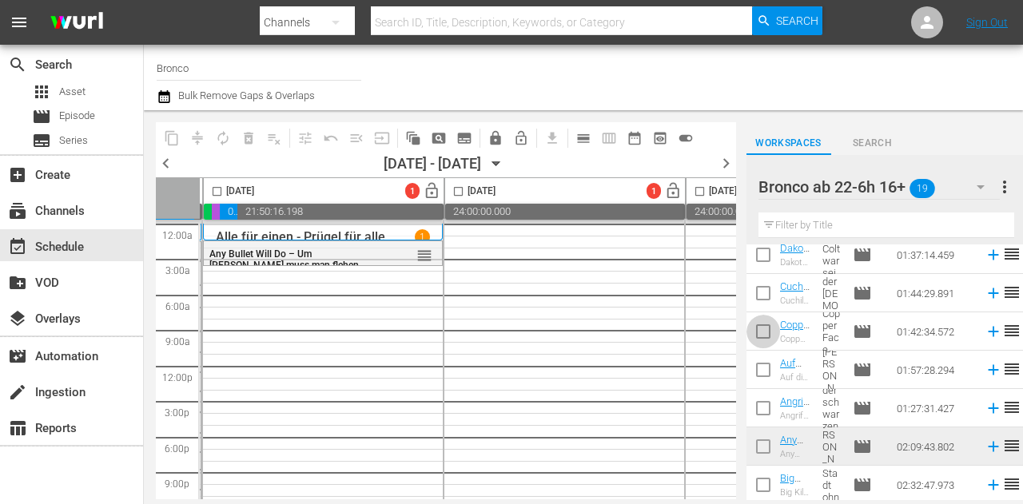
click at [765, 335] on input "checkbox" at bounding box center [763, 335] width 34 height 34
checkbox input "true"
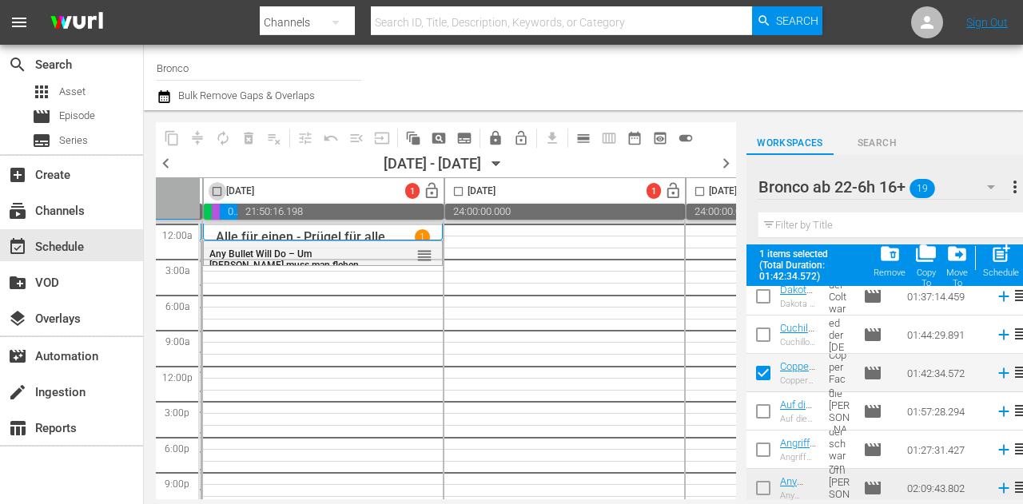
click at [213, 188] on input "checkbox" at bounding box center [217, 194] width 18 height 18
checkbox input "true"
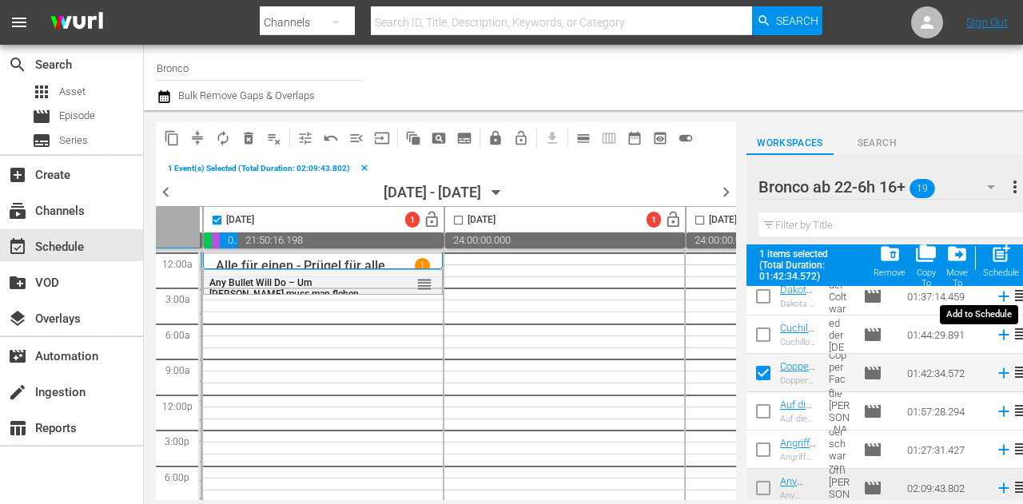
click at [999, 254] on span "post_add" at bounding box center [1001, 254] width 22 height 22
checkbox input "false"
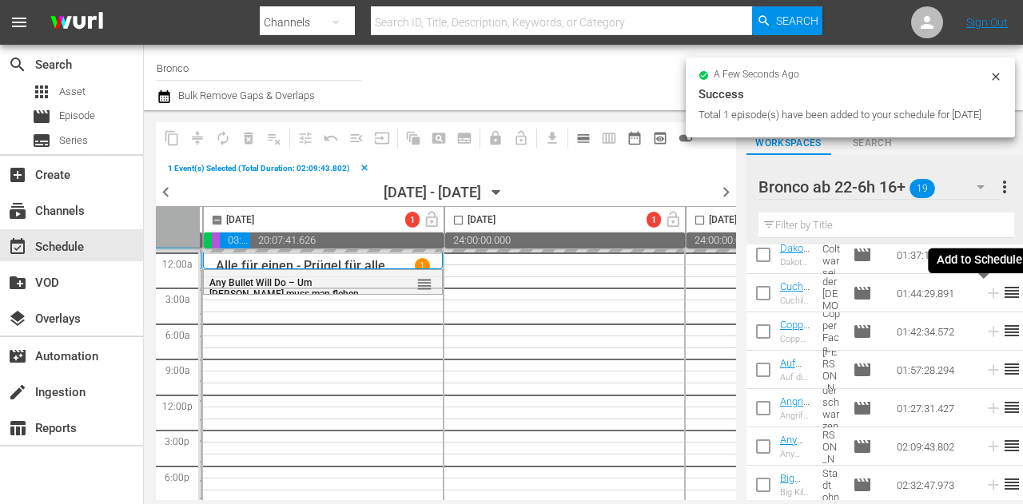
checkbox input "false"
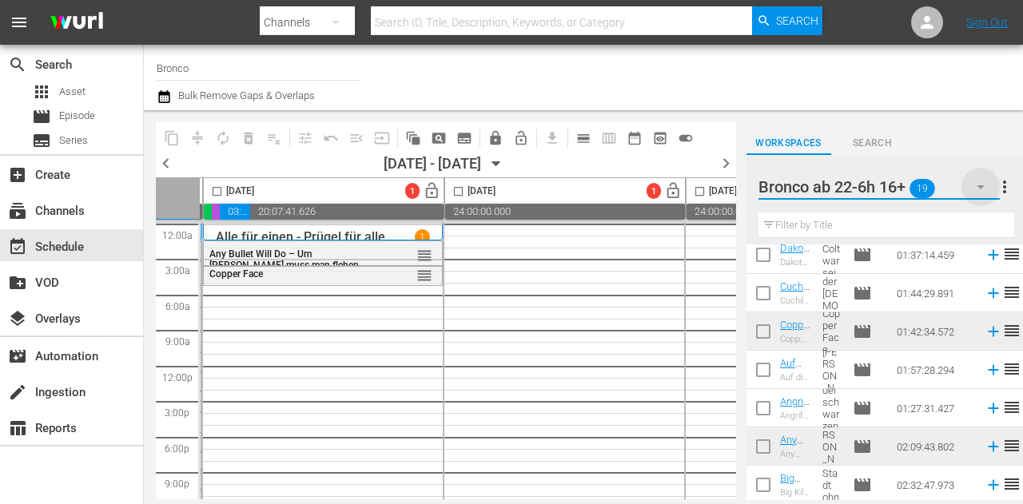
click at [976, 186] on icon "button" at bounding box center [980, 186] width 19 height 19
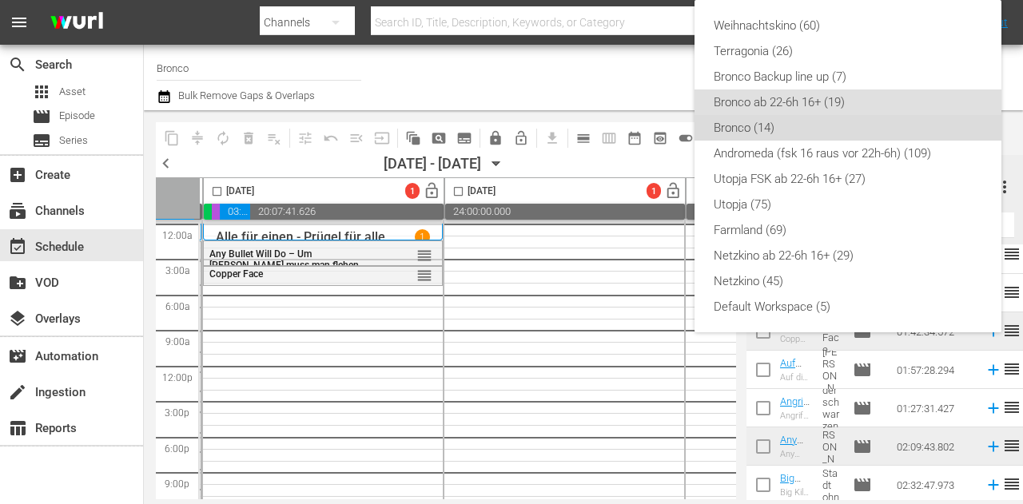
click at [797, 129] on div "Bronco (14)" at bounding box center [848, 128] width 268 height 26
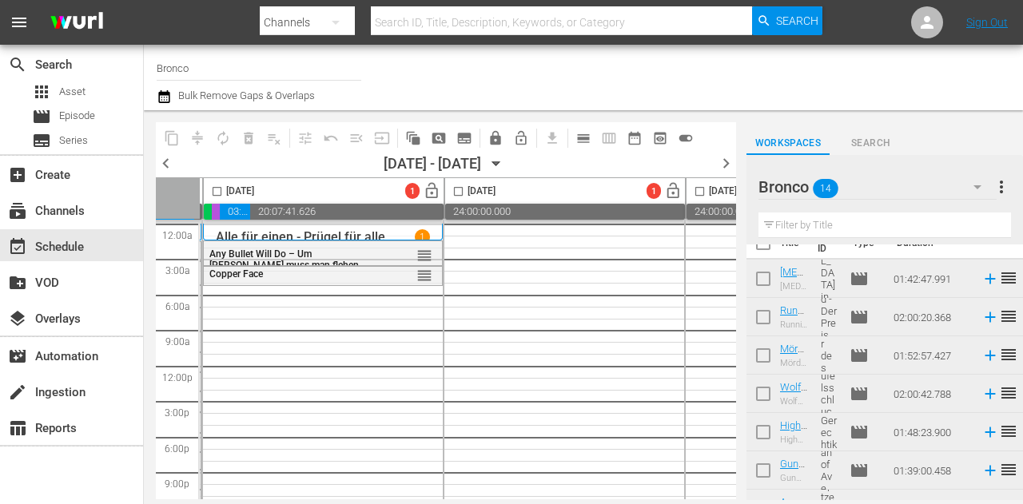
scroll to position [0, 0]
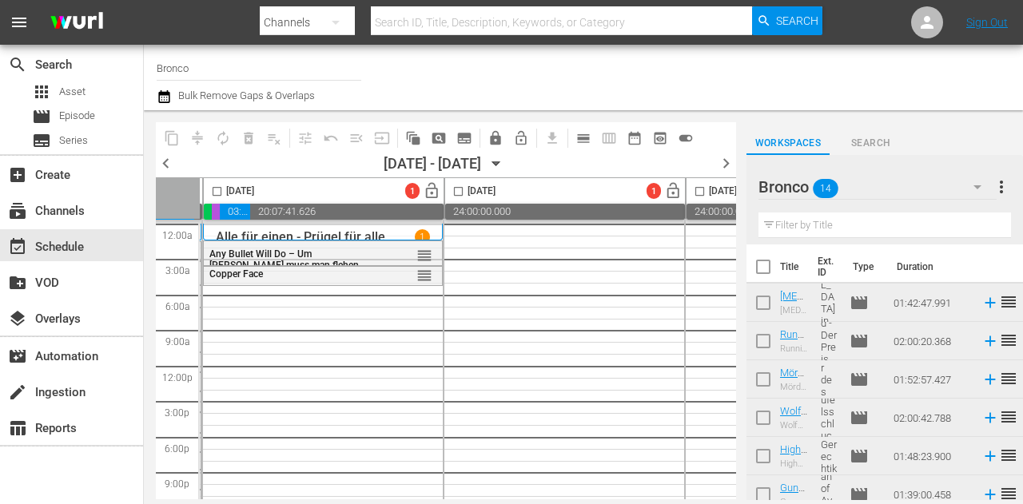
click at [499, 164] on icon "button" at bounding box center [495, 164] width 7 height 4
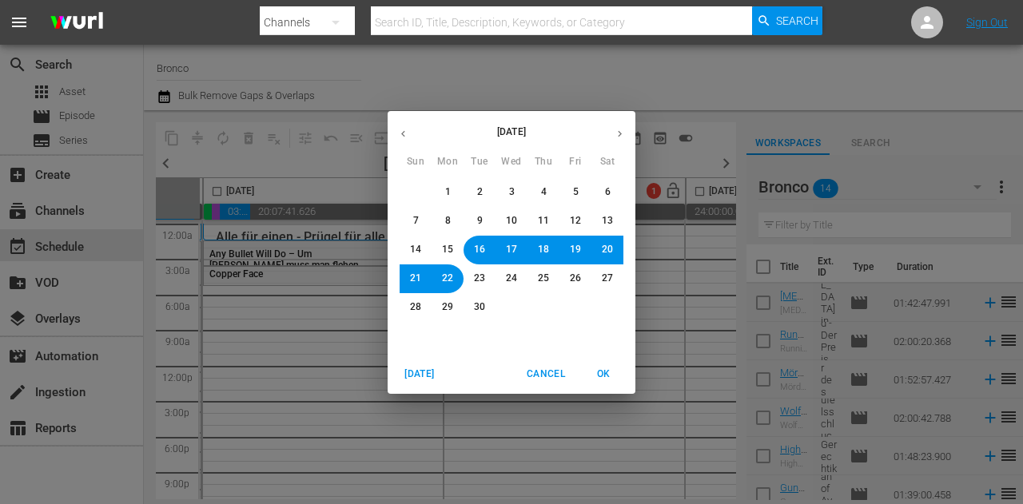
click at [503, 252] on button "17" at bounding box center [511, 250] width 29 height 29
click at [597, 368] on span "OK" at bounding box center [603, 374] width 38 height 17
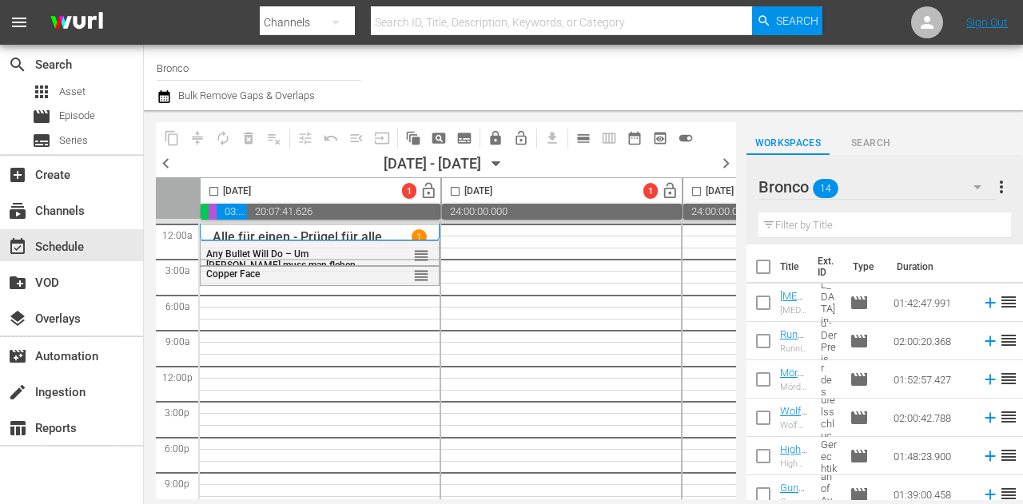
click at [765, 269] on input "checkbox" at bounding box center [763, 270] width 34 height 34
checkbox input "true"
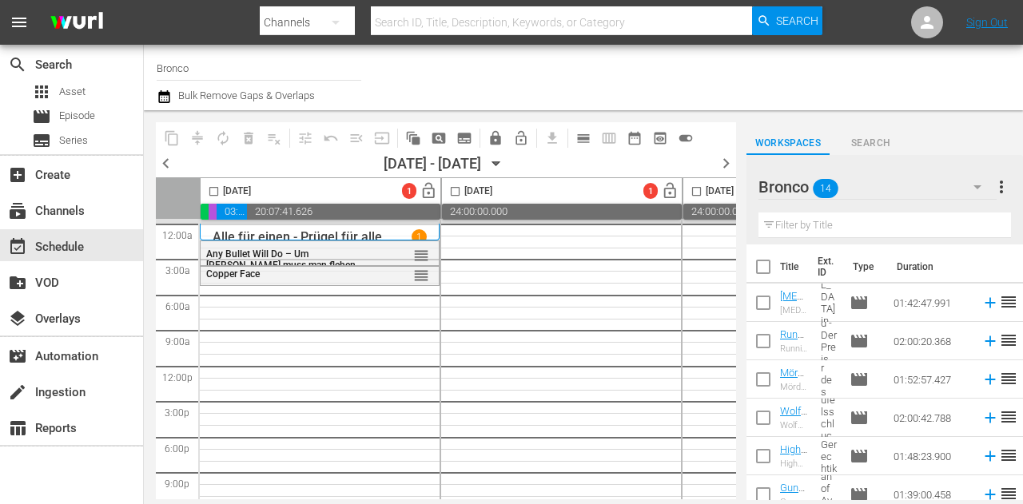
checkbox input "true"
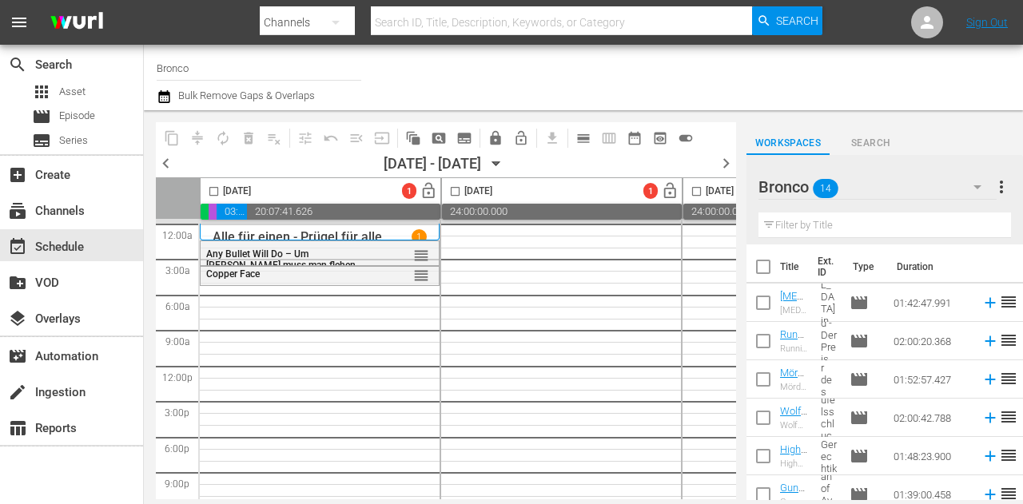
checkbox input "true"
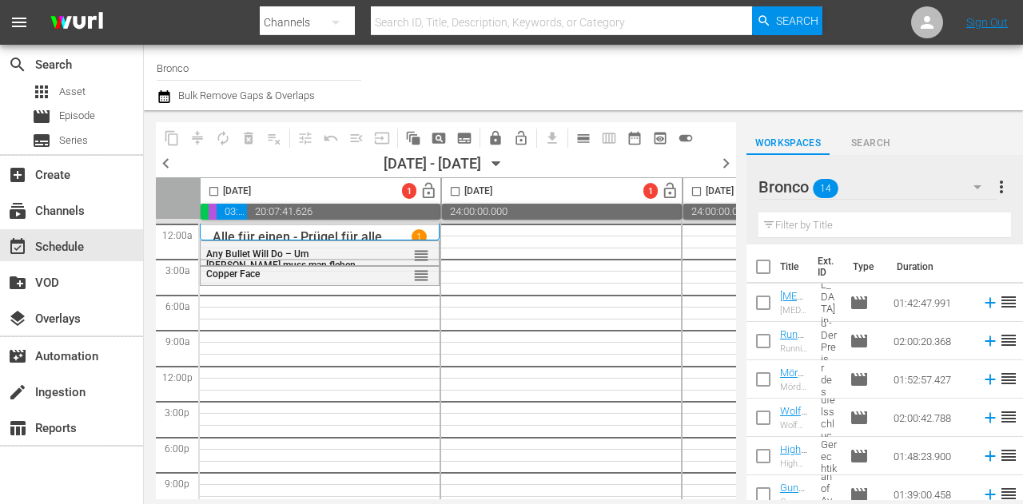
checkbox input "true"
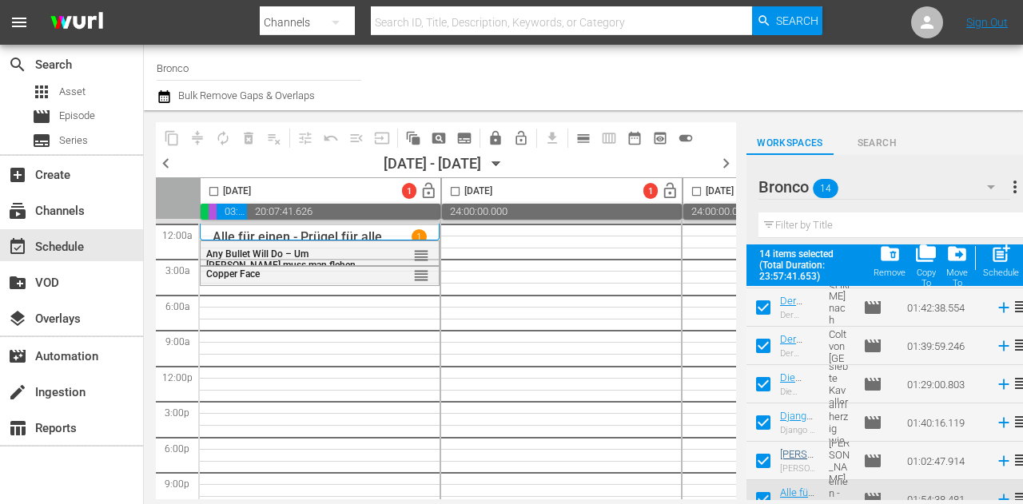
scroll to position [359, 0]
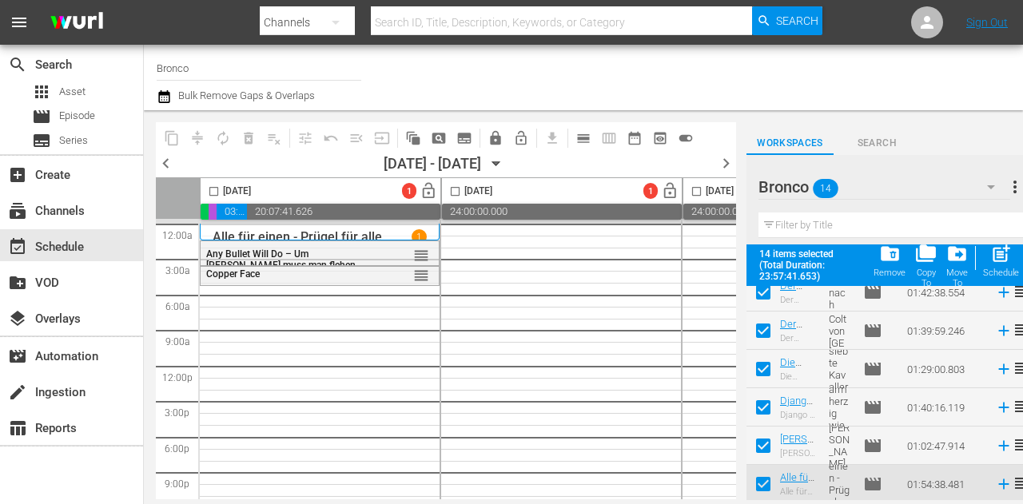
click at [762, 446] on input "checkbox" at bounding box center [763, 449] width 34 height 34
checkbox input "false"
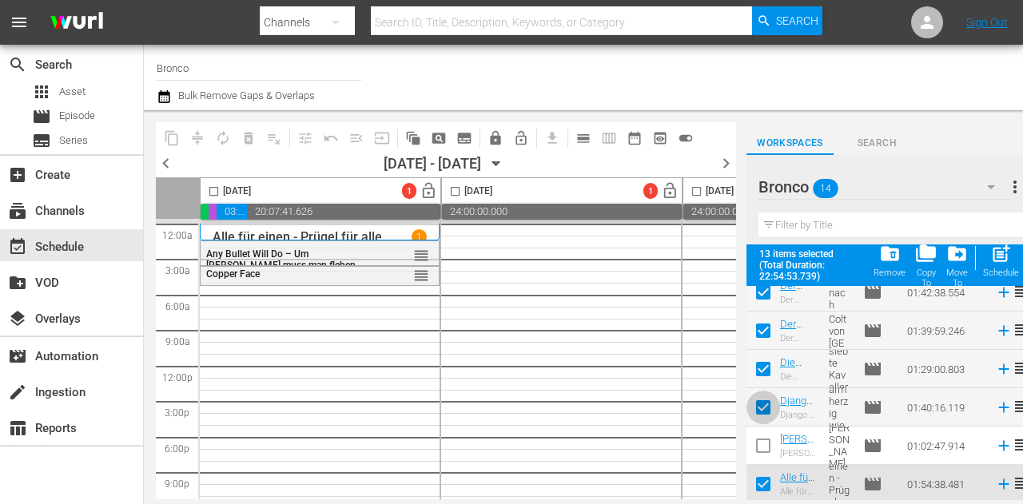
click at [764, 404] on input "checkbox" at bounding box center [763, 411] width 34 height 34
checkbox input "false"
click at [758, 367] on input "checkbox" at bounding box center [763, 373] width 34 height 34
checkbox input "false"
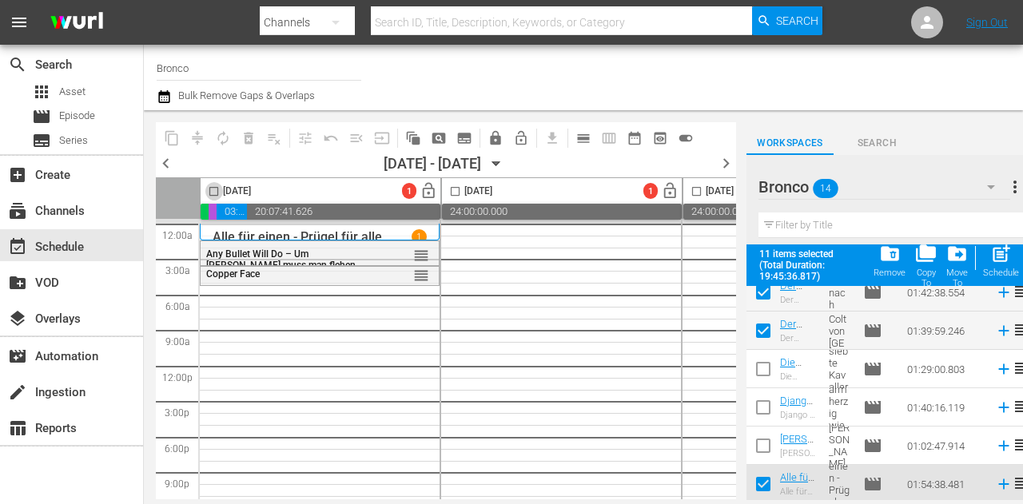
click at [213, 191] on input "checkbox" at bounding box center [214, 194] width 18 height 18
checkbox input "true"
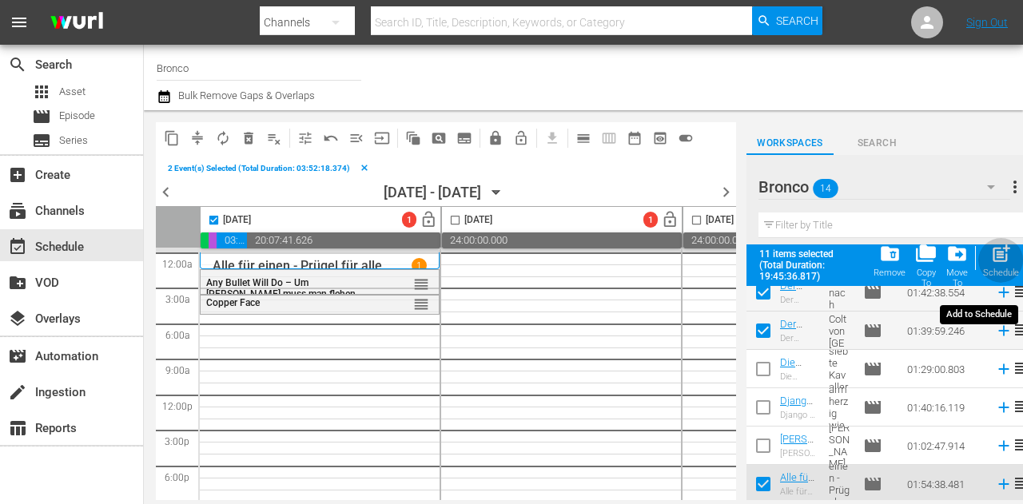
click at [1004, 260] on span "post_add" at bounding box center [1001, 254] width 22 height 22
checkbox input "false"
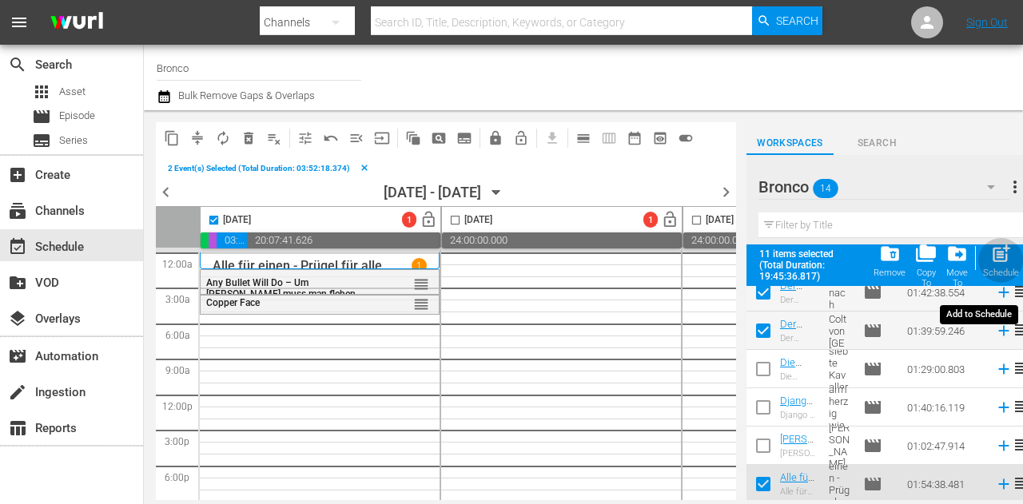
checkbox input "false"
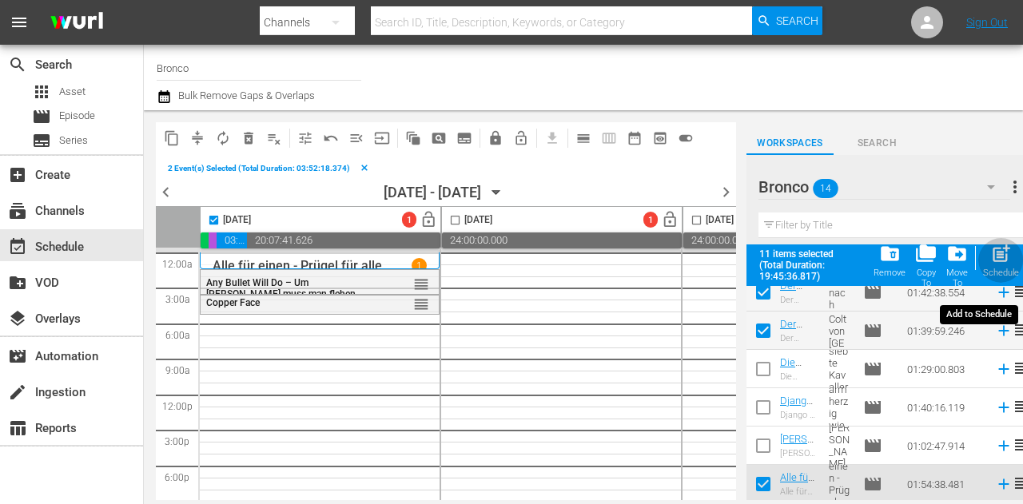
checkbox input "false"
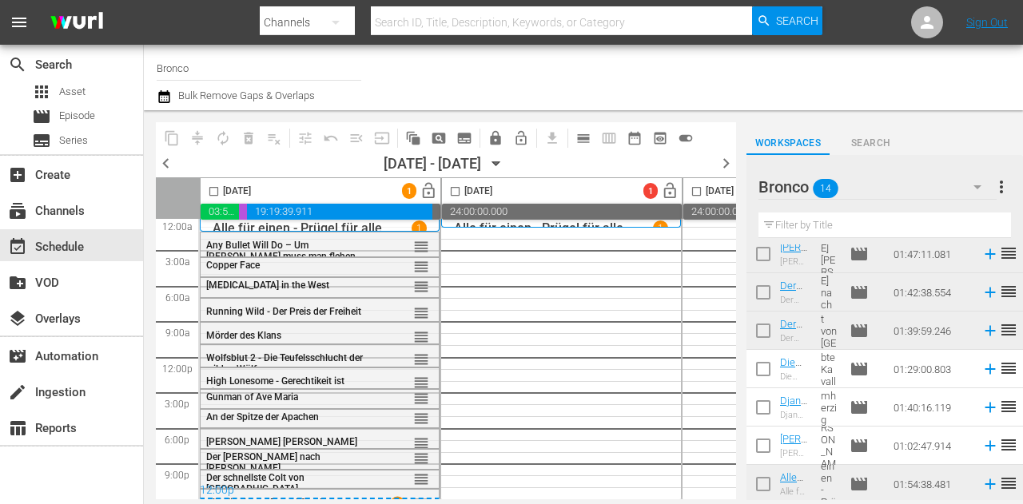
scroll to position [14, 0]
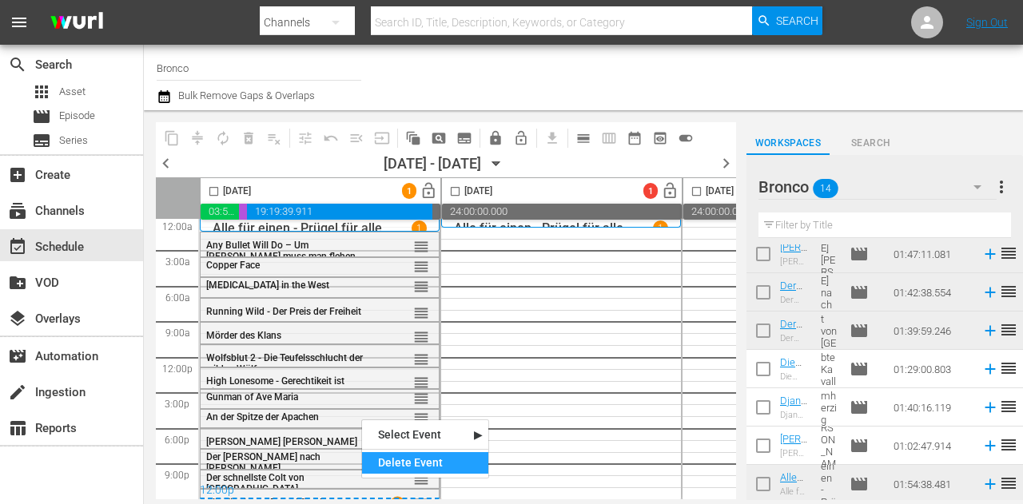
click at [427, 459] on div "Delete Event" at bounding box center [425, 463] width 126 height 22
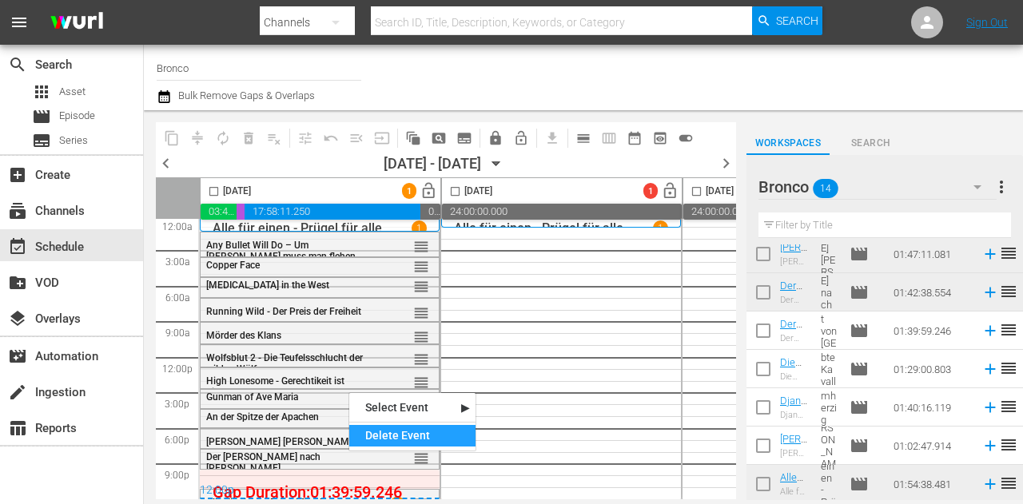
click at [379, 442] on div "Delete Event" at bounding box center [412, 436] width 126 height 22
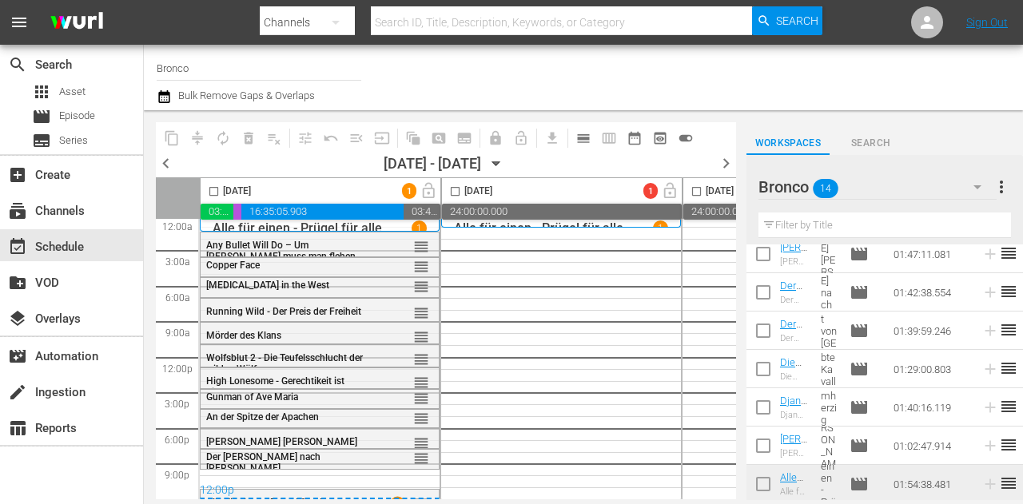
click at [213, 188] on input "checkbox" at bounding box center [214, 194] width 18 height 18
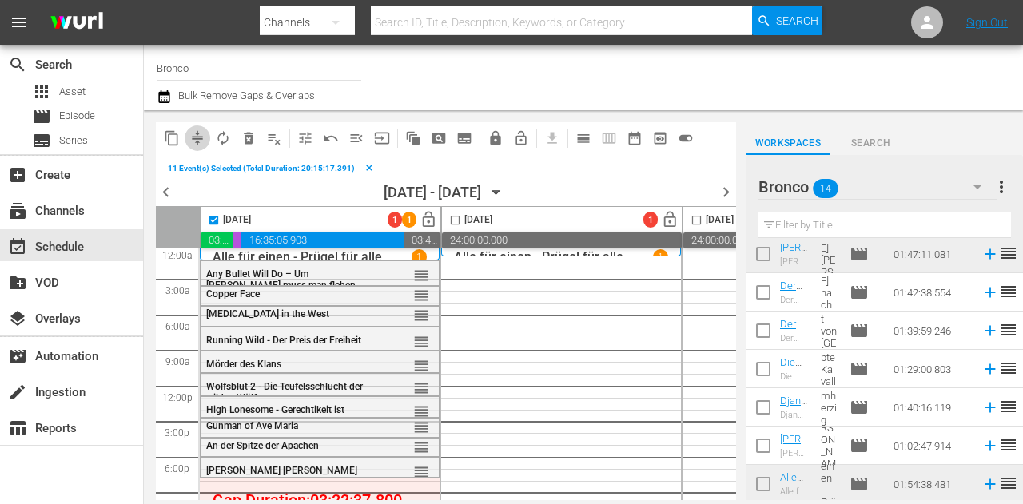
click at [201, 141] on span "compress" at bounding box center [197, 138] width 16 height 16
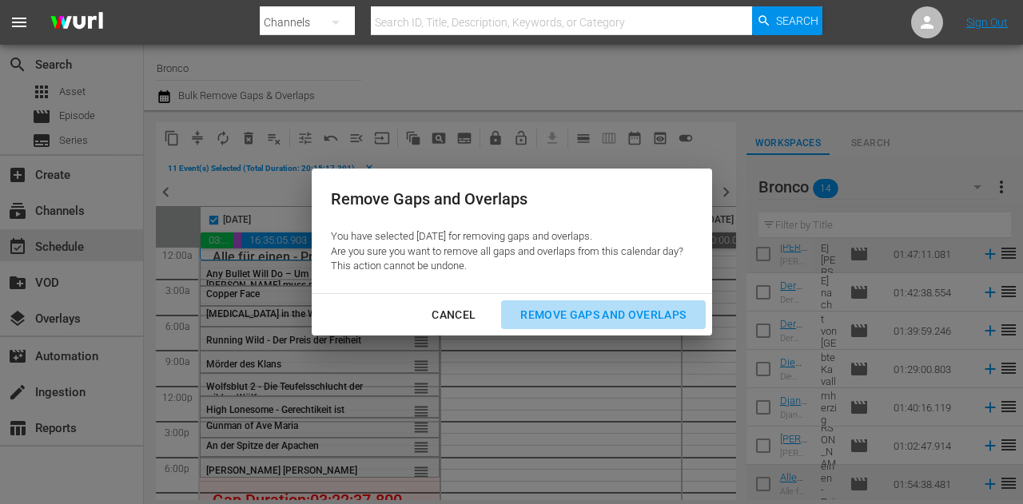
click at [625, 316] on div "Remove Gaps and Overlaps" at bounding box center [602, 315] width 191 height 20
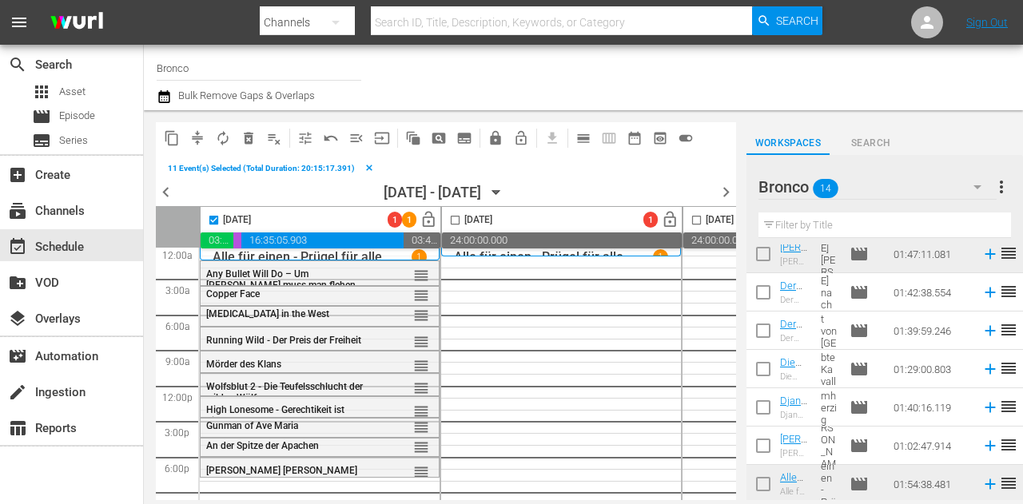
checkbox input "false"
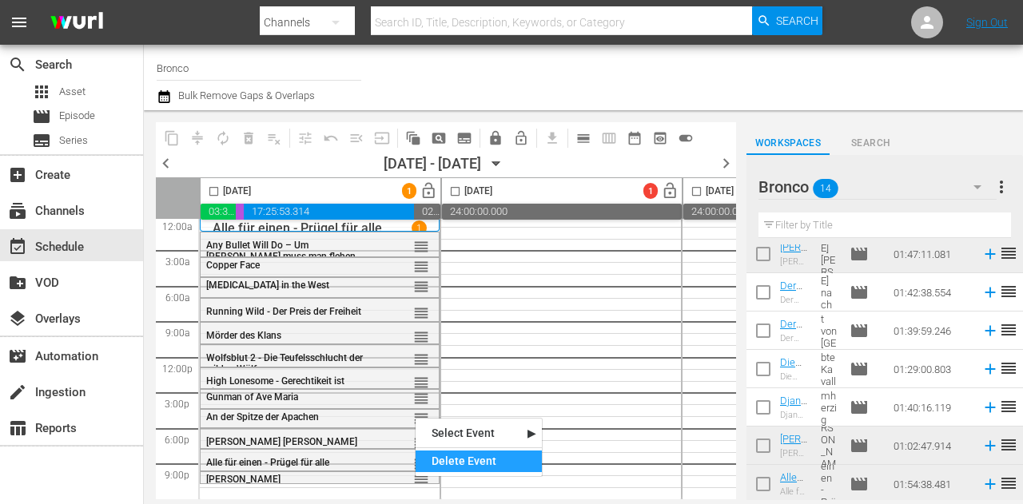
click at [436, 463] on div "Delete Event" at bounding box center [478, 462] width 126 height 22
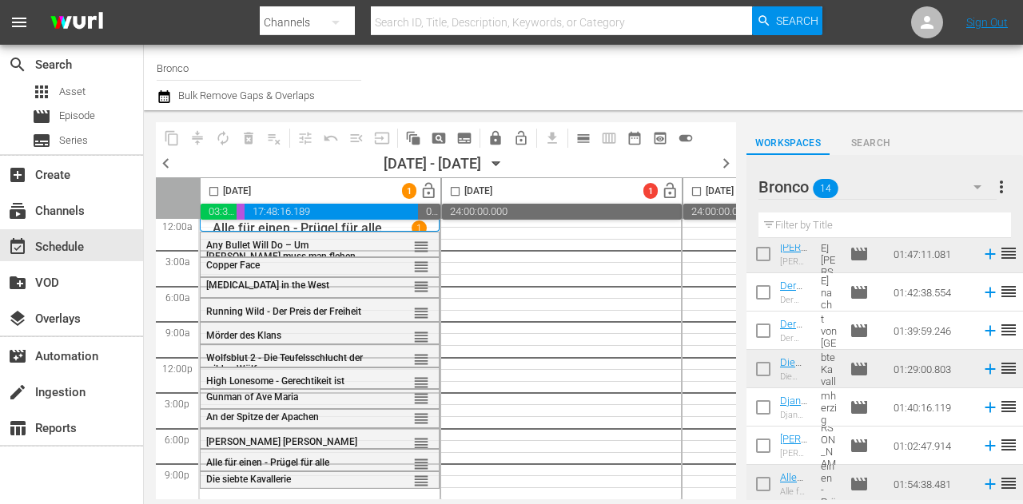
click at [916, 189] on div "Bronco 14" at bounding box center [877, 187] width 238 height 45
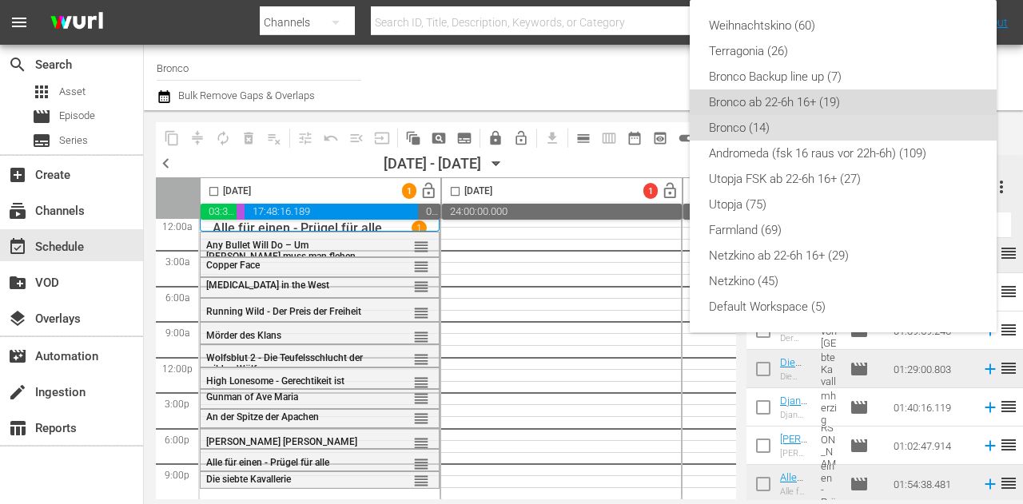
click at [811, 97] on div "Bronco ab 22-6h 16+ (19)" at bounding box center [843, 102] width 268 height 26
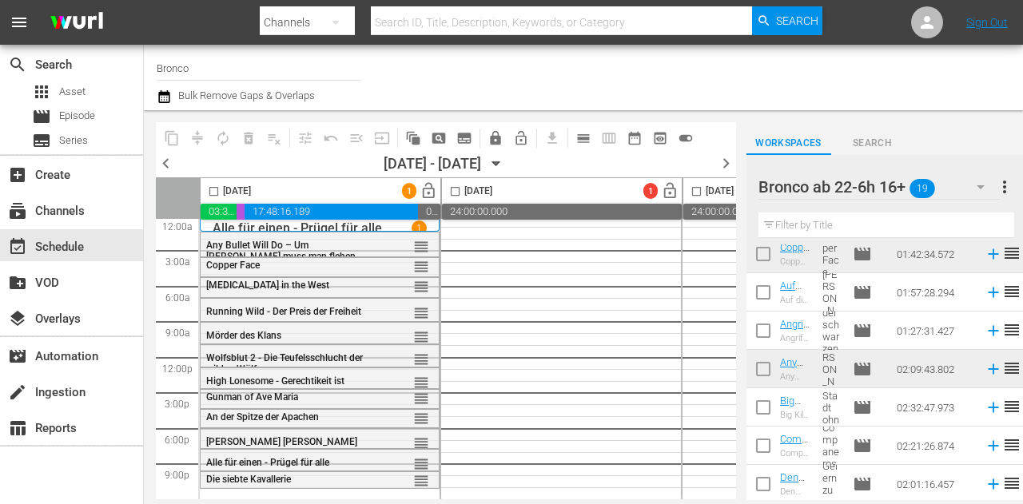
click at [972, 185] on icon "button" at bounding box center [980, 186] width 19 height 19
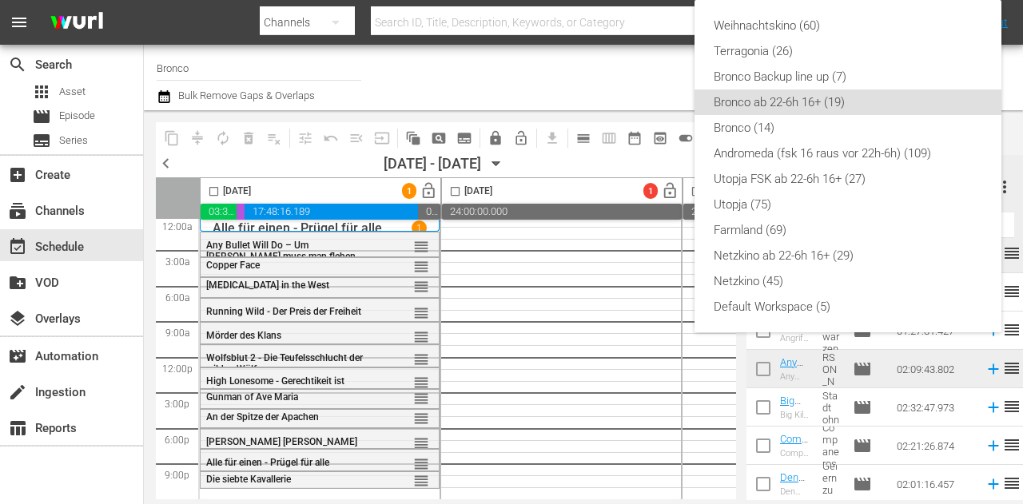
click at [622, 78] on div "Weihnachtskino (60) Terragonia (26) Bronco Backup line up (7) Bronco ab 22-6h 1…" at bounding box center [511, 252] width 1023 height 504
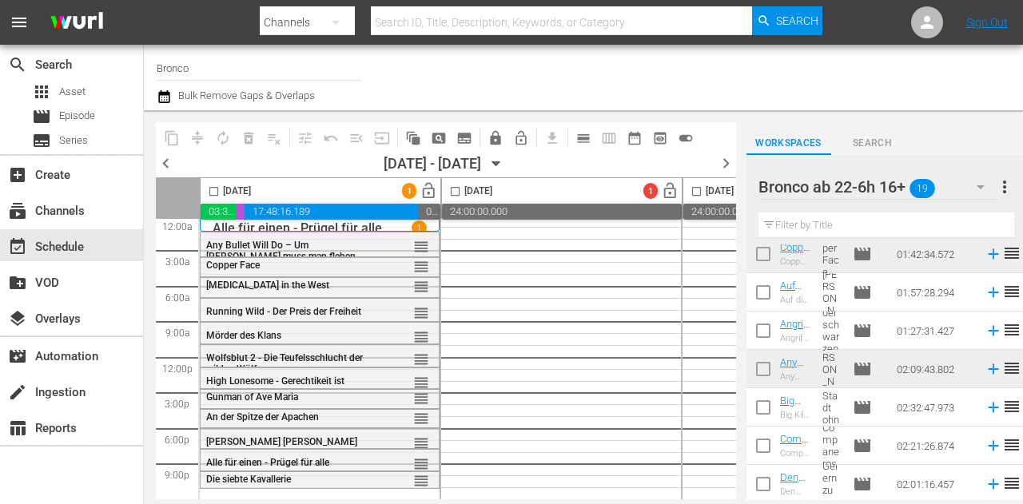
click at [765, 292] on input "checkbox" at bounding box center [763, 296] width 34 height 34
checkbox input "true"
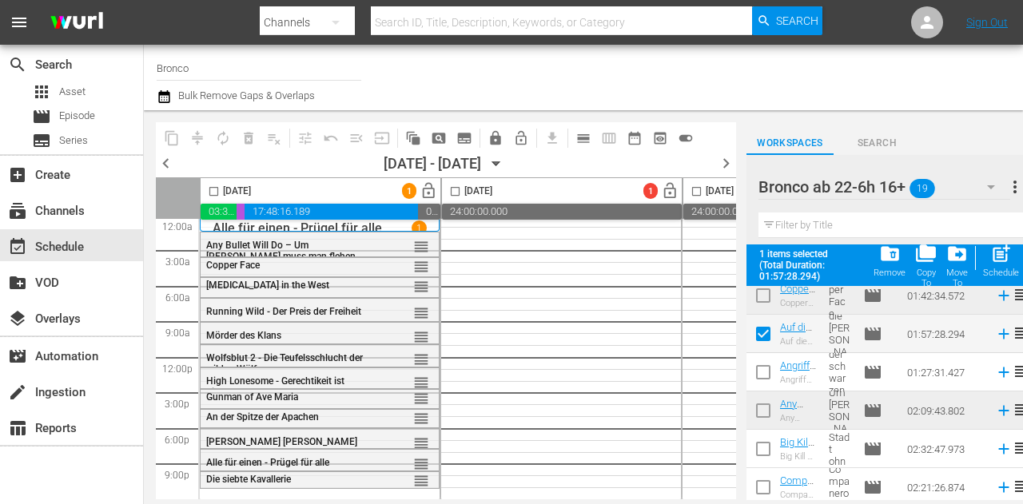
click at [770, 451] on input "checkbox" at bounding box center [763, 452] width 34 height 34
checkbox input "true"
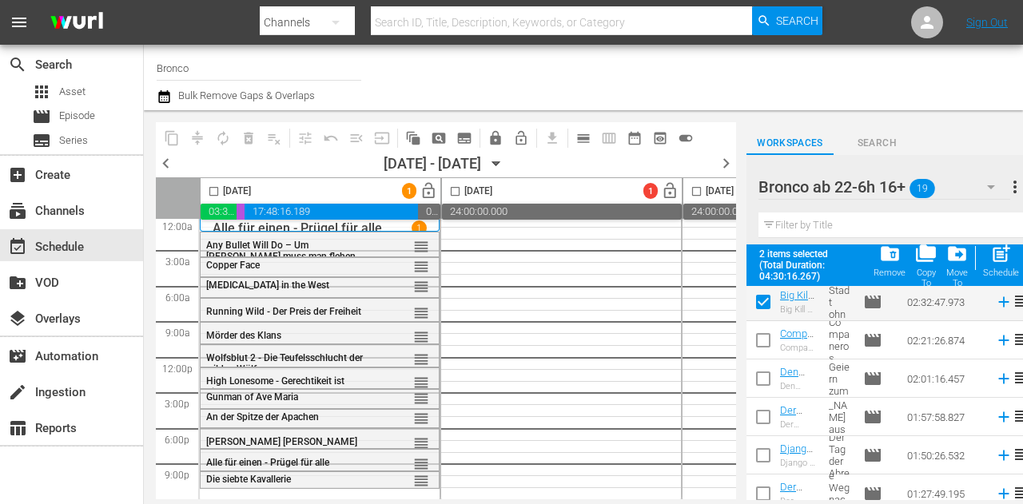
scroll to position [477, 0]
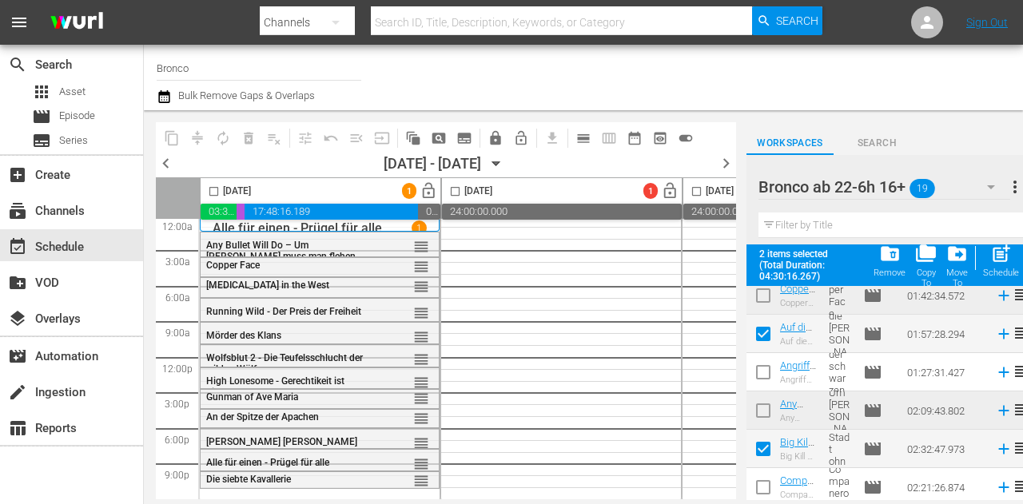
click at [769, 334] on input "checkbox" at bounding box center [763, 337] width 34 height 34
checkbox input "false"
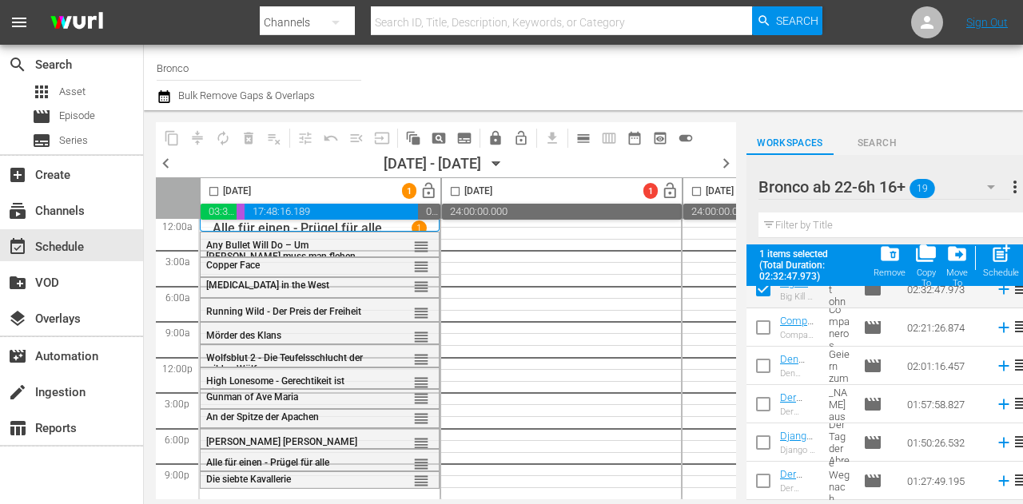
click at [767, 329] on input "checkbox" at bounding box center [763, 331] width 34 height 34
checkbox input "true"
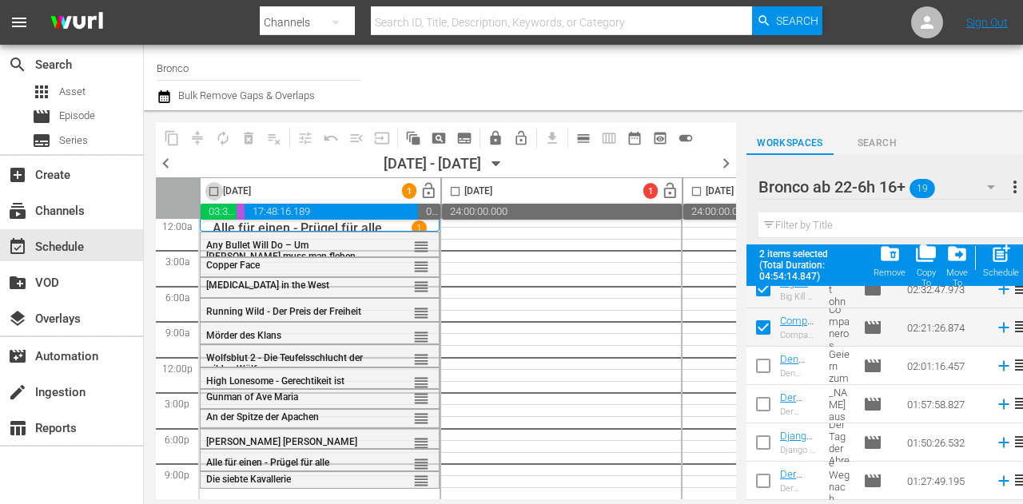
click at [213, 191] on input "checkbox" at bounding box center [214, 194] width 18 height 18
checkbox input "true"
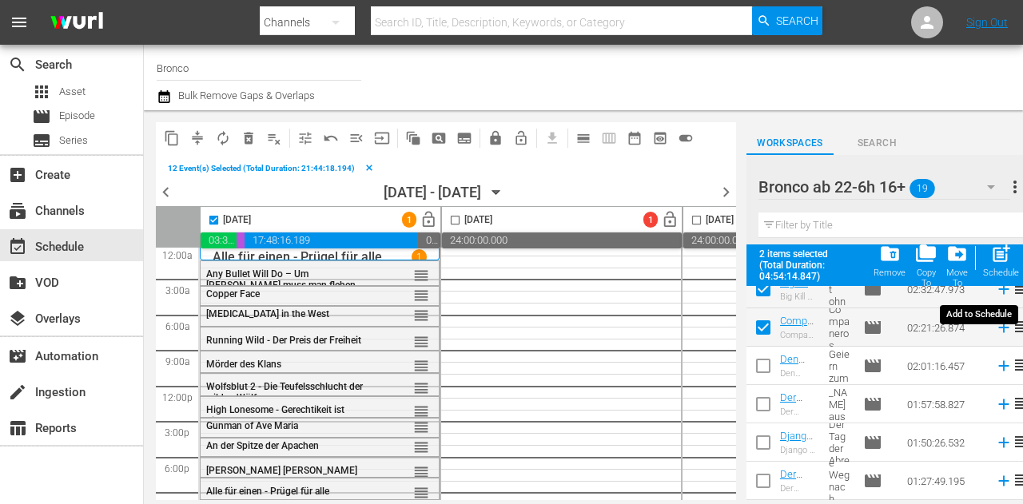
click at [1012, 255] on div "post_add Schedule" at bounding box center [1001, 260] width 36 height 35
checkbox input "false"
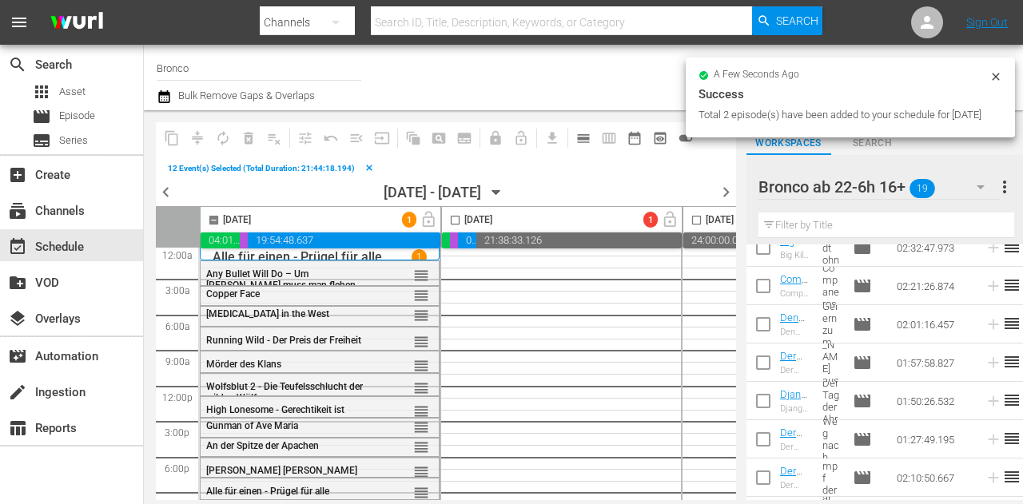
checkbox input "false"
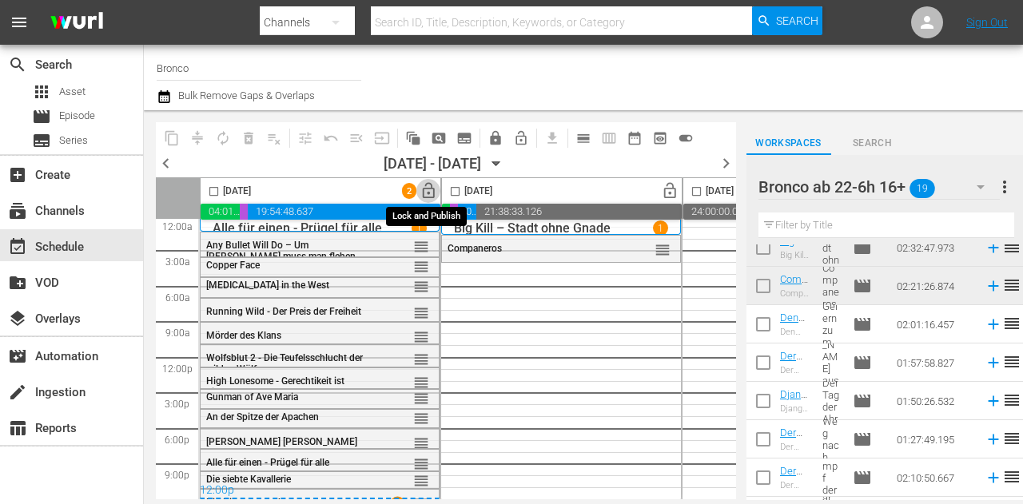
click at [427, 193] on span "lock_open" at bounding box center [428, 191] width 18 height 18
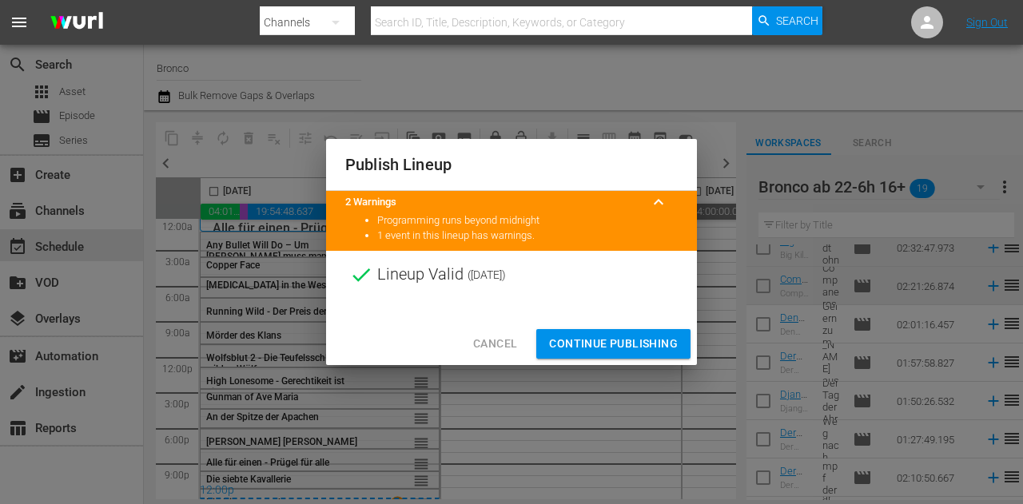
click at [590, 337] on span "Continue Publishing" at bounding box center [613, 344] width 129 height 20
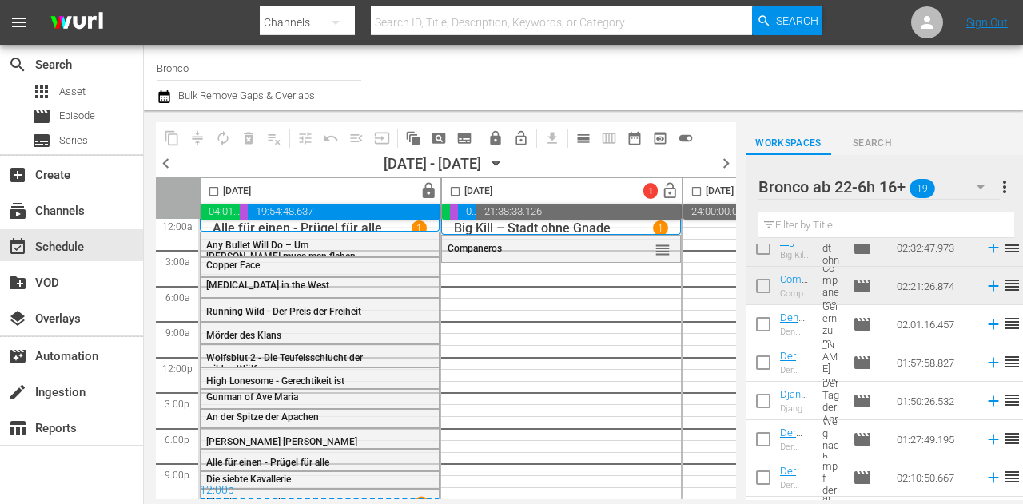
click at [767, 397] on input "checkbox" at bounding box center [763, 405] width 34 height 34
checkbox input "true"
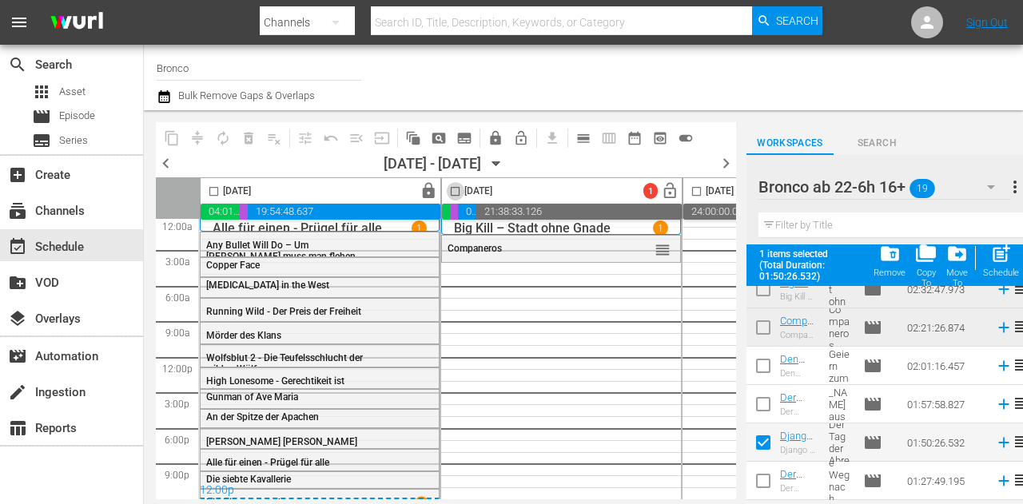
click at [457, 193] on input "checkbox" at bounding box center [455, 194] width 18 height 18
checkbox input "true"
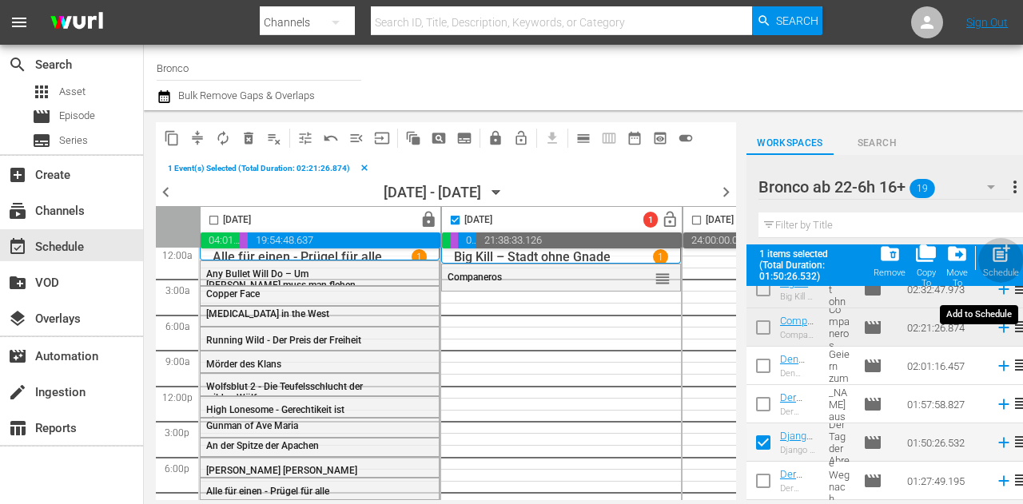
click at [1005, 252] on span "post_add" at bounding box center [1001, 254] width 22 height 22
checkbox input "false"
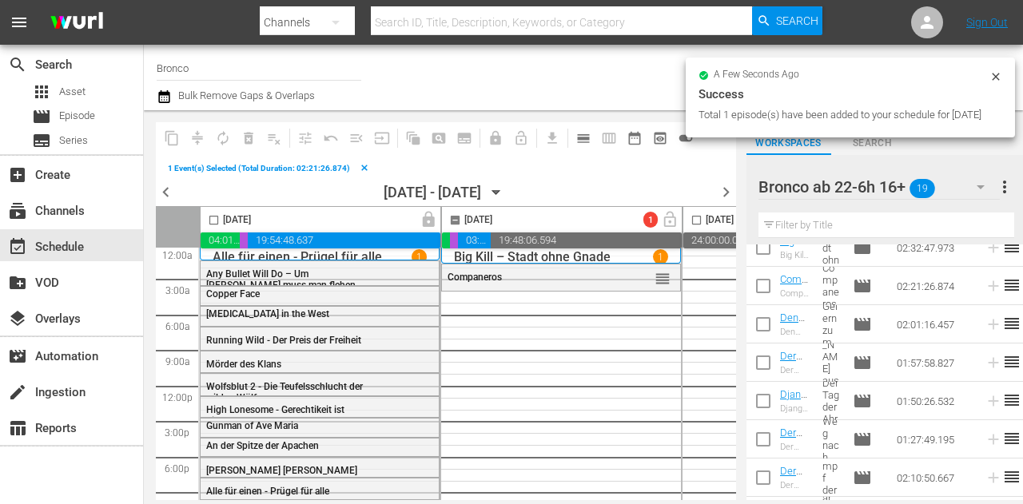
checkbox input "false"
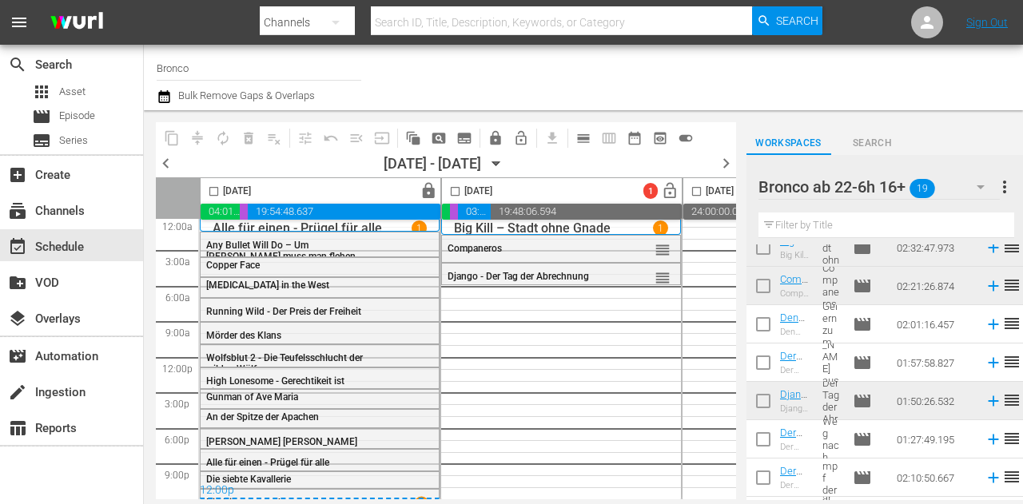
click at [962, 194] on div "Bronco ab 22-6h 16+ 19" at bounding box center [878, 187] width 241 height 45
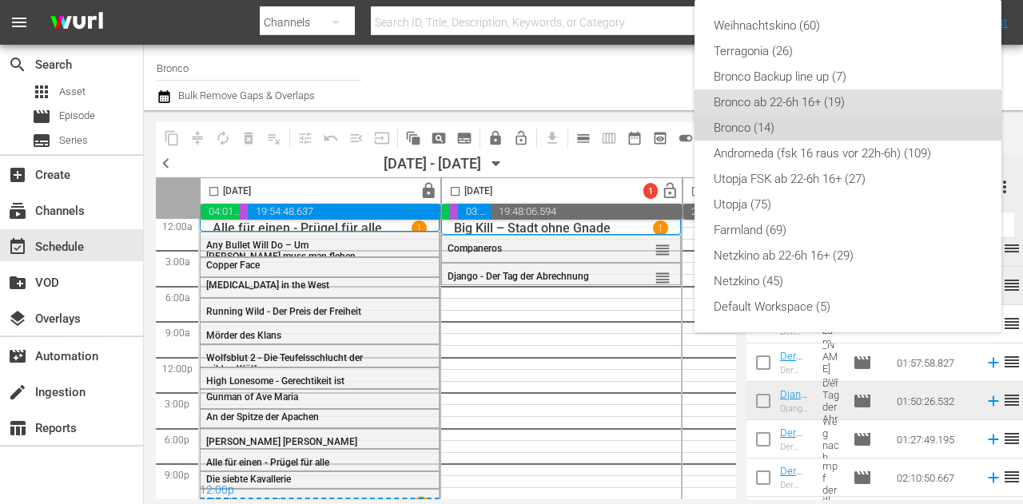
click at [885, 132] on div "Bronco (14)" at bounding box center [848, 128] width 268 height 26
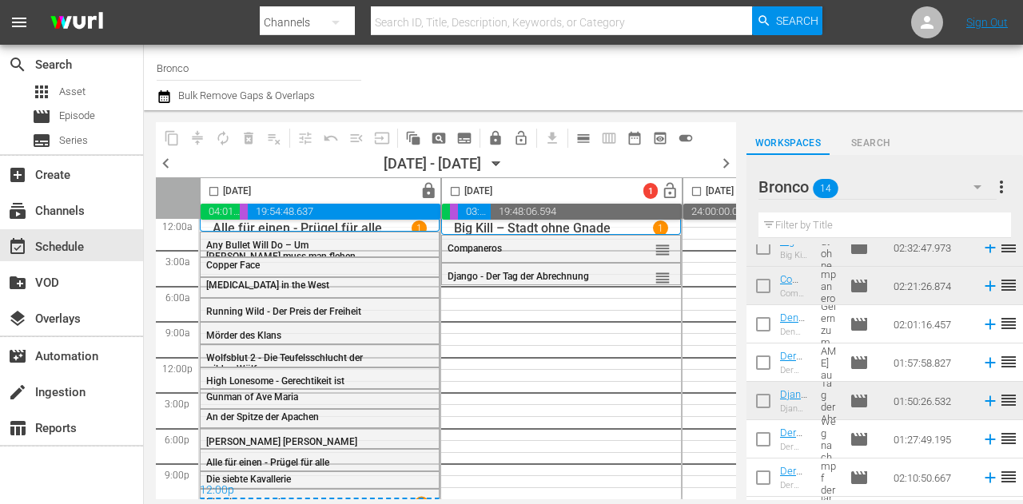
scroll to position [317, 0]
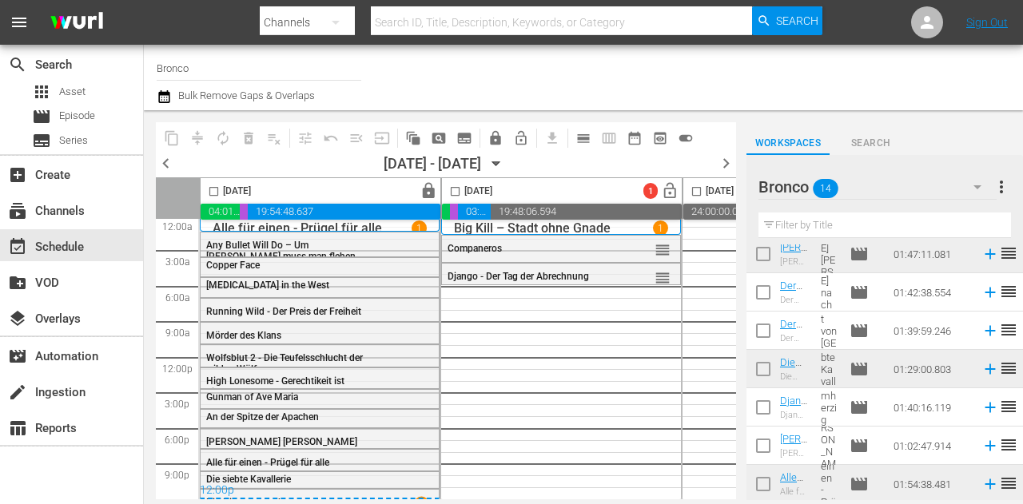
click at [779, 288] on input "checkbox" at bounding box center [763, 296] width 34 height 34
checkbox input "true"
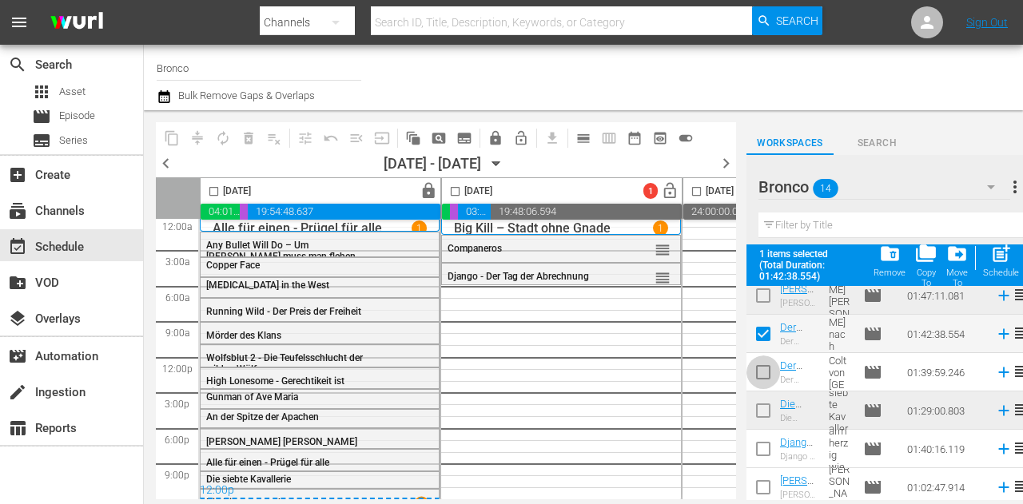
click at [766, 371] on input "checkbox" at bounding box center [763, 376] width 34 height 34
checkbox input "true"
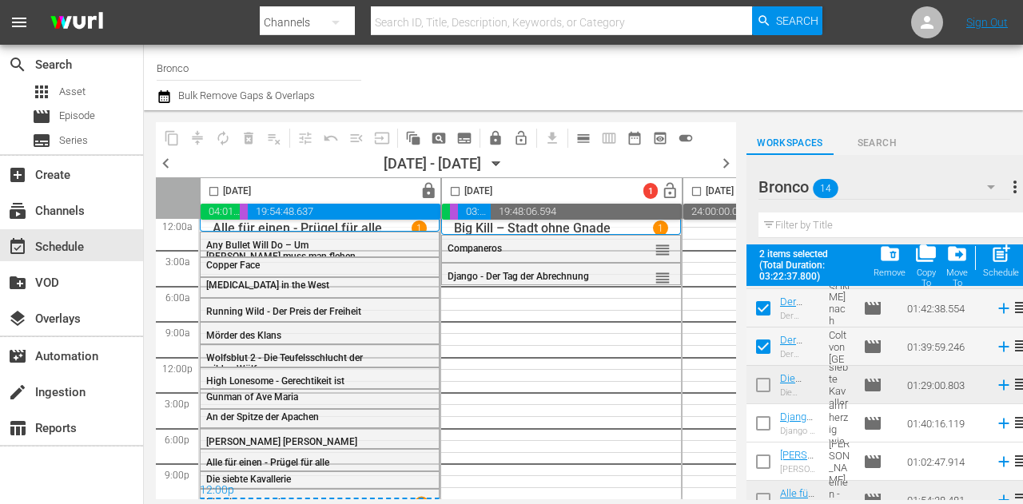
scroll to position [359, 0]
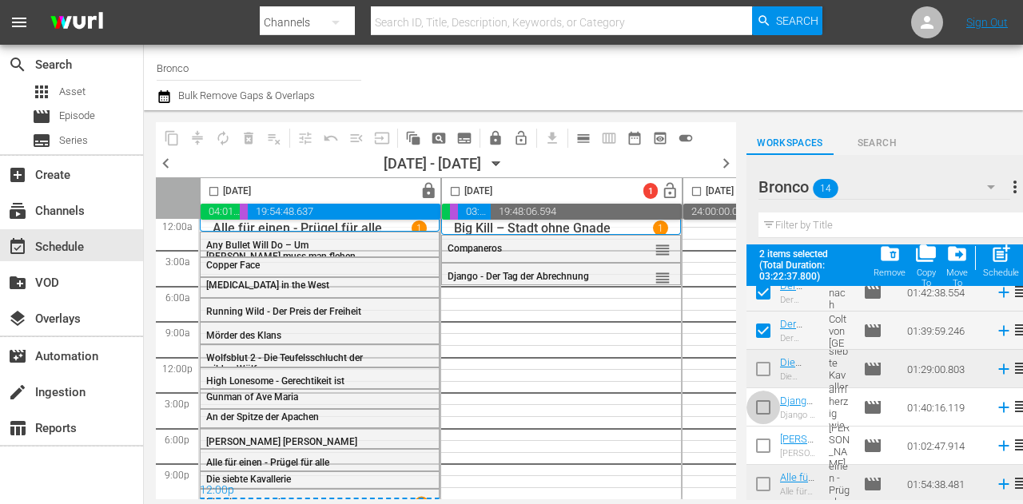
click at [765, 400] on input "checkbox" at bounding box center [763, 411] width 34 height 34
checkbox input "true"
click at [769, 453] on input "checkbox" at bounding box center [763, 449] width 34 height 34
checkbox input "true"
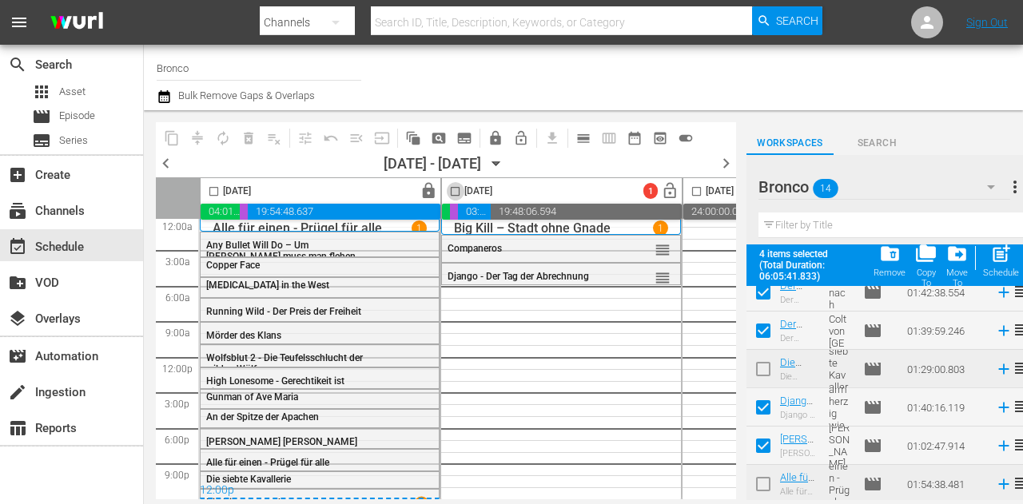
click at [457, 191] on input "checkbox" at bounding box center [455, 194] width 18 height 18
checkbox input "true"
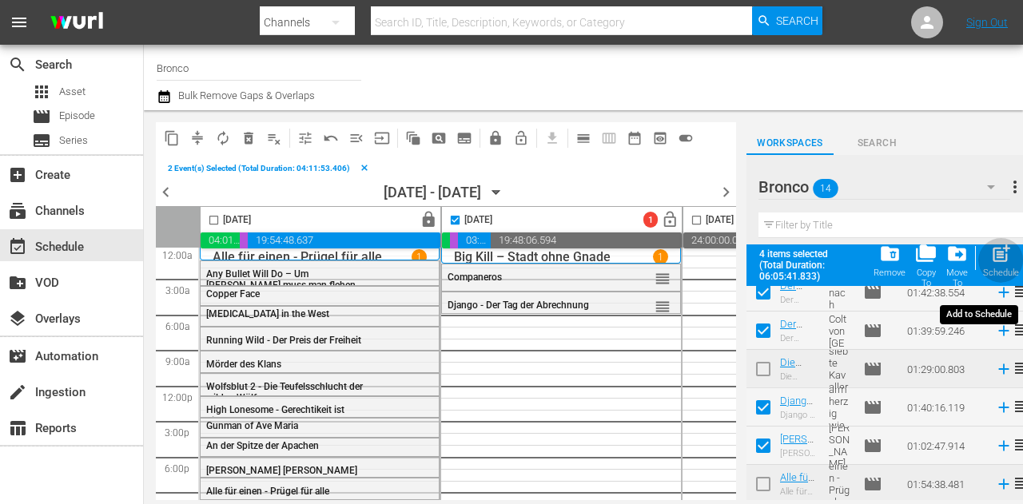
click at [992, 260] on span "post_add" at bounding box center [1001, 254] width 22 height 22
checkbox input "false"
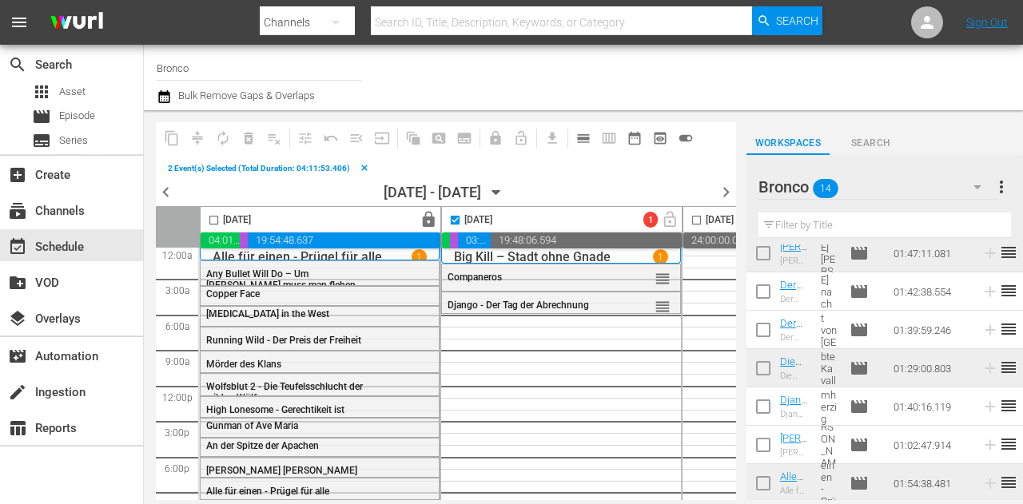
scroll to position [317, 0]
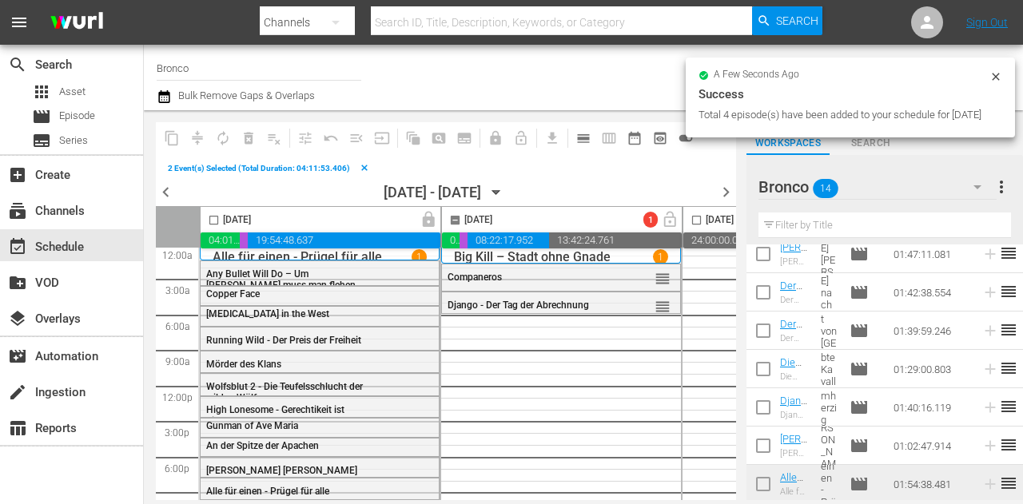
checkbox input "false"
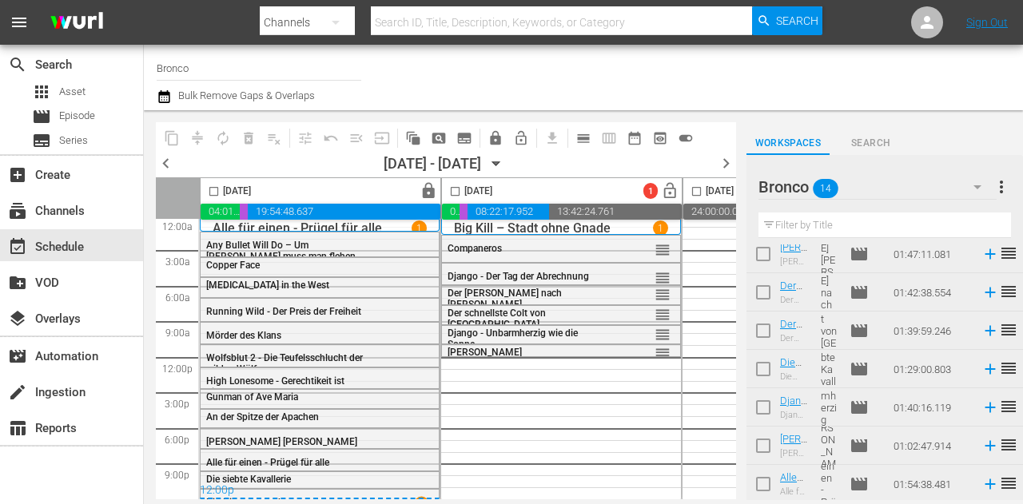
click at [505, 161] on icon "button" at bounding box center [496, 164] width 18 height 18
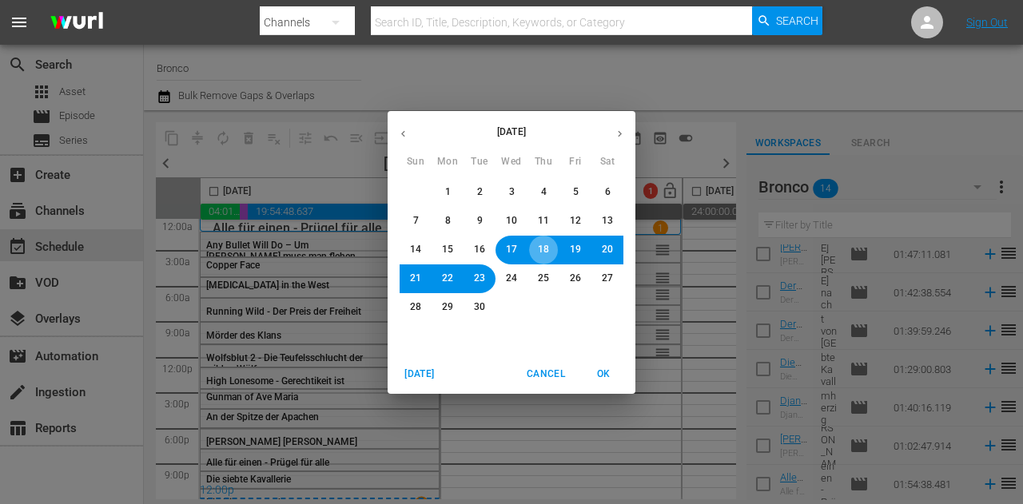
click at [532, 250] on button "18" at bounding box center [543, 250] width 29 height 29
click at [610, 374] on span "OK" at bounding box center [603, 374] width 38 height 17
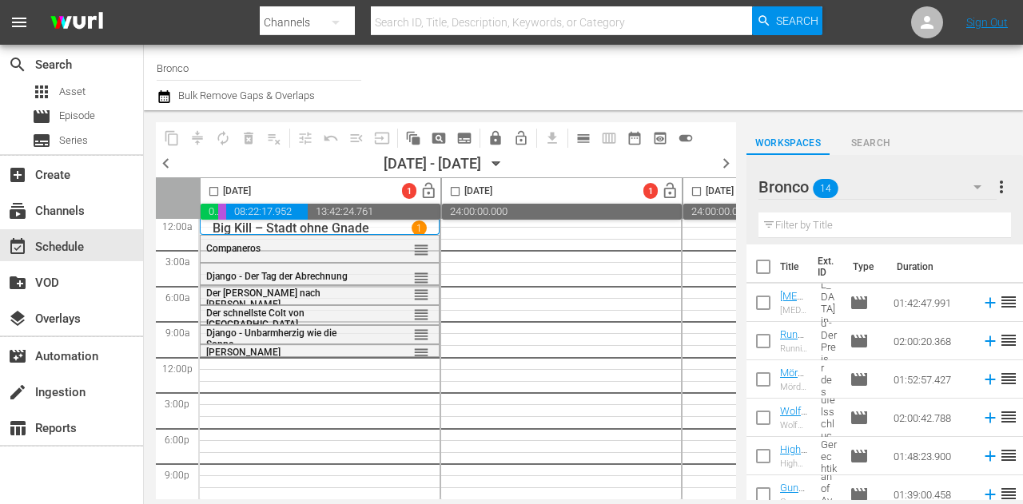
drag, startPoint x: 765, startPoint y: 300, endPoint x: 765, endPoint y: 308, distance: 8.8
click at [765, 300] on input "checkbox" at bounding box center [763, 306] width 34 height 34
checkbox input "true"
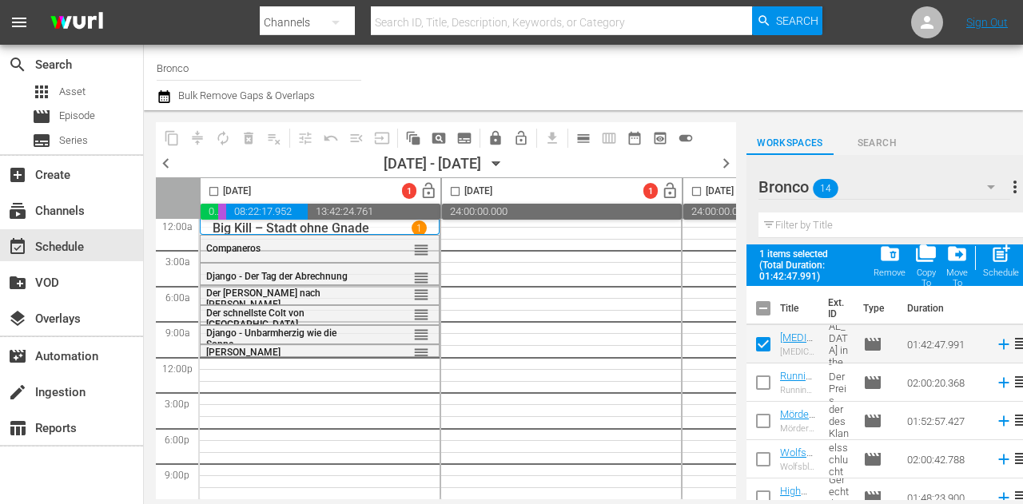
click at [761, 364] on td at bounding box center [763, 383] width 34 height 38
click at [758, 308] on input "checkbox" at bounding box center [763, 312] width 34 height 34
checkbox input "true"
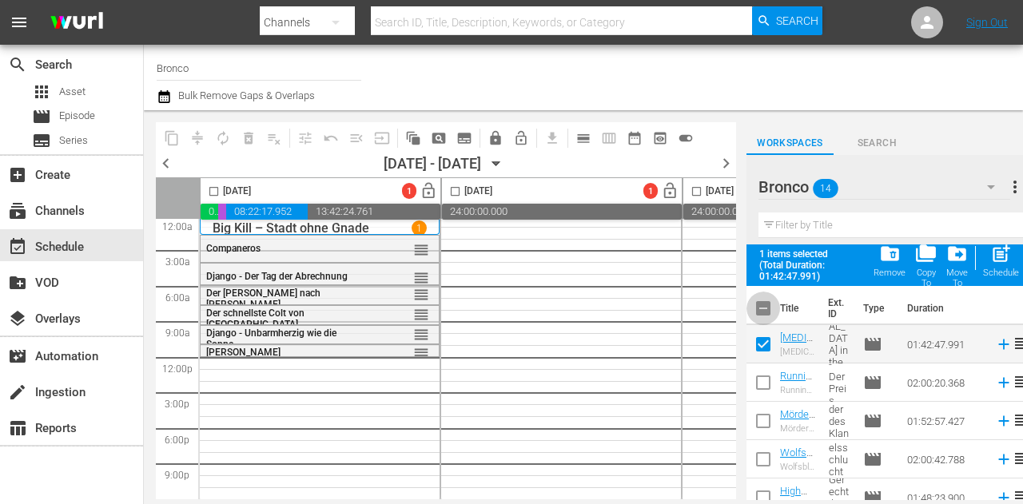
checkbox input "true"
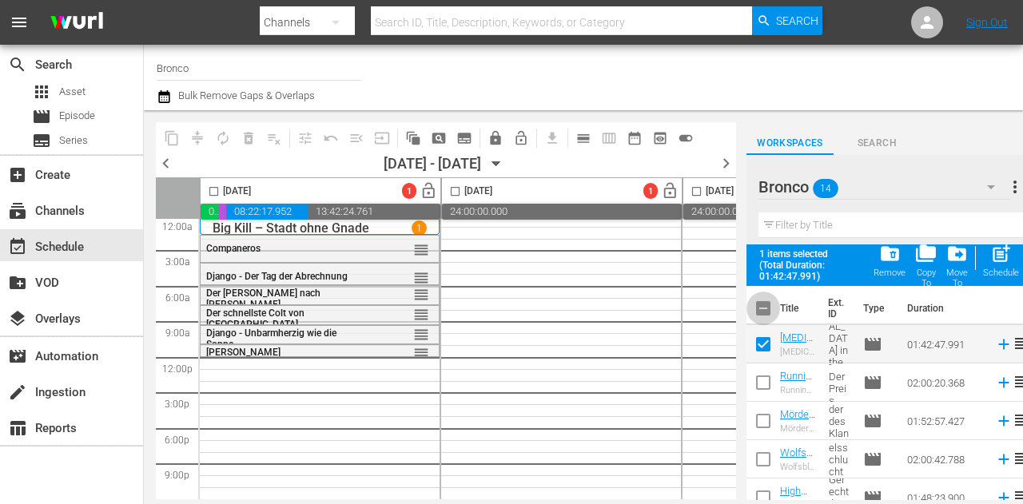
checkbox input "true"
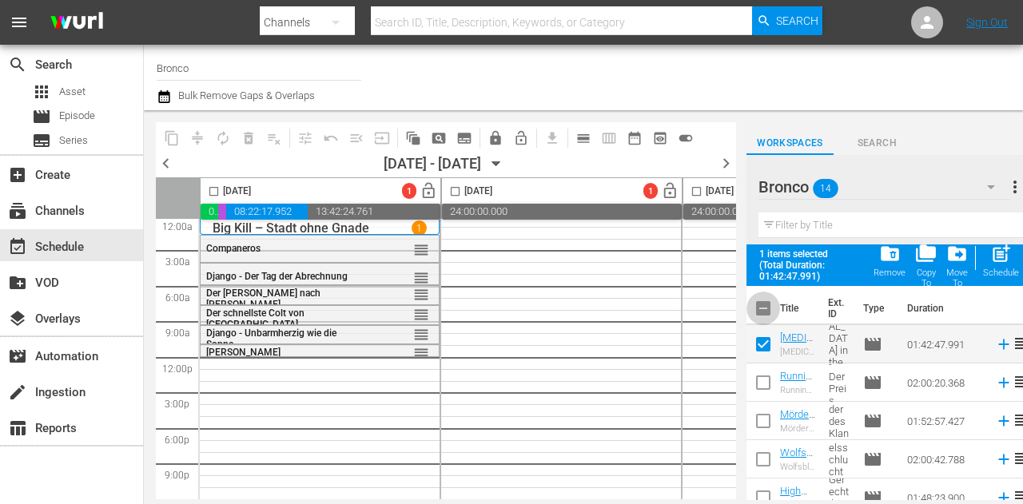
checkbox input "true"
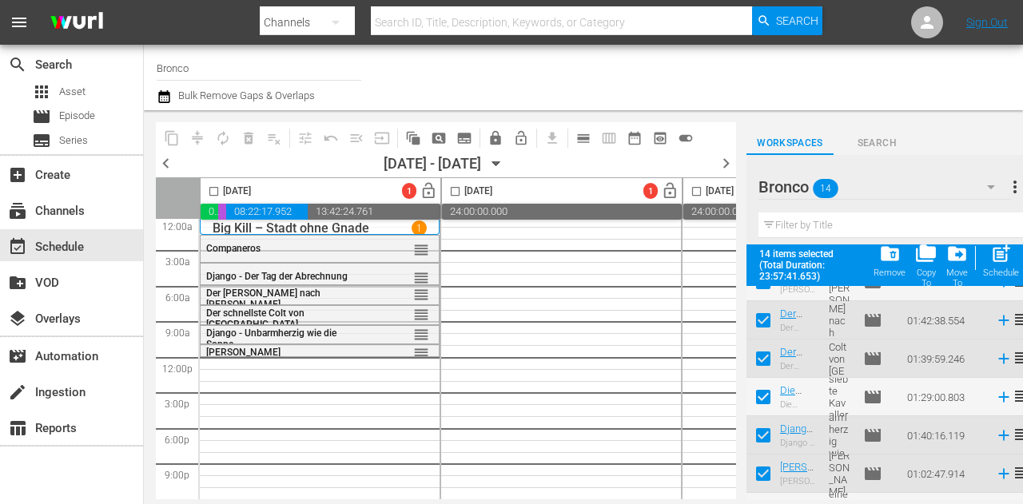
scroll to position [279, 0]
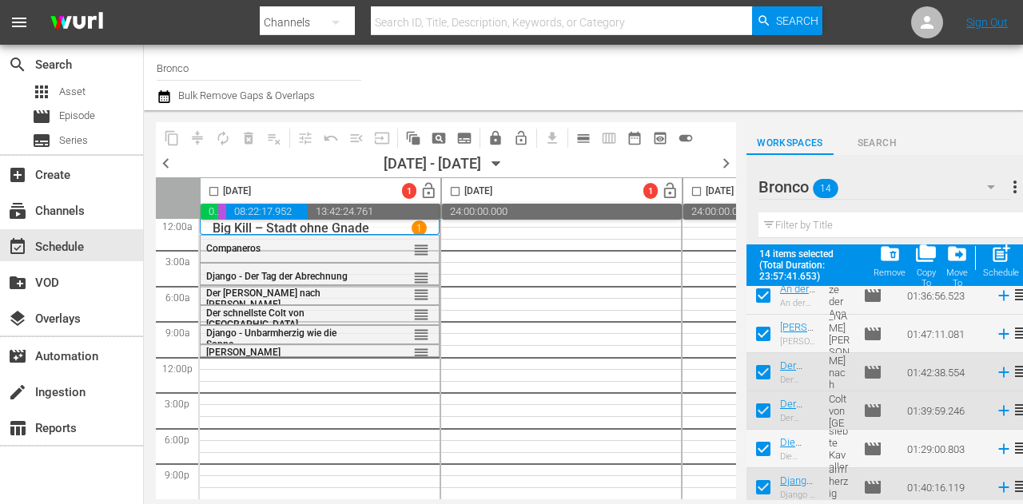
click at [761, 368] on input "checkbox" at bounding box center [763, 376] width 34 height 34
checkbox input "false"
click at [762, 404] on input "checkbox" at bounding box center [763, 414] width 34 height 34
checkbox input "false"
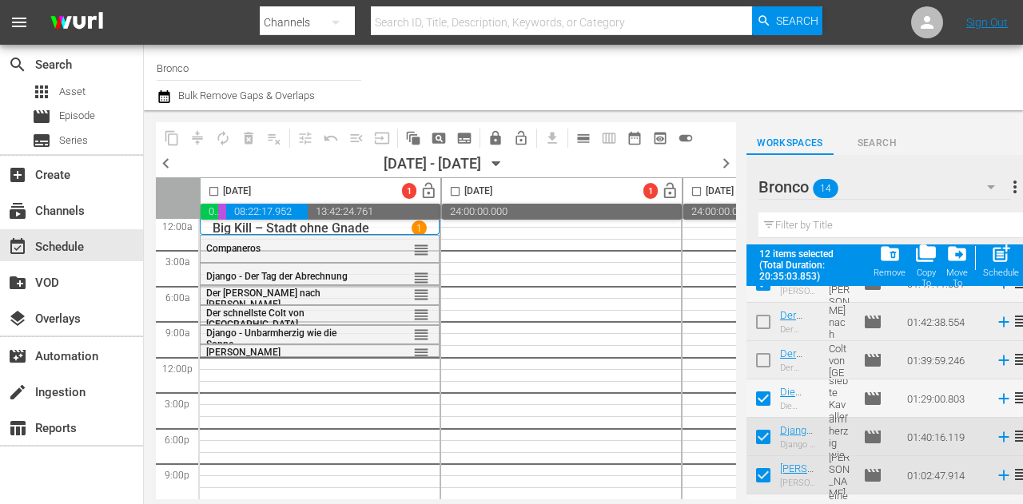
scroll to position [359, 0]
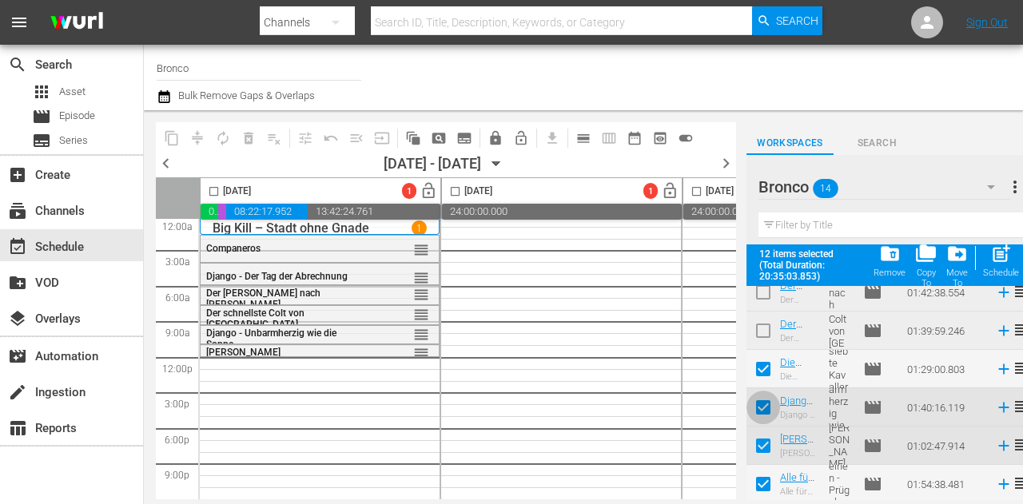
click at [762, 415] on input "checkbox" at bounding box center [763, 411] width 34 height 34
checkbox input "false"
click at [762, 436] on input "checkbox" at bounding box center [763, 449] width 34 height 34
checkbox input "false"
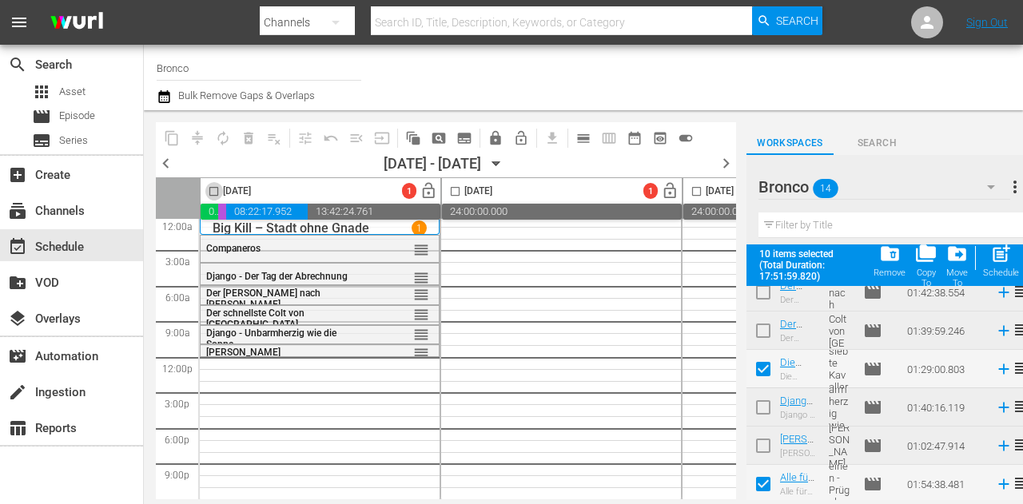
click at [213, 193] on input "checkbox" at bounding box center [214, 194] width 18 height 18
checkbox input "true"
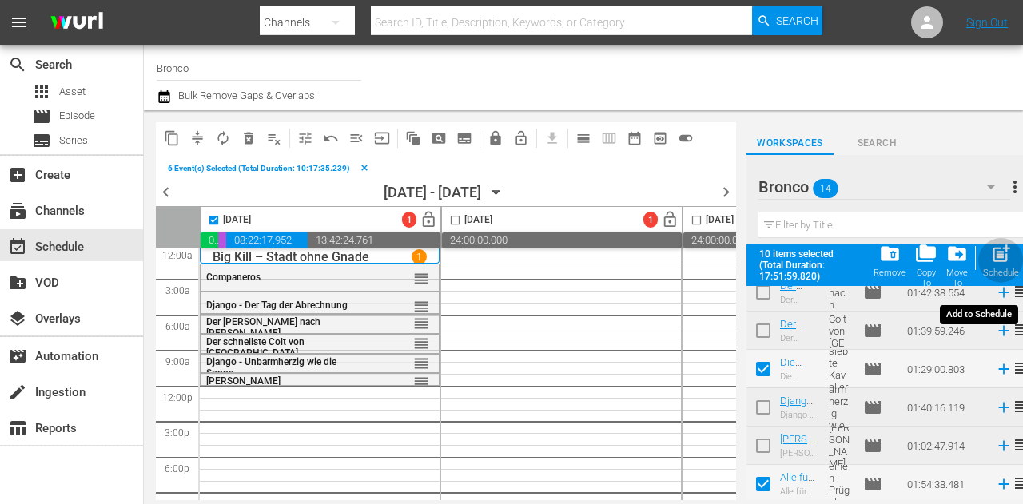
click at [995, 260] on span "post_add" at bounding box center [1001, 254] width 22 height 22
checkbox input "false"
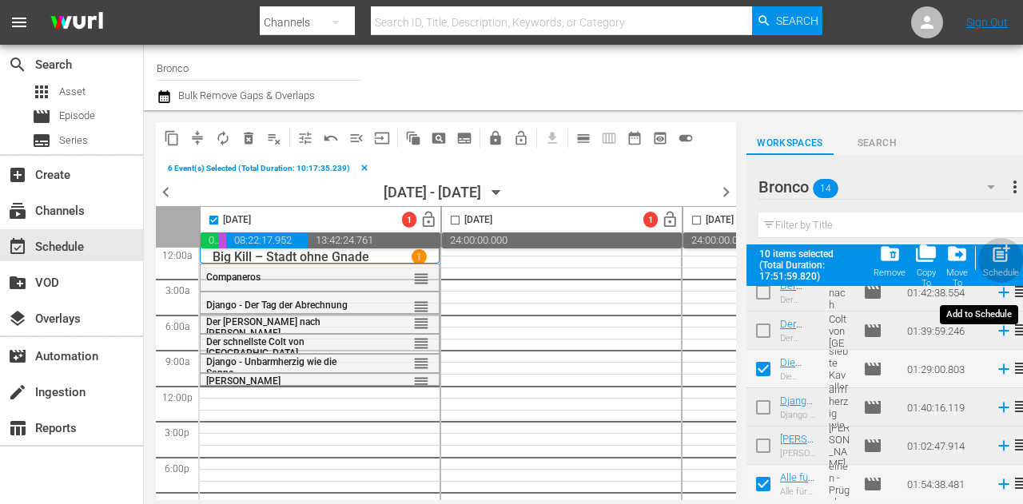
checkbox input "false"
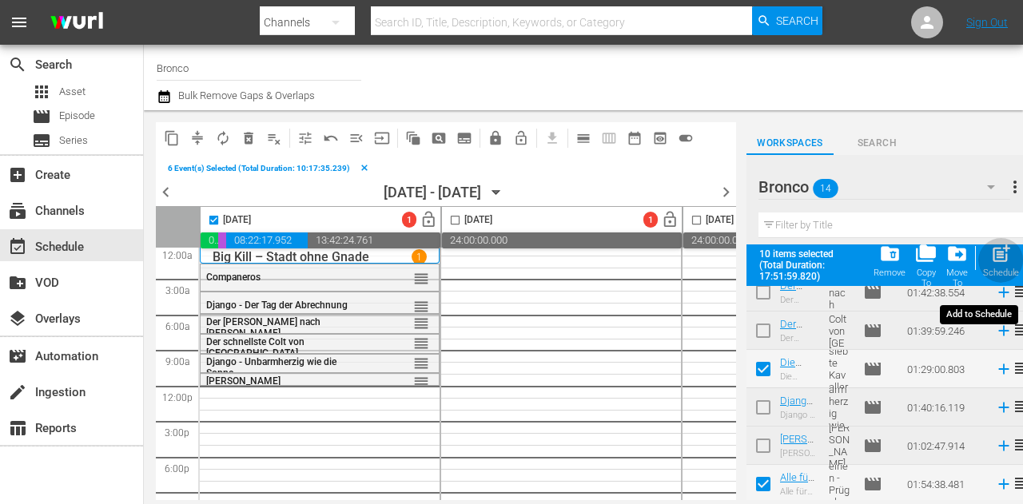
checkbox input "false"
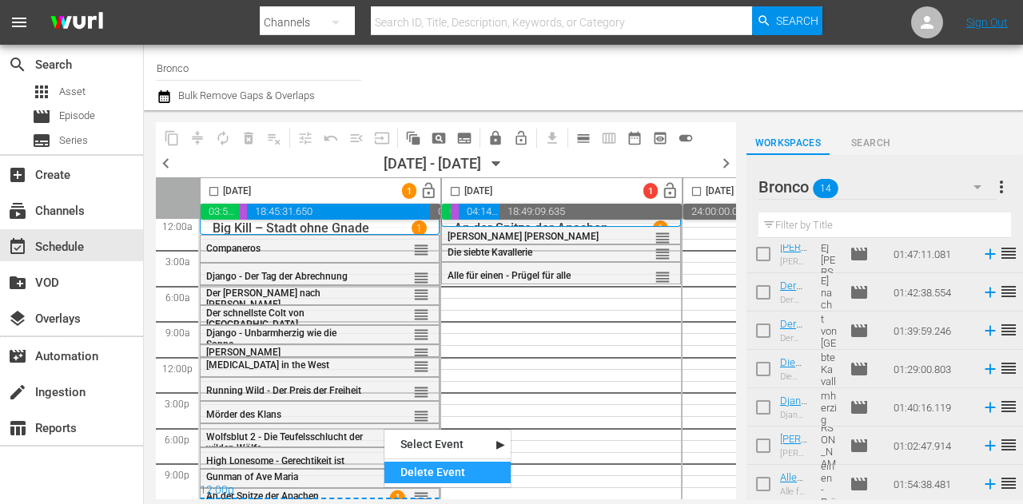
click at [415, 466] on div "Delete Event" at bounding box center [447, 473] width 126 height 22
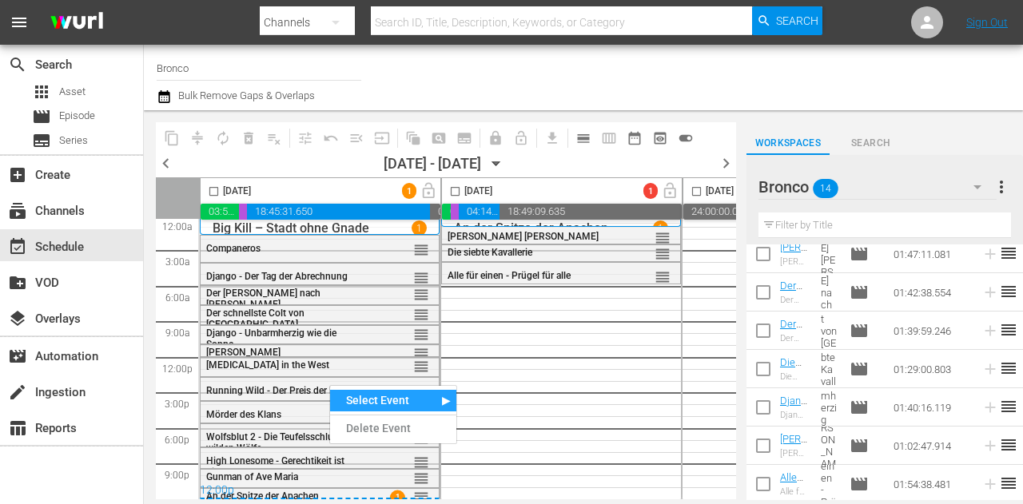
click at [545, 378] on div "Alle für einen - Prügel für alle reorder Ferner Donner reorder Die siebte Kaval…" at bounding box center [561, 357] width 240 height 284
click at [554, 383] on div "Alle für einen - Prügel für alle reorder Ferner Donner reorder Die siebte Kaval…" at bounding box center [561, 357] width 240 height 284
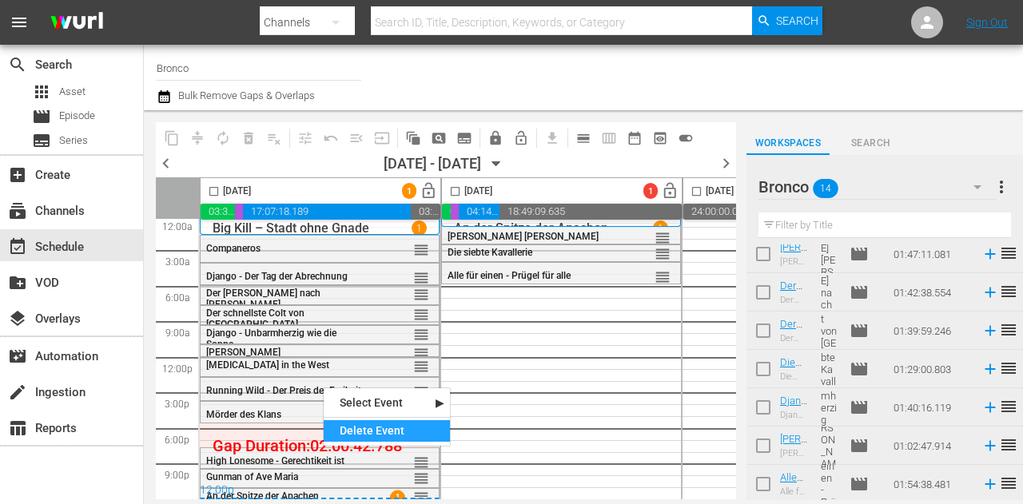
click at [400, 437] on div "Delete Event" at bounding box center [387, 431] width 126 height 22
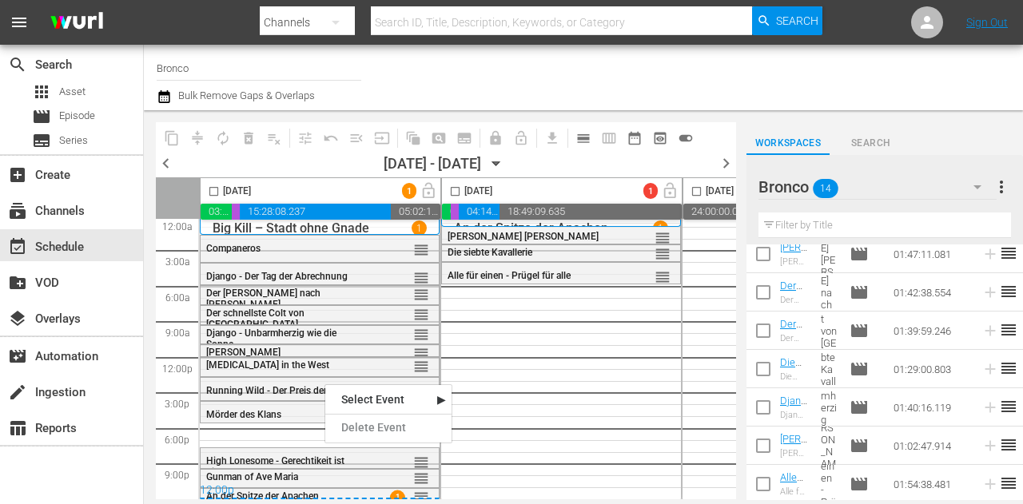
click at [531, 383] on div "Alle für einen - Prügel für alle reorder Ferner Donner reorder Die siebte Kaval…" at bounding box center [561, 357] width 240 height 284
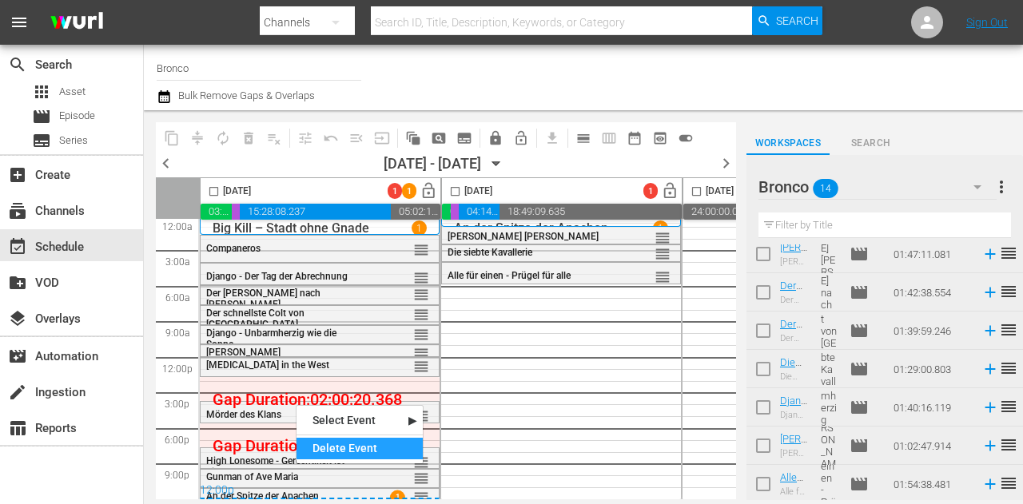
click at [335, 443] on div "Delete Event" at bounding box center [359, 449] width 126 height 22
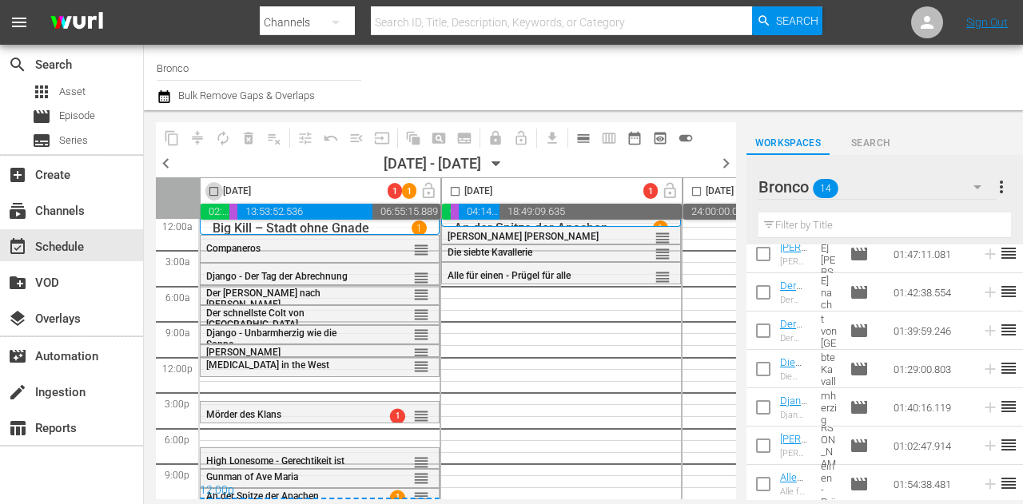
click at [216, 192] on input "checkbox" at bounding box center [214, 194] width 18 height 18
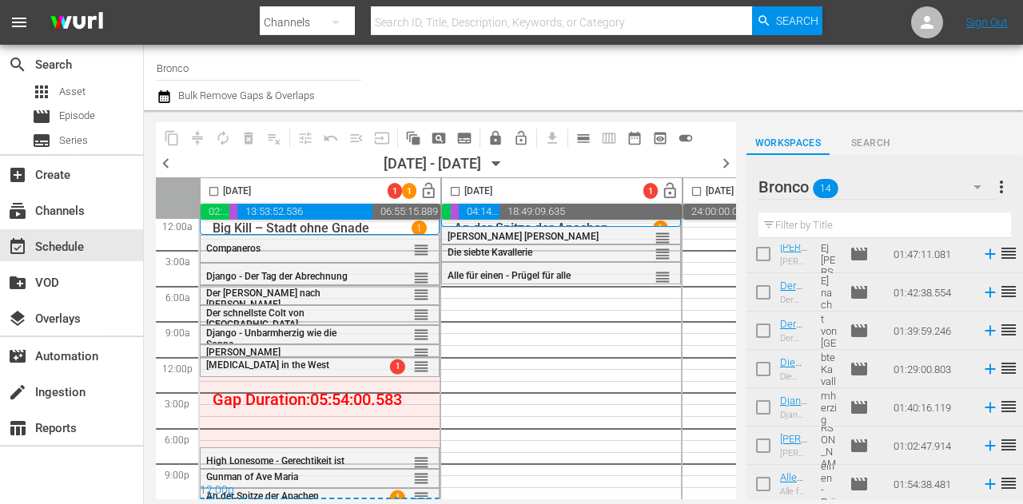
click at [492, 344] on div "Alle für einen - Prügel für alle reorder Ferner Donner reorder Die siebte Kaval…" at bounding box center [561, 357] width 240 height 284
click at [219, 192] on input "checkbox" at bounding box center [214, 194] width 18 height 18
checkbox input "true"
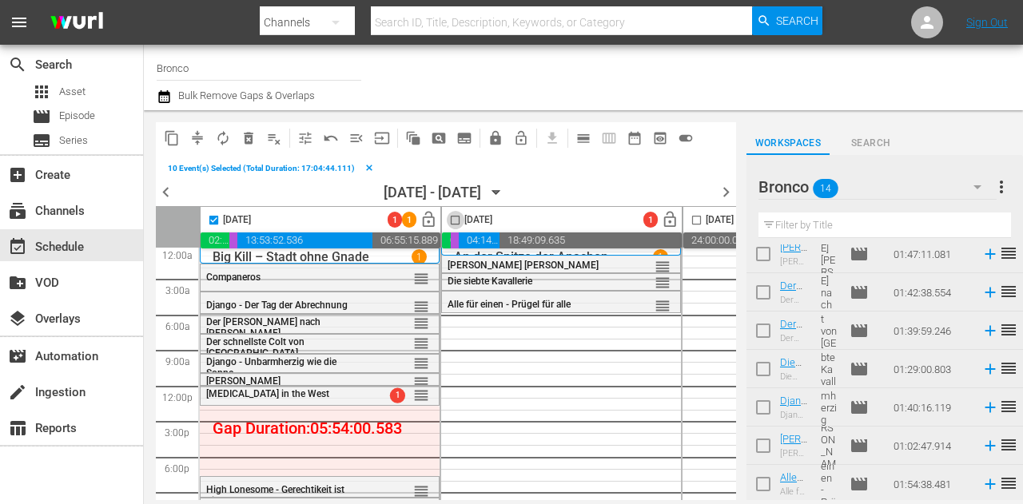
click at [454, 223] on input "checkbox" at bounding box center [455, 223] width 18 height 18
checkbox input "true"
click at [200, 137] on span "compress" at bounding box center [197, 138] width 16 height 16
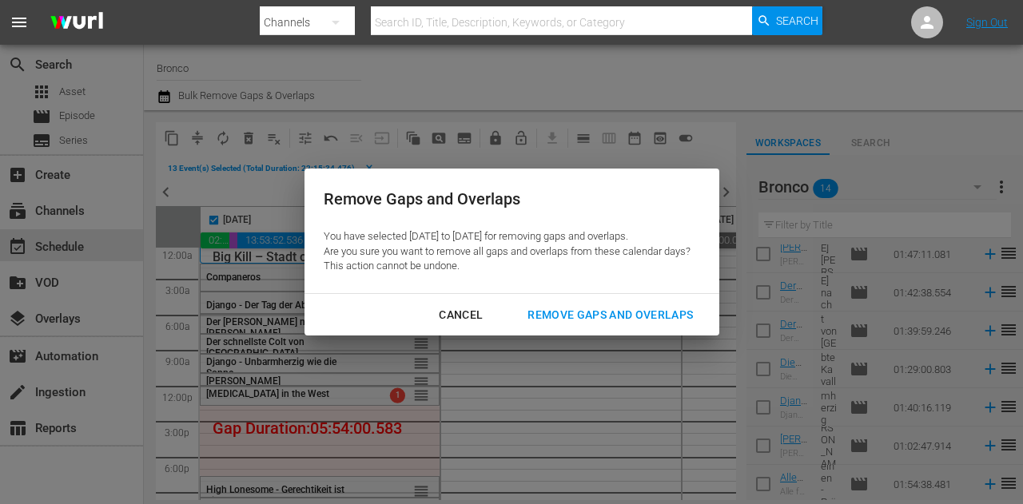
click at [630, 314] on div "Remove Gaps and Overlaps" at bounding box center [610, 315] width 191 height 20
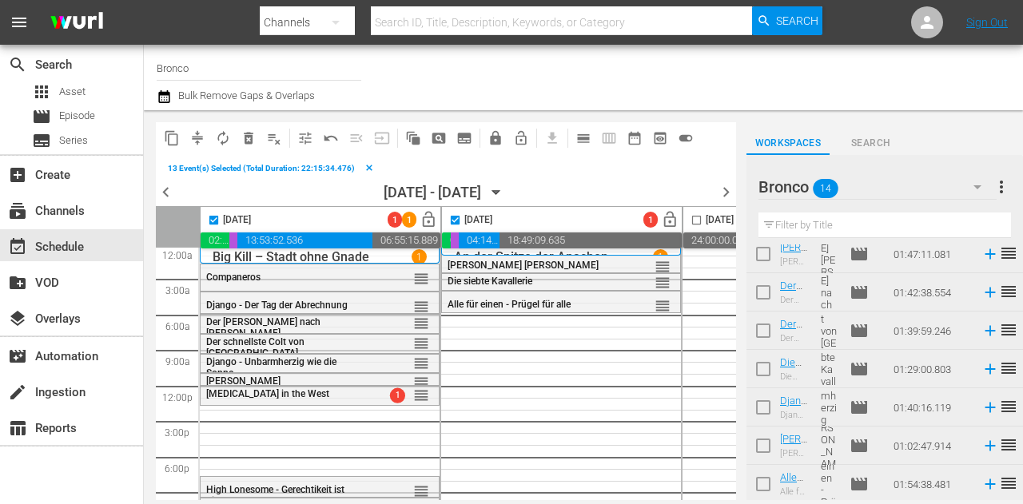
checkbox input "false"
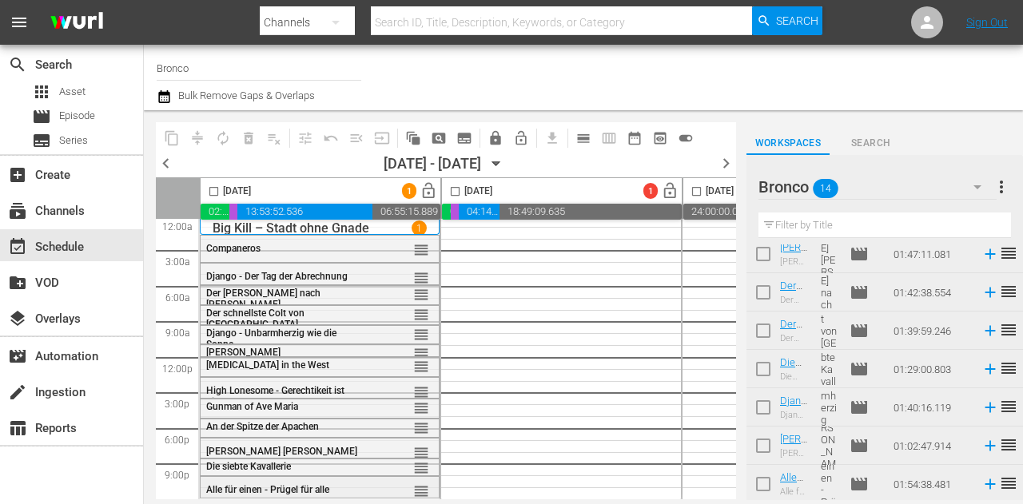
click at [374, 483] on div "reorder" at bounding box center [398, 491] width 62 height 16
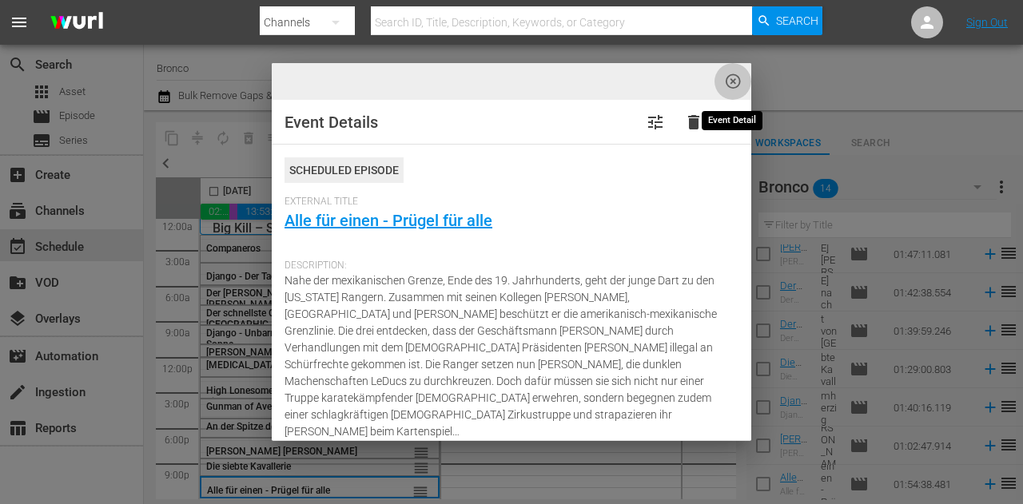
click at [730, 84] on span "highlight_off_icon" at bounding box center [733, 82] width 18 height 18
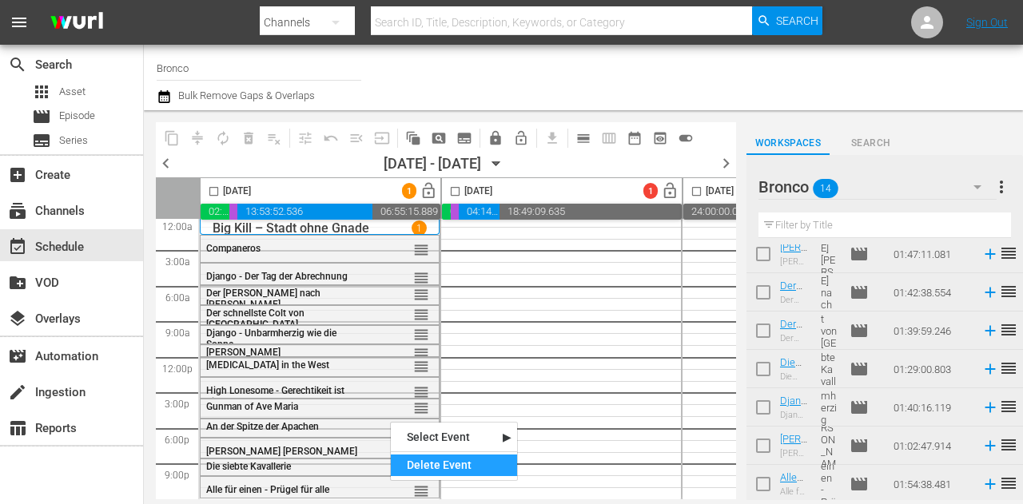
click at [420, 463] on div "Delete Event" at bounding box center [454, 466] width 126 height 22
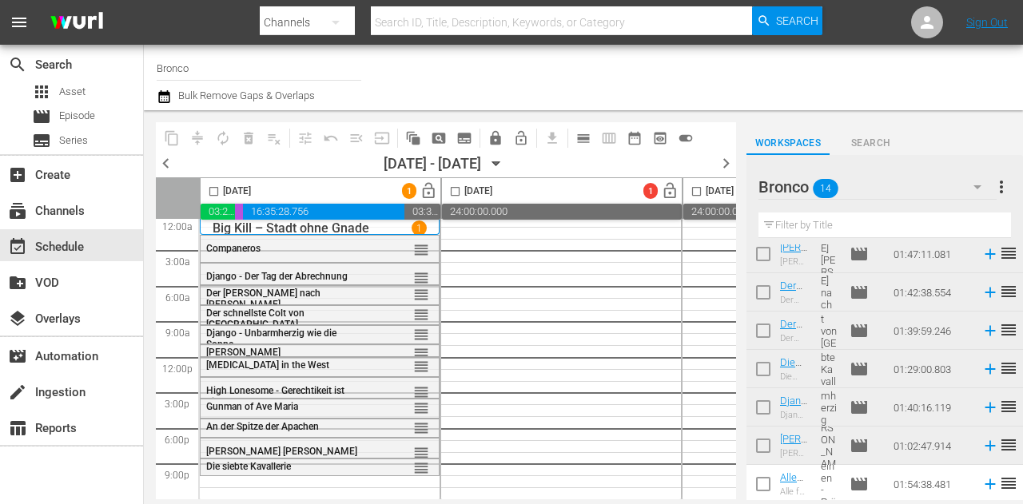
click at [930, 196] on div "Bronco 14" at bounding box center [877, 187] width 238 height 45
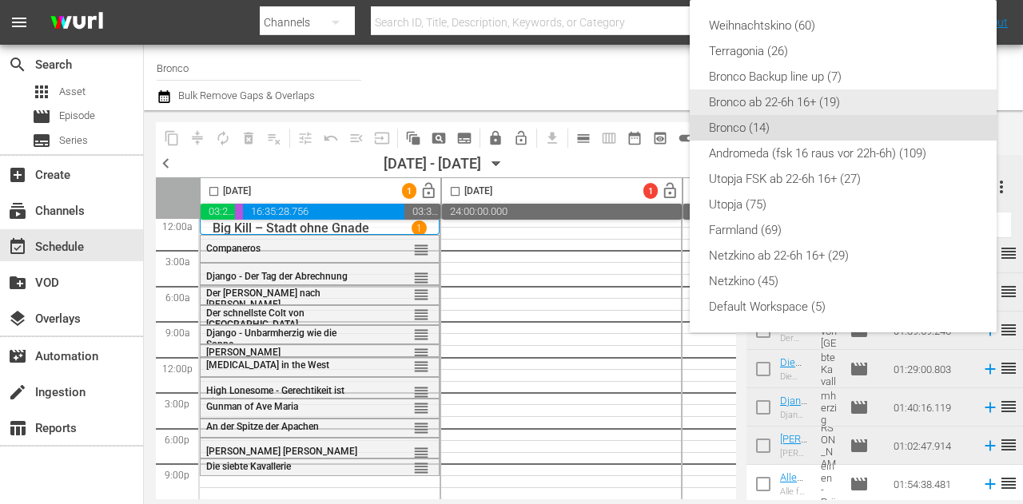
click at [893, 108] on div "Bronco ab 22-6h 16+ (19)" at bounding box center [843, 102] width 268 height 26
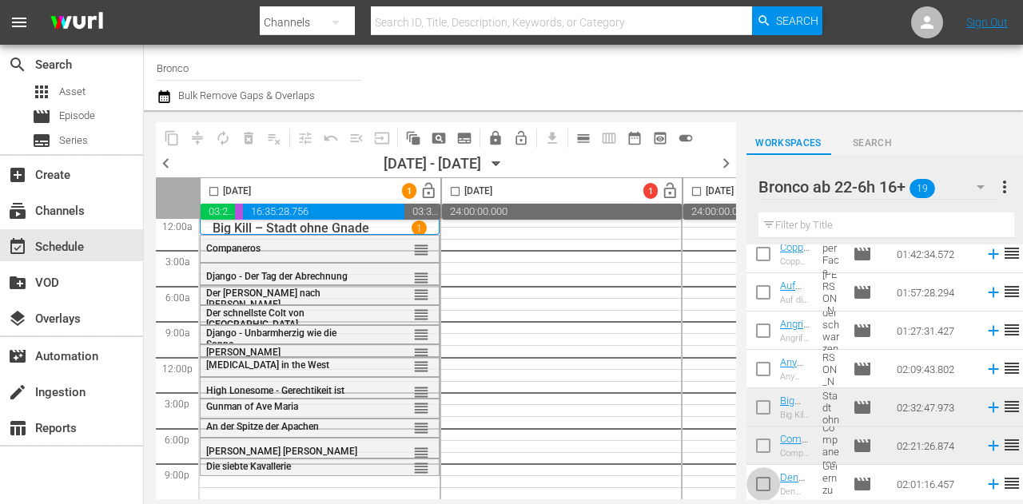
click at [762, 475] on input "checkbox" at bounding box center [763, 488] width 34 height 34
checkbox input "true"
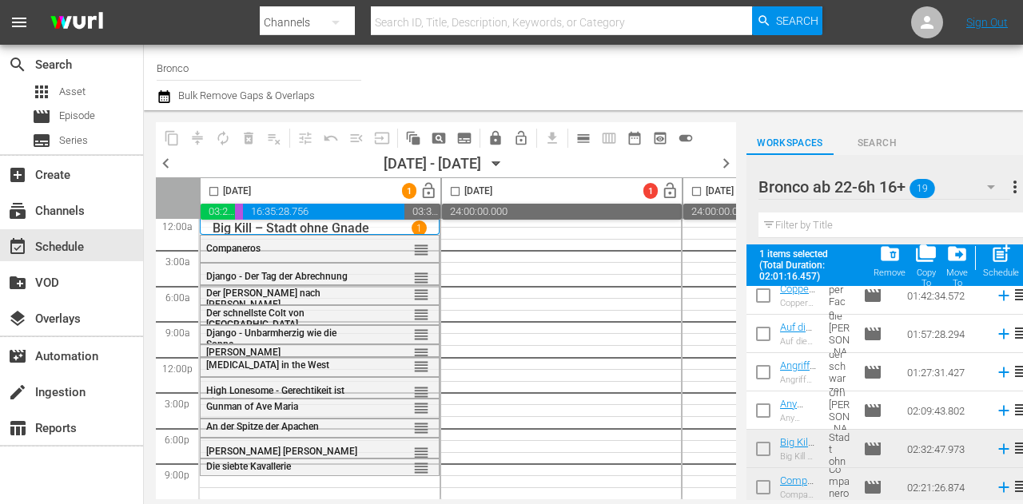
click at [772, 399] on input "checkbox" at bounding box center [763, 414] width 34 height 34
checkbox input "true"
click at [761, 374] on input "checkbox" at bounding box center [763, 376] width 34 height 34
checkbox input "true"
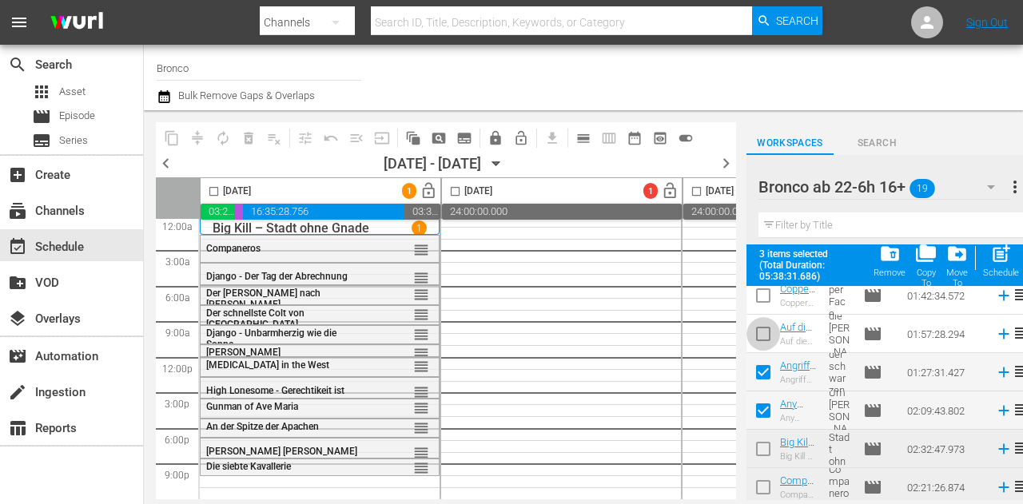
click at [759, 335] on input "checkbox" at bounding box center [763, 337] width 34 height 34
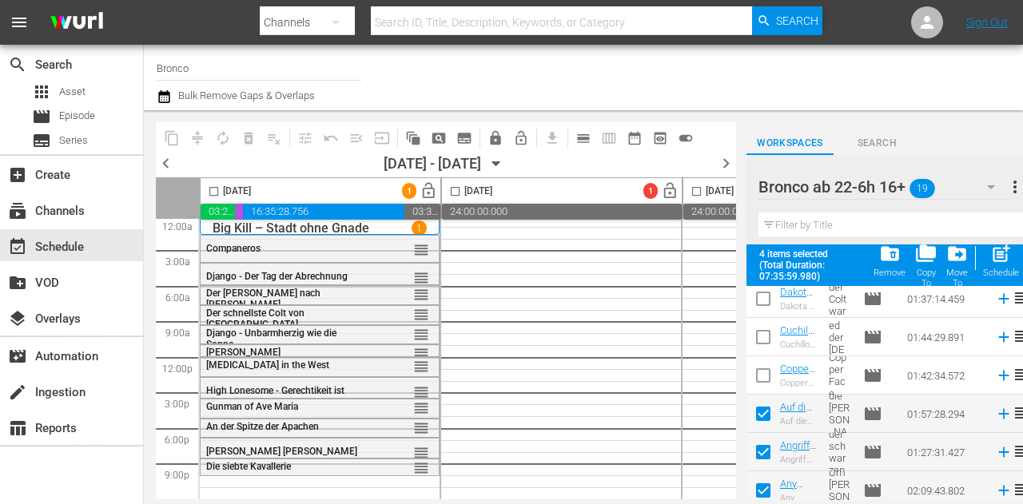
click at [769, 410] on input "checkbox" at bounding box center [763, 417] width 34 height 34
checkbox input "false"
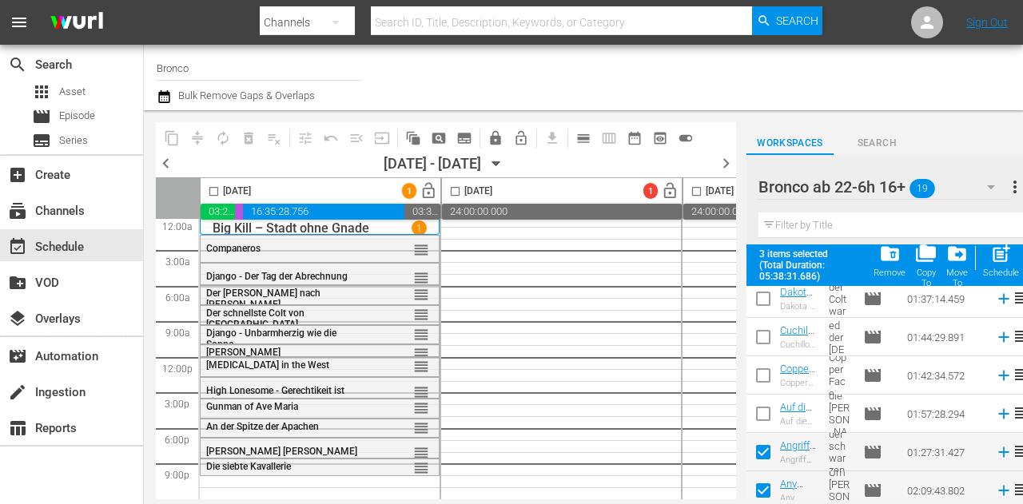
click at [216, 193] on input "checkbox" at bounding box center [214, 194] width 18 height 18
checkbox input "true"
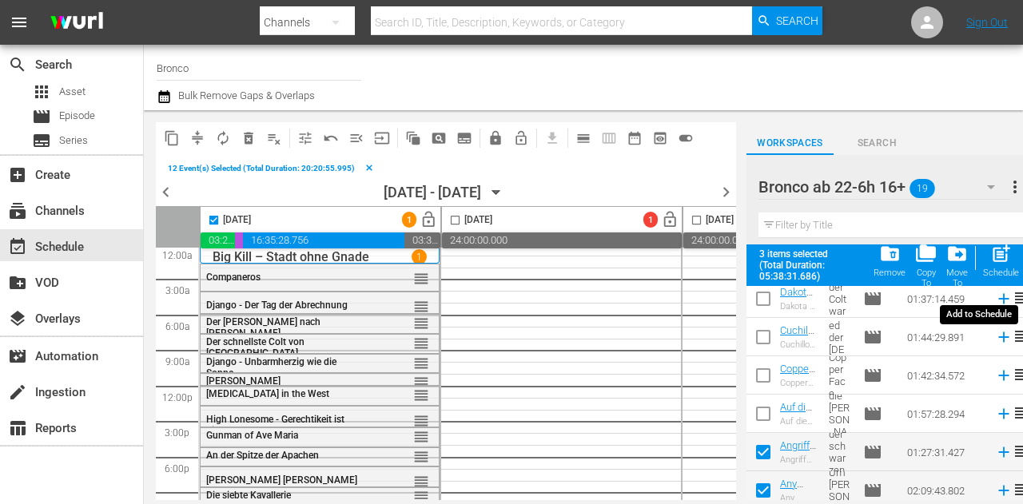
click at [984, 258] on div "post_add Schedule" at bounding box center [1001, 260] width 36 height 35
checkbox input "false"
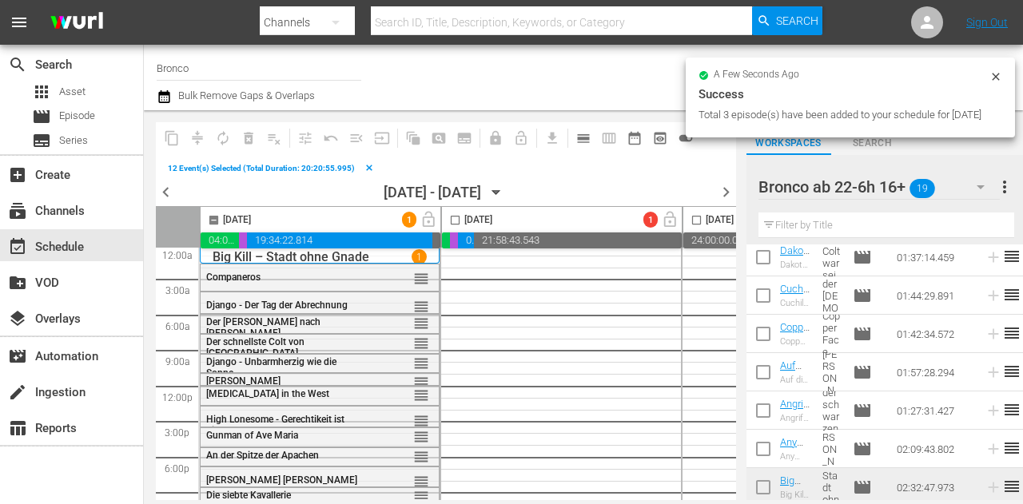
checkbox input "false"
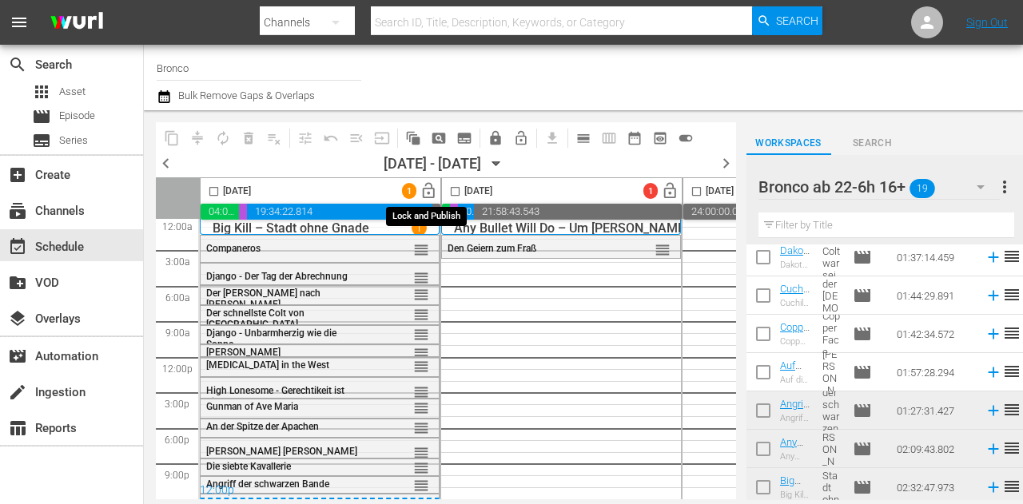
click at [425, 193] on span "lock_open" at bounding box center [428, 191] width 18 height 18
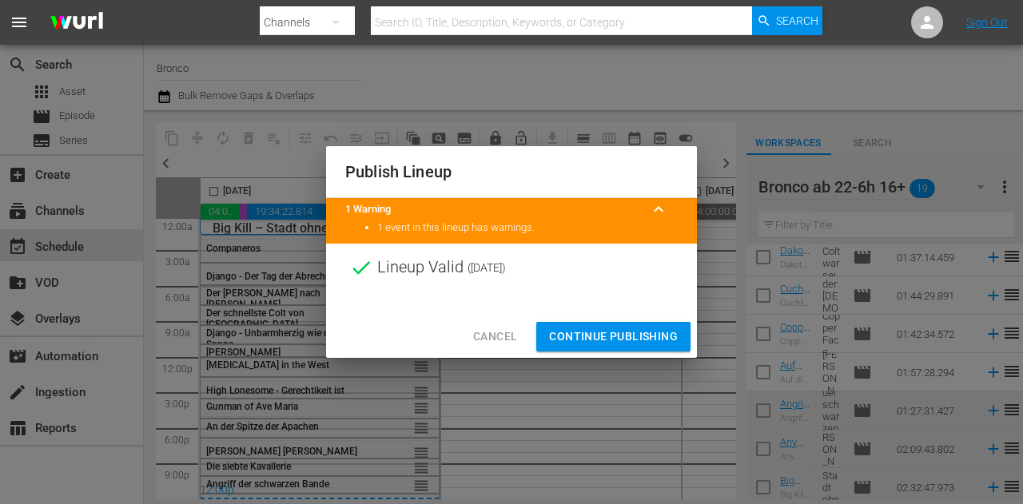
click at [617, 332] on span "Continue Publishing" at bounding box center [613, 337] width 129 height 20
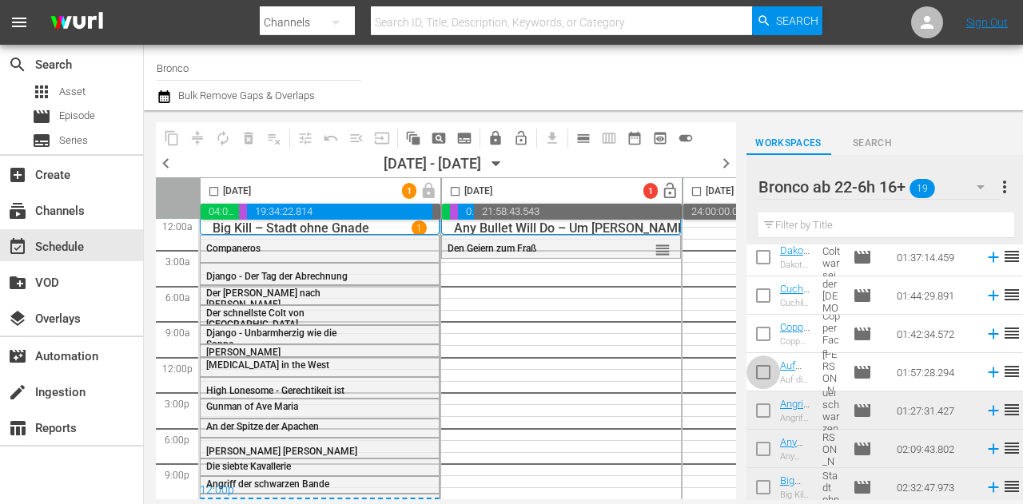
click at [762, 375] on input "checkbox" at bounding box center [763, 376] width 34 height 34
checkbox input "true"
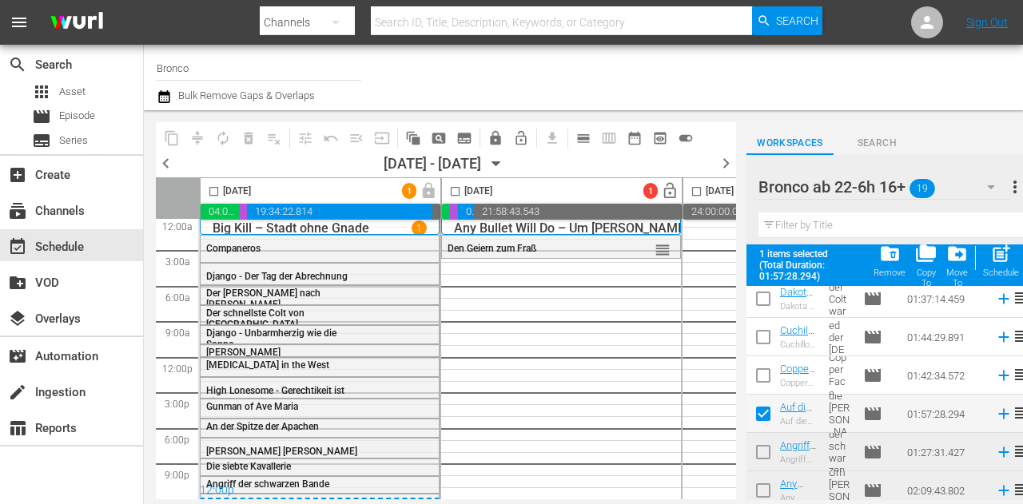
click at [763, 365] on input "checkbox" at bounding box center [763, 379] width 34 height 34
checkbox input "true"
click at [764, 332] on input "checkbox" at bounding box center [763, 341] width 34 height 34
checkbox input "true"
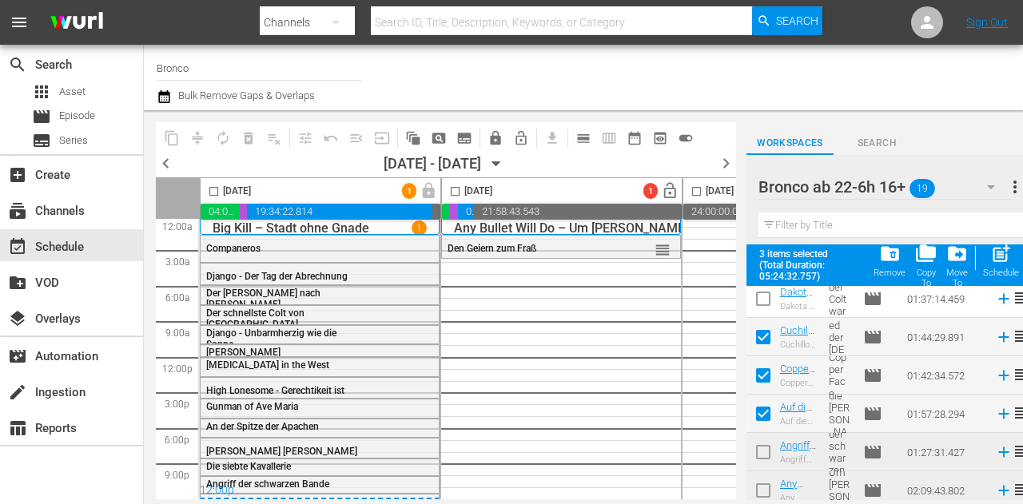
click at [769, 376] on input "checkbox" at bounding box center [763, 379] width 34 height 34
checkbox input "false"
click at [769, 405] on input "checkbox" at bounding box center [763, 417] width 34 height 34
checkbox input "false"
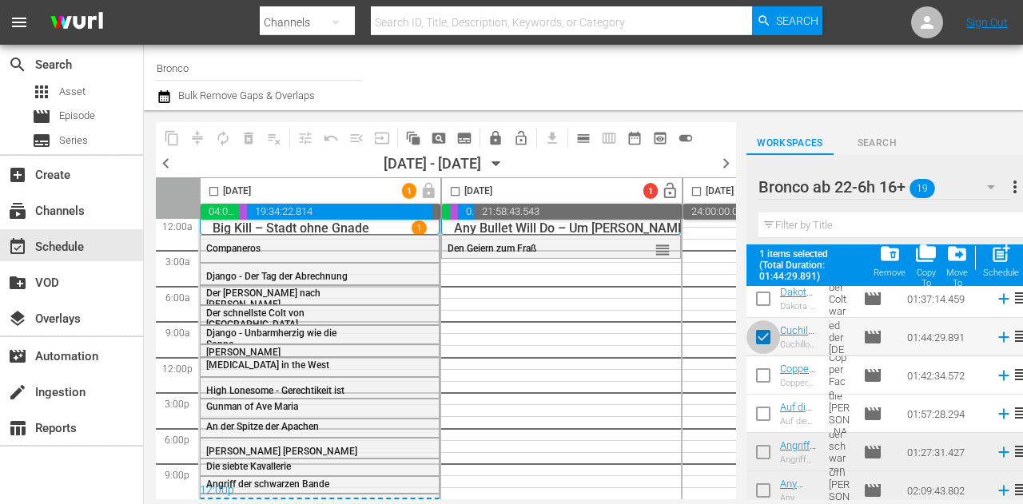
click at [764, 333] on input "checkbox" at bounding box center [763, 341] width 34 height 34
checkbox input "false"
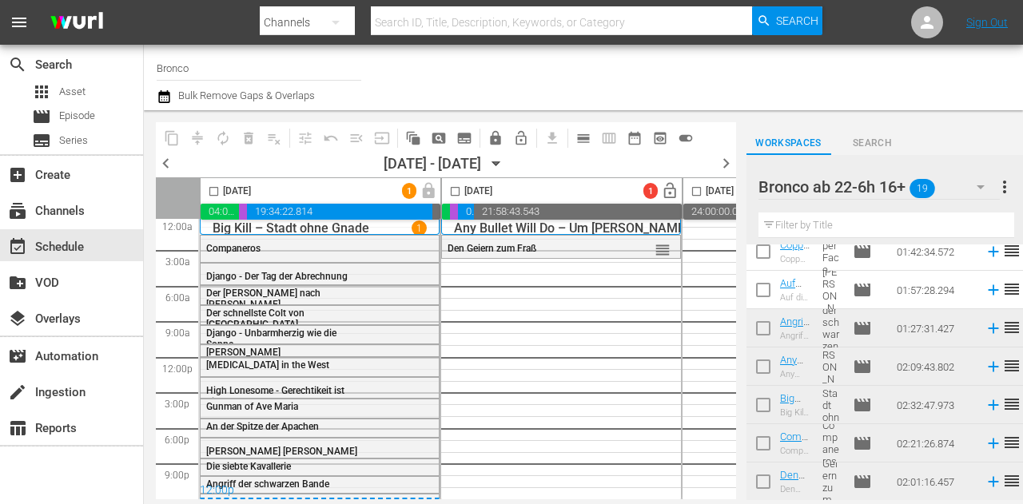
scroll to position [509, 0]
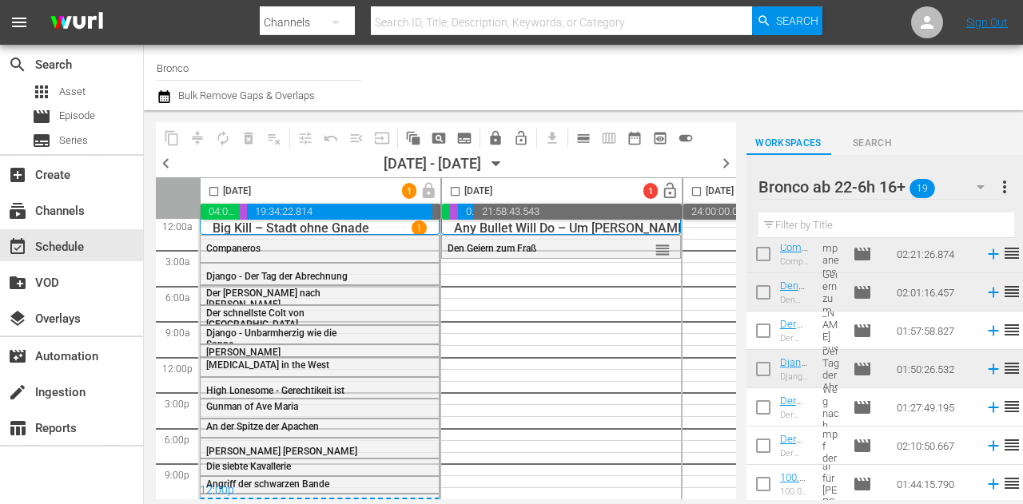
click at [773, 444] on input "checkbox" at bounding box center [763, 449] width 34 height 34
checkbox input "true"
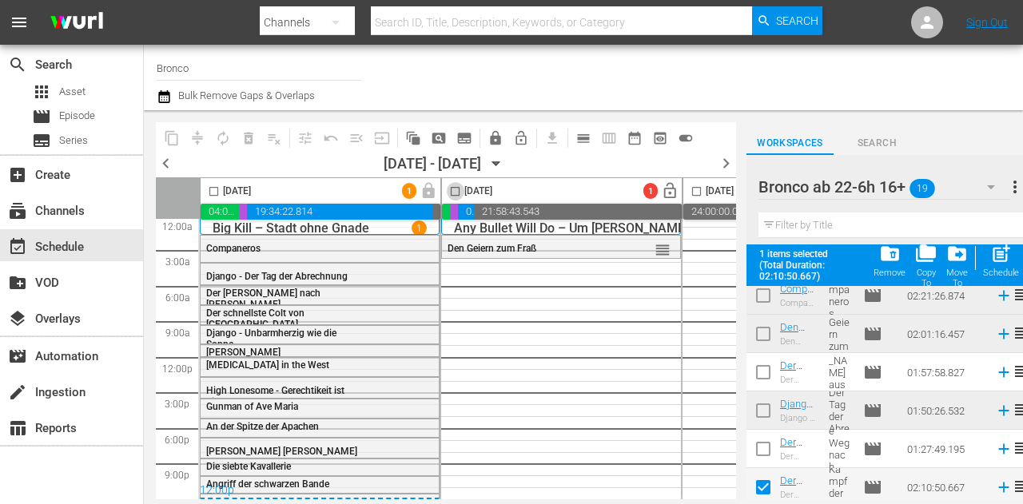
click at [450, 190] on input "checkbox" at bounding box center [455, 194] width 18 height 18
checkbox input "true"
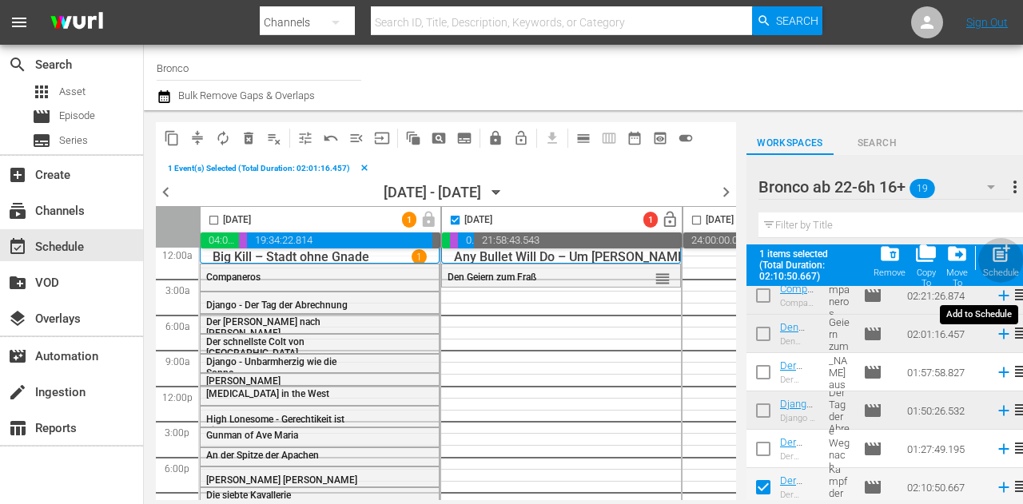
click at [996, 252] on span "post_add" at bounding box center [1001, 254] width 22 height 22
checkbox input "false"
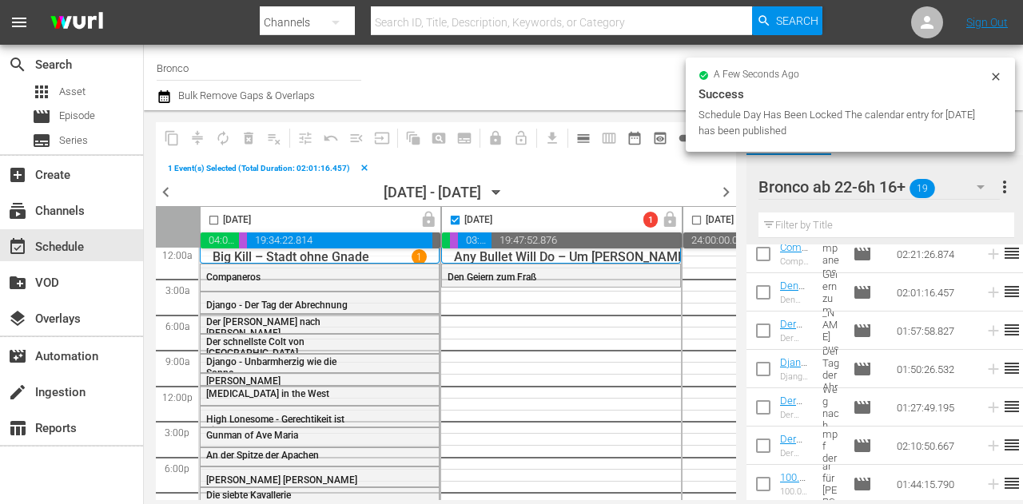
checkbox input "false"
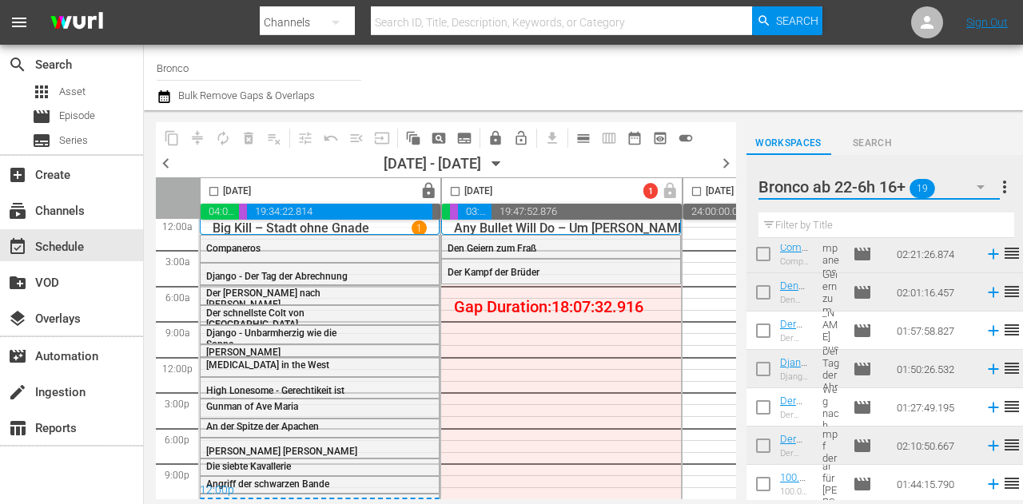
click at [965, 181] on button "button" at bounding box center [980, 187] width 38 height 38
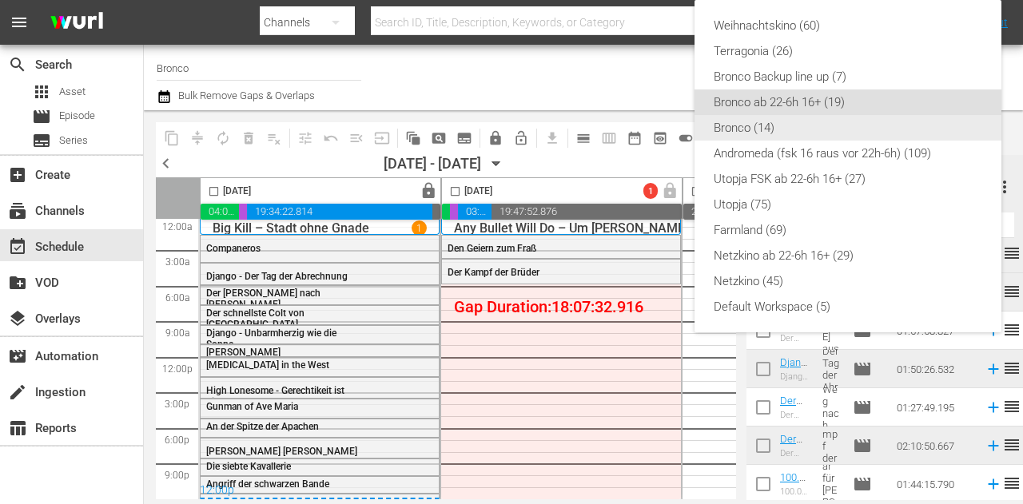
drag, startPoint x: 823, startPoint y: 128, endPoint x: 812, endPoint y: 124, distance: 11.9
click at [818, 128] on div "Bronco (14)" at bounding box center [848, 128] width 268 height 26
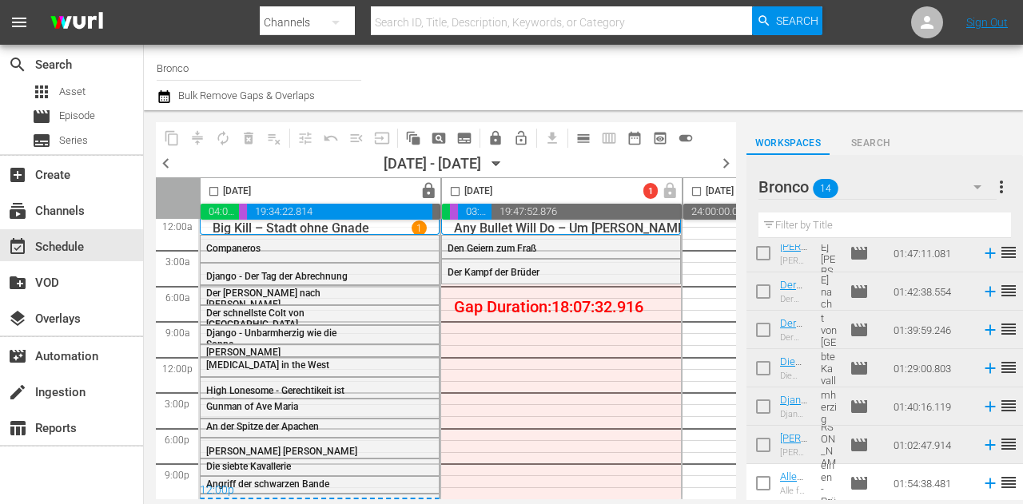
scroll to position [317, 0]
click at [761, 480] on input "checkbox" at bounding box center [763, 488] width 34 height 34
checkbox input "true"
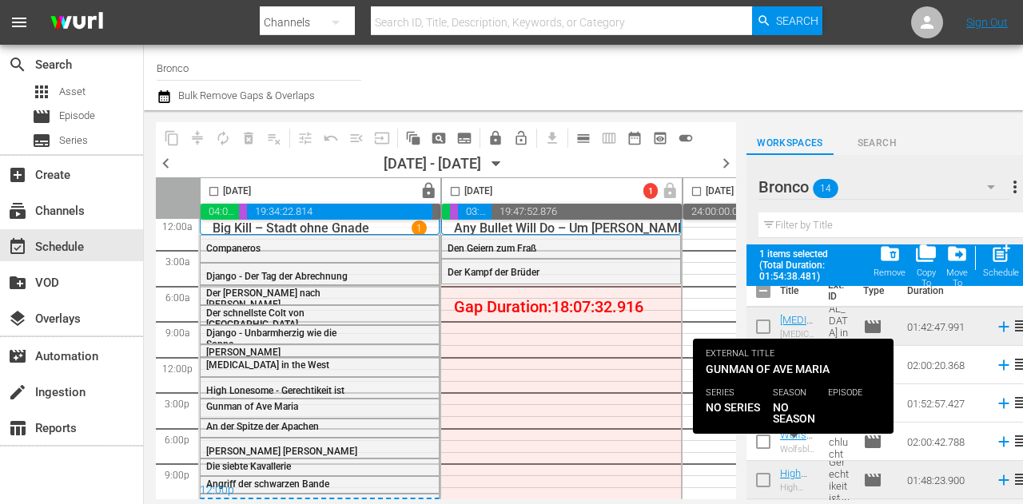
scroll to position [0, 0]
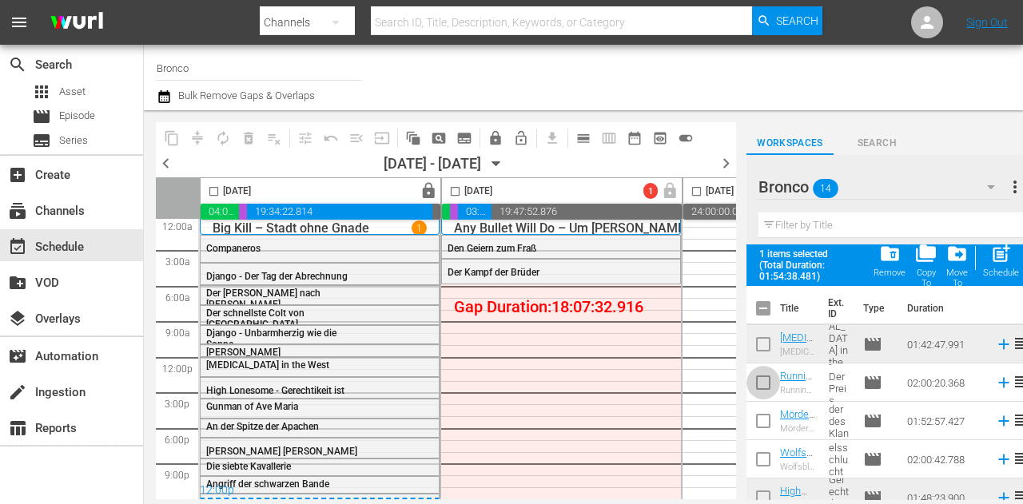
click at [766, 388] on input "checkbox" at bounding box center [763, 386] width 34 height 34
checkbox input "true"
click at [767, 425] on input "checkbox" at bounding box center [763, 425] width 34 height 34
checkbox input "true"
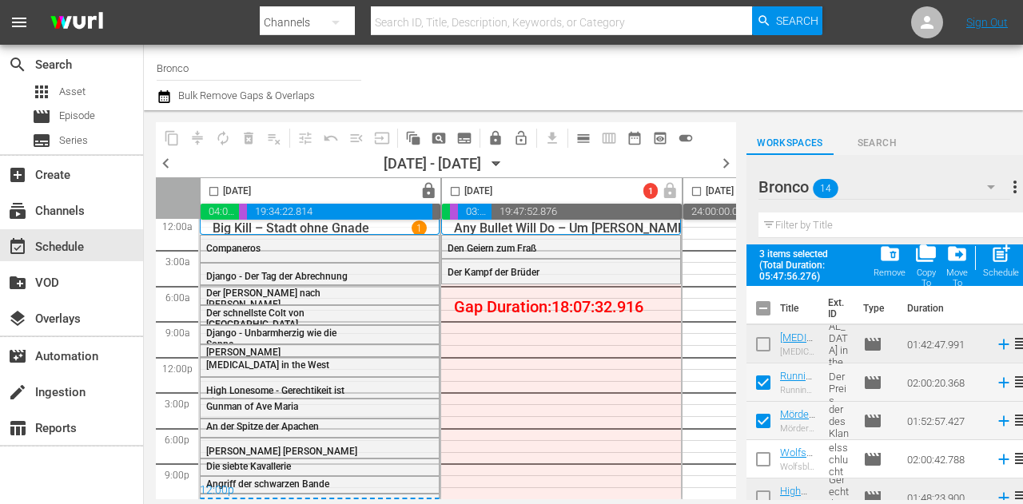
click at [770, 461] on input "checkbox" at bounding box center [763, 463] width 34 height 34
checkbox input "true"
click at [455, 190] on input "checkbox" at bounding box center [455, 194] width 18 height 18
checkbox input "true"
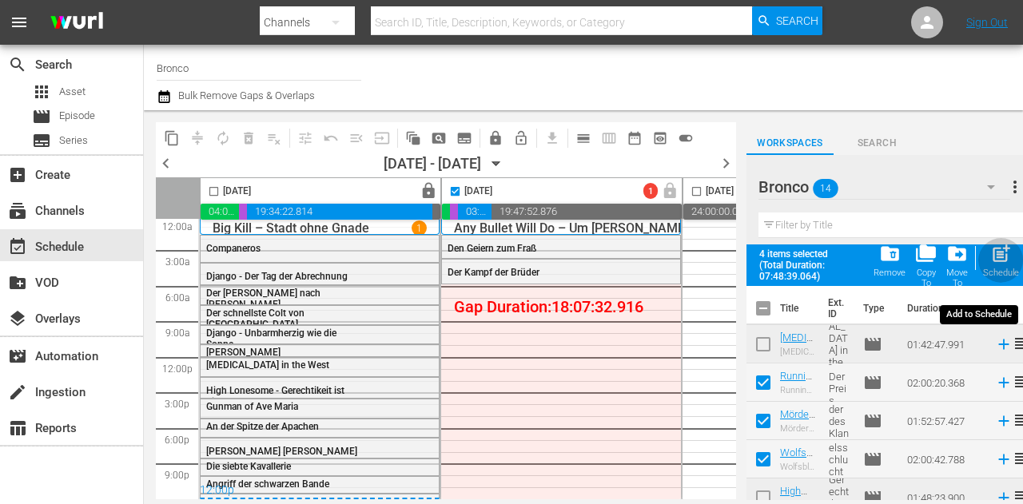
click at [997, 264] on div "post_add Schedule" at bounding box center [1001, 260] width 36 height 35
checkbox input "false"
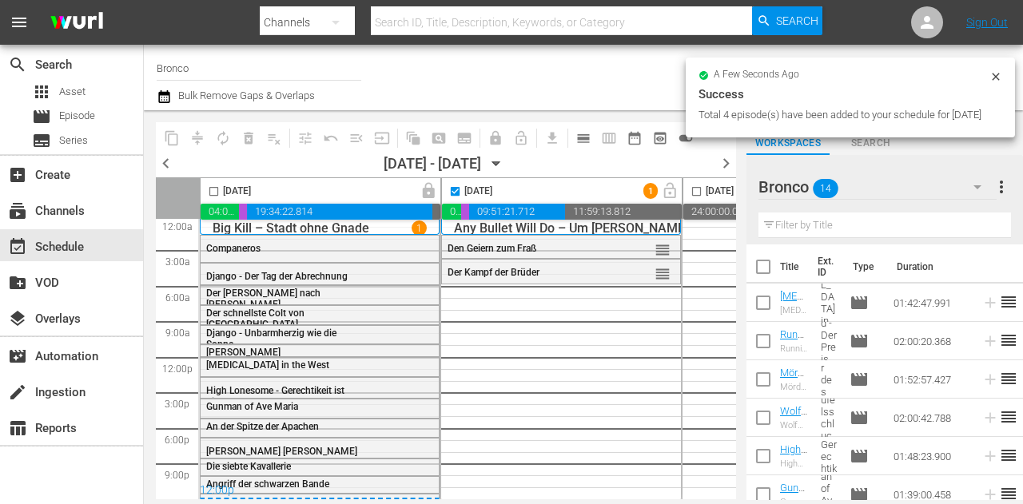
checkbox input "false"
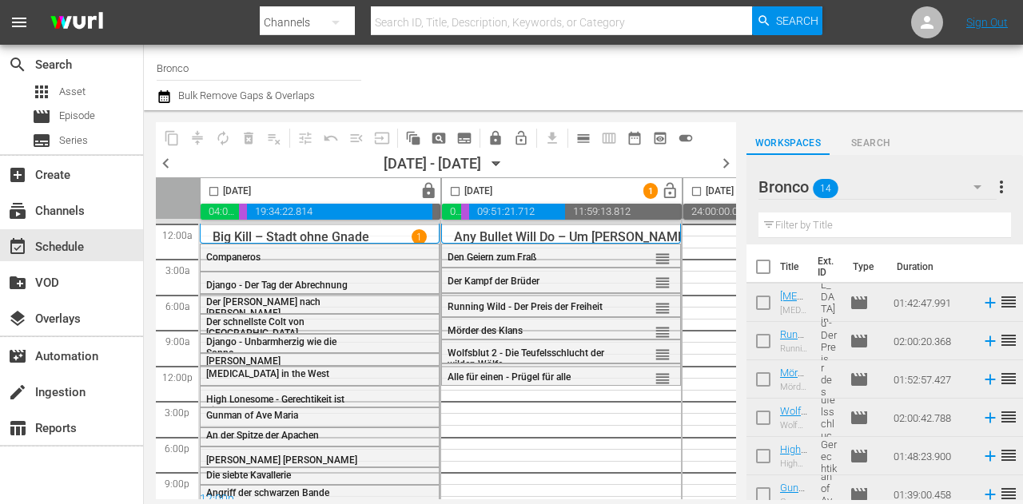
scroll to position [14, 0]
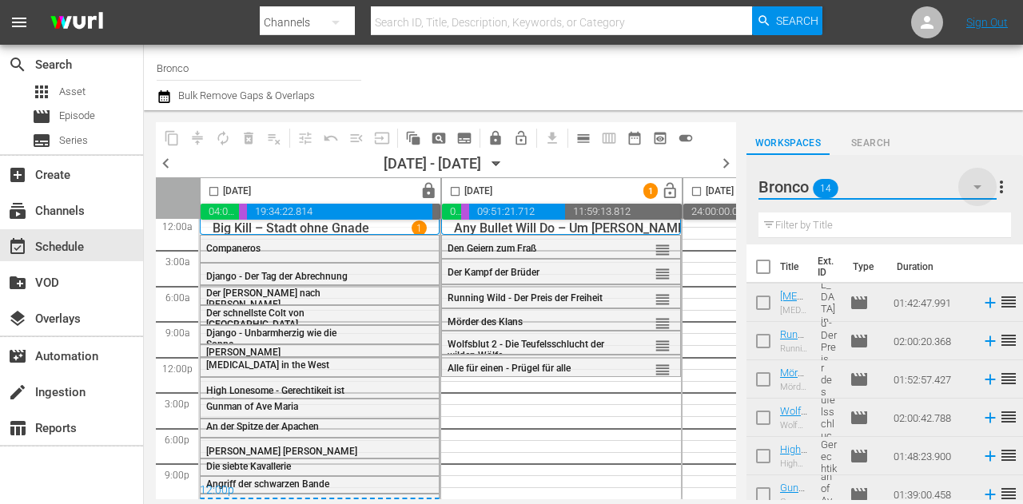
click at [973, 189] on icon "button" at bounding box center [977, 186] width 19 height 19
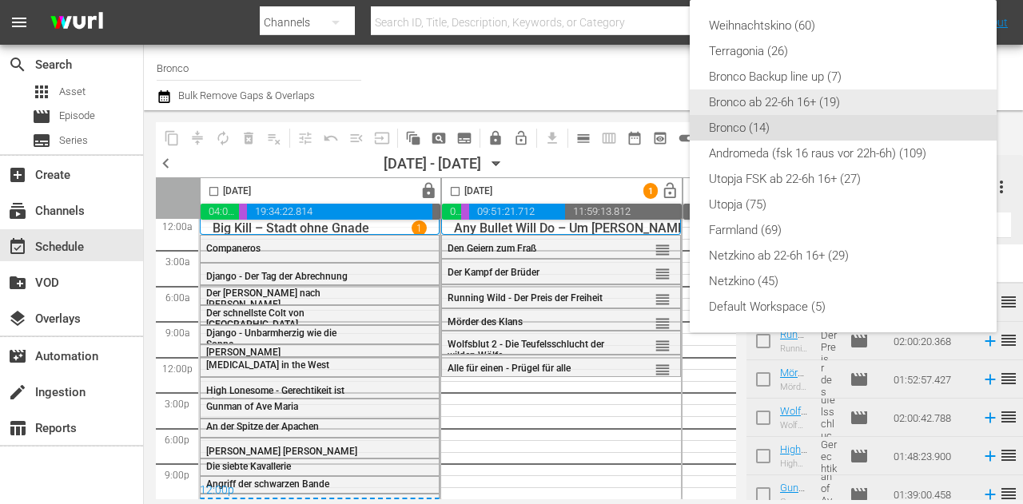
click at [637, 79] on div "Weihnachtskino (60) Terragonia (26) Bronco Backup line up (7) Bronco ab 22-6h 1…" at bounding box center [511, 252] width 1023 height 504
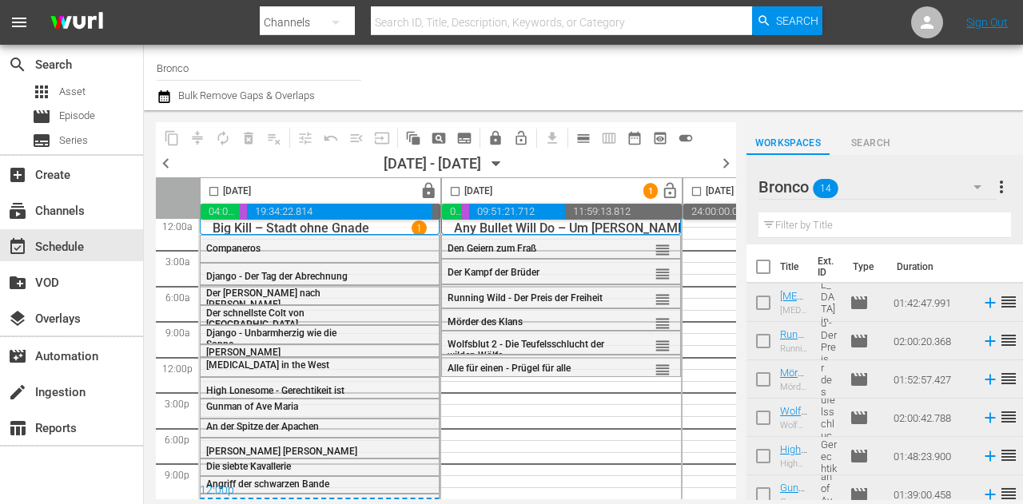
click at [505, 168] on icon "button" at bounding box center [496, 164] width 18 height 18
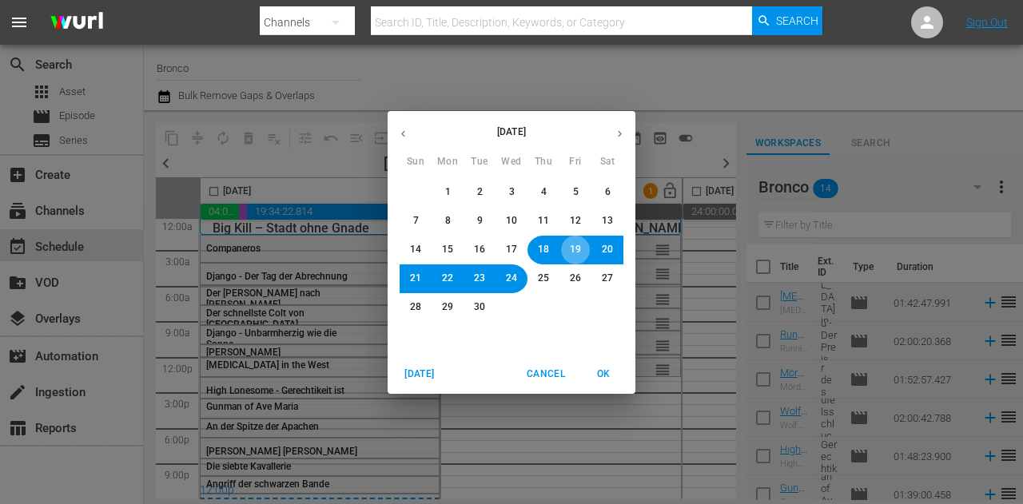
click at [580, 251] on span "19" at bounding box center [575, 250] width 11 height 14
click at [604, 371] on span "OK" at bounding box center [603, 374] width 38 height 17
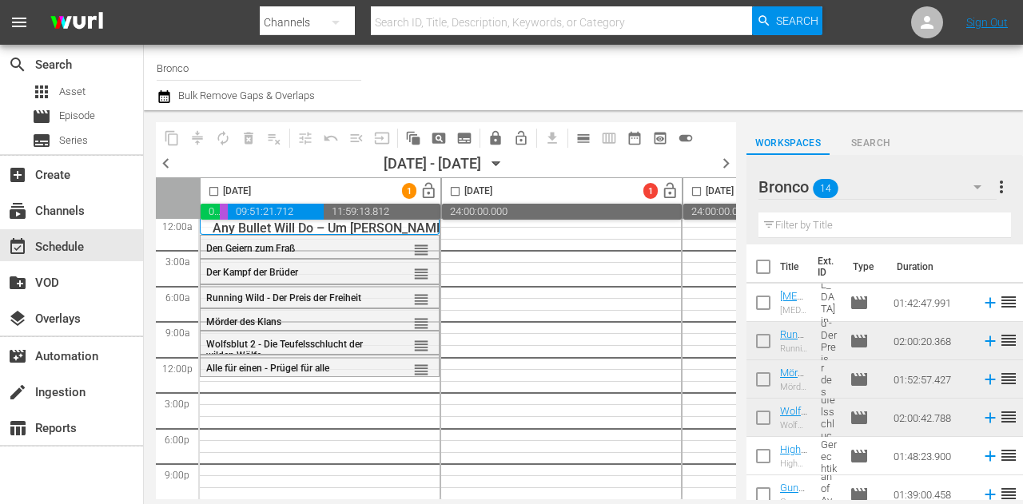
click at [766, 292] on input "checkbox" at bounding box center [763, 306] width 34 height 34
checkbox input "true"
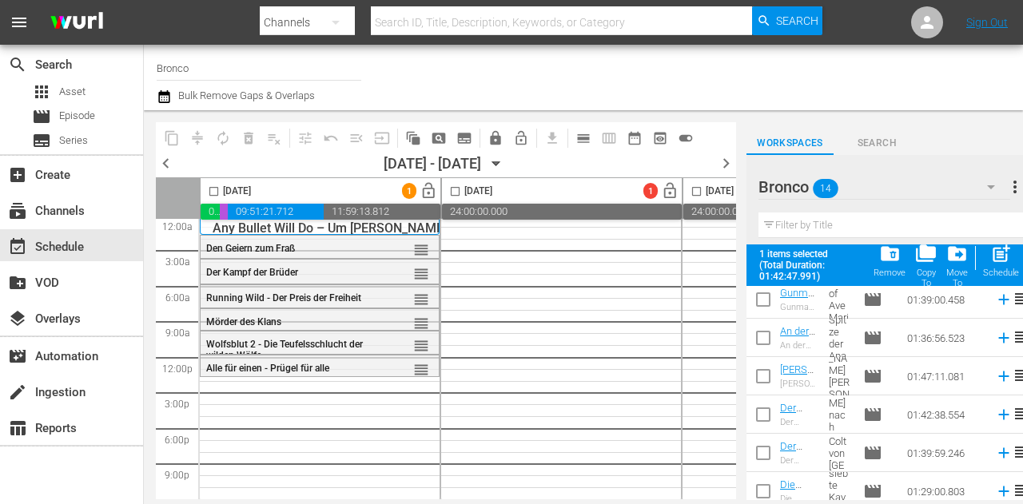
scroll to position [240, 0]
click at [775, 330] on input "checkbox" at bounding box center [763, 338] width 34 height 34
checkbox input "true"
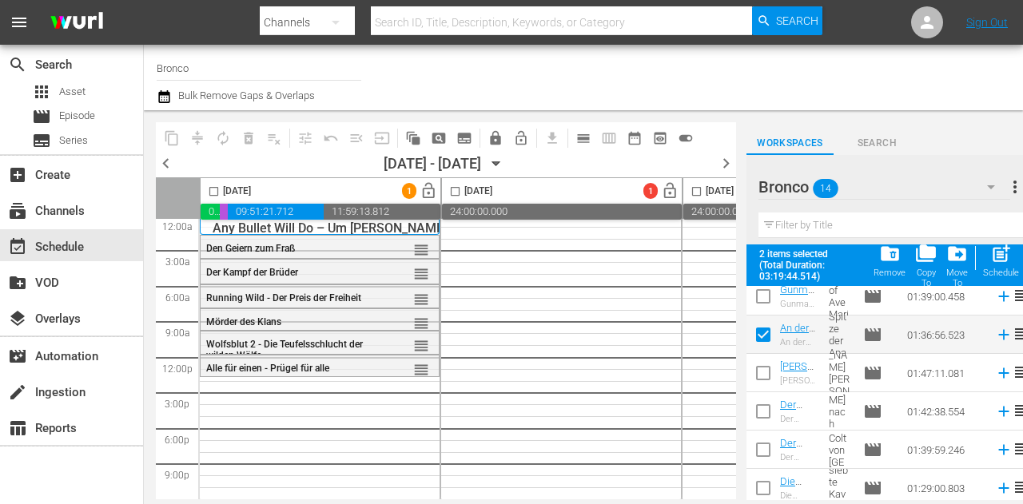
scroll to position [320, 0]
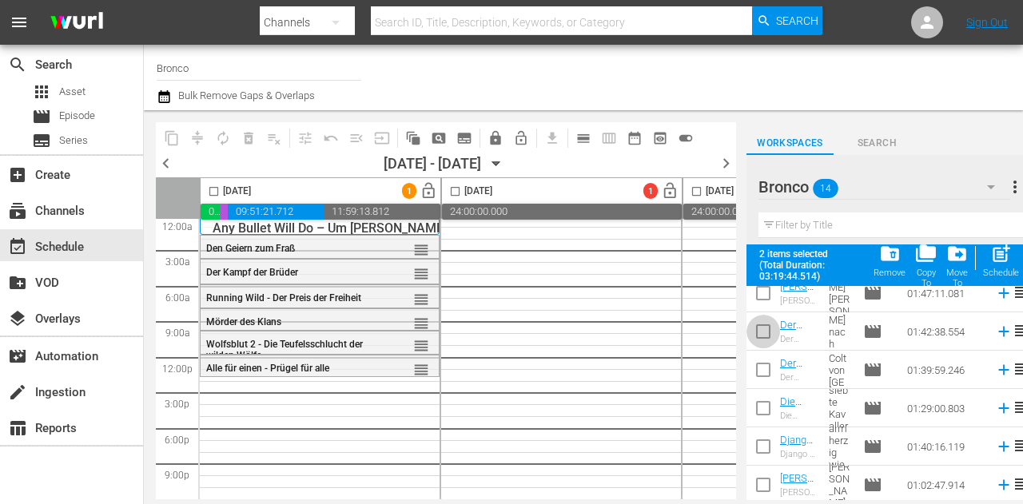
click at [761, 323] on input "checkbox" at bounding box center [763, 335] width 34 height 34
checkbox input "true"
click at [765, 362] on input "checkbox" at bounding box center [763, 373] width 34 height 34
checkbox input "true"
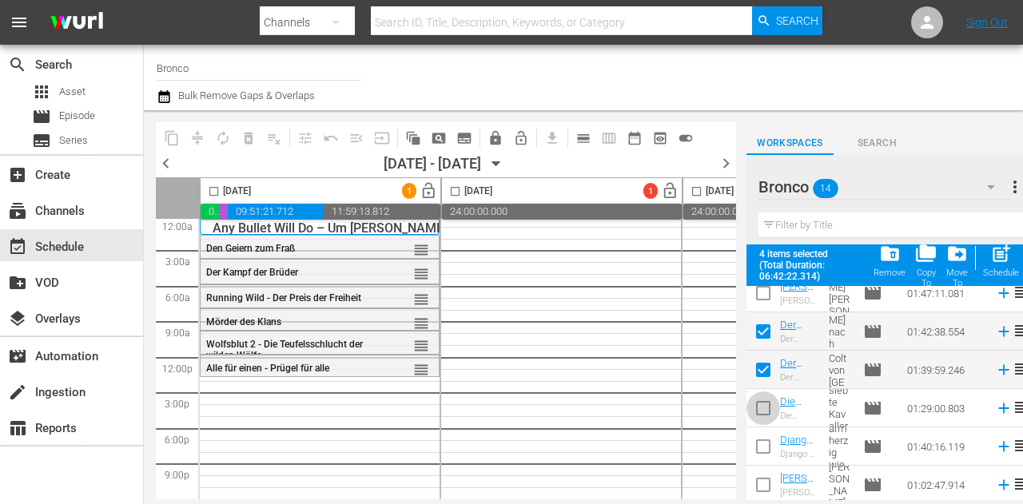
click at [769, 402] on input "checkbox" at bounding box center [763, 412] width 34 height 34
checkbox input "true"
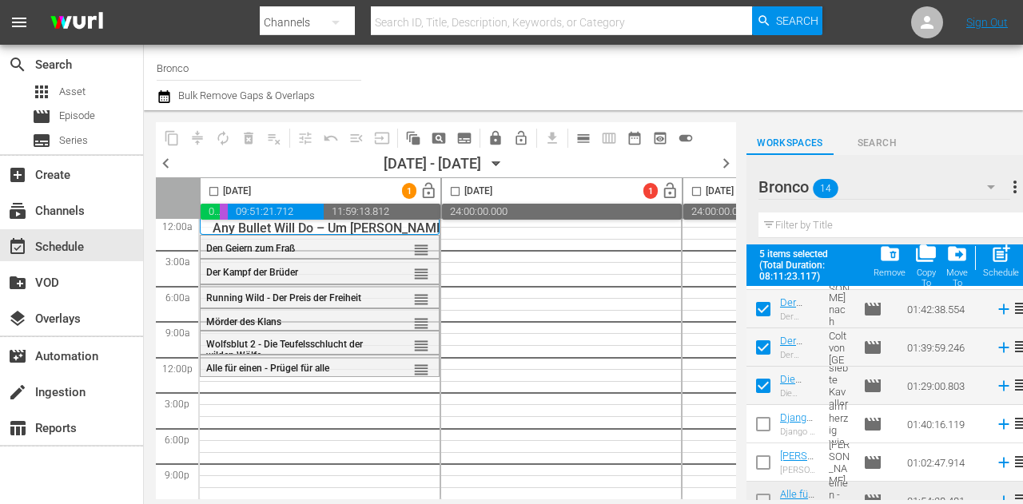
scroll to position [359, 0]
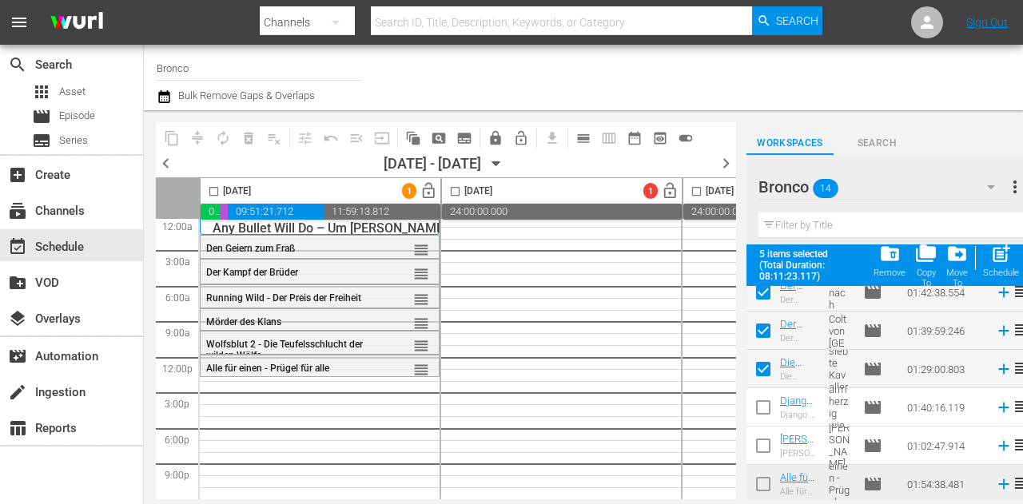
click at [761, 407] on input "checkbox" at bounding box center [763, 411] width 34 height 34
checkbox input "true"
click at [762, 435] on input "checkbox" at bounding box center [763, 449] width 34 height 34
checkbox input "true"
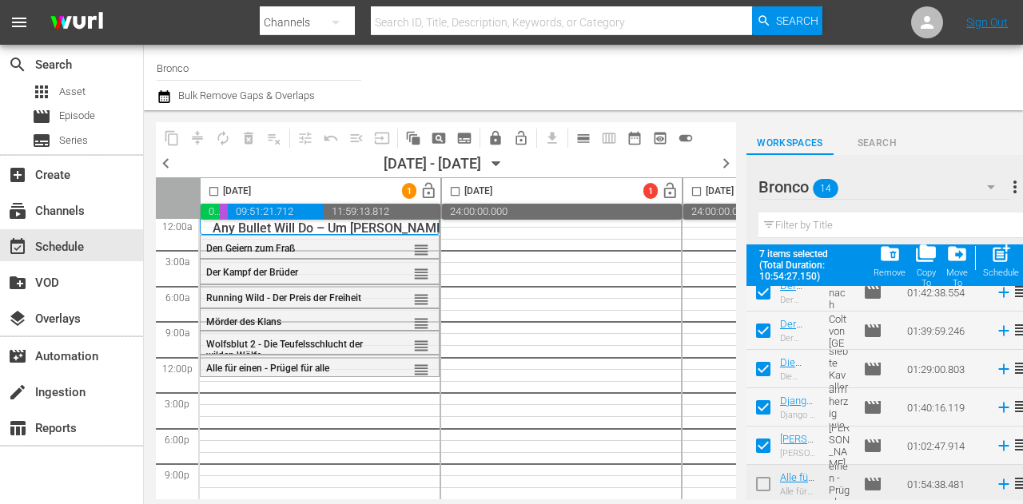
click at [765, 417] on input "checkbox" at bounding box center [763, 411] width 34 height 34
checkbox input "false"
click at [774, 443] on input "checkbox" at bounding box center [763, 449] width 34 height 34
checkbox input "false"
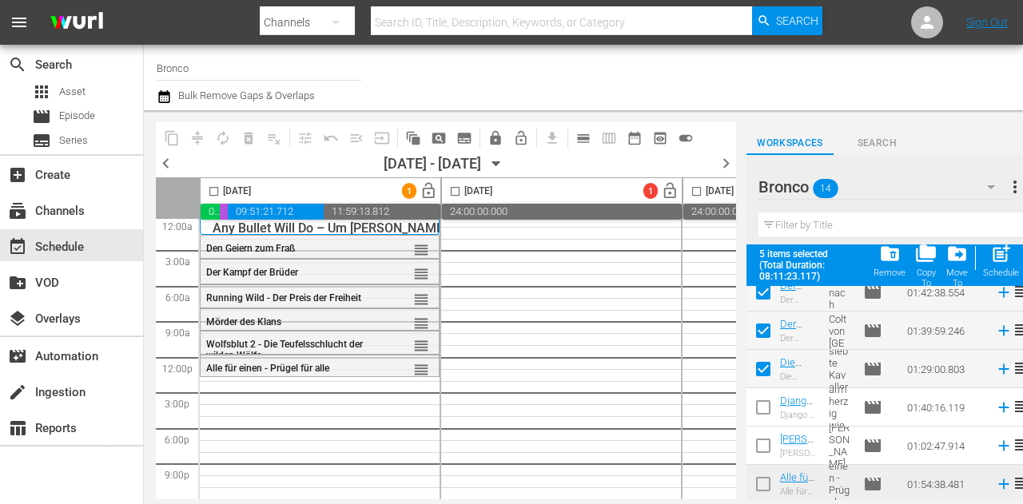
click at [216, 197] on input "checkbox" at bounding box center [214, 194] width 18 height 18
checkbox input "true"
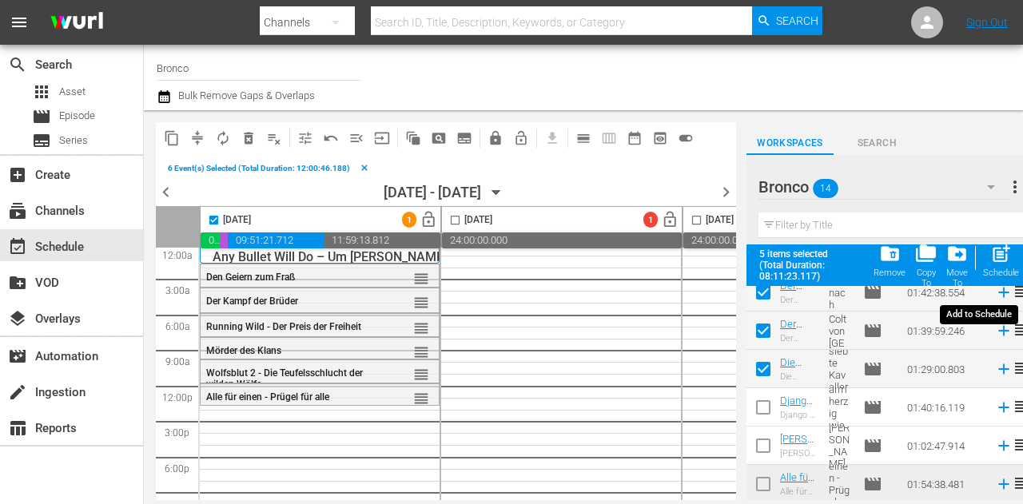
click at [994, 269] on div "Schedule" at bounding box center [1001, 273] width 36 height 10
checkbox input "false"
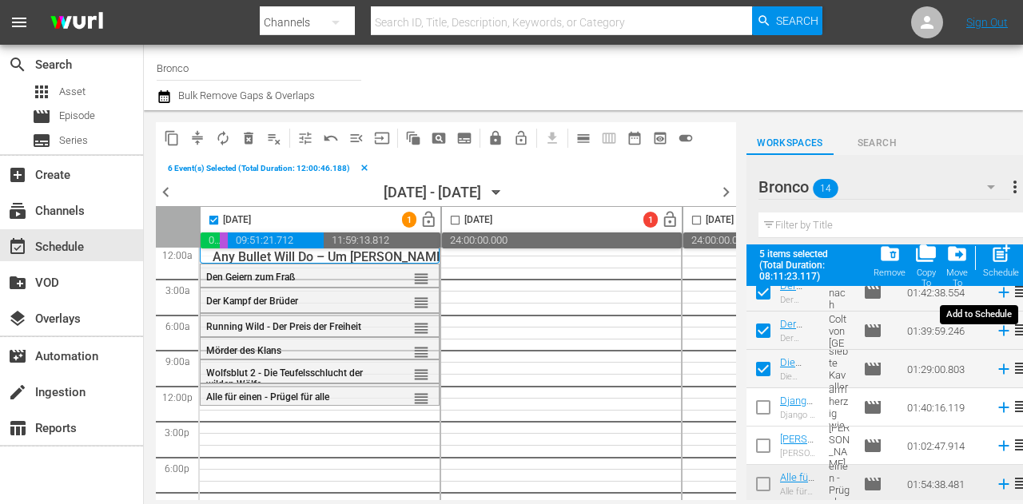
checkbox input "false"
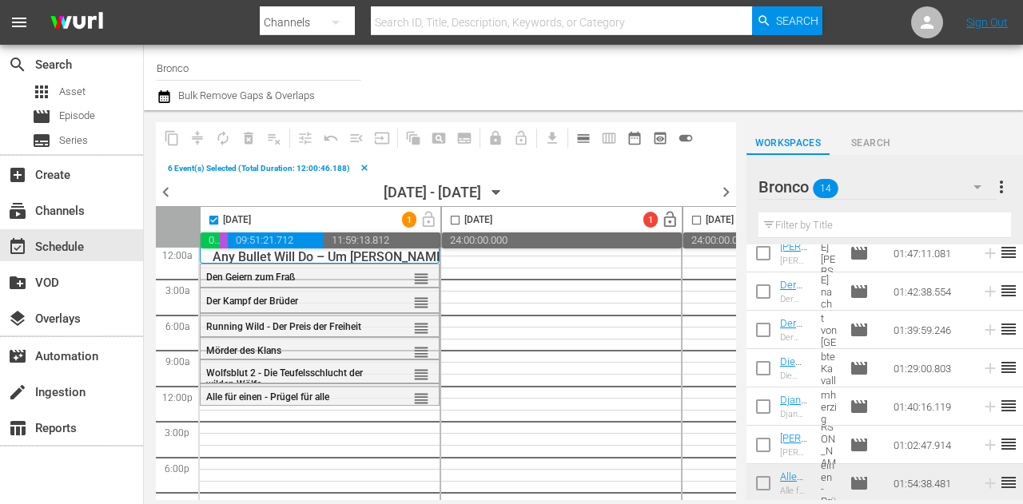
scroll to position [317, 0]
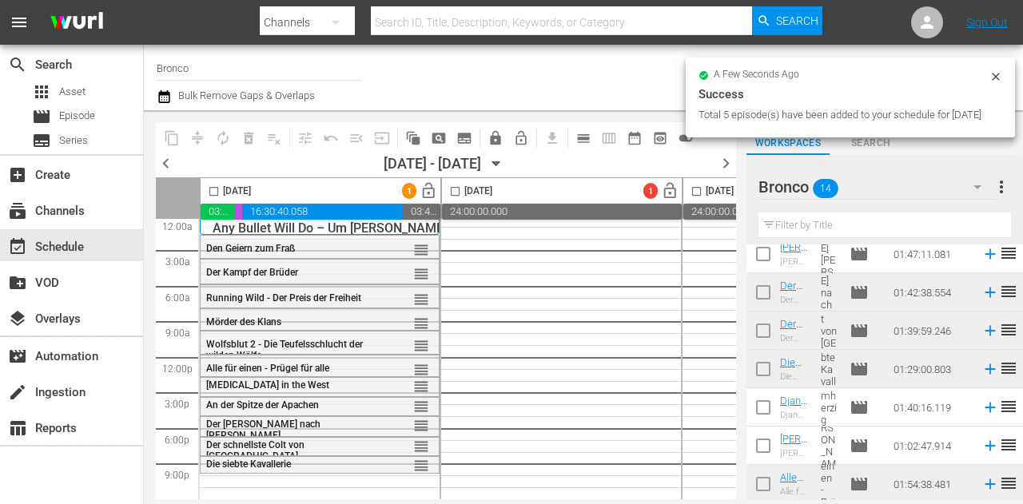
checkbox input "false"
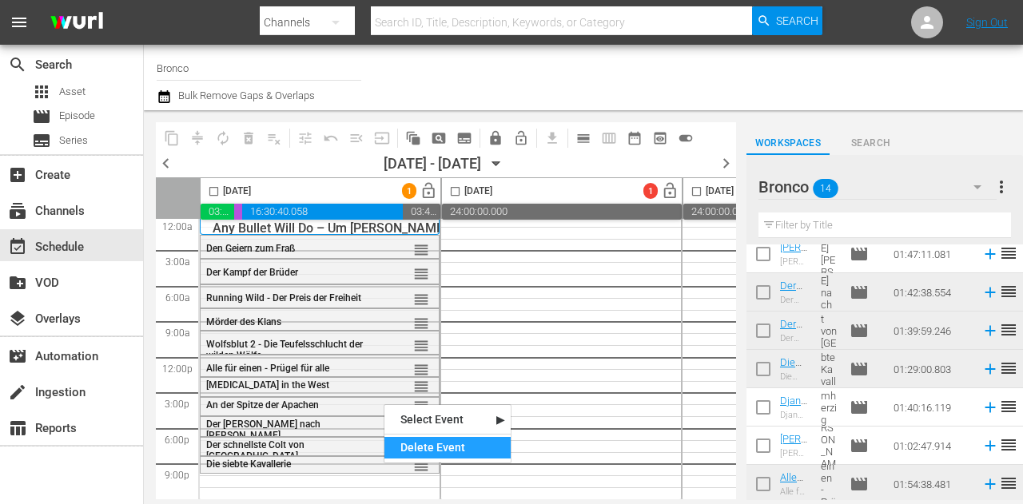
click at [435, 453] on div "Delete Event" at bounding box center [447, 448] width 126 height 22
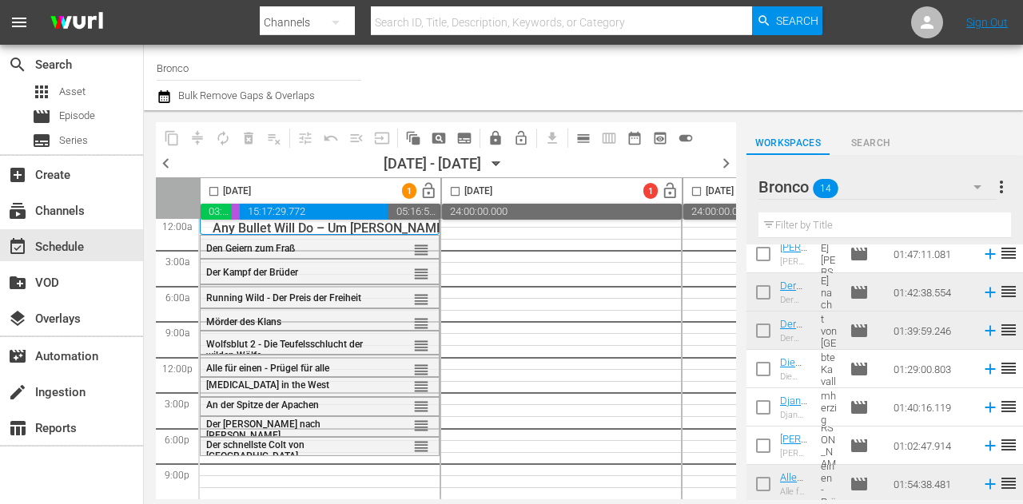
click at [765, 404] on input "checkbox" at bounding box center [763, 411] width 34 height 34
checkbox input "true"
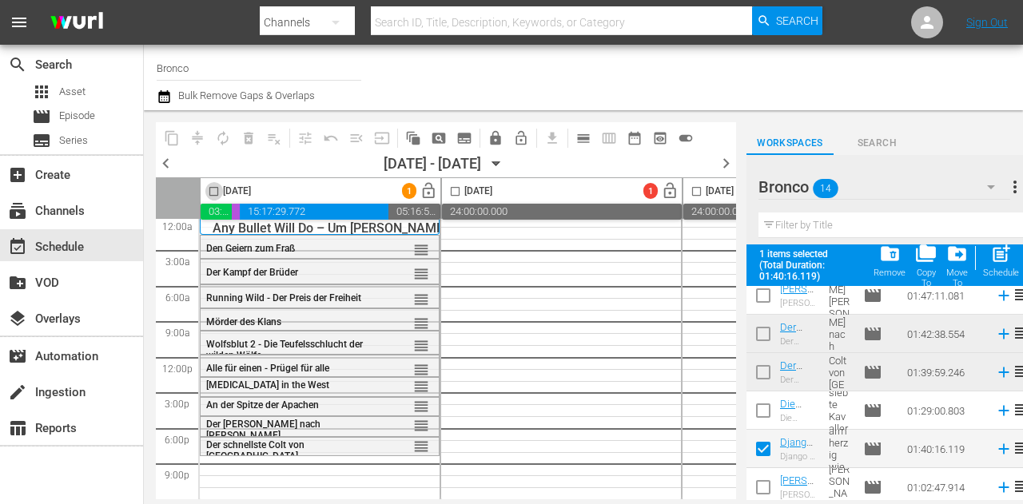
click at [210, 196] on input "checkbox" at bounding box center [214, 194] width 18 height 18
checkbox input "true"
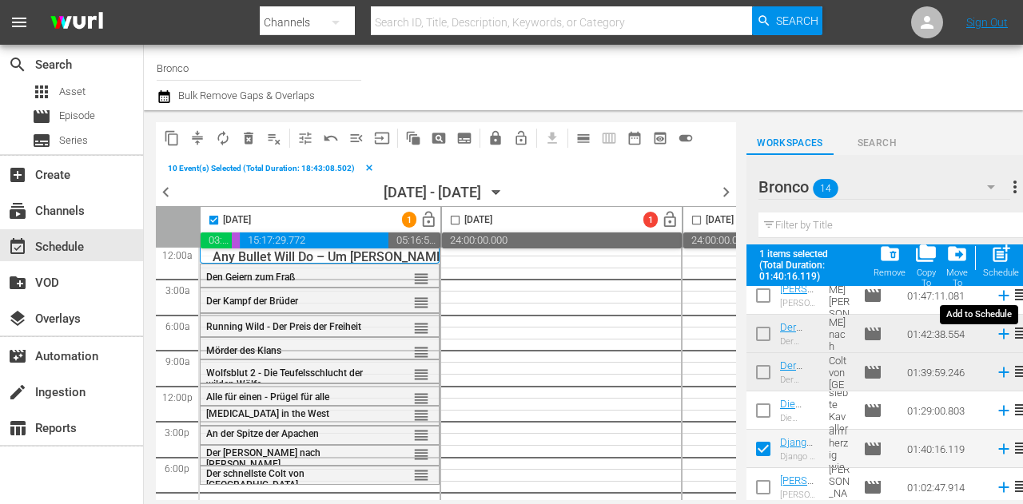
click at [998, 256] on span "post_add" at bounding box center [1001, 254] width 22 height 22
checkbox input "false"
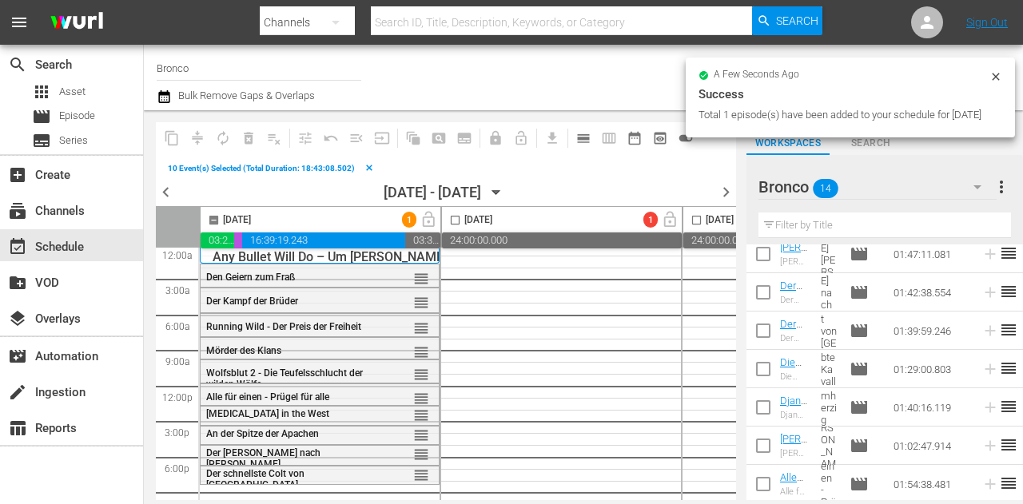
checkbox input "false"
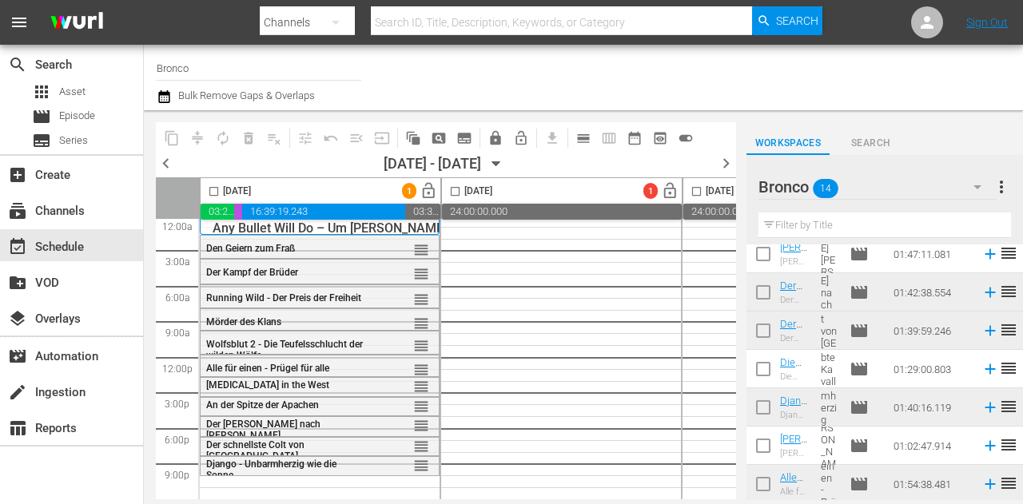
click at [940, 187] on div "Bronco 14" at bounding box center [877, 187] width 238 height 45
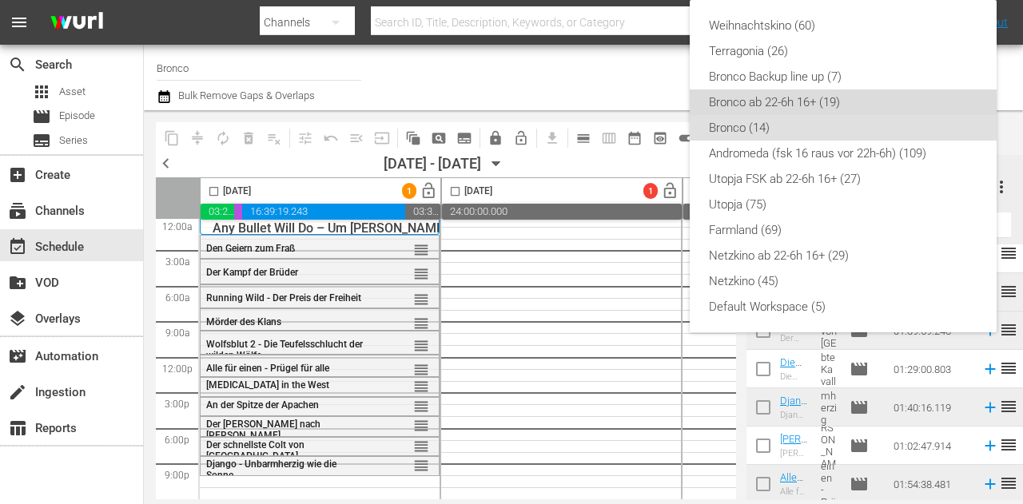
click at [793, 108] on div "Bronco ab 22-6h 16+ (19)" at bounding box center [843, 102] width 268 height 26
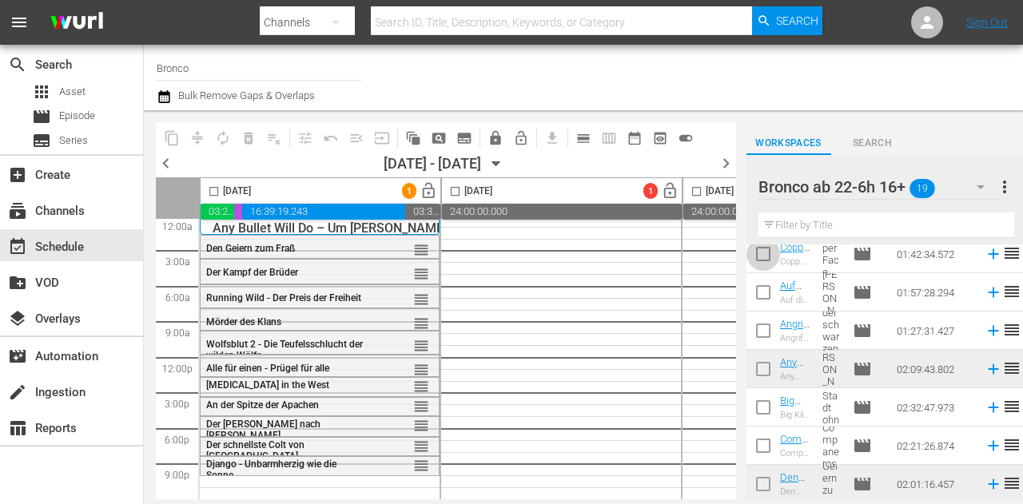
click at [766, 261] on input "checkbox" at bounding box center [763, 258] width 34 height 34
checkbox input "true"
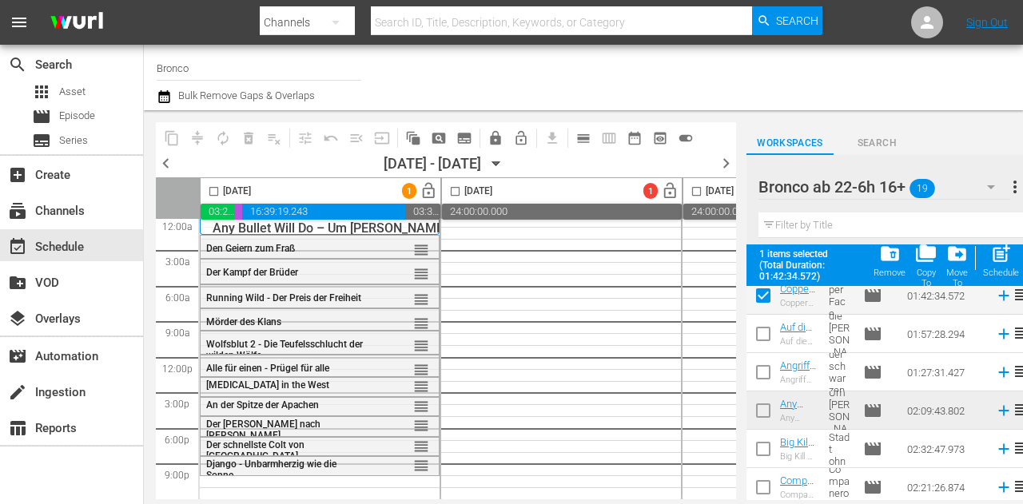
click at [776, 333] on input "checkbox" at bounding box center [763, 337] width 34 height 34
checkbox input "true"
click at [766, 367] on input "checkbox" at bounding box center [763, 376] width 34 height 34
checkbox input "true"
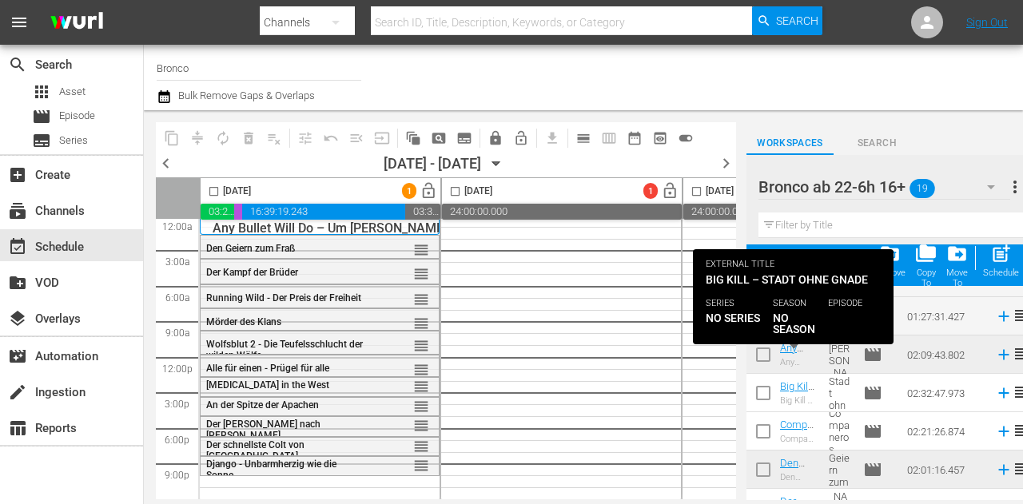
scroll to position [397, 0]
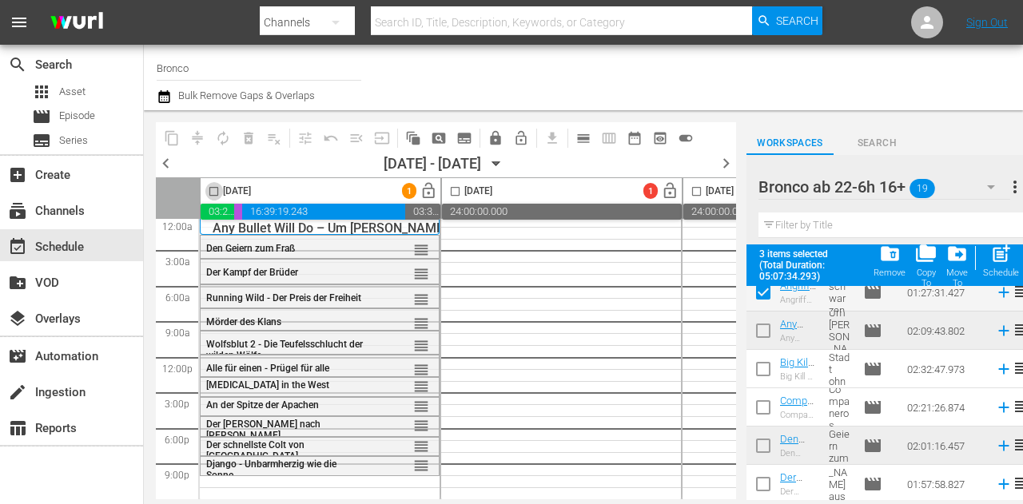
click at [213, 190] on input "checkbox" at bounding box center [214, 194] width 18 height 18
checkbox input "true"
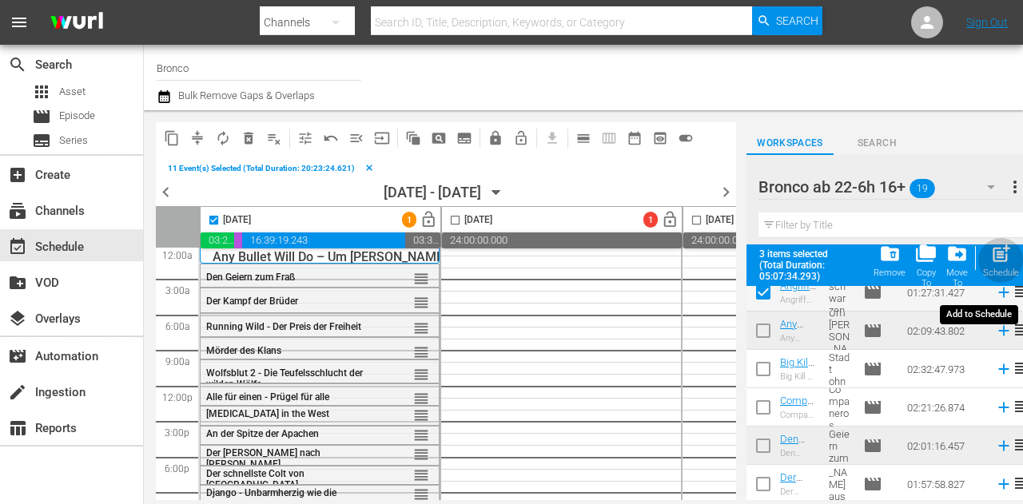
click at [1010, 260] on span "post_add" at bounding box center [1001, 254] width 22 height 22
checkbox input "false"
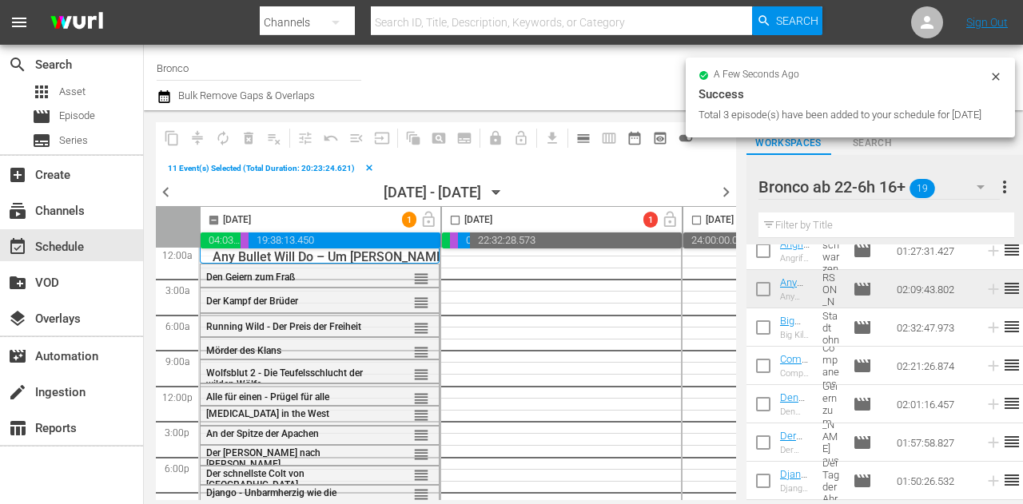
checkbox input "false"
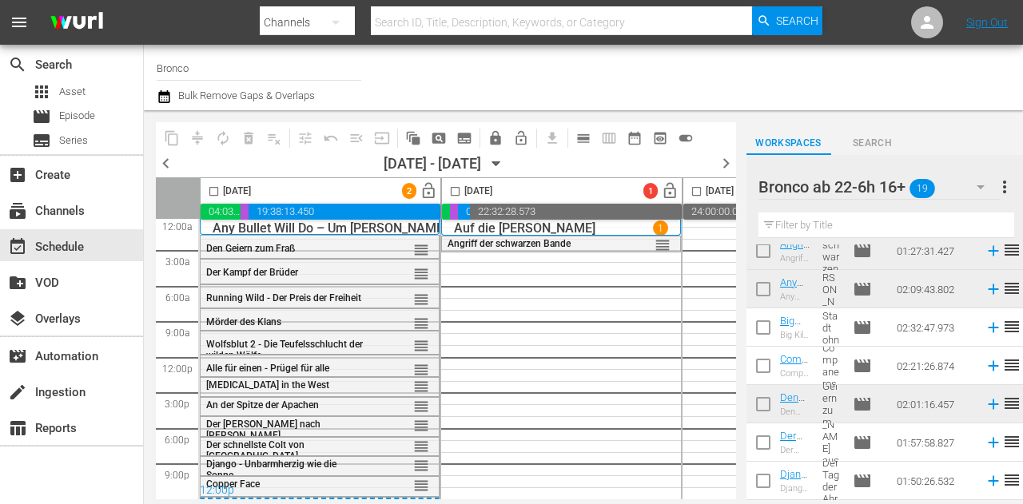
click at [769, 332] on input "checkbox" at bounding box center [763, 331] width 34 height 34
checkbox input "true"
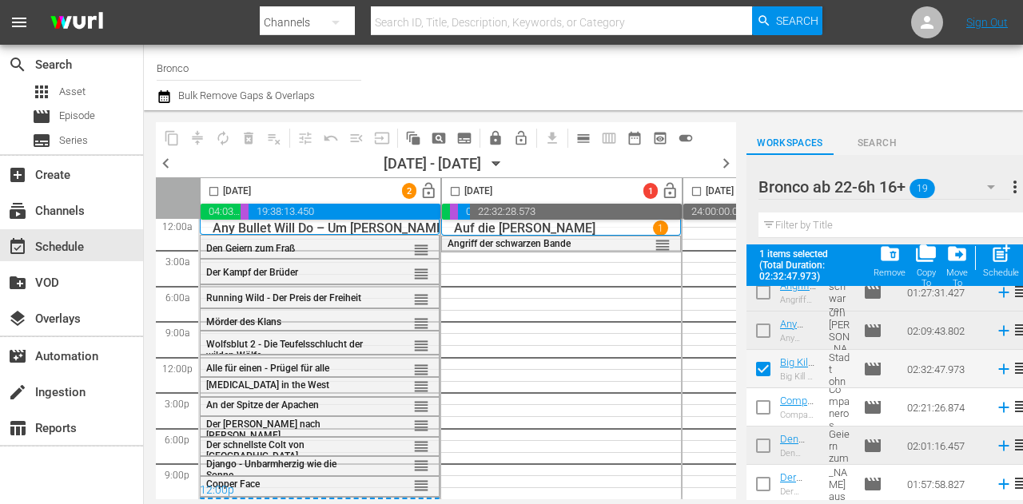
click at [454, 190] on input "checkbox" at bounding box center [455, 194] width 18 height 18
checkbox input "true"
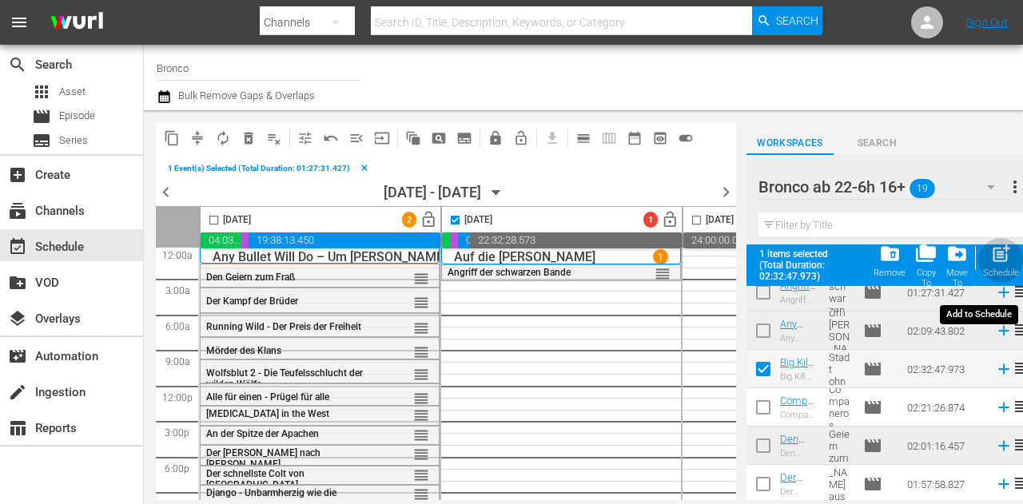
click at [996, 256] on span "post_add" at bounding box center [1001, 254] width 22 height 22
checkbox input "false"
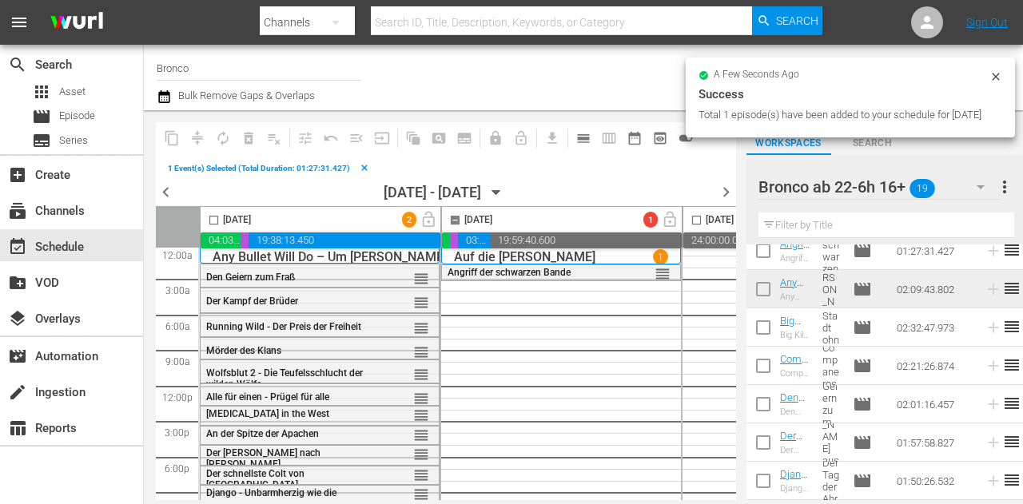
checkbox input "false"
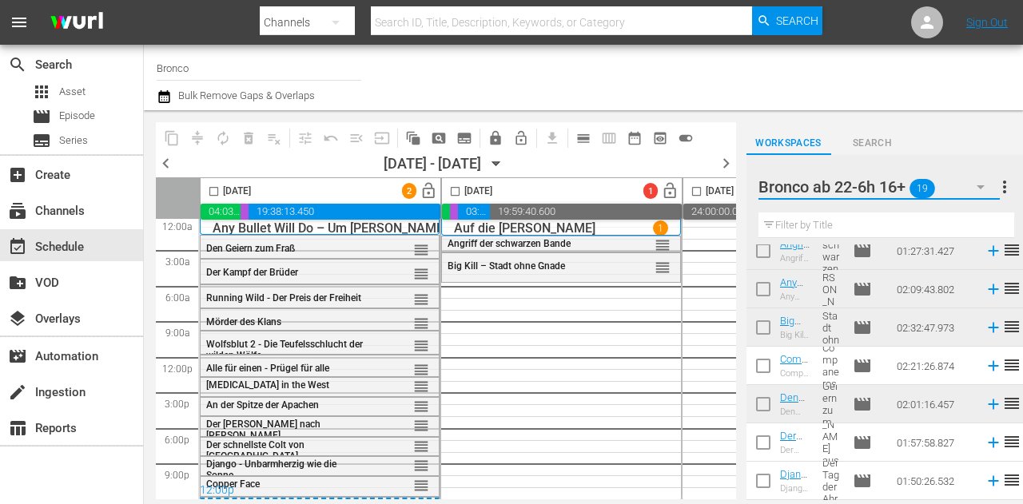
click at [971, 193] on button "button" at bounding box center [980, 187] width 38 height 38
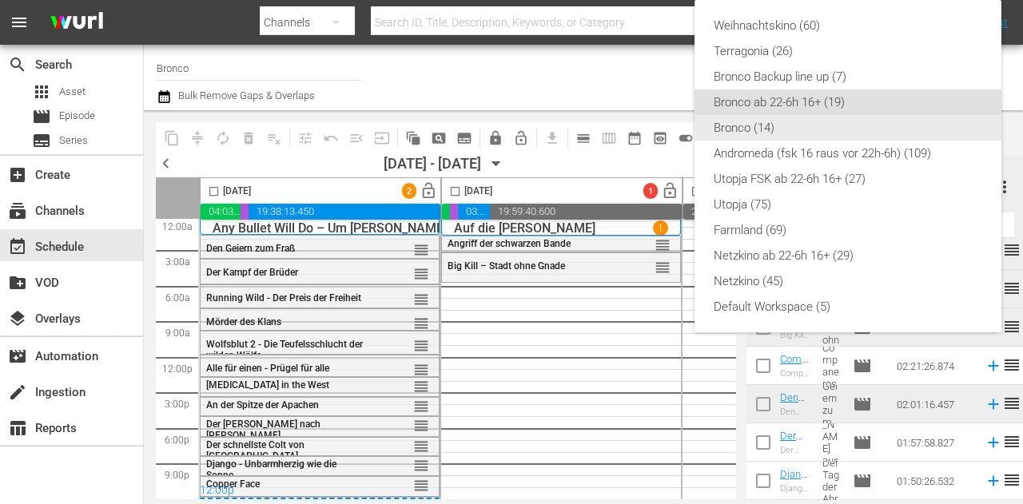
drag, startPoint x: 773, startPoint y: 132, endPoint x: 770, endPoint y: 144, distance: 12.4
click at [773, 132] on div "Bronco (14)" at bounding box center [848, 128] width 268 height 26
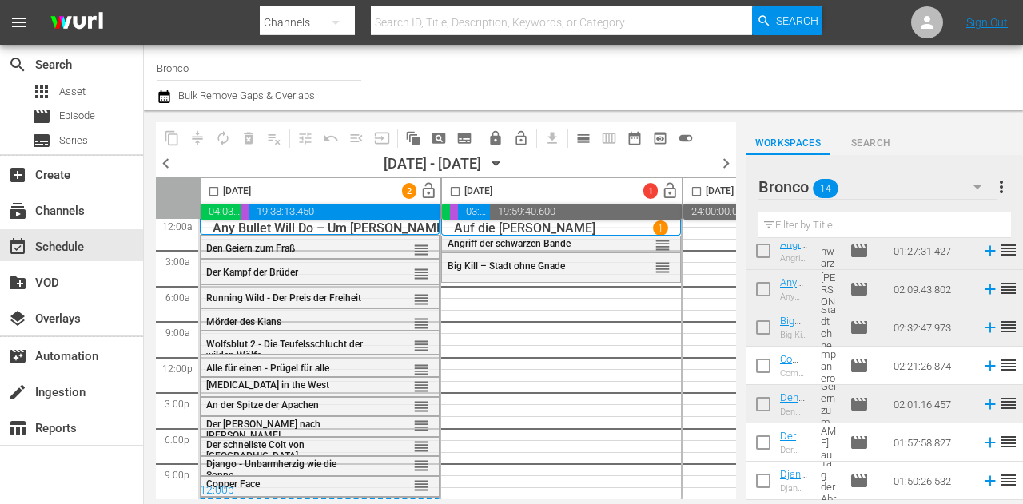
scroll to position [317, 0]
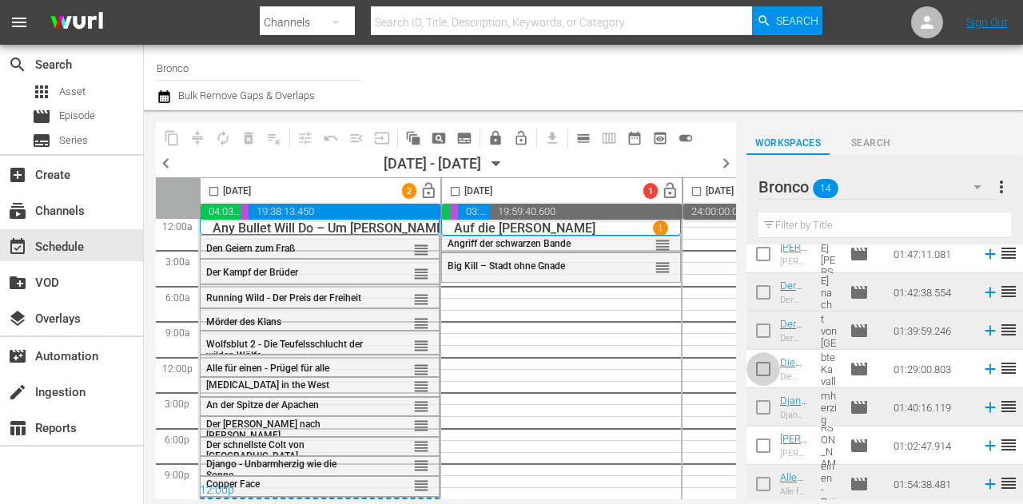
click at [769, 371] on input "checkbox" at bounding box center [763, 373] width 34 height 34
checkbox input "true"
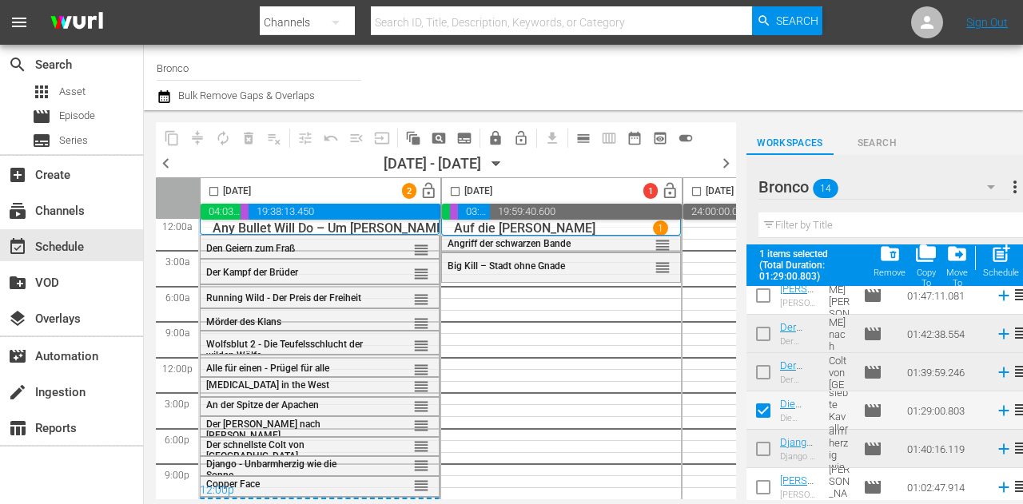
drag, startPoint x: 767, startPoint y: 486, endPoint x: 769, endPoint y: 472, distance: 13.8
click at [767, 486] on input "checkbox" at bounding box center [763, 491] width 34 height 34
checkbox input "true"
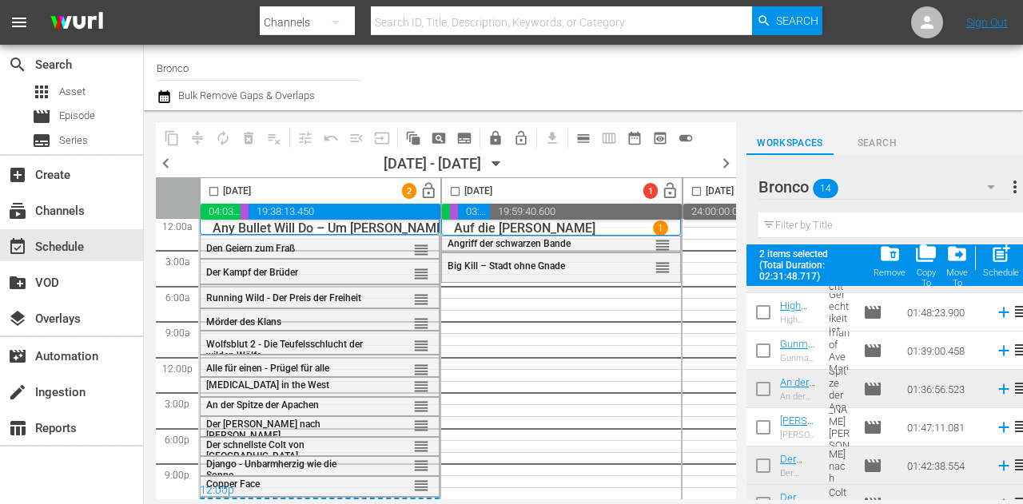
scroll to position [157, 0]
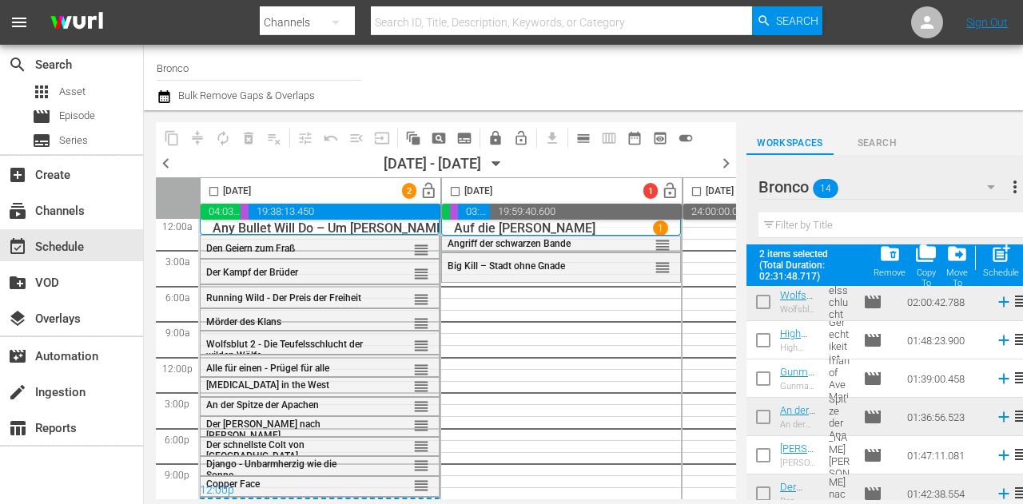
click at [764, 328] on input "checkbox" at bounding box center [763, 344] width 34 height 34
checkbox input "true"
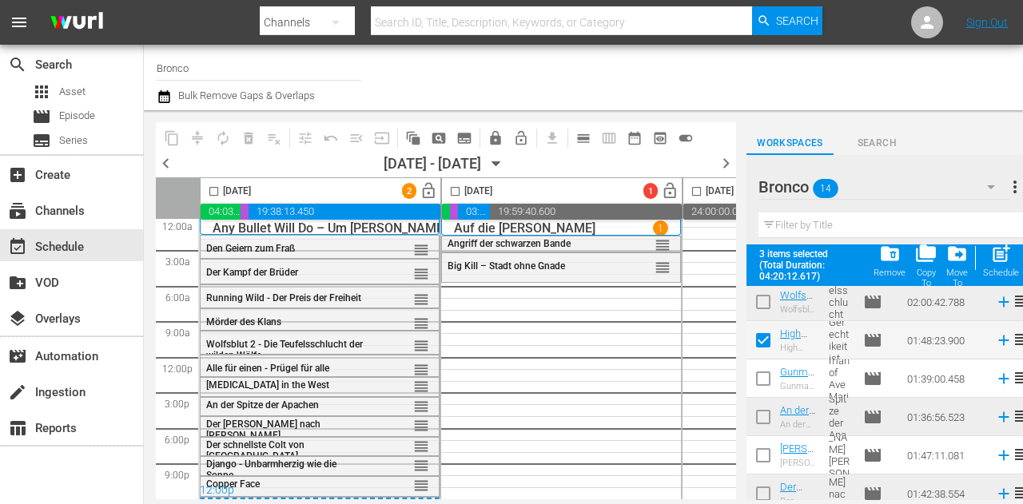
click at [769, 382] on input "checkbox" at bounding box center [763, 382] width 34 height 34
checkbox input "true"
click at [760, 456] on input "checkbox" at bounding box center [763, 459] width 34 height 34
checkbox input "true"
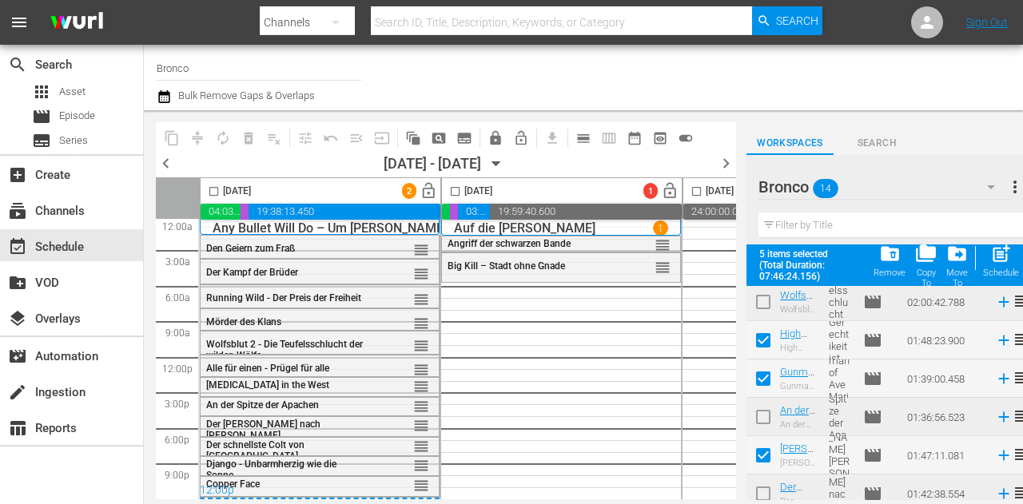
click at [453, 186] on input "checkbox" at bounding box center [455, 194] width 18 height 18
checkbox input "true"
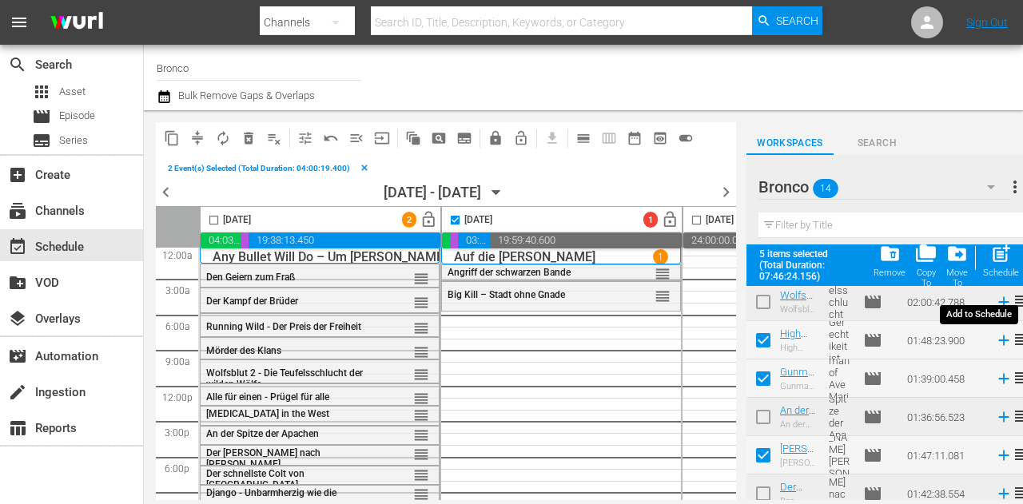
click at [1012, 252] on div "post_add Schedule" at bounding box center [1001, 260] width 36 height 35
checkbox input "false"
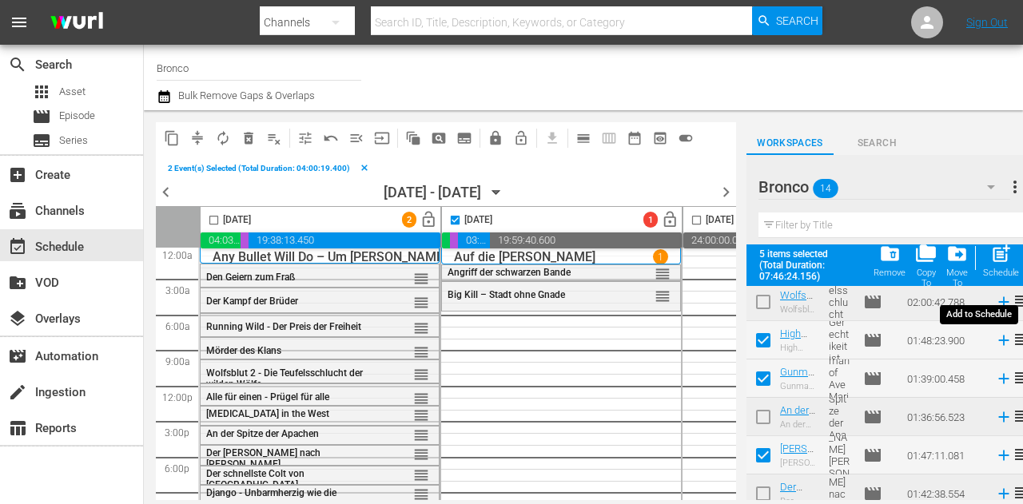
checkbox input "false"
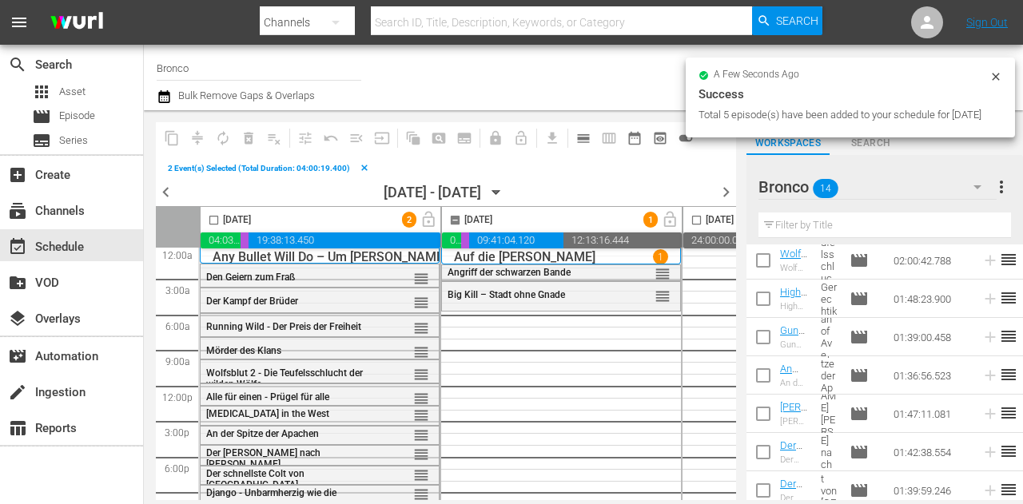
checkbox input "false"
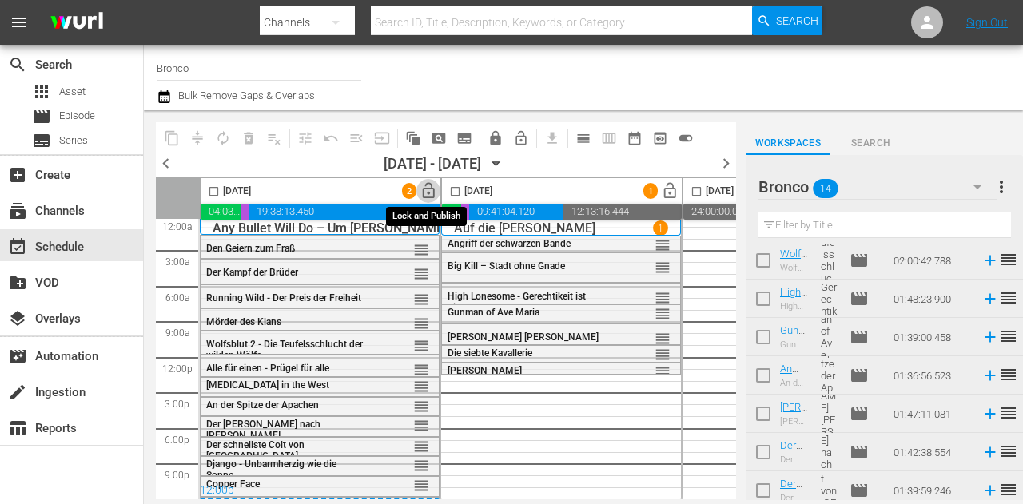
click at [423, 198] on span "lock_open" at bounding box center [428, 191] width 18 height 18
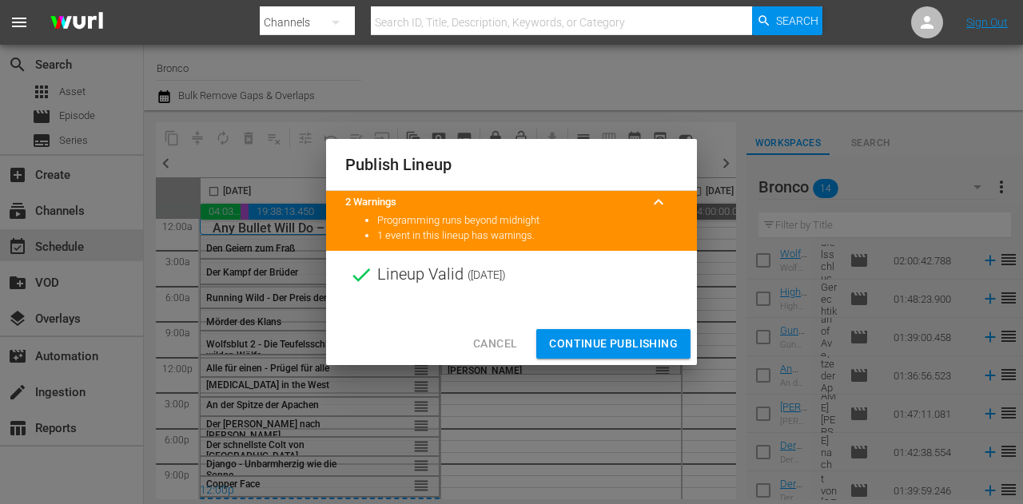
click at [609, 332] on button "Continue Publishing" at bounding box center [613, 344] width 154 height 30
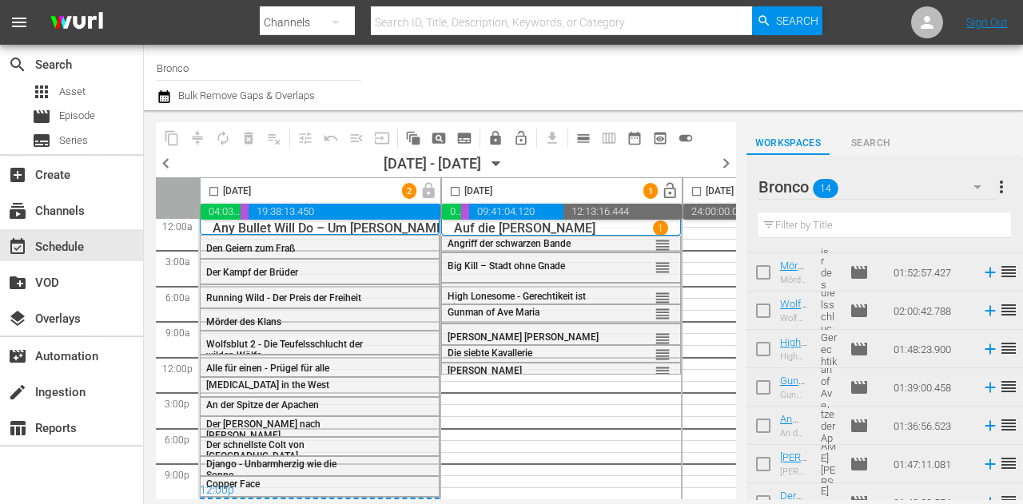
scroll to position [0, 0]
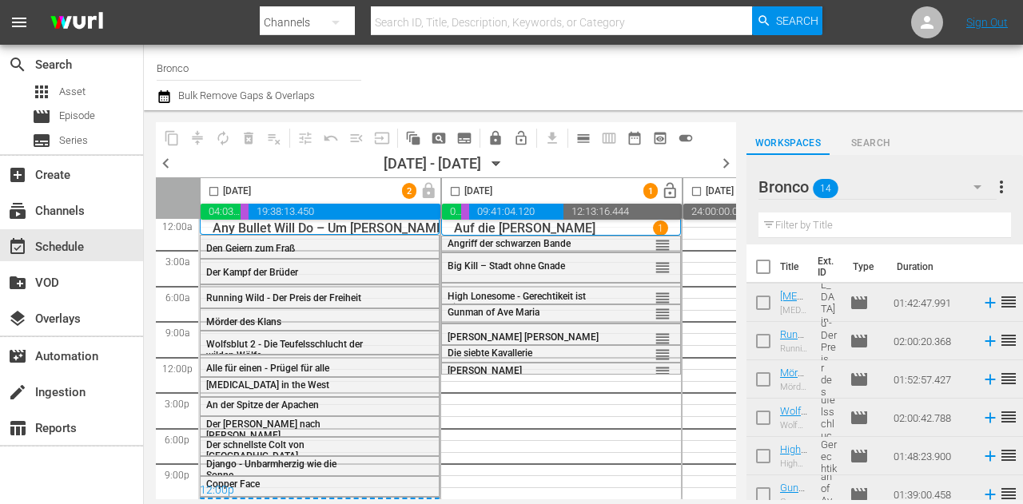
click at [505, 167] on icon "button" at bounding box center [496, 164] width 18 height 18
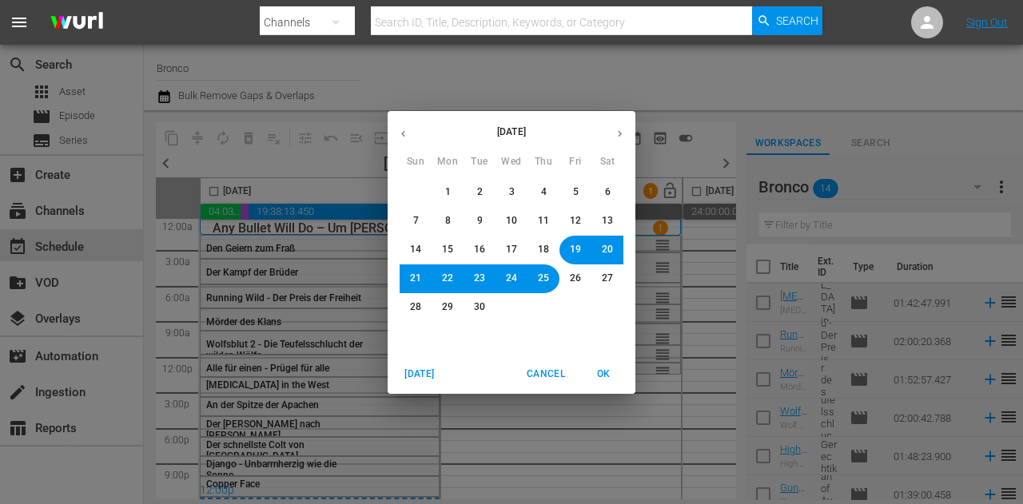
click at [610, 249] on span "20" at bounding box center [607, 250] width 11 height 14
drag, startPoint x: 611, startPoint y: 374, endPoint x: 614, endPoint y: 364, distance: 10.7
click at [612, 379] on span "OK" at bounding box center [603, 374] width 38 height 17
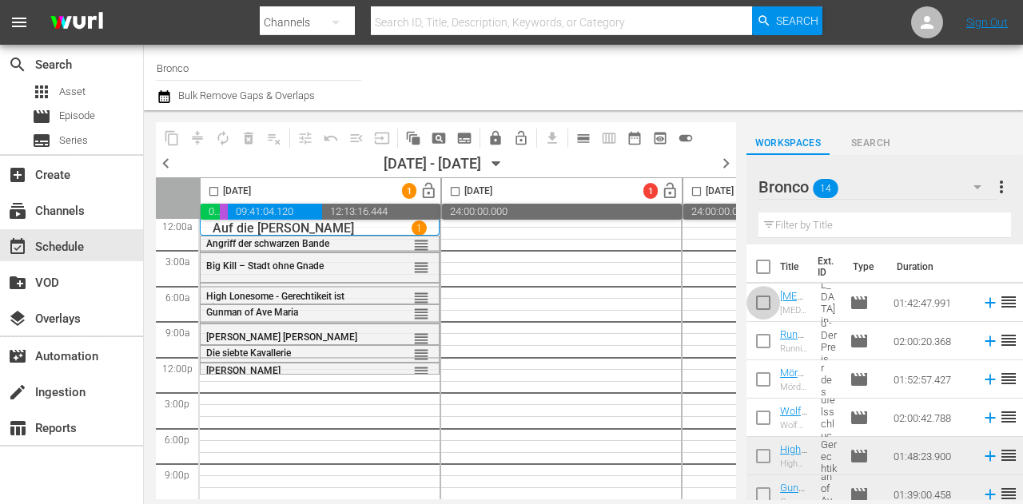
click at [771, 308] on input "checkbox" at bounding box center [763, 306] width 34 height 34
checkbox input "true"
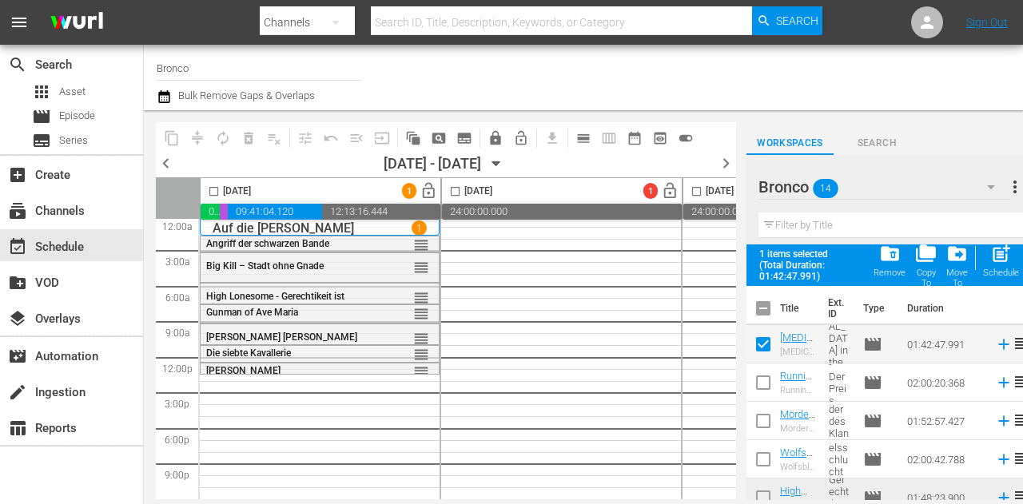
click at [773, 368] on td at bounding box center [763, 383] width 34 height 38
click at [768, 423] on input "checkbox" at bounding box center [763, 425] width 34 height 34
checkbox input "true"
click at [756, 461] on input "checkbox" at bounding box center [763, 463] width 34 height 34
checkbox input "true"
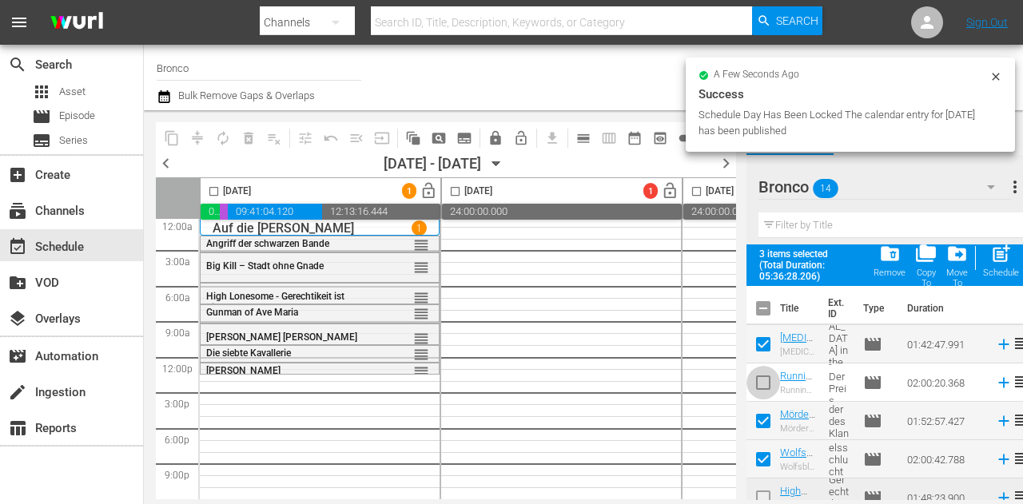
click at [773, 384] on input "checkbox" at bounding box center [763, 386] width 34 height 34
checkbox input "true"
click at [213, 189] on input "checkbox" at bounding box center [214, 194] width 18 height 18
checkbox input "true"
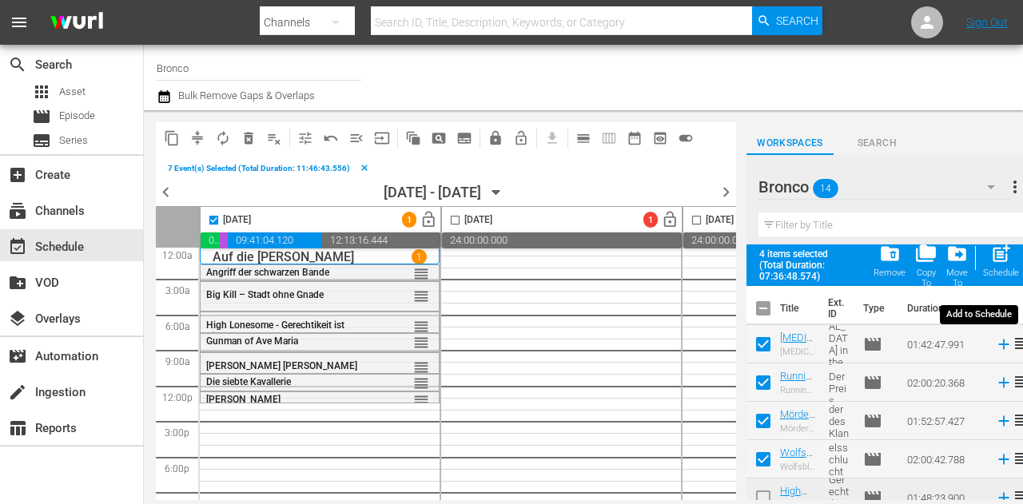
click at [1010, 252] on span "post_add" at bounding box center [1001, 254] width 22 height 22
checkbox input "false"
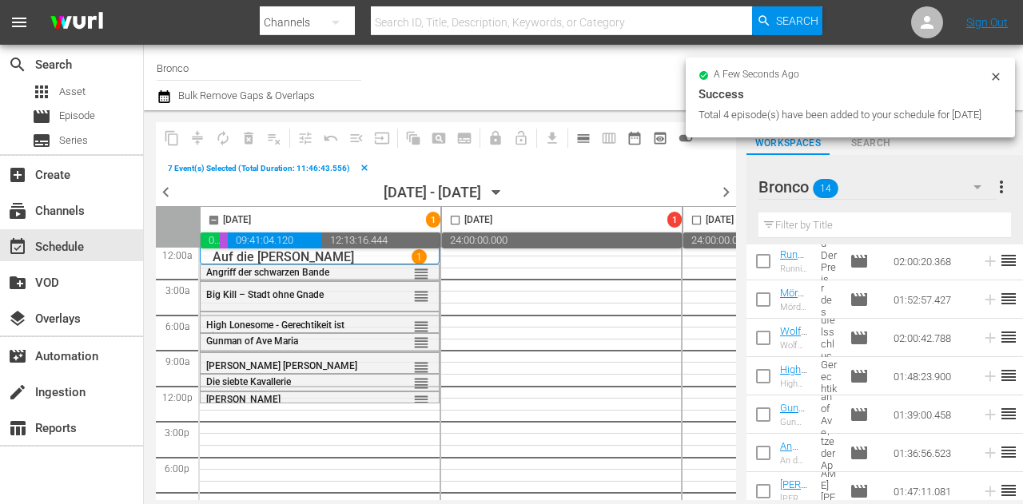
scroll to position [317, 0]
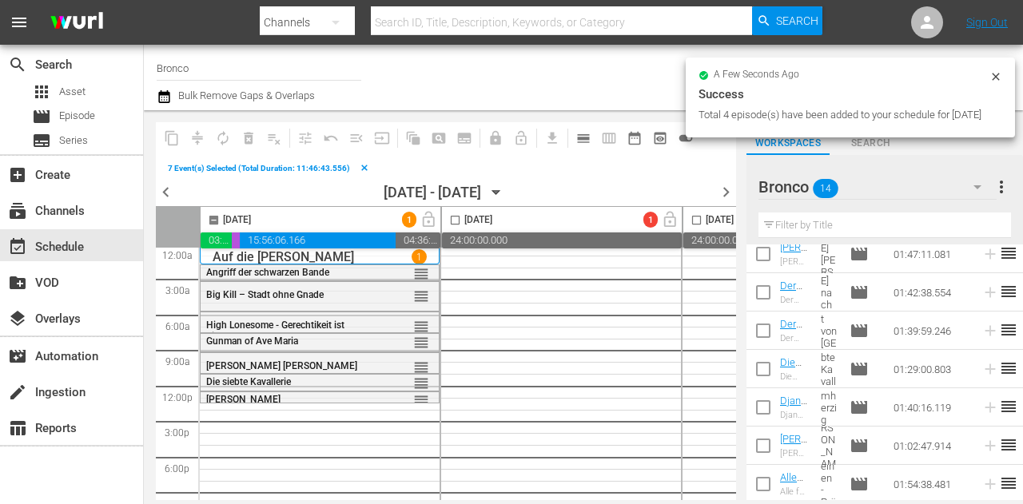
checkbox input "false"
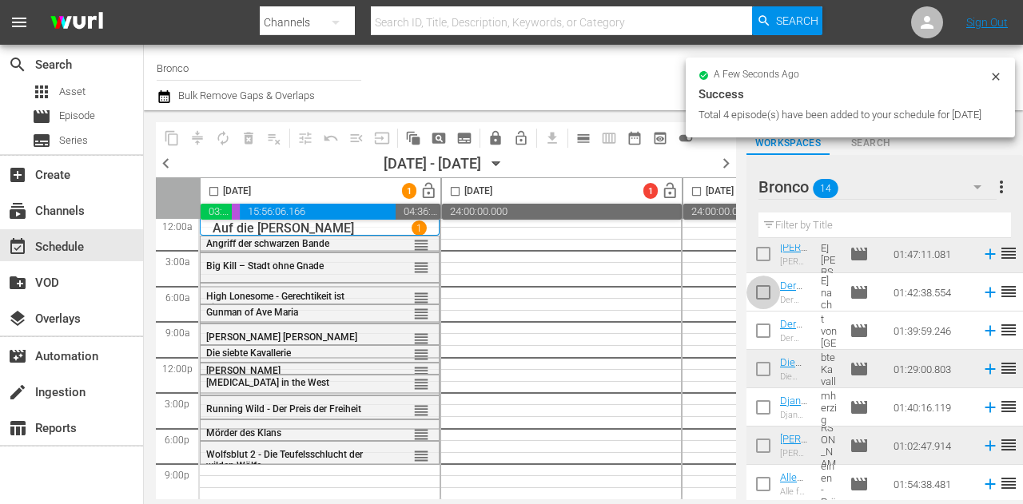
click at [761, 299] on input "checkbox" at bounding box center [763, 296] width 34 height 34
checkbox input "true"
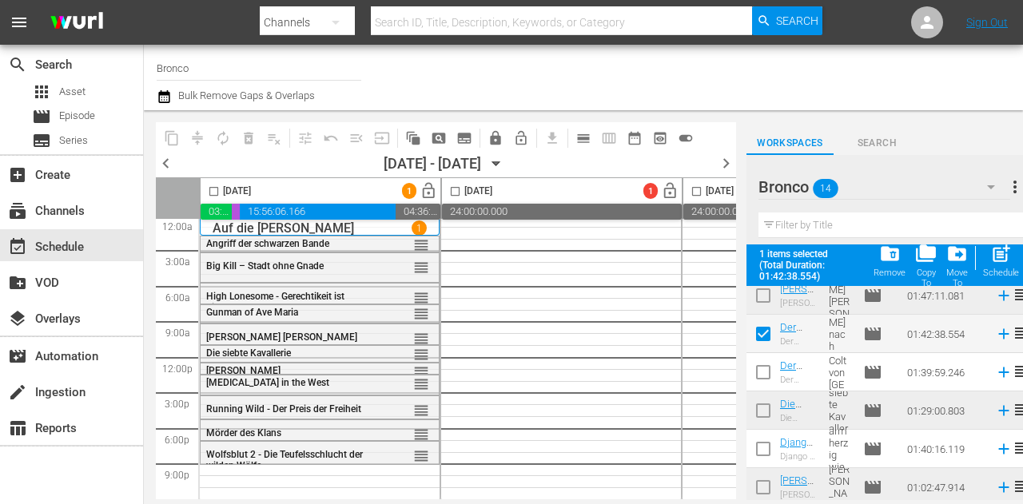
click at [766, 360] on input "checkbox" at bounding box center [763, 376] width 34 height 34
checkbox input "true"
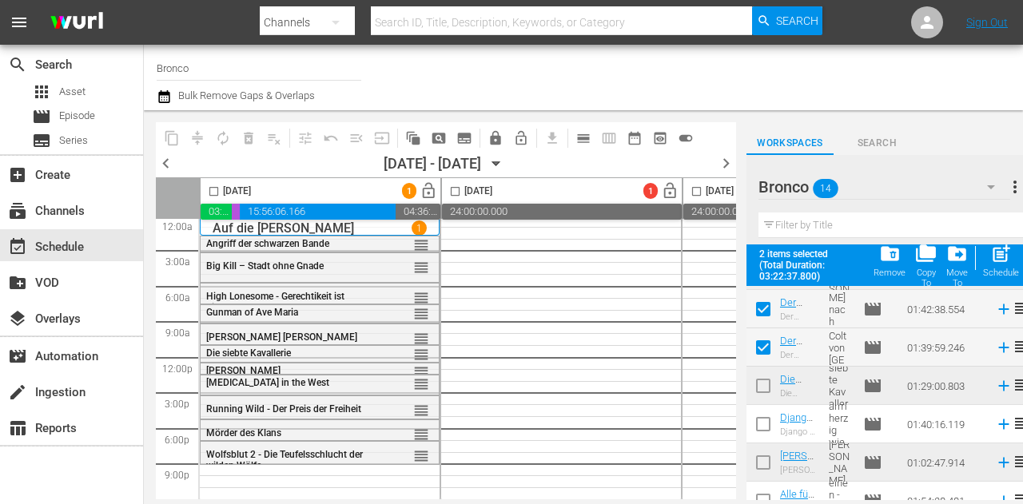
scroll to position [359, 0]
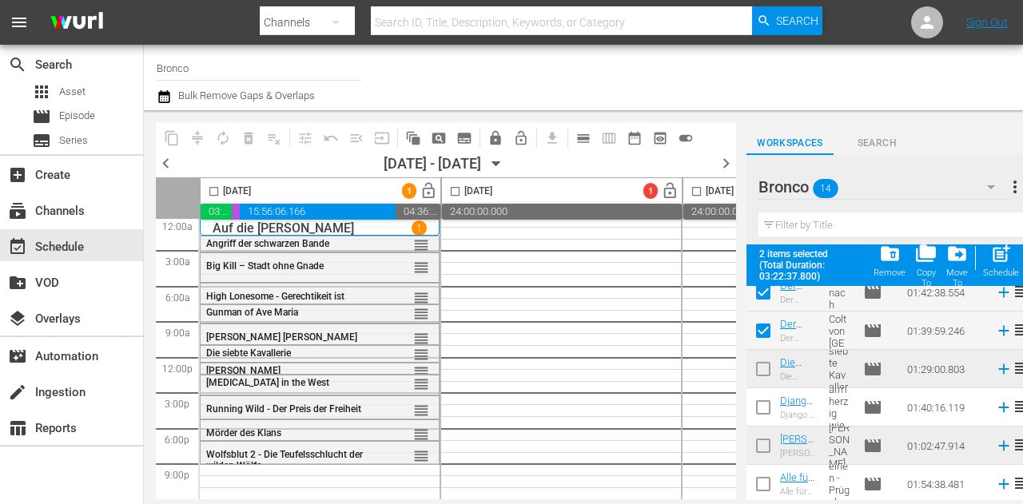
click at [762, 412] on input "checkbox" at bounding box center [763, 411] width 34 height 34
checkbox input "true"
click at [769, 483] on input "checkbox" at bounding box center [763, 488] width 34 height 34
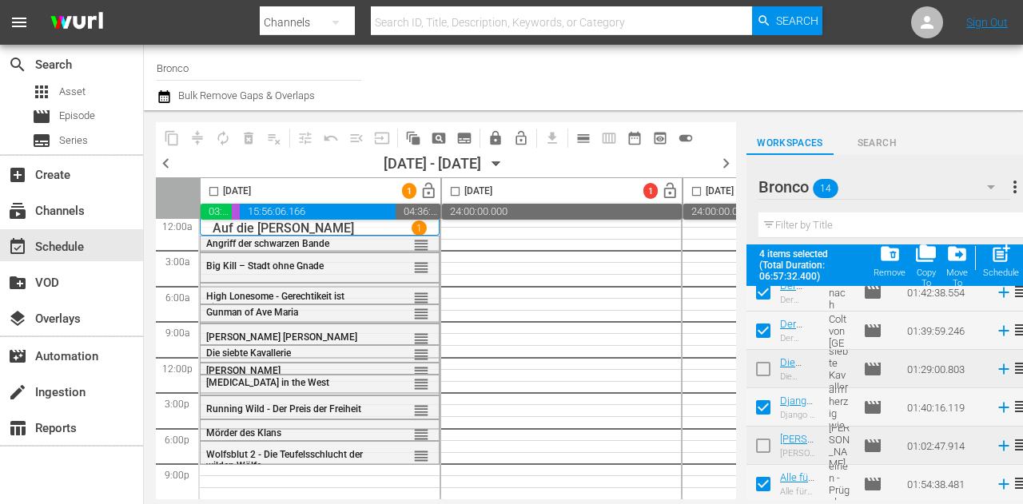
click at [768, 479] on input "checkbox" at bounding box center [763, 488] width 34 height 34
checkbox input "false"
click at [762, 396] on input "checkbox" at bounding box center [763, 411] width 34 height 34
checkbox input "false"
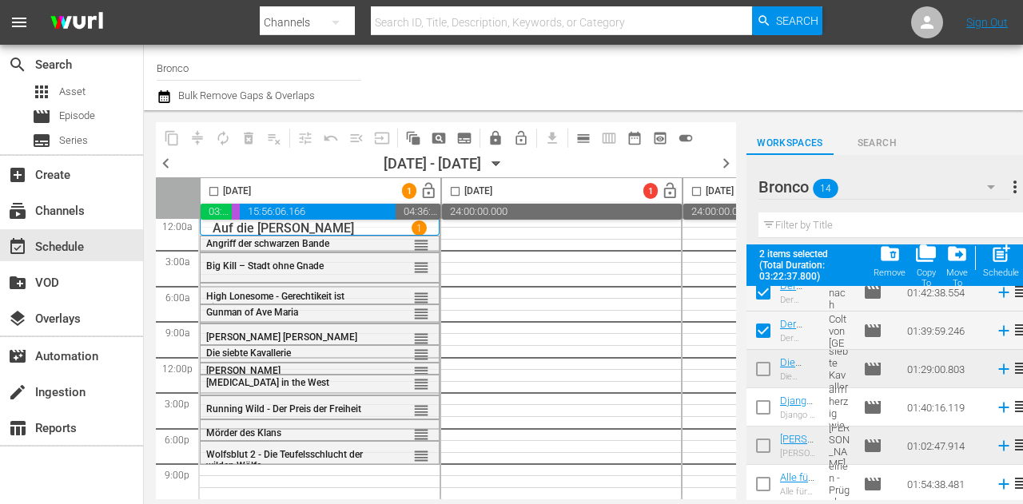
click at [772, 336] on input "checkbox" at bounding box center [763, 334] width 34 height 34
checkbox input "false"
click at [211, 197] on input "checkbox" at bounding box center [214, 194] width 18 height 18
checkbox input "true"
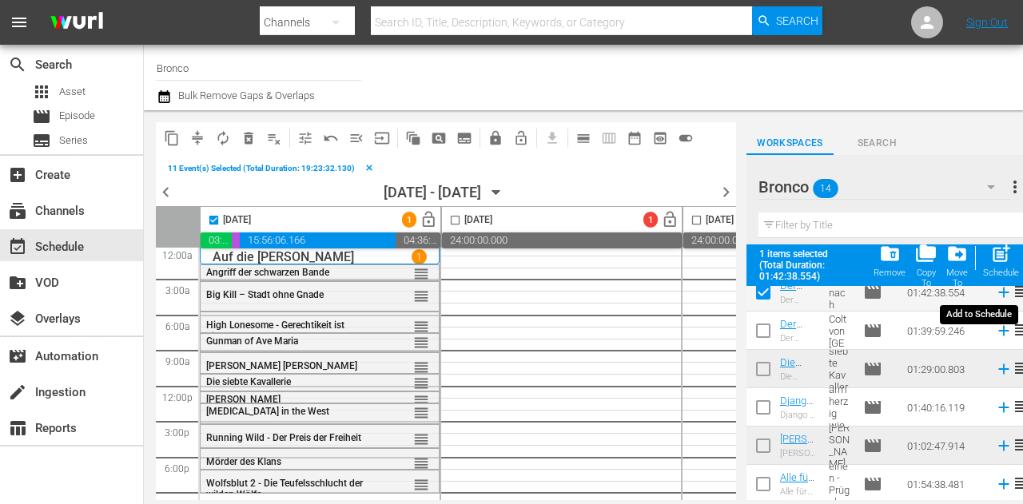
click at [1009, 256] on span "post_add" at bounding box center [1001, 254] width 22 height 22
checkbox input "false"
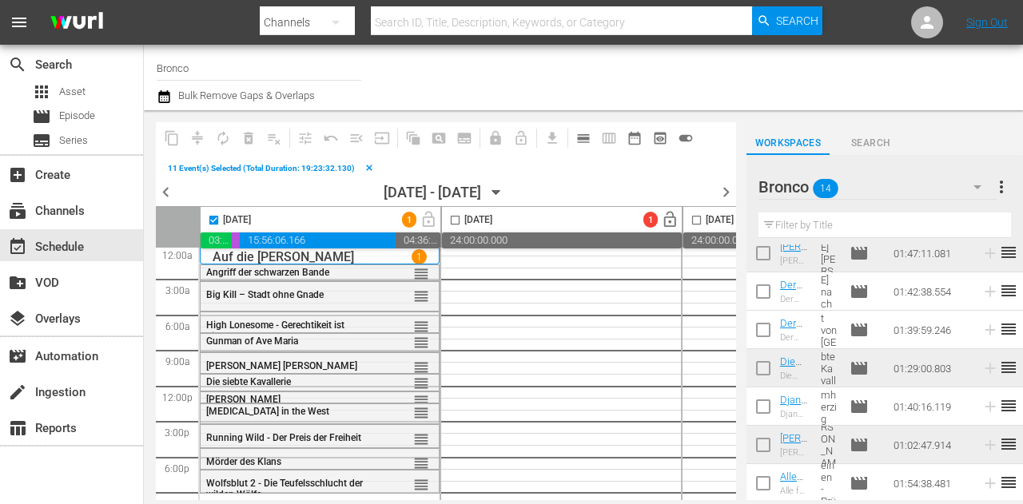
scroll to position [317, 0]
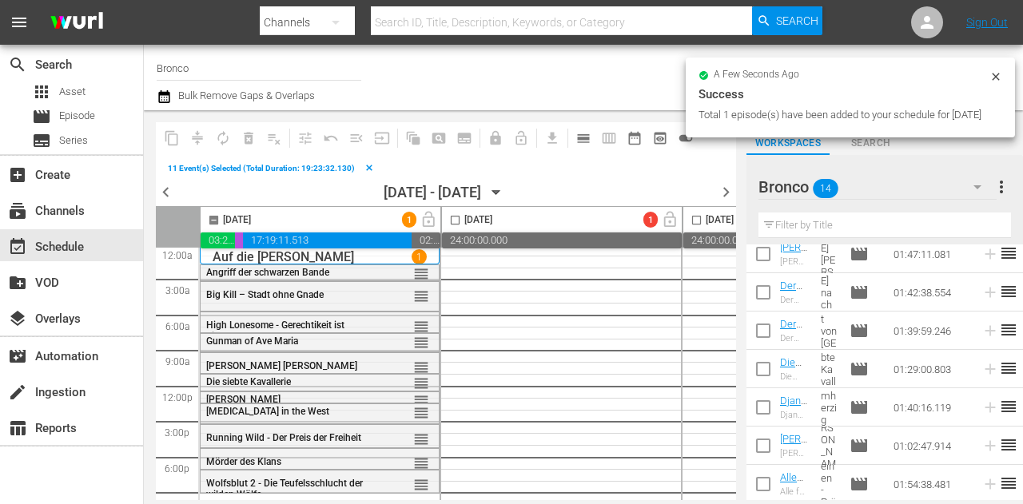
checkbox input "false"
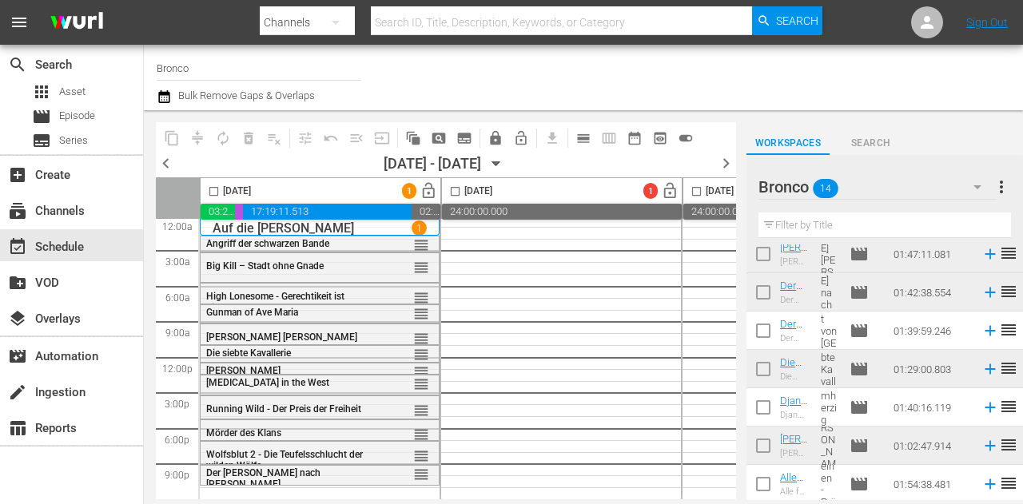
click at [973, 184] on icon "button" at bounding box center [977, 186] width 19 height 19
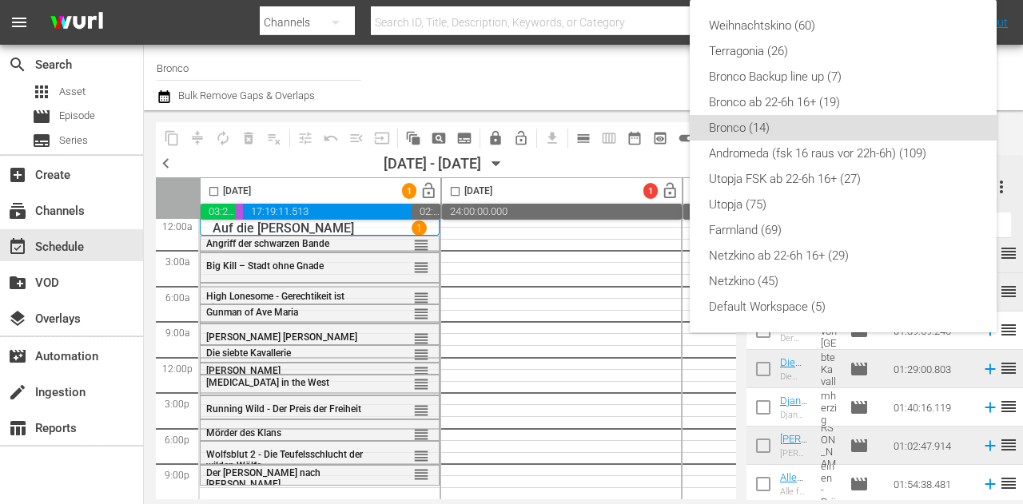
drag, startPoint x: 393, startPoint y: 468, endPoint x: 363, endPoint y: 475, distance: 31.2
click at [363, 475] on div "Weihnachtskino (60) Terragonia (26) Bronco Backup line up (7) Bronco ab 22-6h 1…" at bounding box center [511, 252] width 1023 height 504
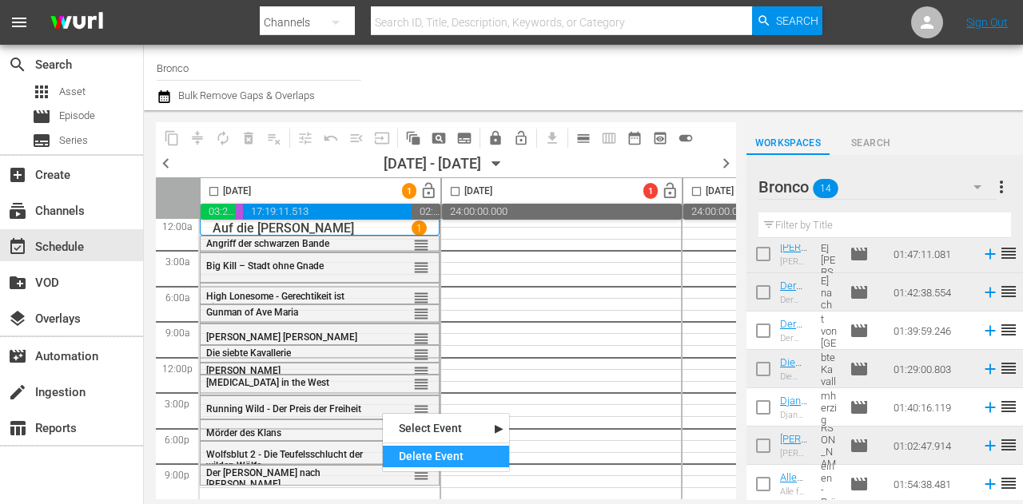
click at [427, 447] on div "Delete Event" at bounding box center [446, 457] width 126 height 22
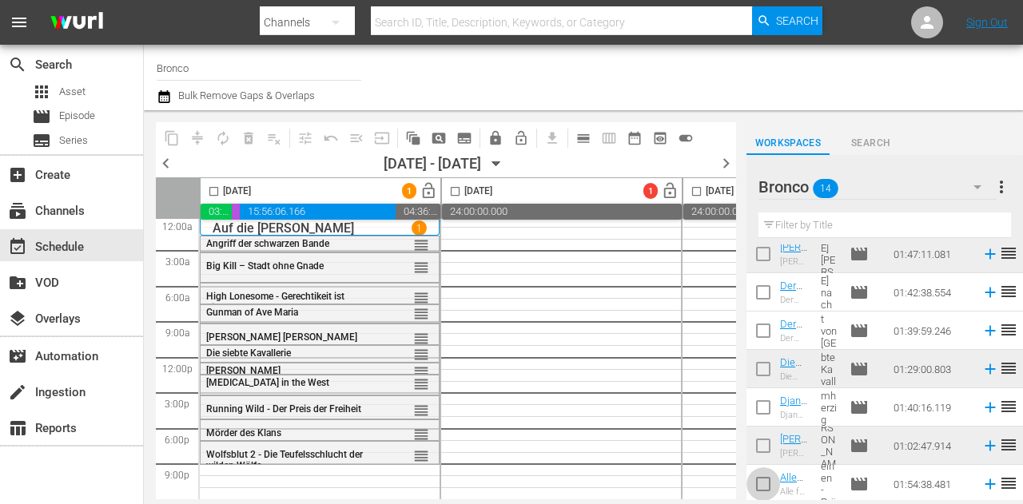
click at [761, 488] on input "checkbox" at bounding box center [763, 488] width 34 height 34
checkbox input "true"
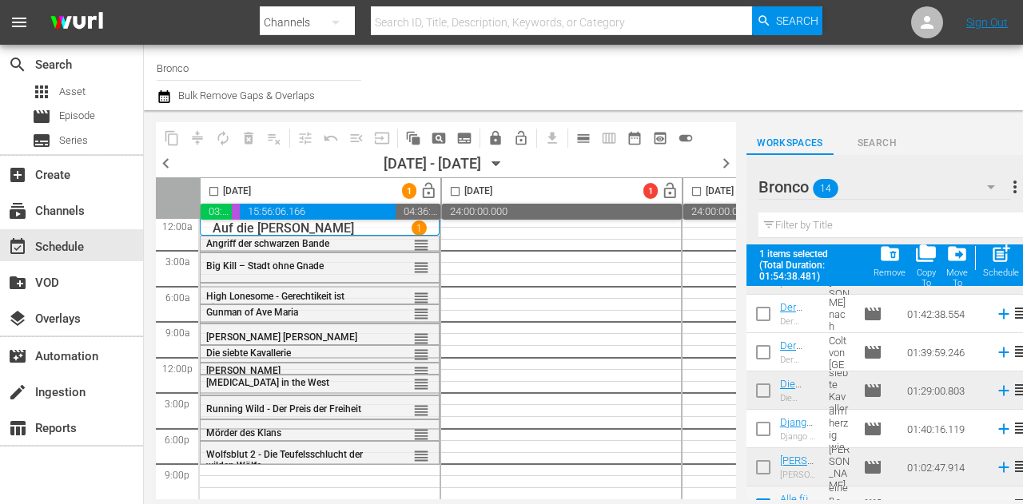
scroll to position [359, 0]
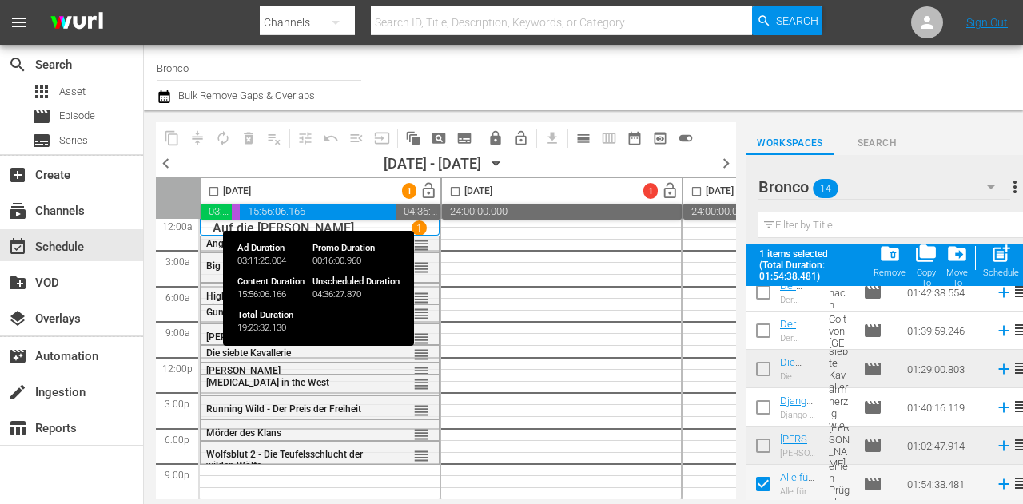
click at [222, 205] on span "03:11:25.004" at bounding box center [216, 212] width 31 height 16
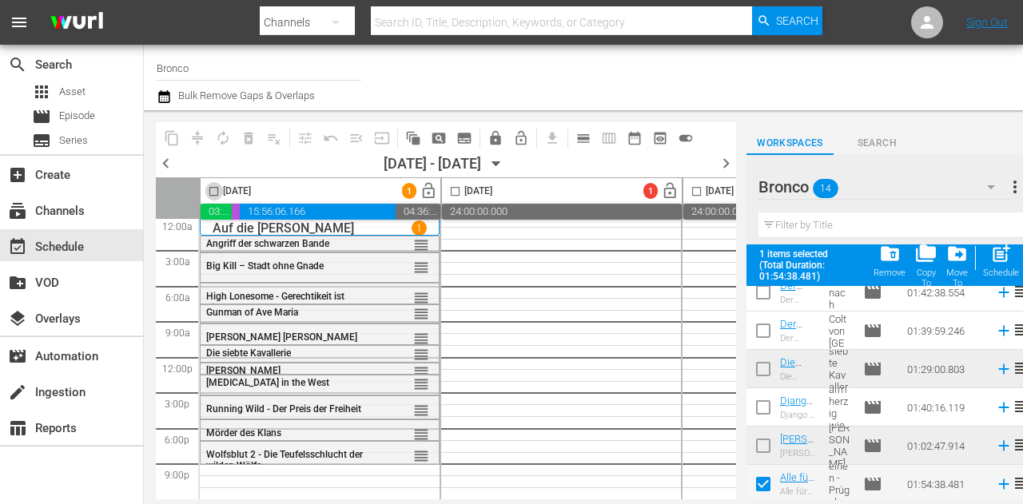
click at [211, 197] on input "checkbox" at bounding box center [214, 194] width 18 height 18
checkbox input "true"
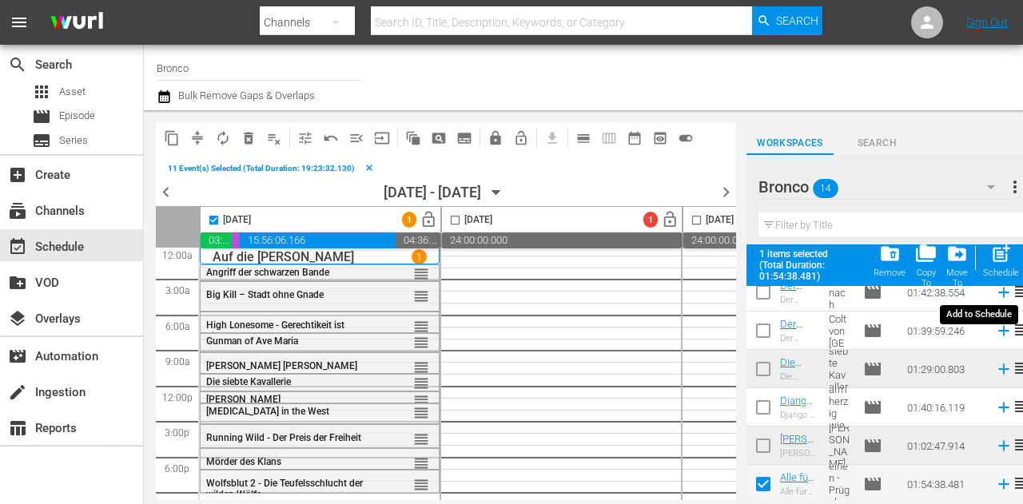
click at [1001, 260] on span "post_add" at bounding box center [1001, 254] width 22 height 22
checkbox input "false"
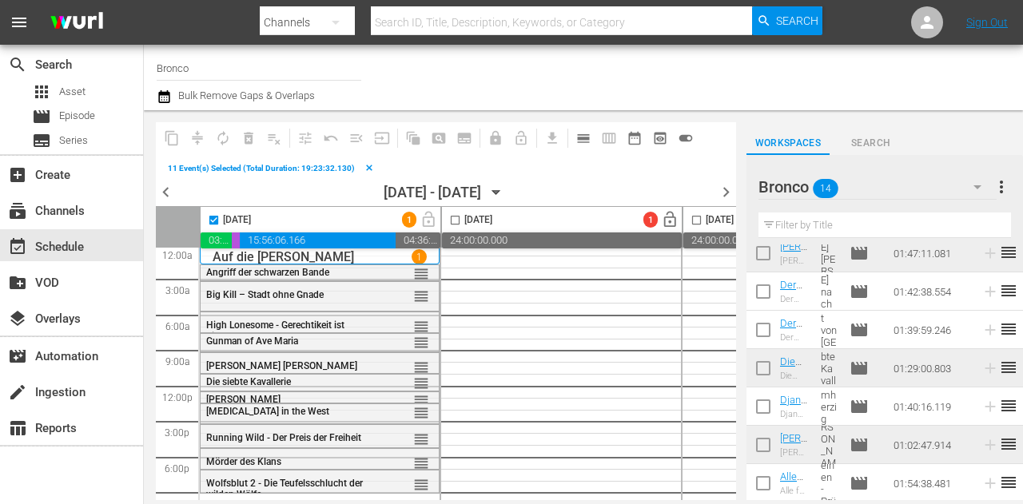
scroll to position [317, 0]
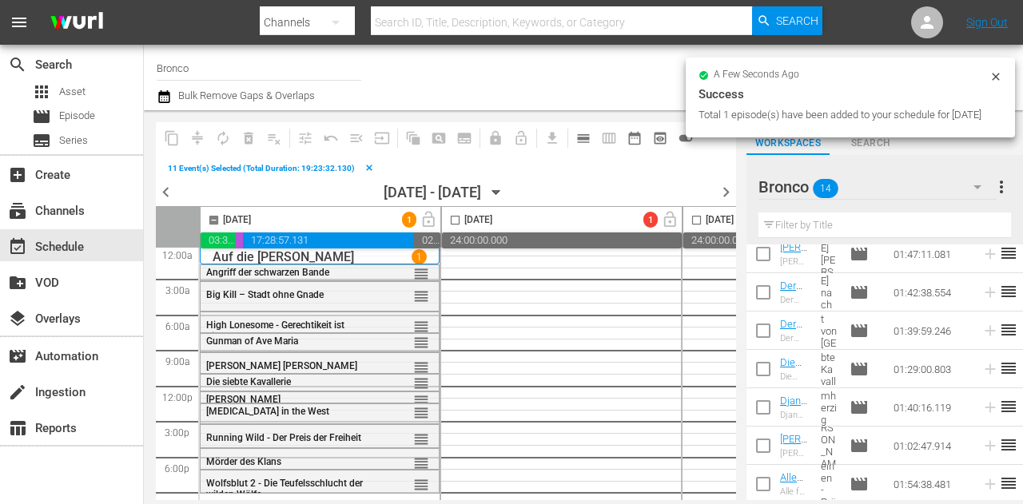
checkbox input "false"
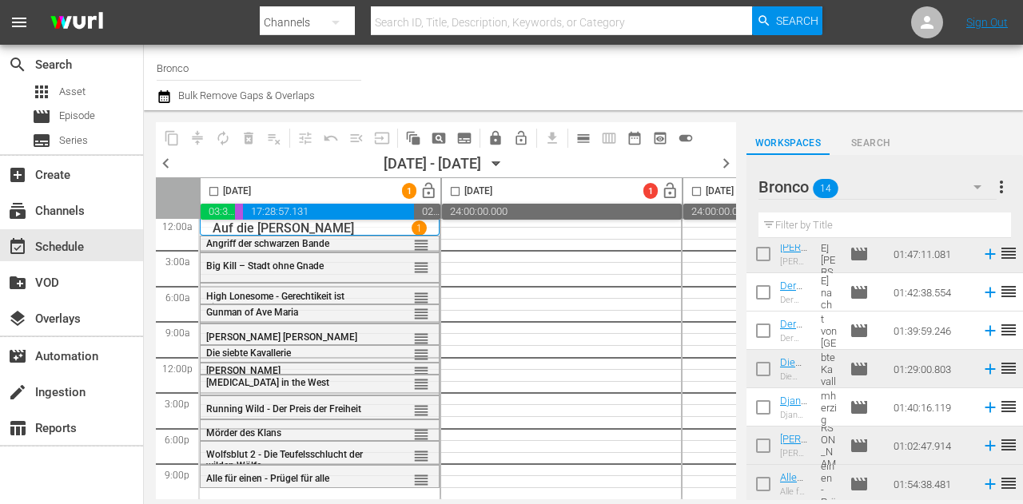
click at [936, 195] on div "Bronco 14" at bounding box center [877, 187] width 238 height 45
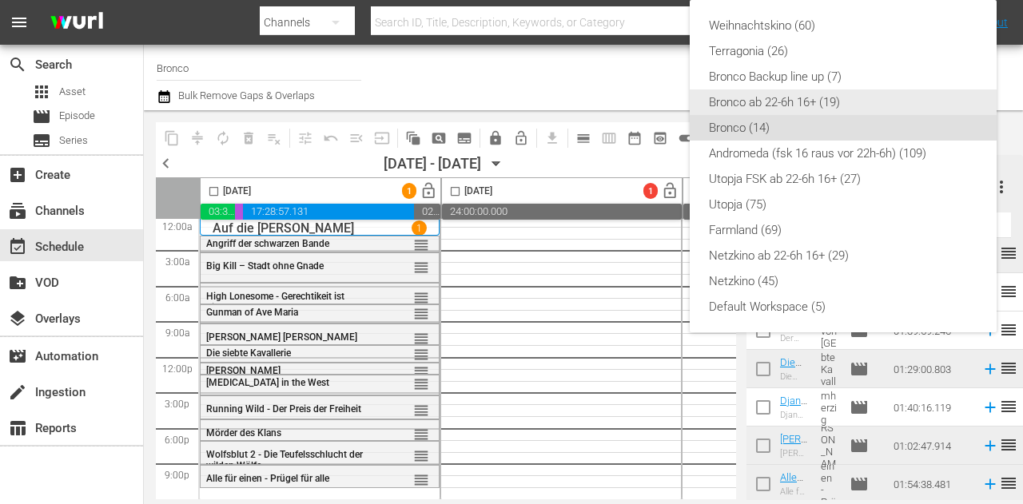
click at [829, 103] on div "Bronco ab 22-6h 16+ (19)" at bounding box center [843, 102] width 268 height 26
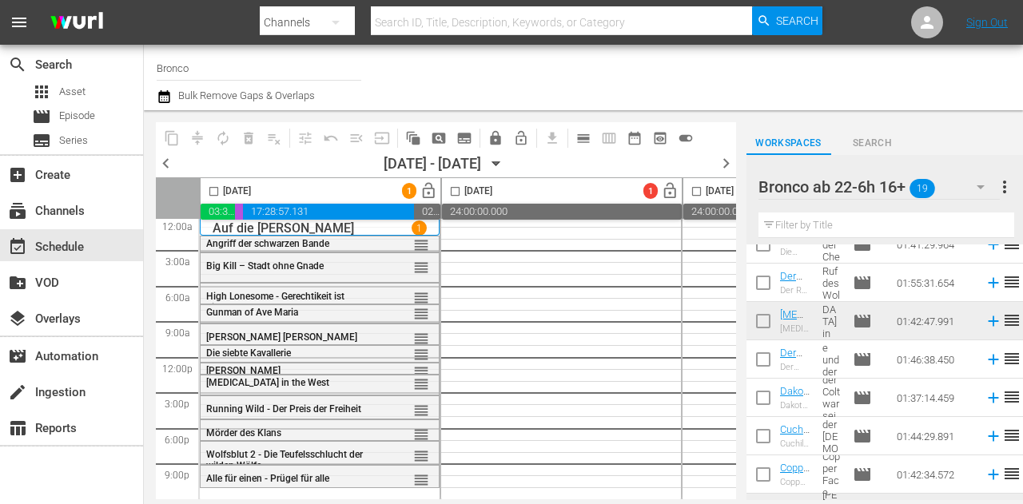
scroll to position [78, 0]
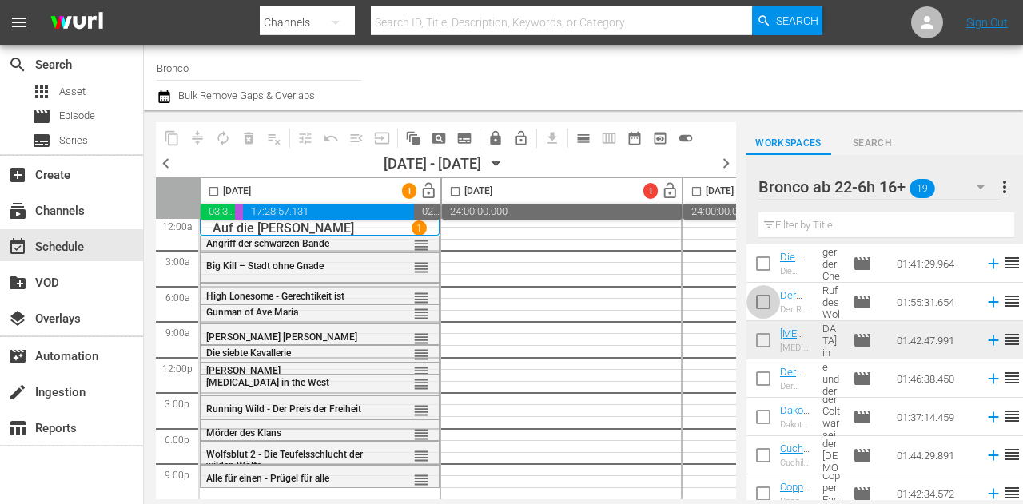
click at [769, 309] on input "checkbox" at bounding box center [763, 305] width 34 height 34
checkbox input "true"
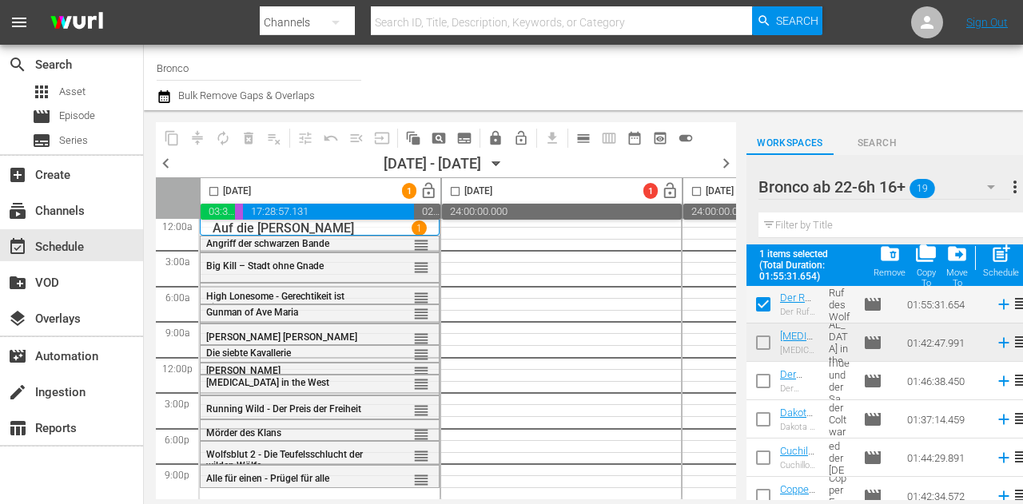
scroll to position [157, 0]
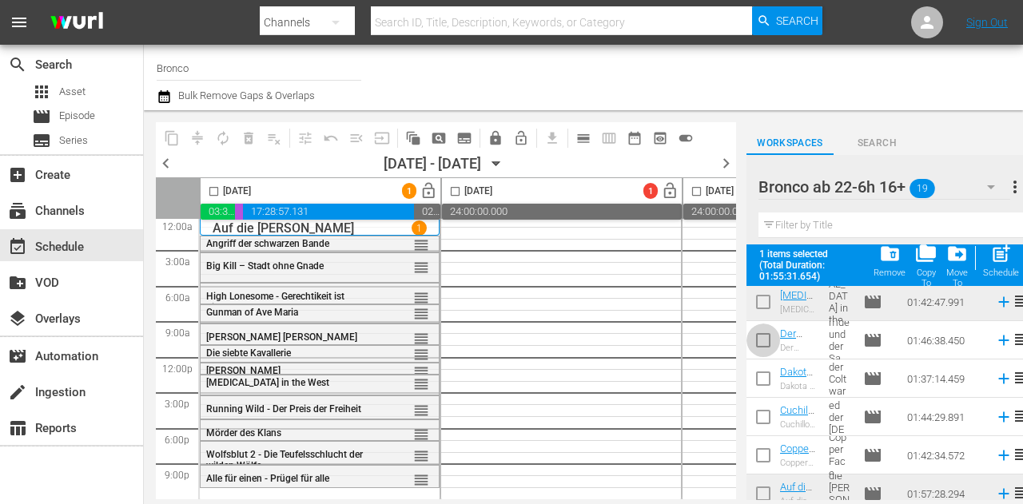
click at [768, 346] on input "checkbox" at bounding box center [763, 344] width 34 height 34
checkbox input "true"
click at [765, 371] on input "checkbox" at bounding box center [763, 382] width 34 height 34
checkbox input "true"
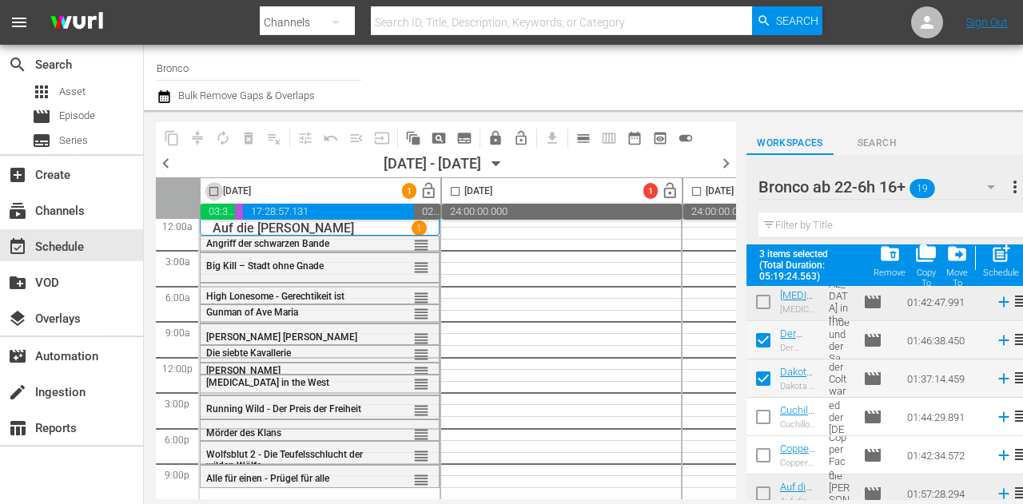
click at [217, 193] on input "checkbox" at bounding box center [214, 194] width 18 height 18
checkbox input "true"
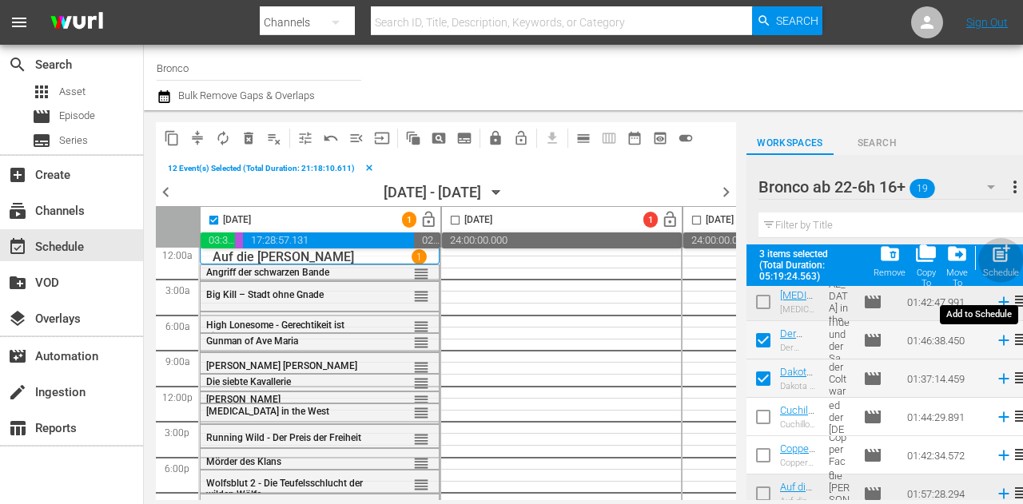
click at [1002, 250] on span "post_add" at bounding box center [1001, 254] width 22 height 22
checkbox input "false"
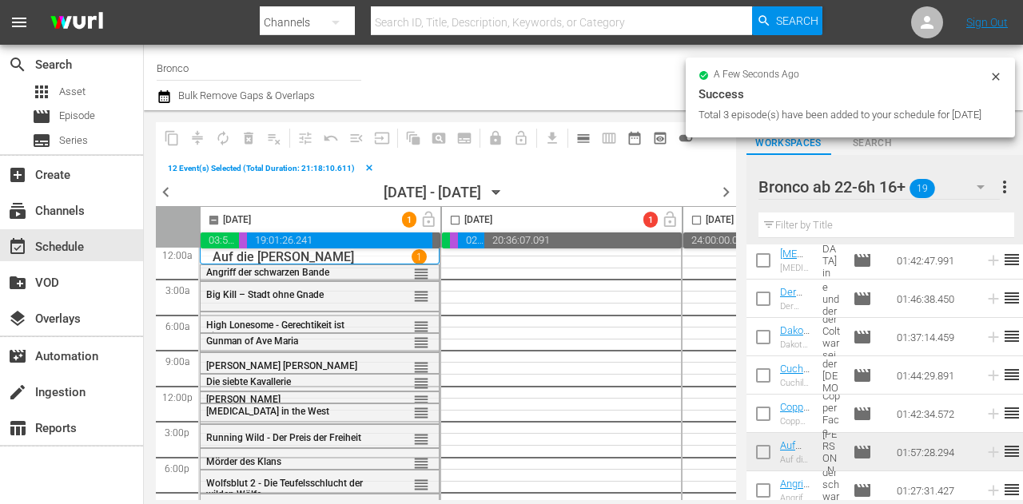
checkbox input "false"
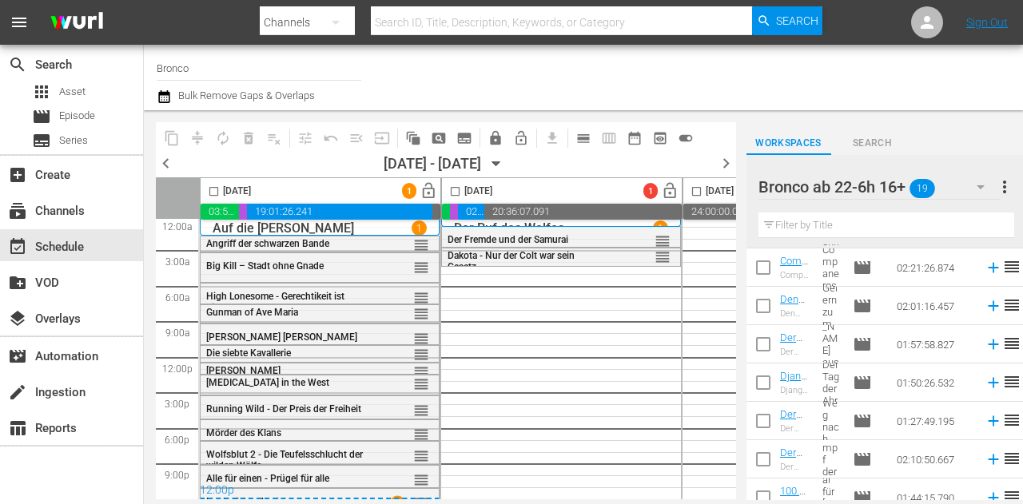
scroll to position [509, 0]
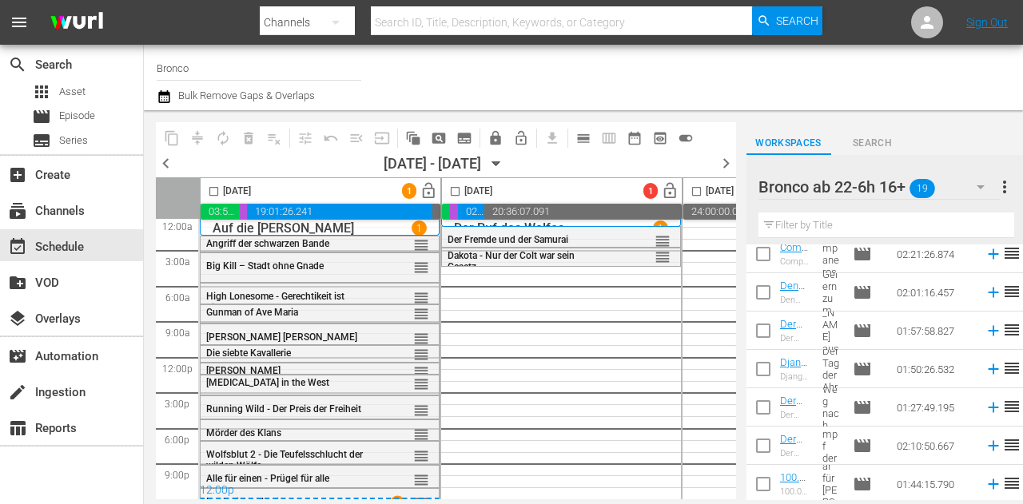
click at [761, 407] on input "checkbox" at bounding box center [763, 411] width 34 height 34
checkbox input "true"
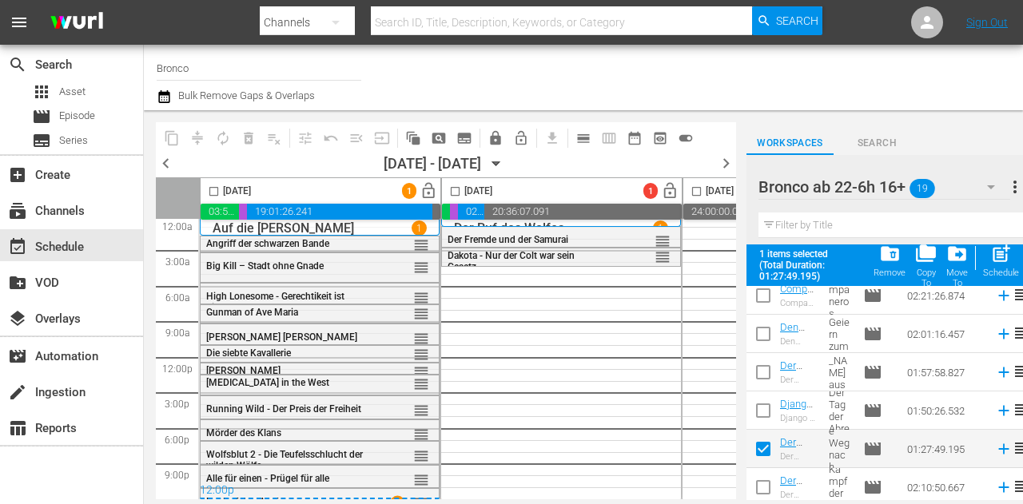
click at [457, 188] on input "checkbox" at bounding box center [455, 194] width 18 height 18
checkbox input "true"
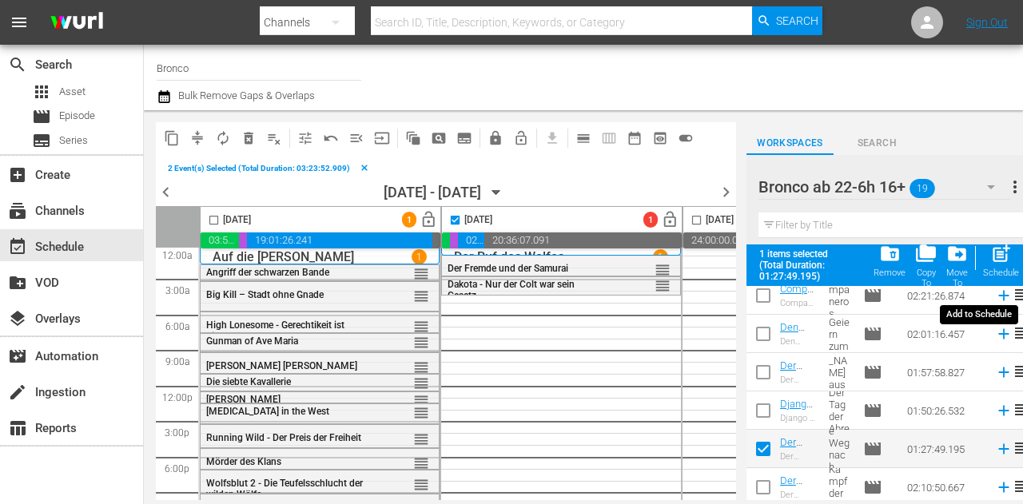
click at [999, 252] on span "post_add" at bounding box center [1001, 254] width 22 height 22
checkbox input "false"
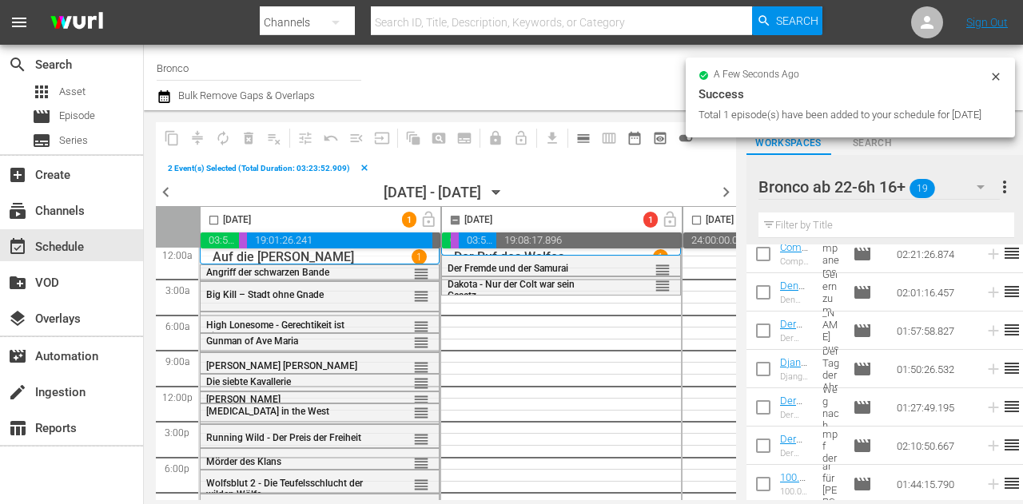
checkbox input "false"
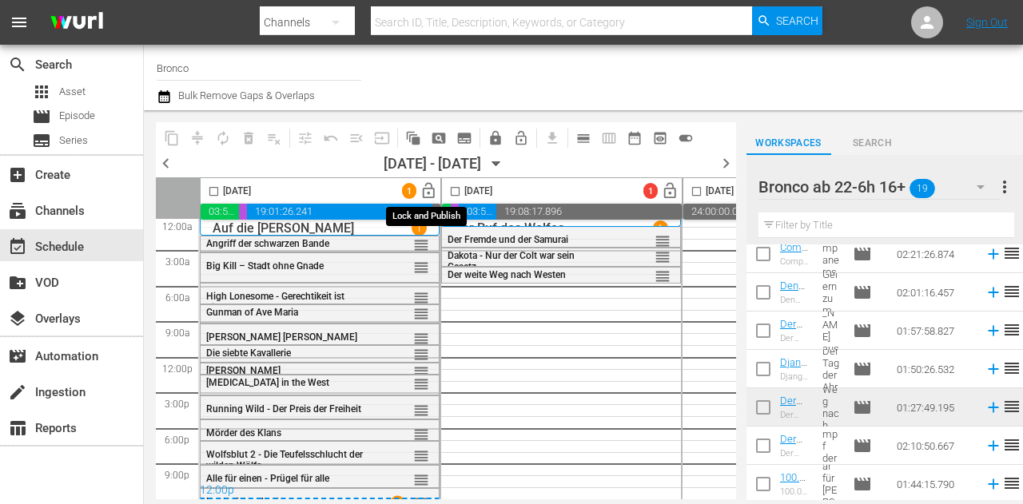
click at [428, 190] on span "lock_open" at bounding box center [428, 191] width 18 height 18
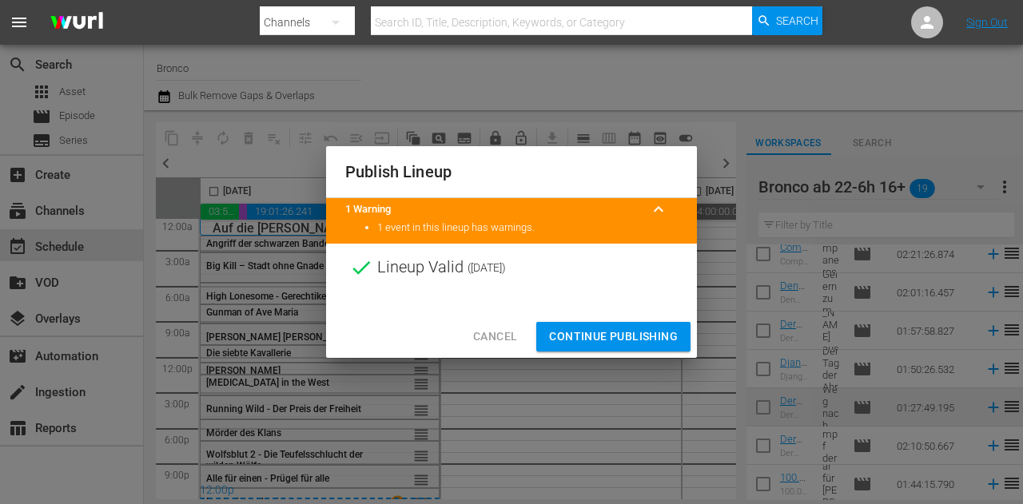
drag, startPoint x: 620, startPoint y: 344, endPoint x: 624, endPoint y: 328, distance: 16.5
click at [622, 343] on span "Continue Publishing" at bounding box center [613, 337] width 129 height 20
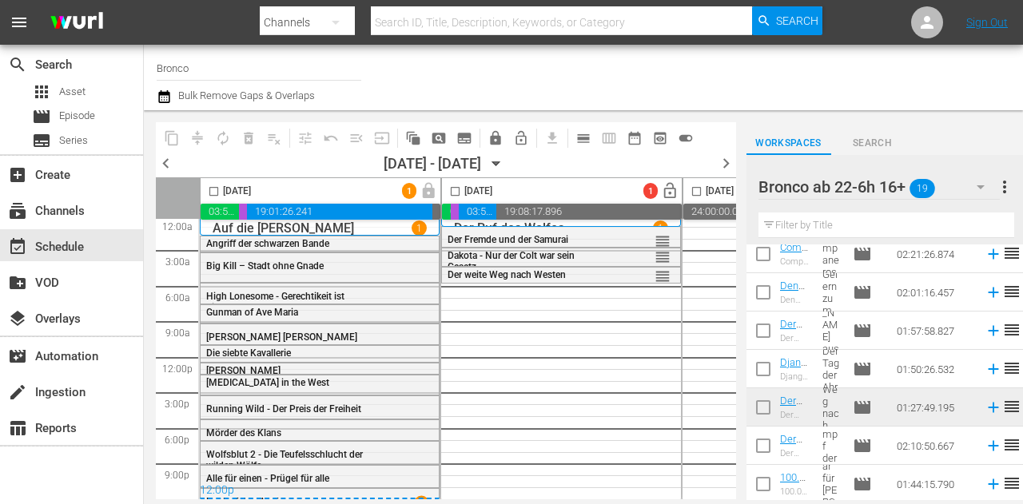
click at [957, 189] on div "Bronco ab 22-6h 16+ 19" at bounding box center [878, 187] width 241 height 45
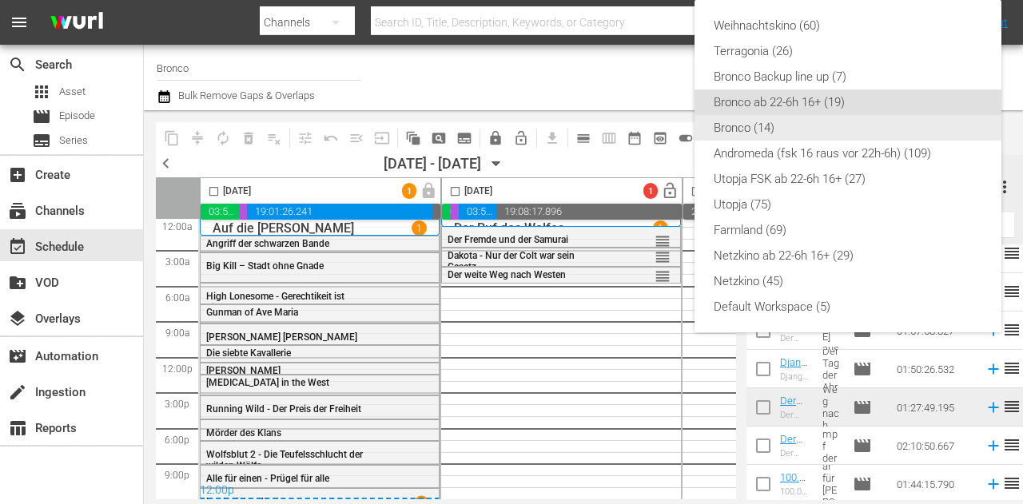
click at [791, 130] on div "Bronco (14)" at bounding box center [848, 128] width 268 height 26
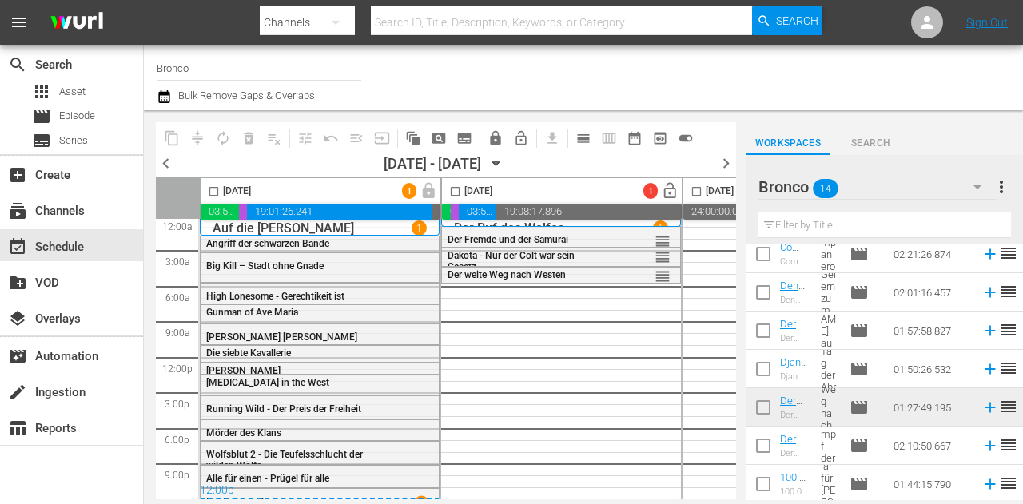
scroll to position [317, 0]
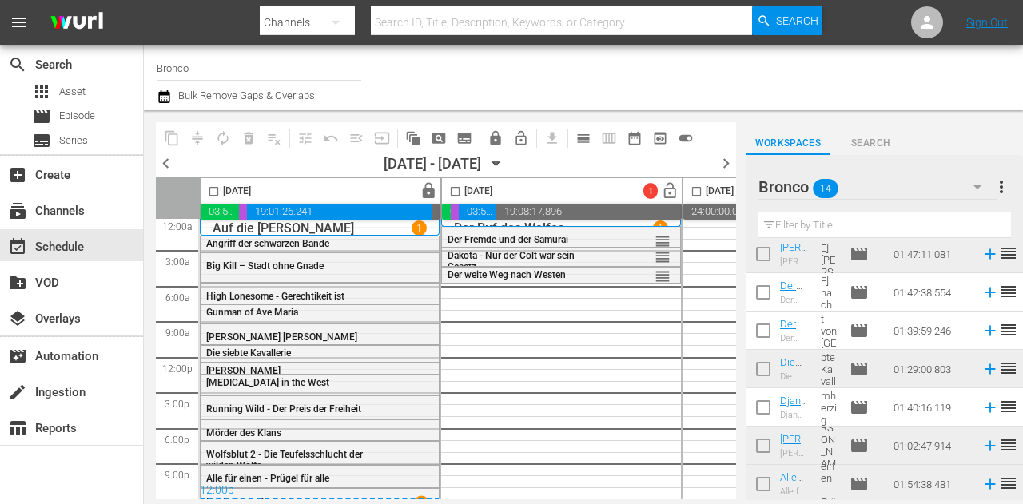
click at [769, 296] on input "checkbox" at bounding box center [763, 296] width 34 height 34
checkbox input "true"
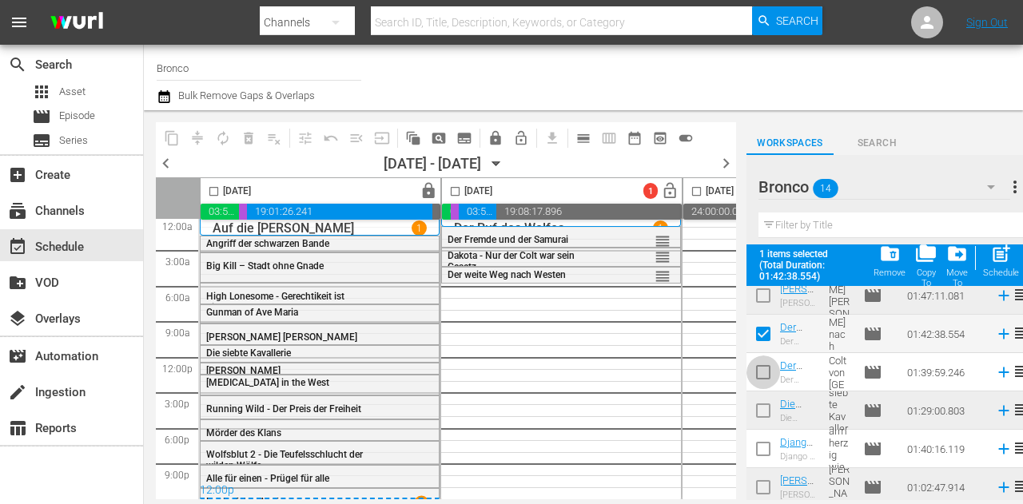
click at [759, 370] on input "checkbox" at bounding box center [763, 376] width 34 height 34
checkbox input "true"
click at [769, 453] on input "checkbox" at bounding box center [763, 452] width 34 height 34
checkbox input "true"
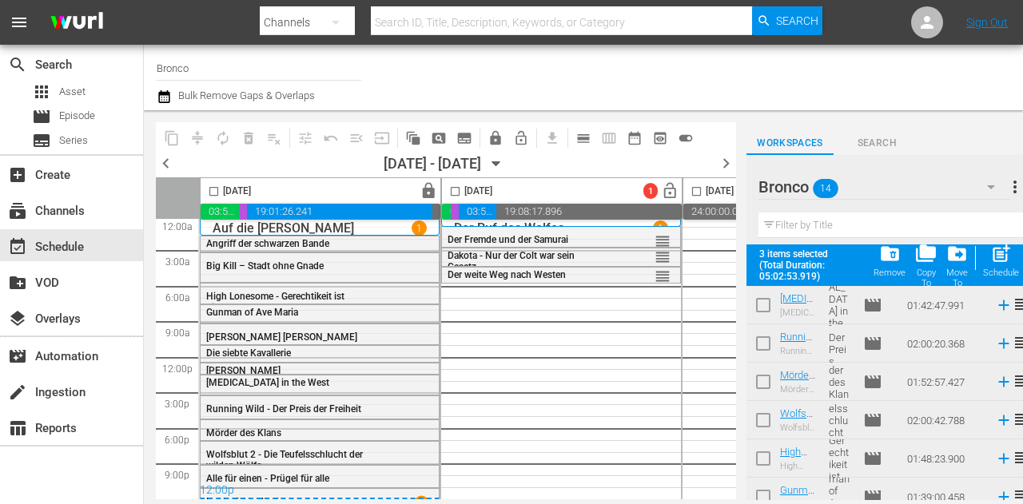
scroll to position [0, 0]
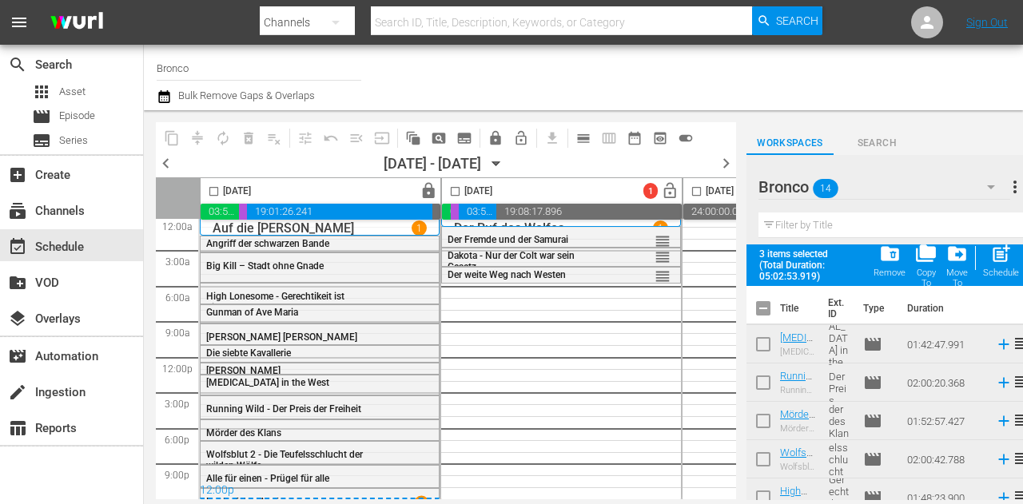
click at [463, 192] on input "checkbox" at bounding box center [455, 194] width 18 height 18
checkbox input "true"
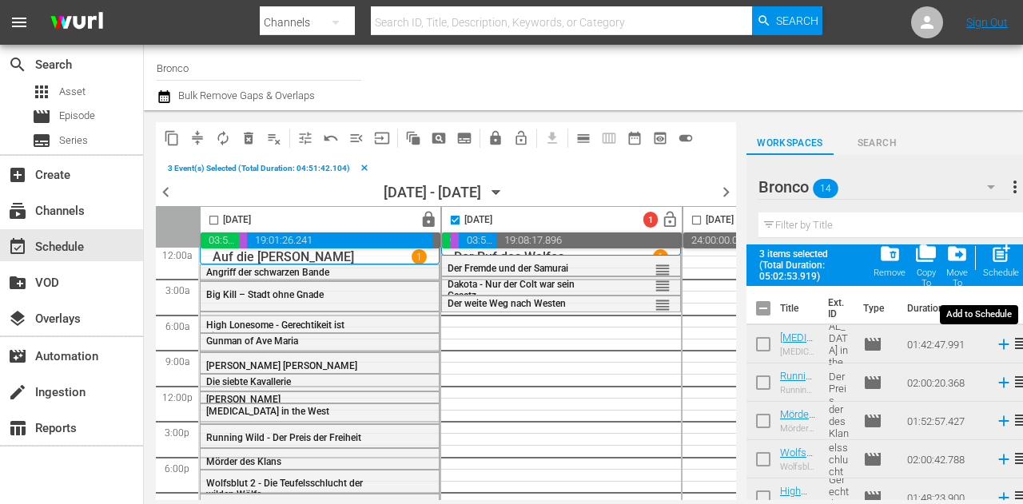
click at [989, 266] on div "post_add Schedule" at bounding box center [1001, 260] width 36 height 35
checkbox input "false"
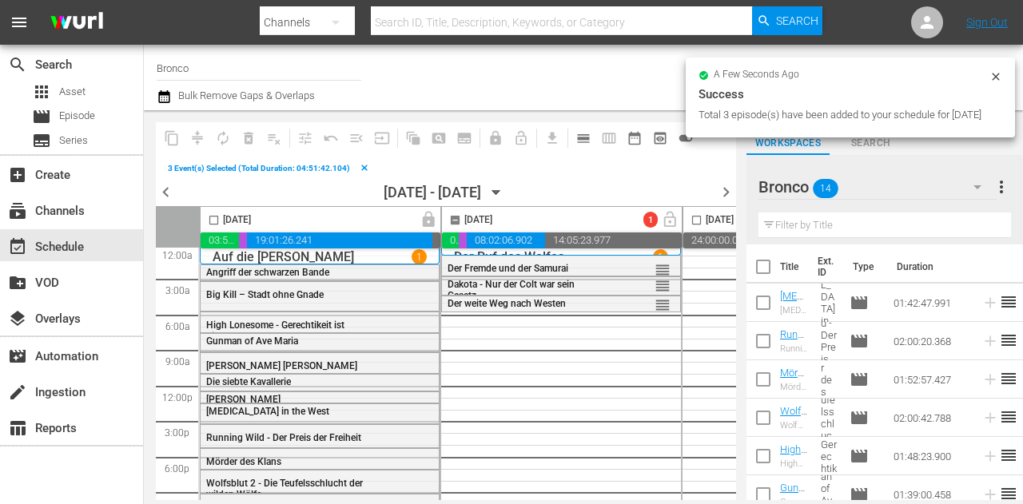
checkbox input "false"
